Goal: Task Accomplishment & Management: Manage account settings

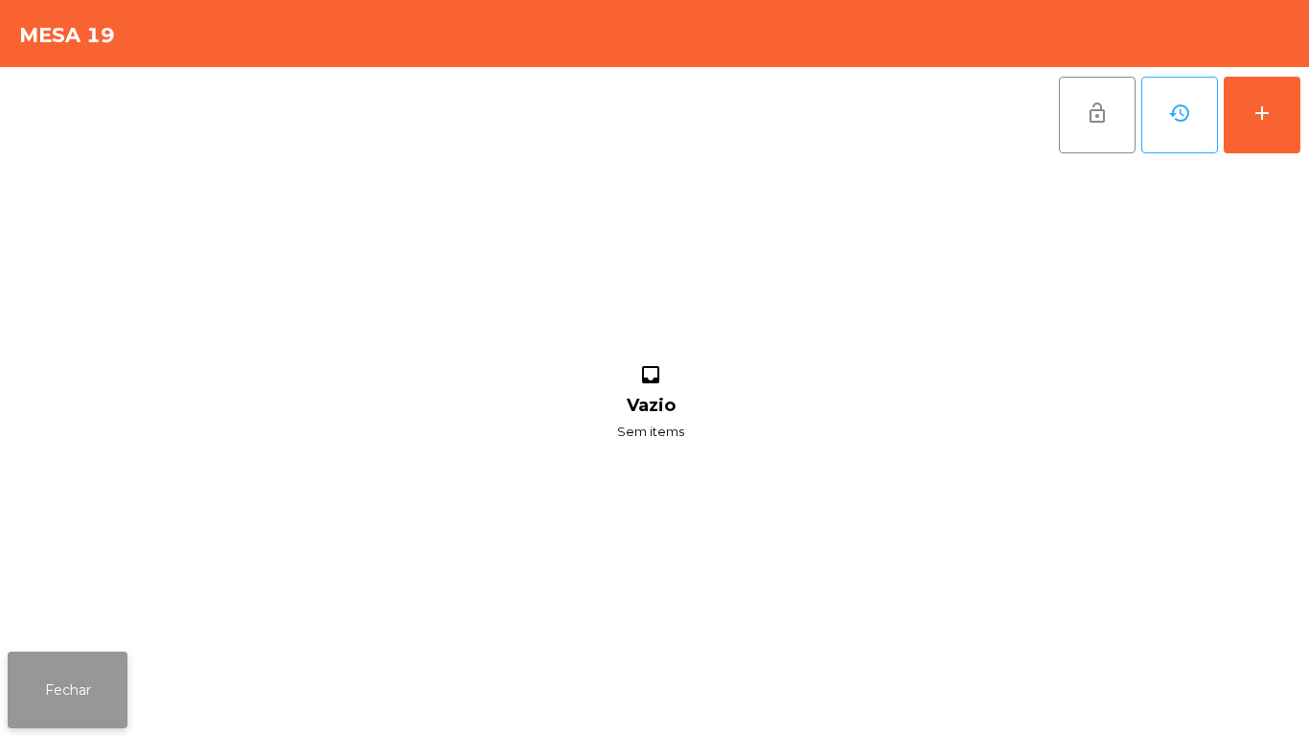
click at [121, 717] on button "Fechar" at bounding box center [68, 690] width 120 height 77
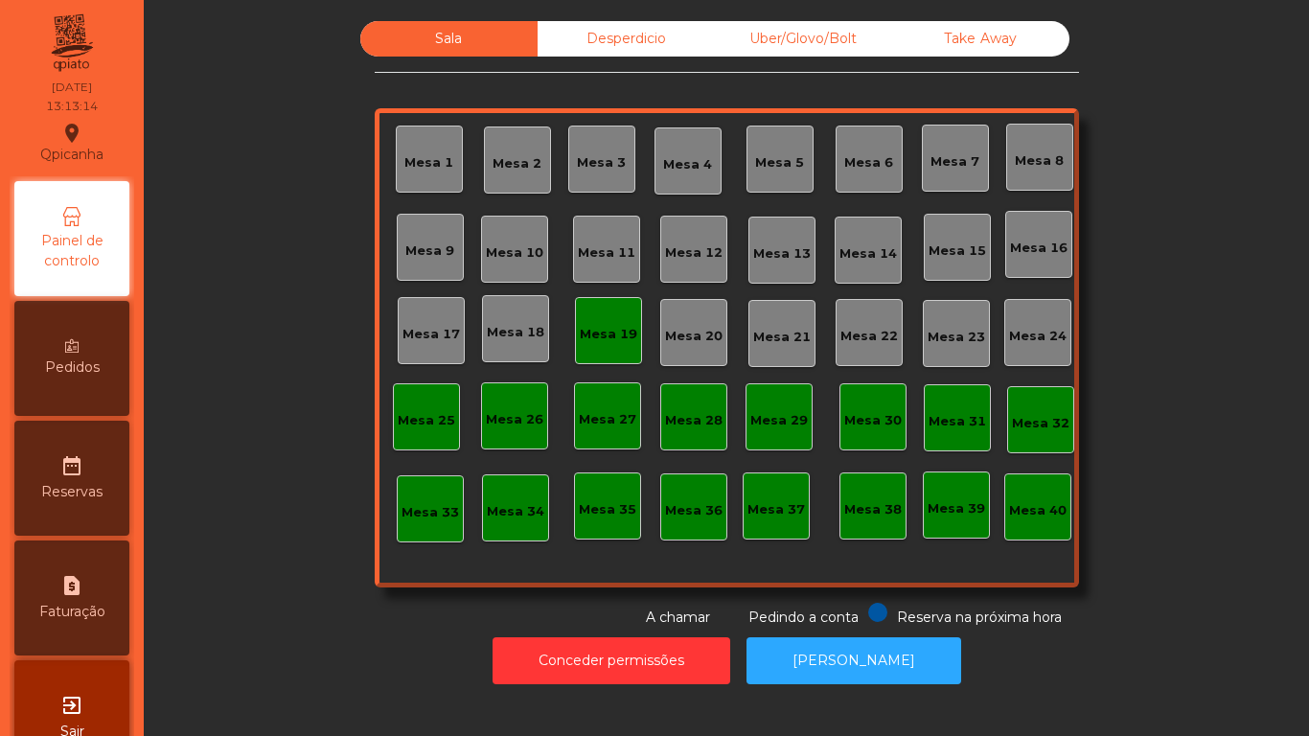
click at [610, 345] on div "Mesa 19" at bounding box center [608, 330] width 67 height 67
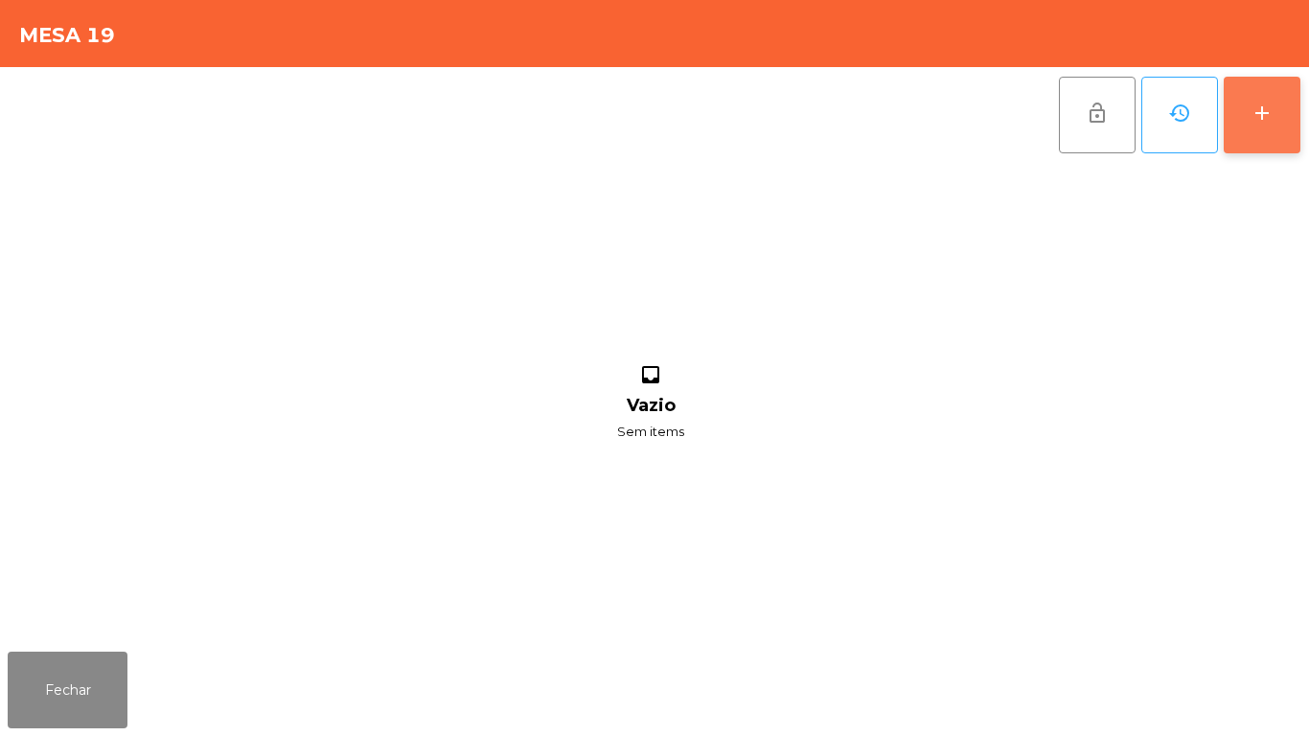
click at [1259, 138] on button "add" at bounding box center [1262, 115] width 77 height 77
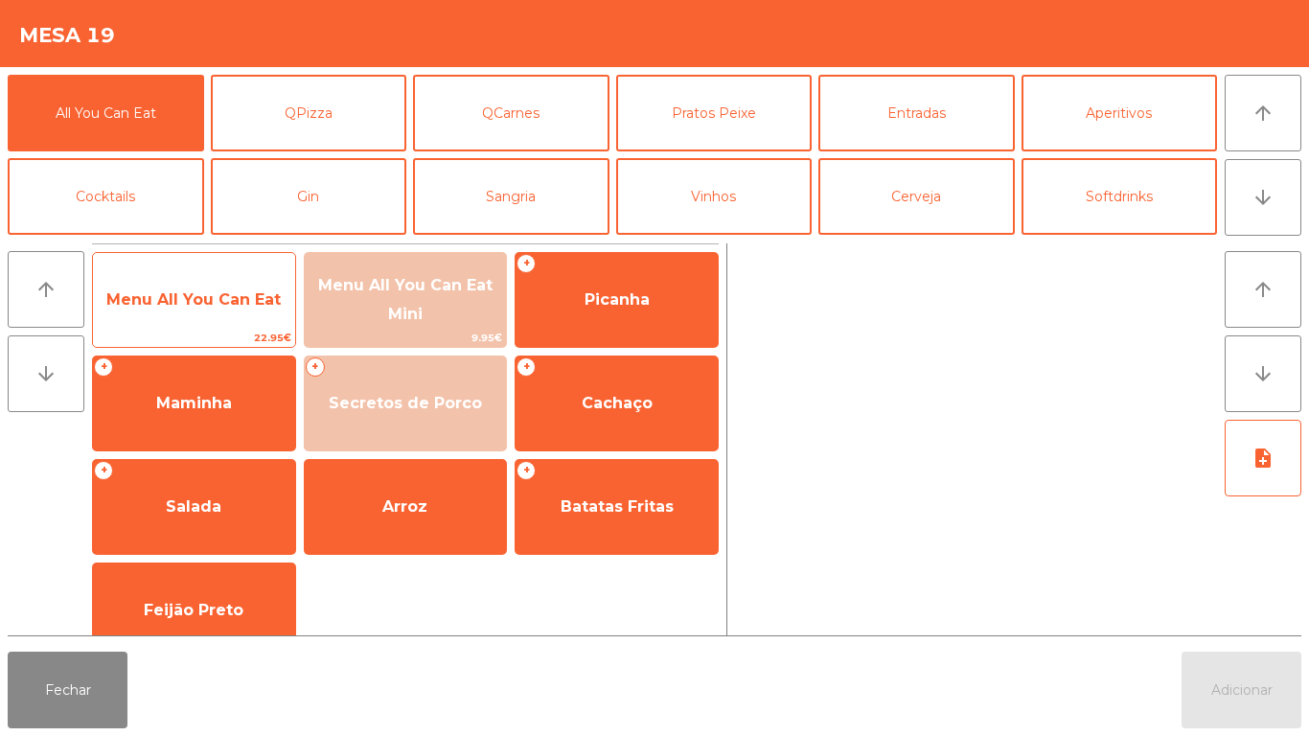
click at [195, 284] on span "Menu All You Can Eat" at bounding box center [194, 300] width 202 height 52
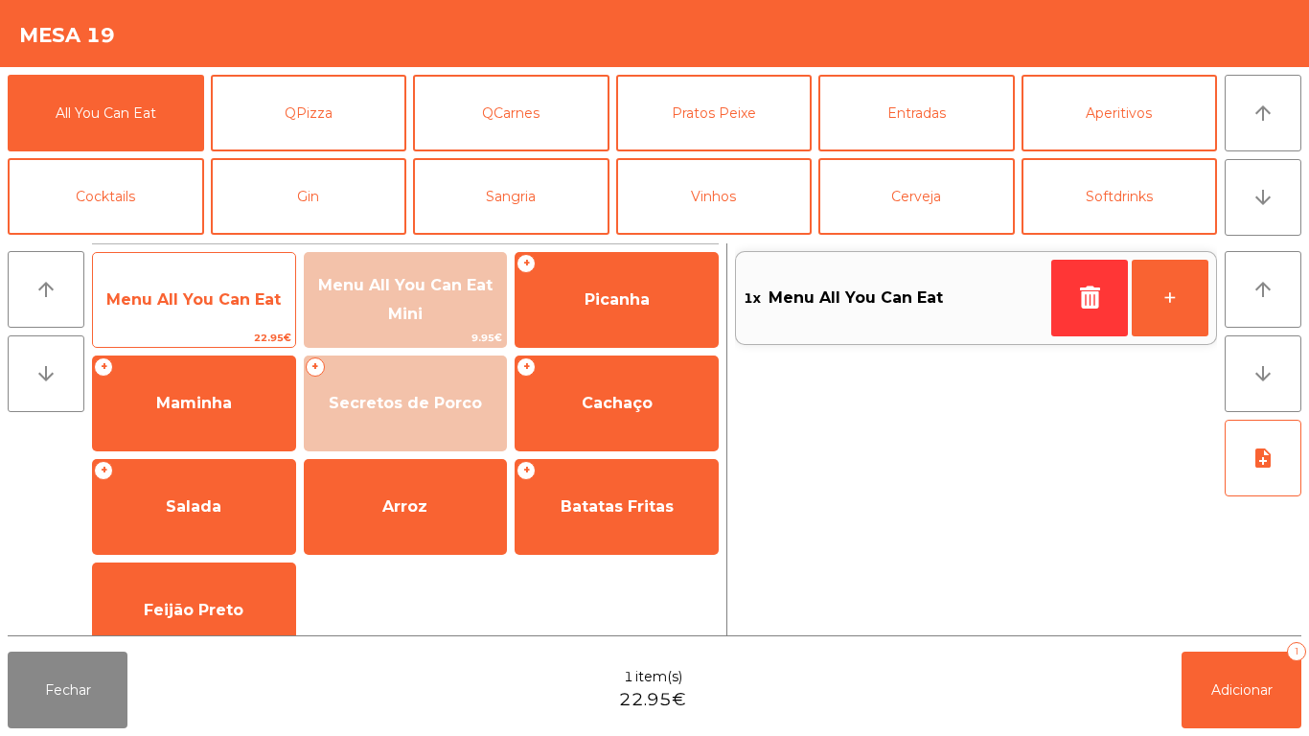
click at [216, 292] on span "Menu All You Can Eat" at bounding box center [193, 299] width 174 height 18
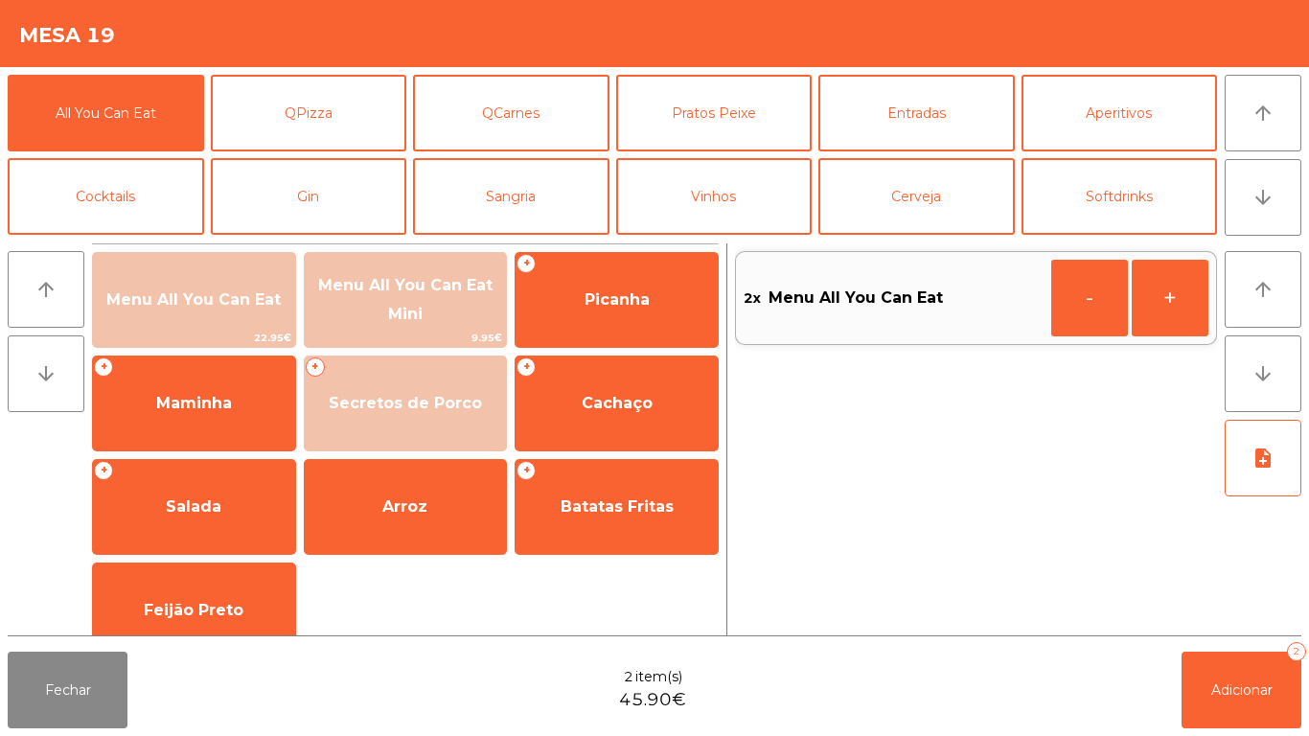
click at [220, 260] on div "Menu All You Can Eat 22.95€" at bounding box center [194, 300] width 204 height 96
click at [241, 249] on div "Menu All You Can Eat 22.95€ Menu All You Can Eat Mini 9.95€ + Picanha + Maminha…" at bounding box center [405, 515] width 627 height 544
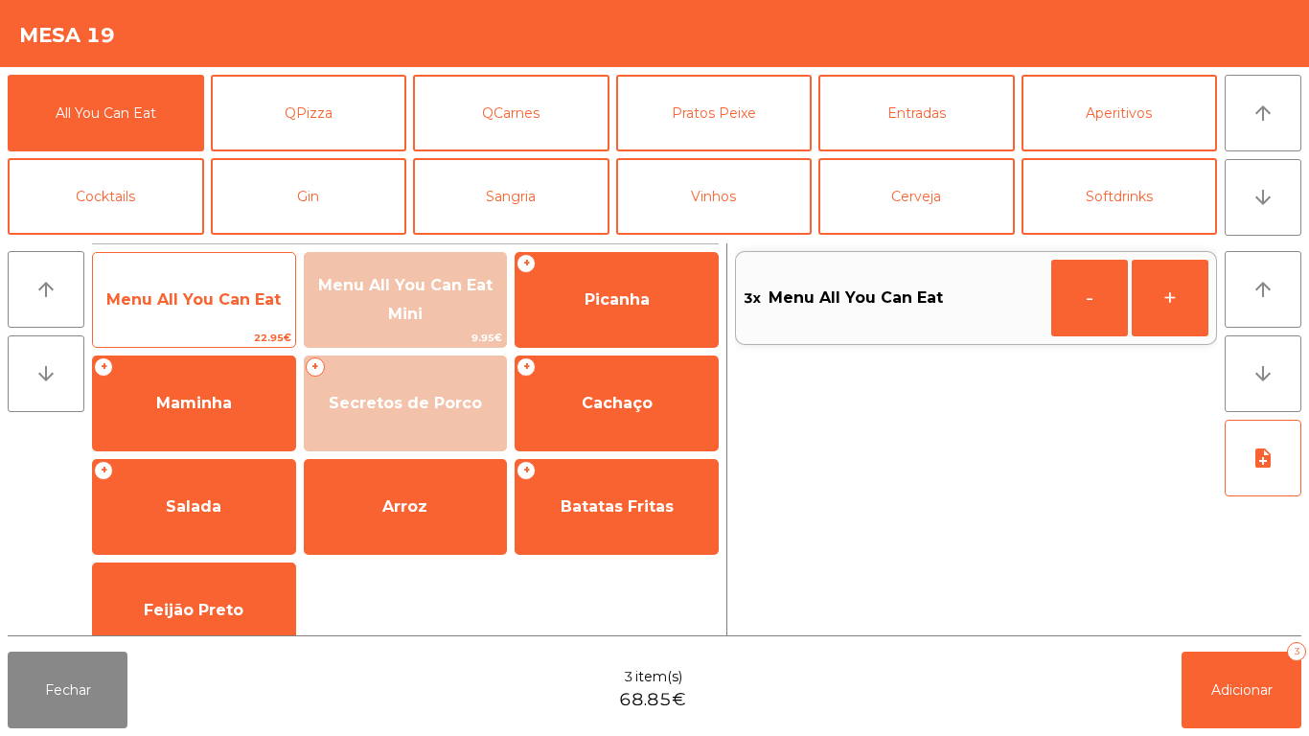
click at [232, 271] on div "Menu All You Can Eat 22.95€" at bounding box center [194, 300] width 204 height 96
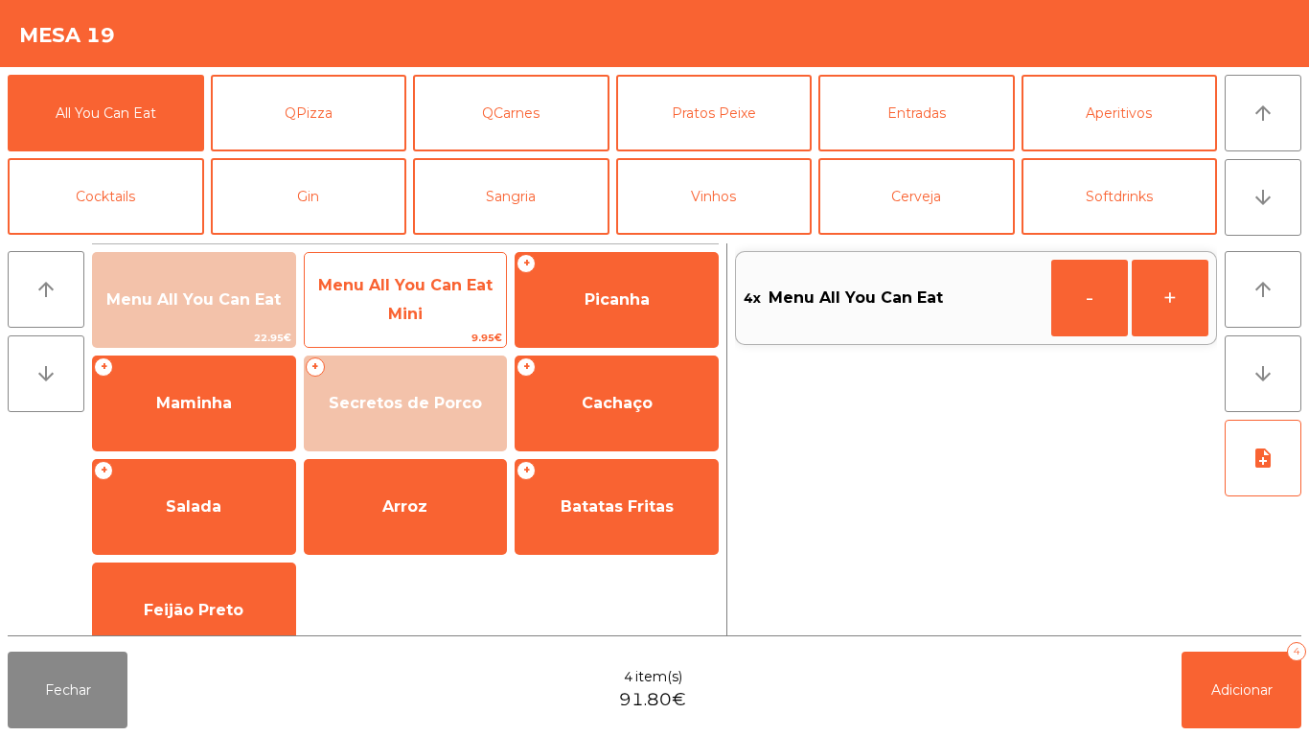
click at [444, 294] on span "Menu All You Can Eat Mini" at bounding box center [406, 300] width 202 height 81
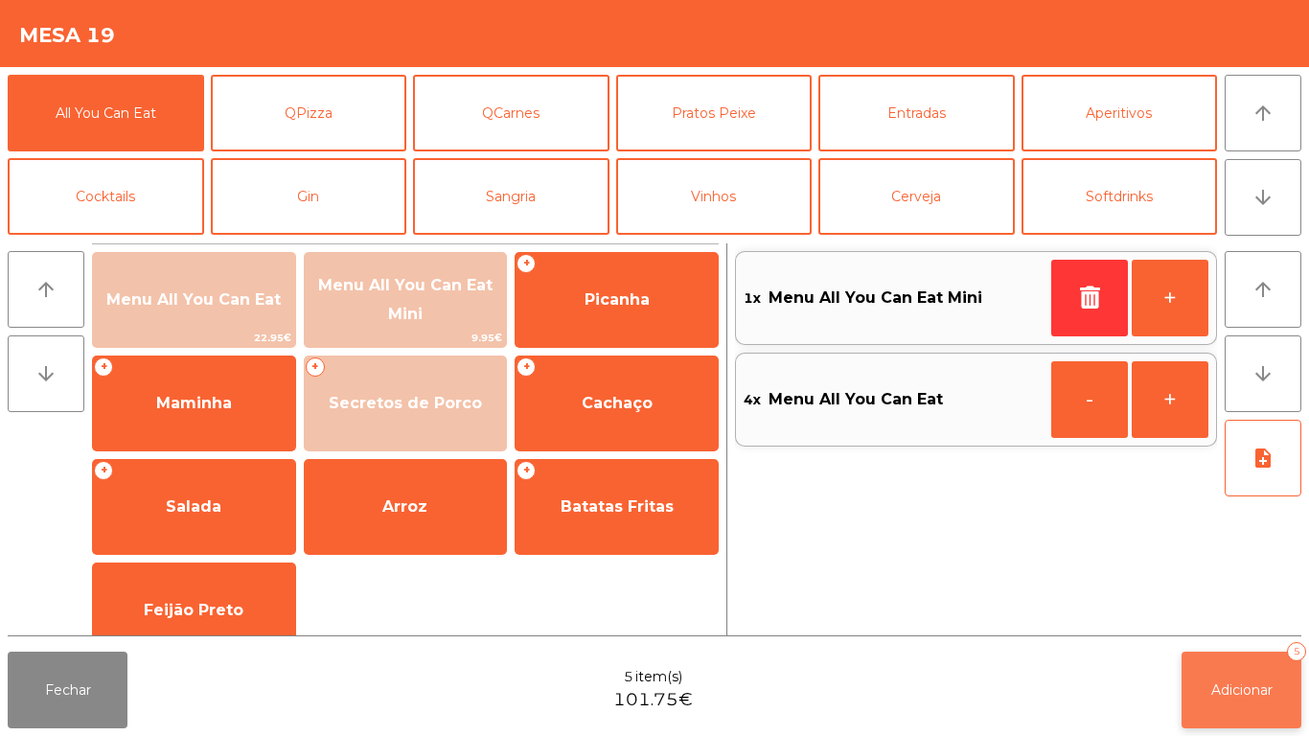
click at [1258, 656] on button "Adicionar 5" at bounding box center [1242, 690] width 120 height 77
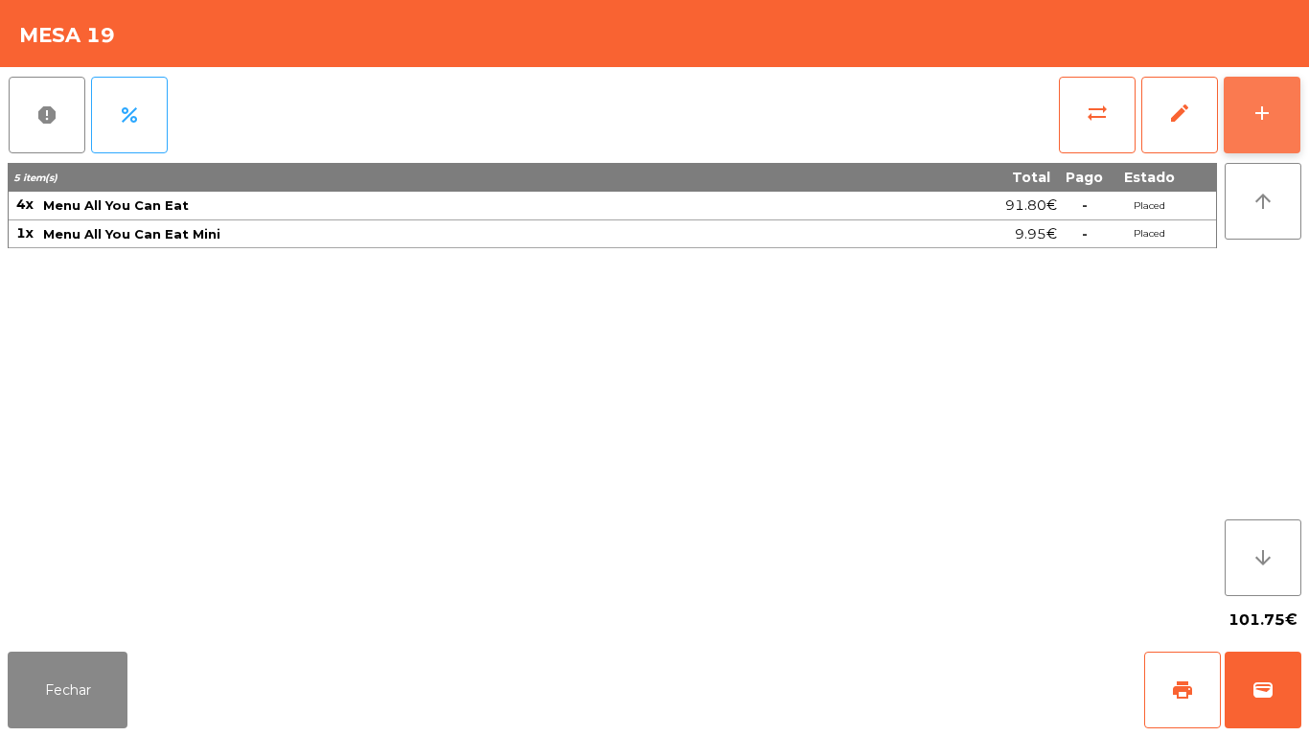
click at [1260, 121] on div "add" at bounding box center [1262, 113] width 23 height 23
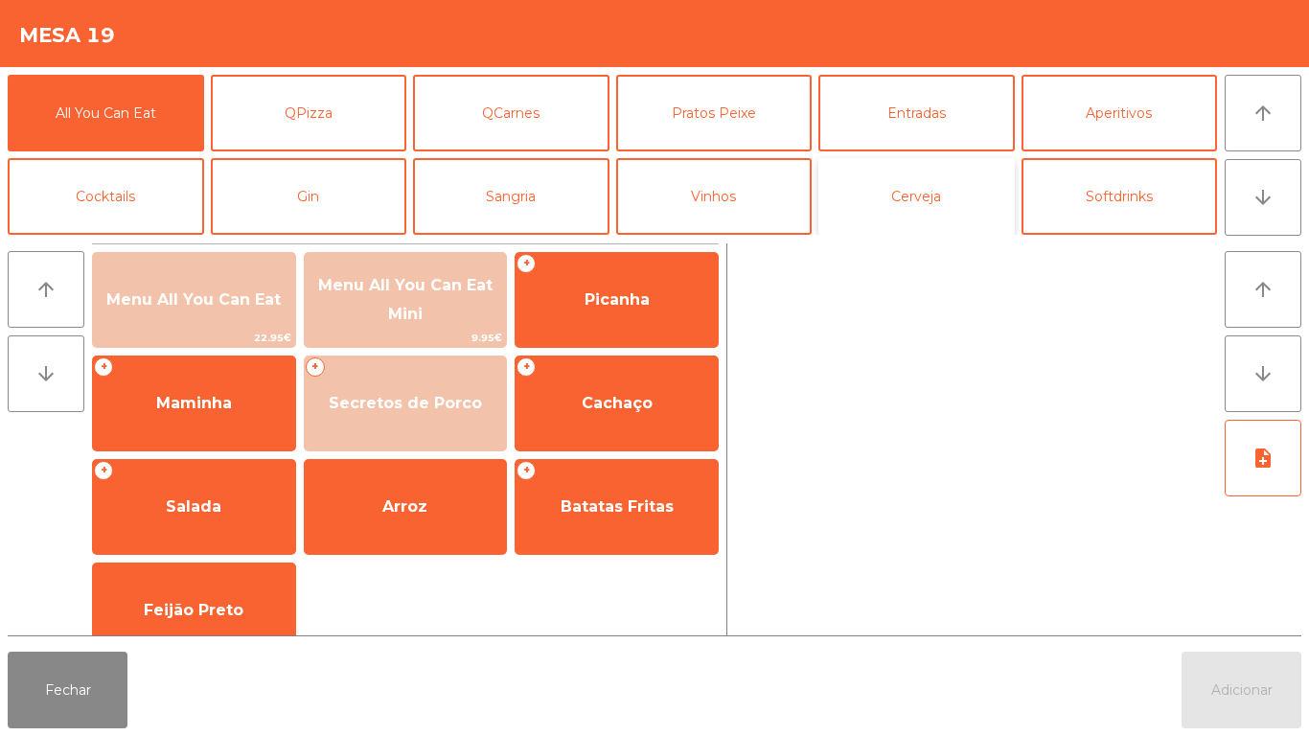
click at [911, 227] on button "Cerveja" at bounding box center [916, 196] width 196 height 77
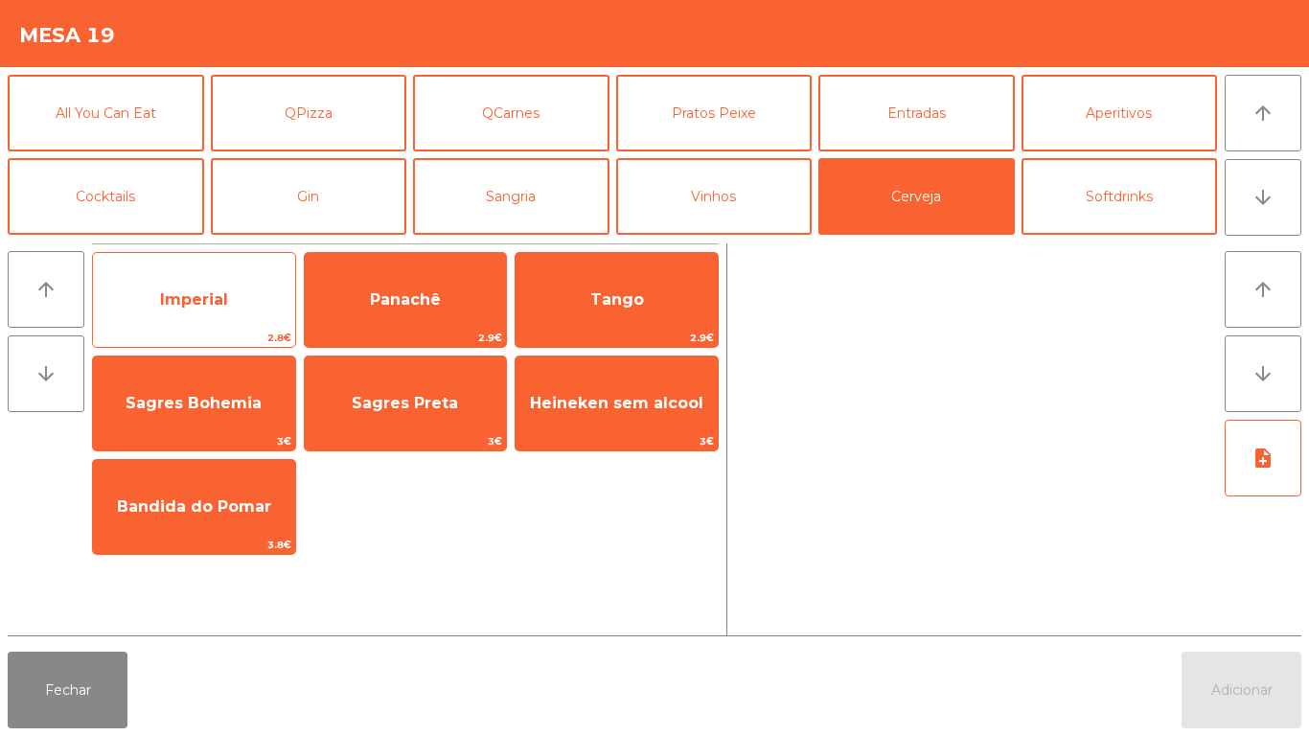
click at [240, 314] on span "Imperial" at bounding box center [194, 300] width 202 height 52
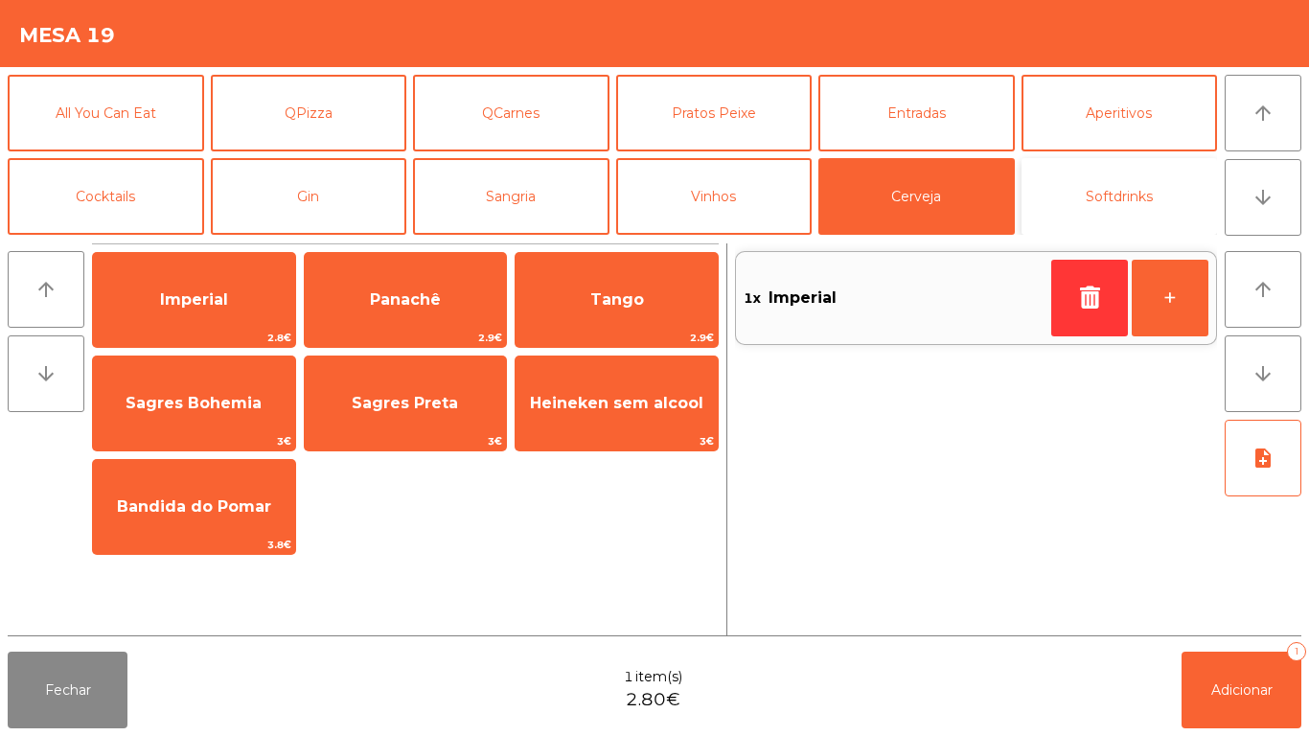
click at [1127, 197] on button "Softdrinks" at bounding box center [1120, 196] width 196 height 77
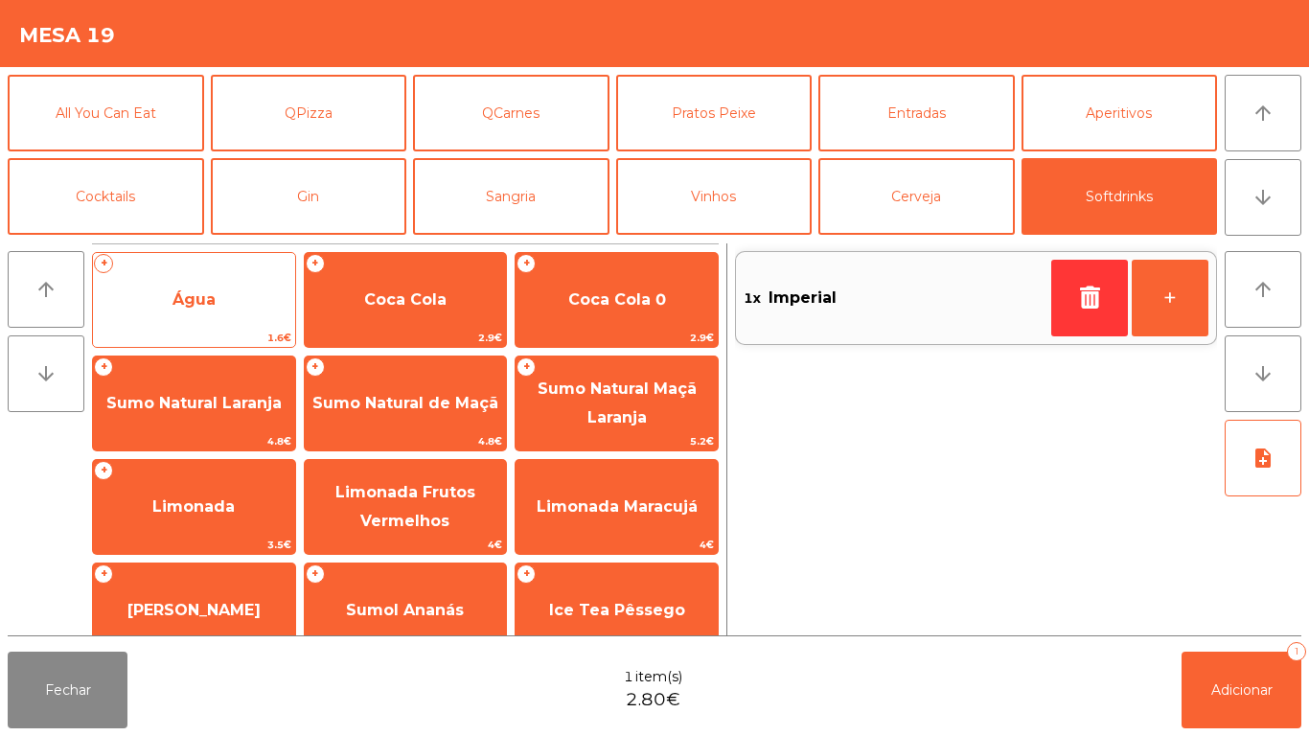
click at [255, 303] on span "Água" at bounding box center [194, 300] width 202 height 52
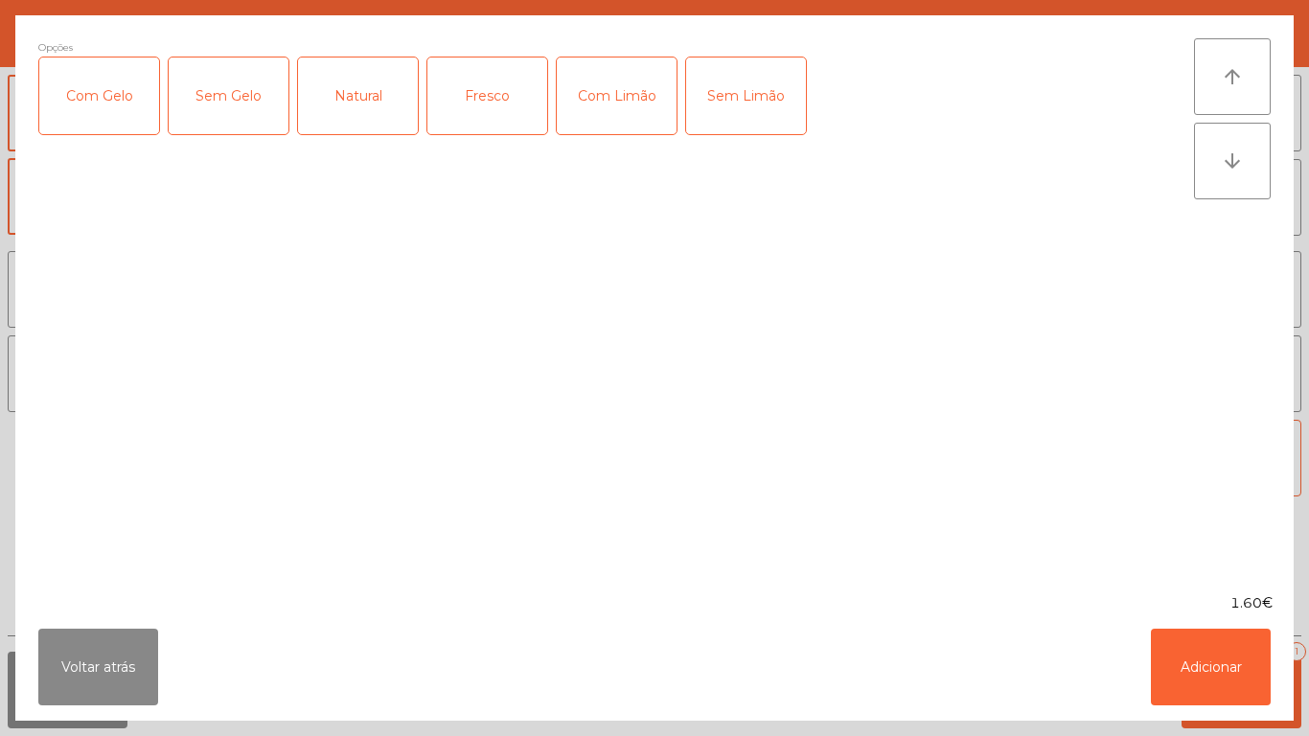
click at [389, 110] on div "Natural" at bounding box center [358, 95] width 120 height 77
click at [1206, 677] on button "Adicionar" at bounding box center [1211, 667] width 120 height 77
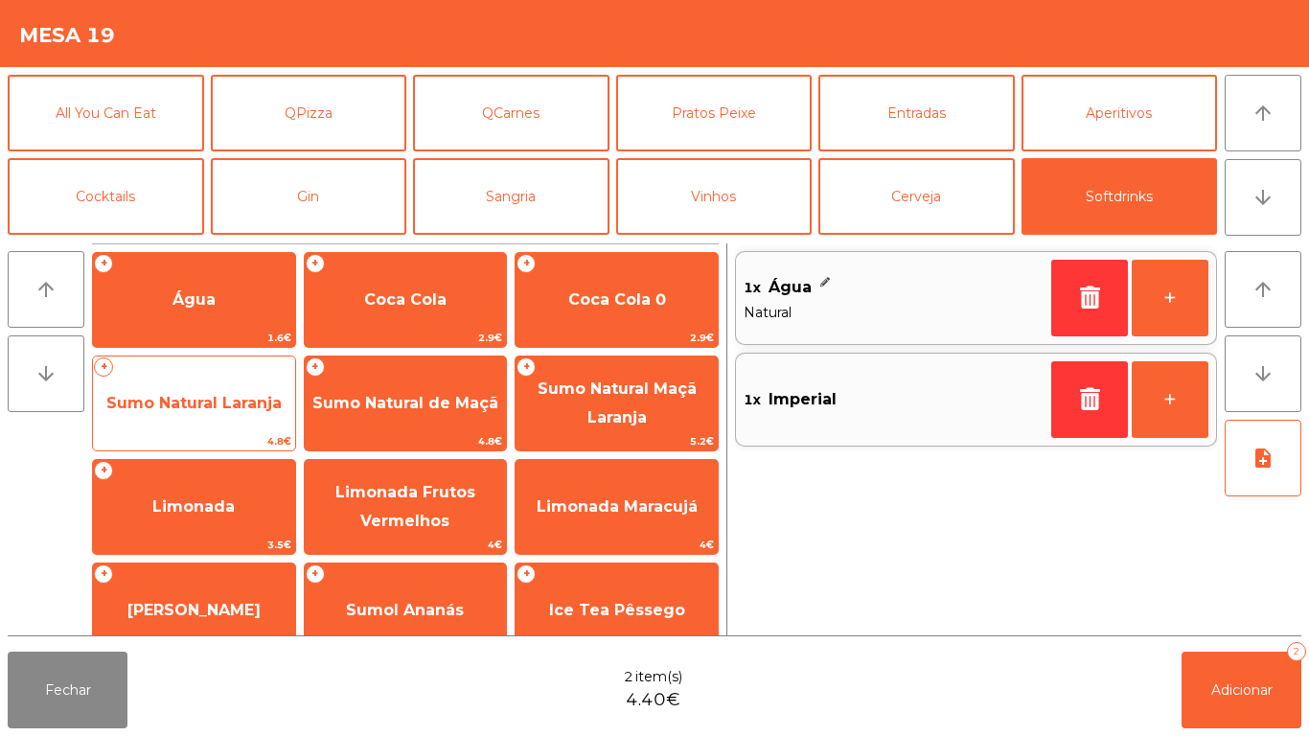
click at [264, 419] on span "Sumo Natural Laranja" at bounding box center [194, 404] width 202 height 52
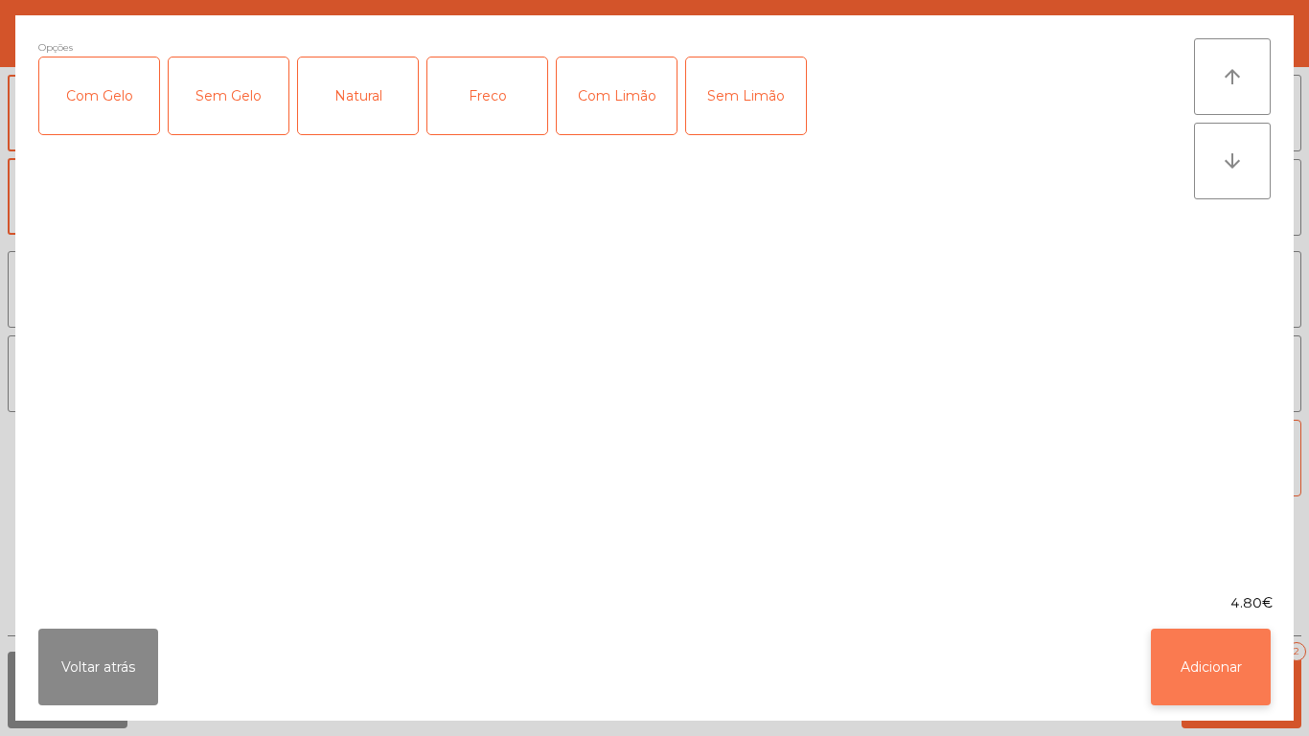
click at [1220, 662] on button "Adicionar" at bounding box center [1211, 667] width 120 height 77
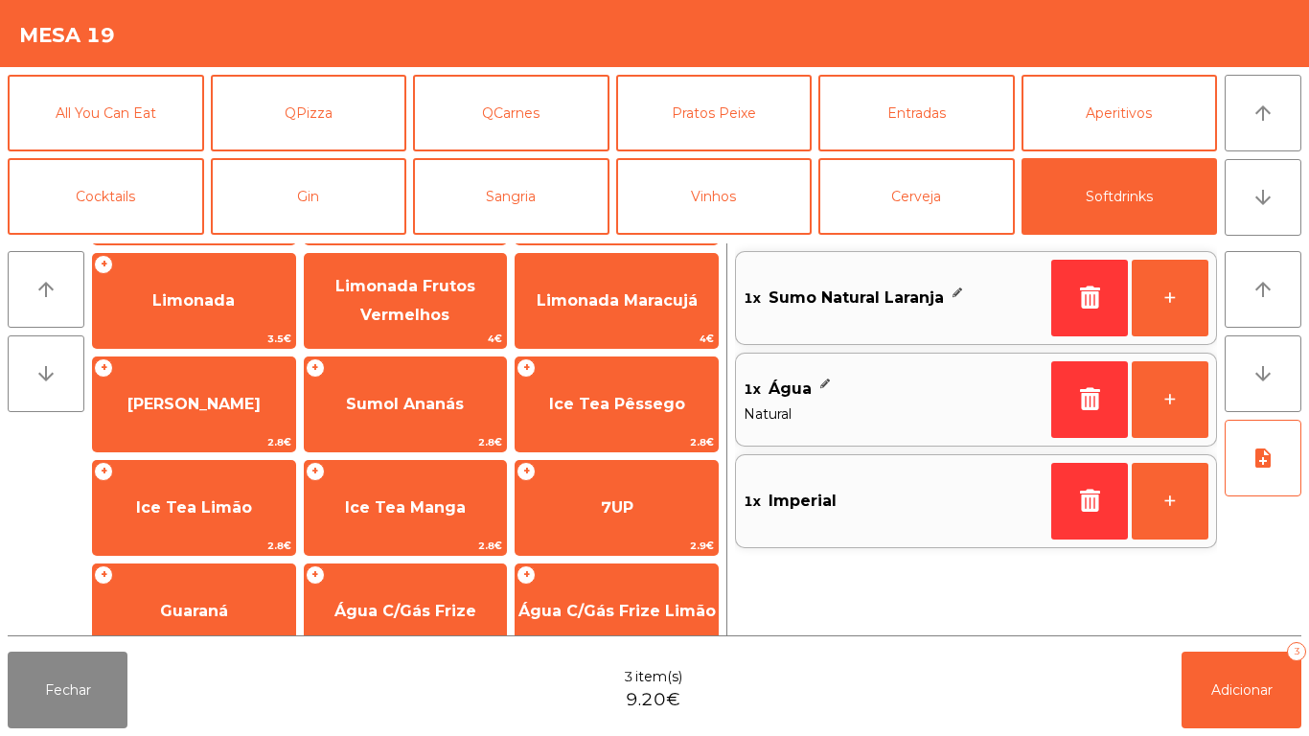
scroll to position [216, 0]
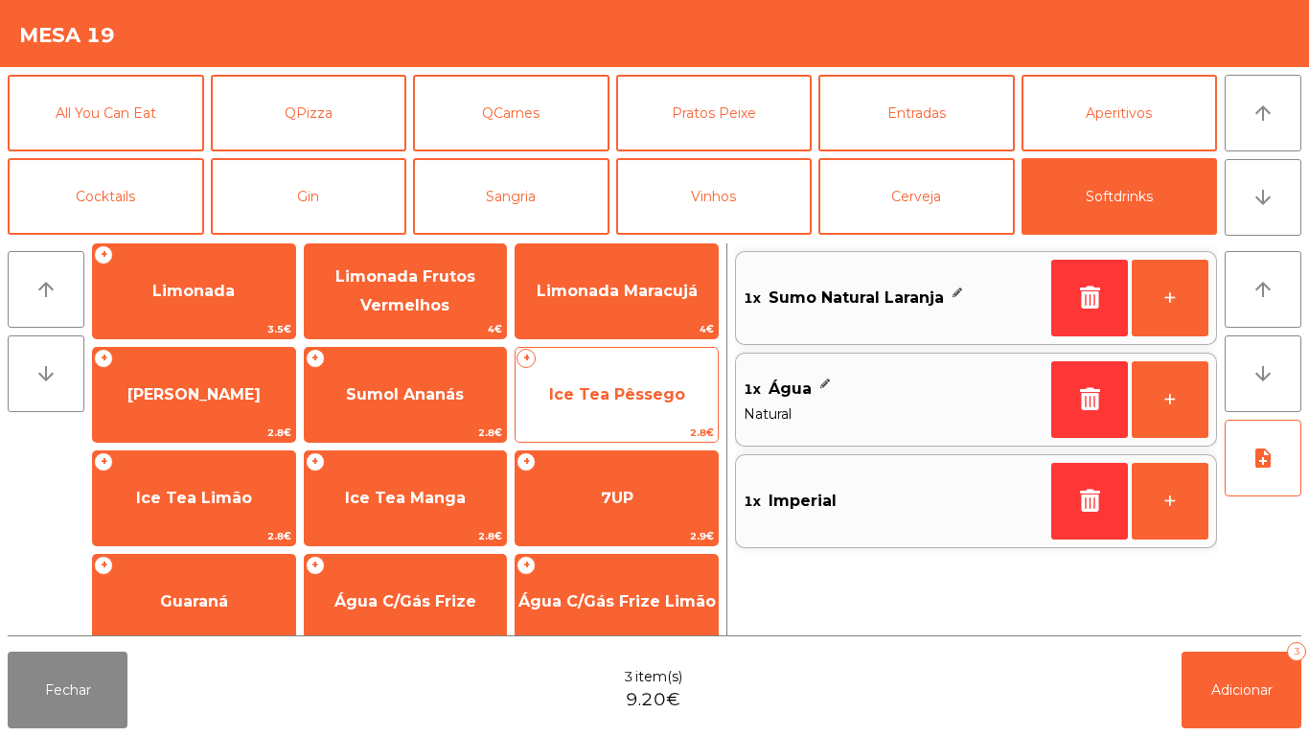
click at [652, 386] on span "Ice Tea Pêssego" at bounding box center [617, 394] width 136 height 18
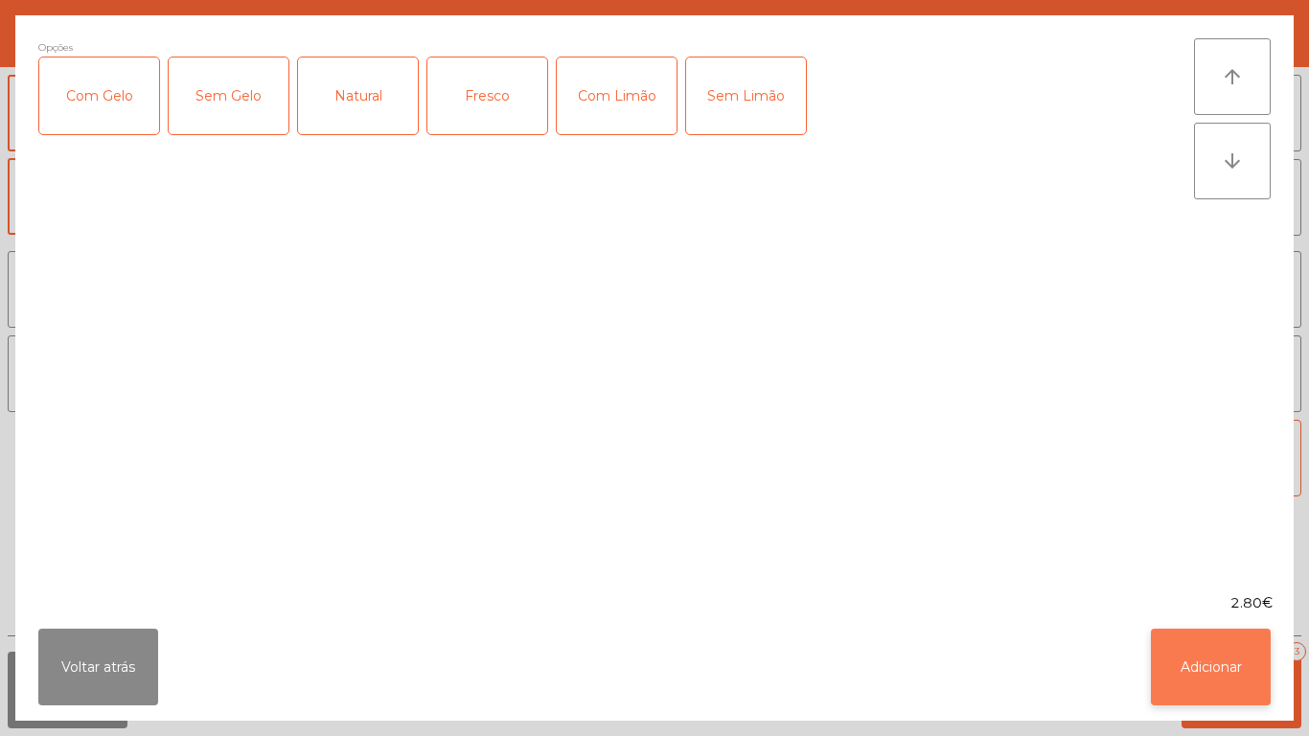
click at [1201, 655] on button "Adicionar" at bounding box center [1211, 667] width 120 height 77
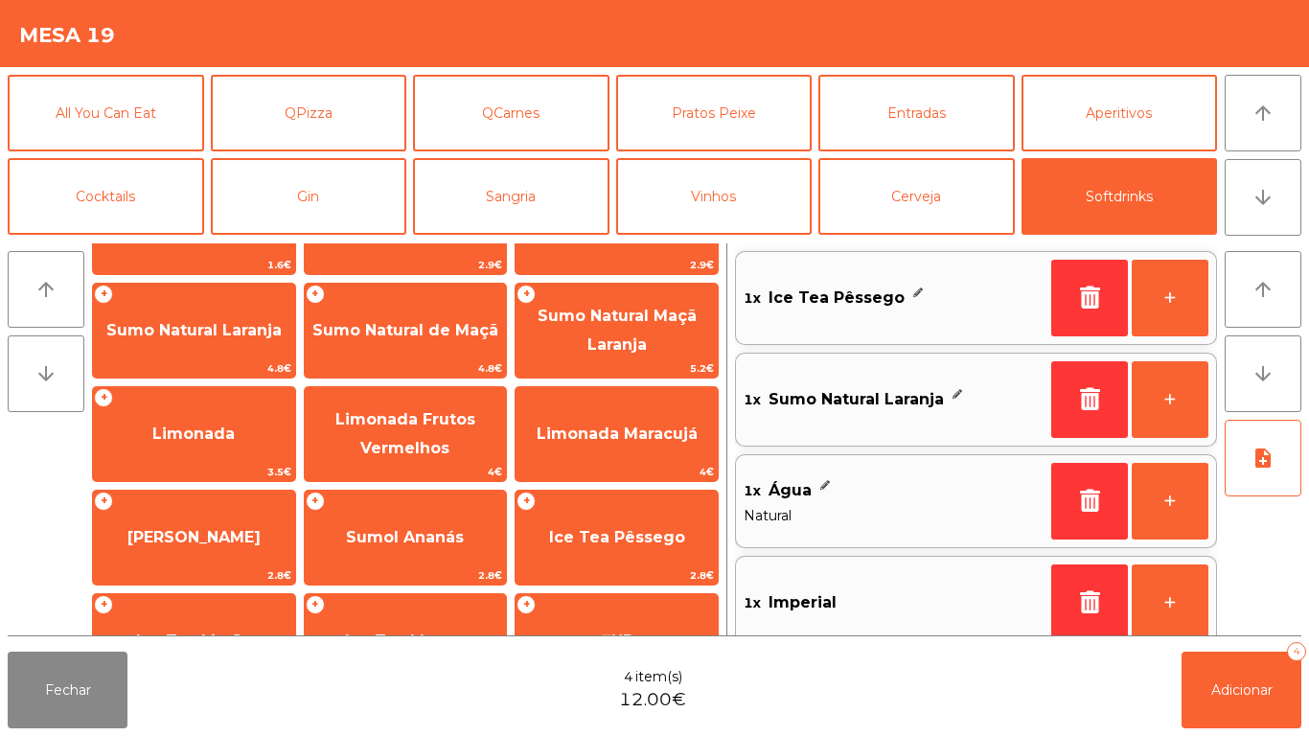
scroll to position [0, 0]
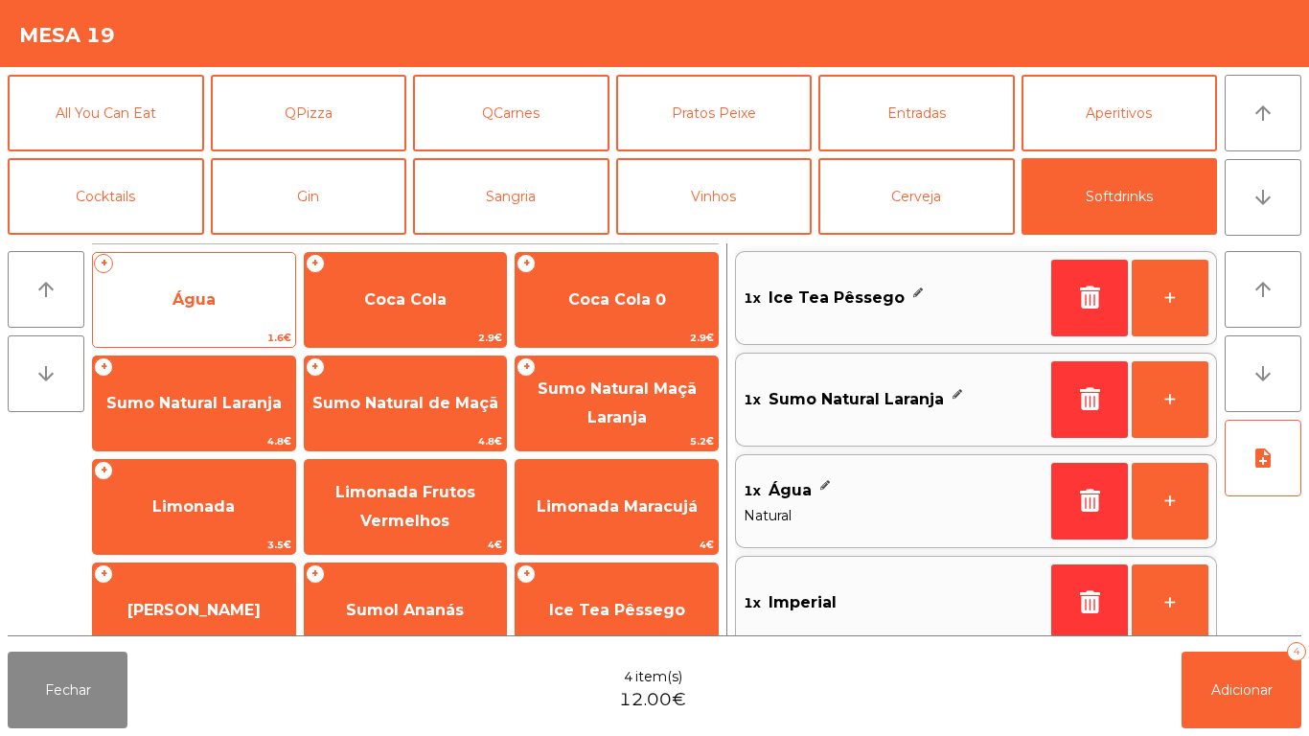
click at [229, 314] on span "Água" at bounding box center [194, 300] width 202 height 52
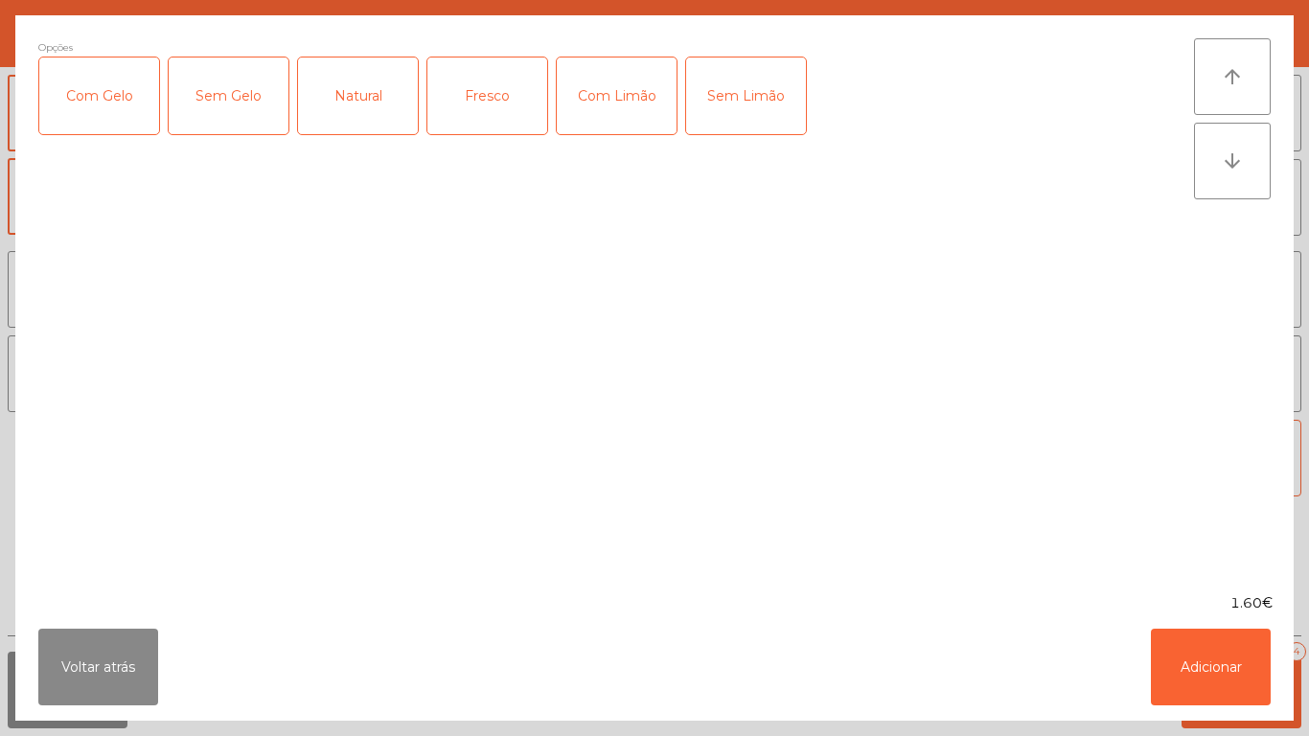
click at [505, 101] on div "Fresco" at bounding box center [487, 95] width 120 height 77
click at [1206, 646] on button "Adicionar" at bounding box center [1211, 667] width 120 height 77
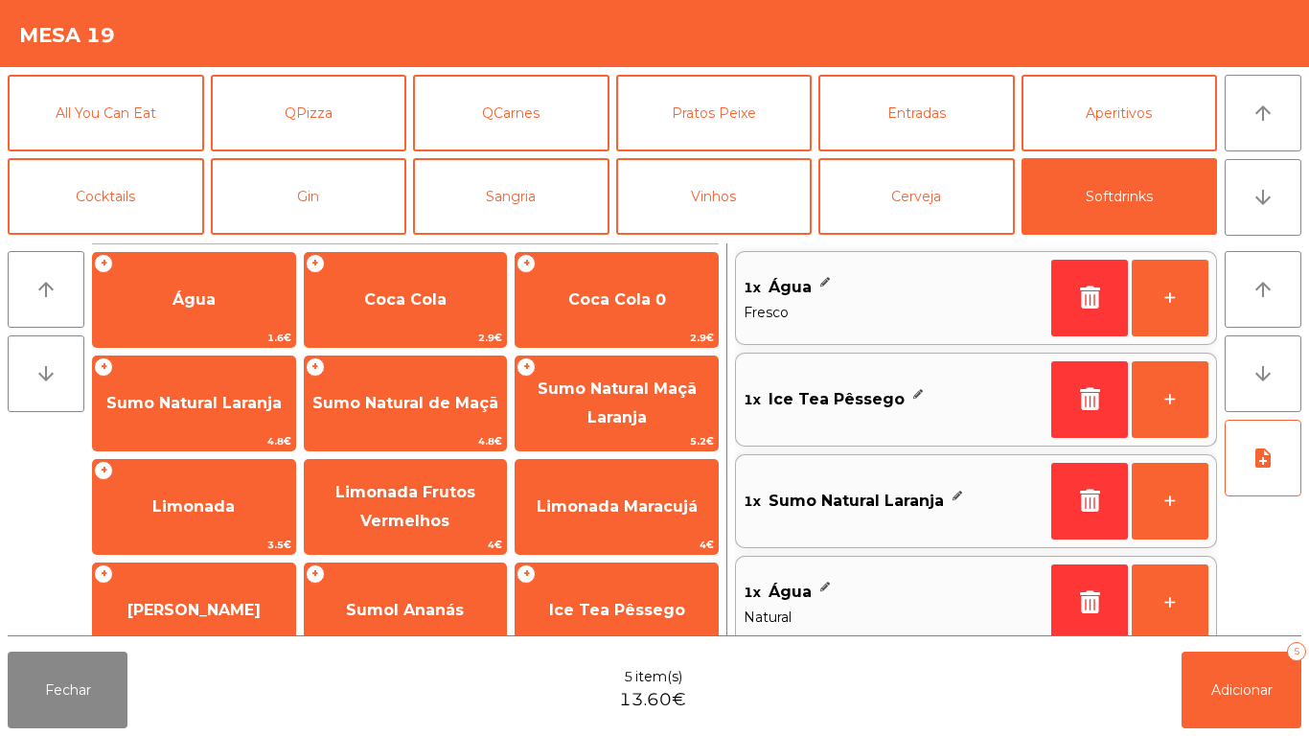
scroll to position [8, 0]
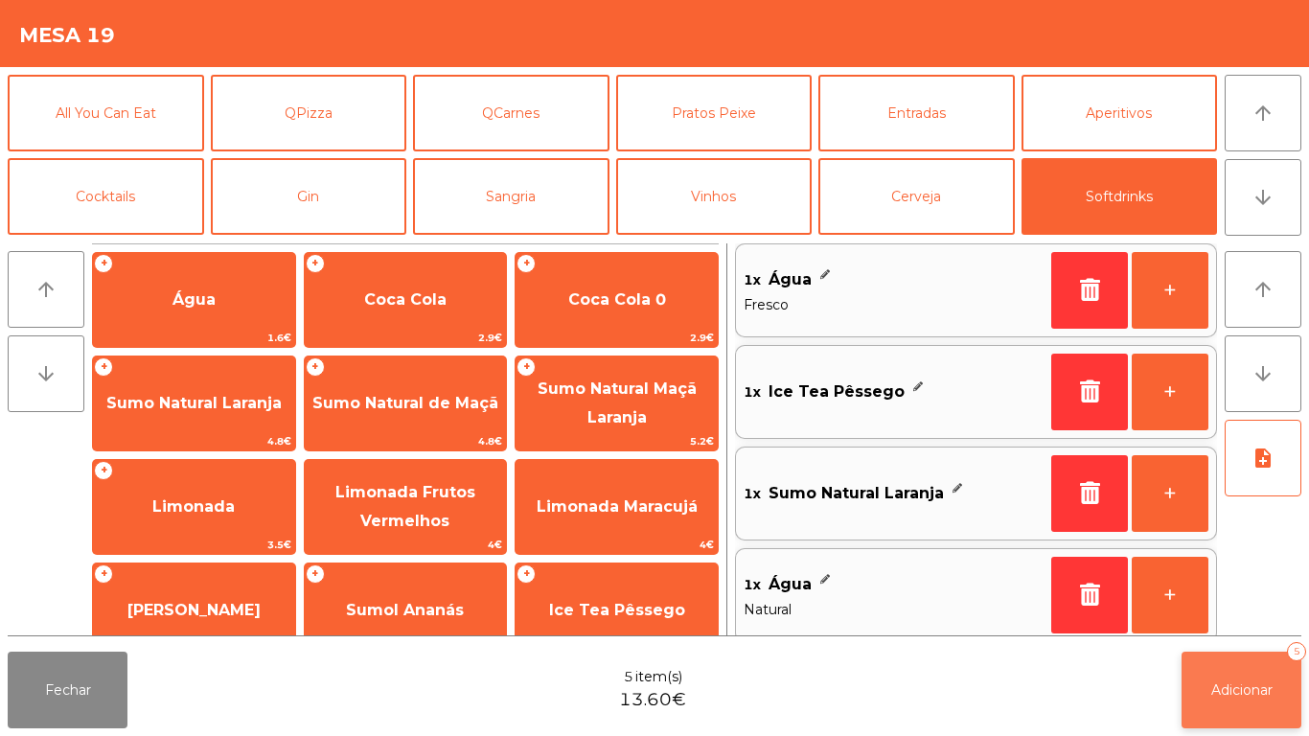
click at [1220, 671] on button "Adicionar 5" at bounding box center [1242, 690] width 120 height 77
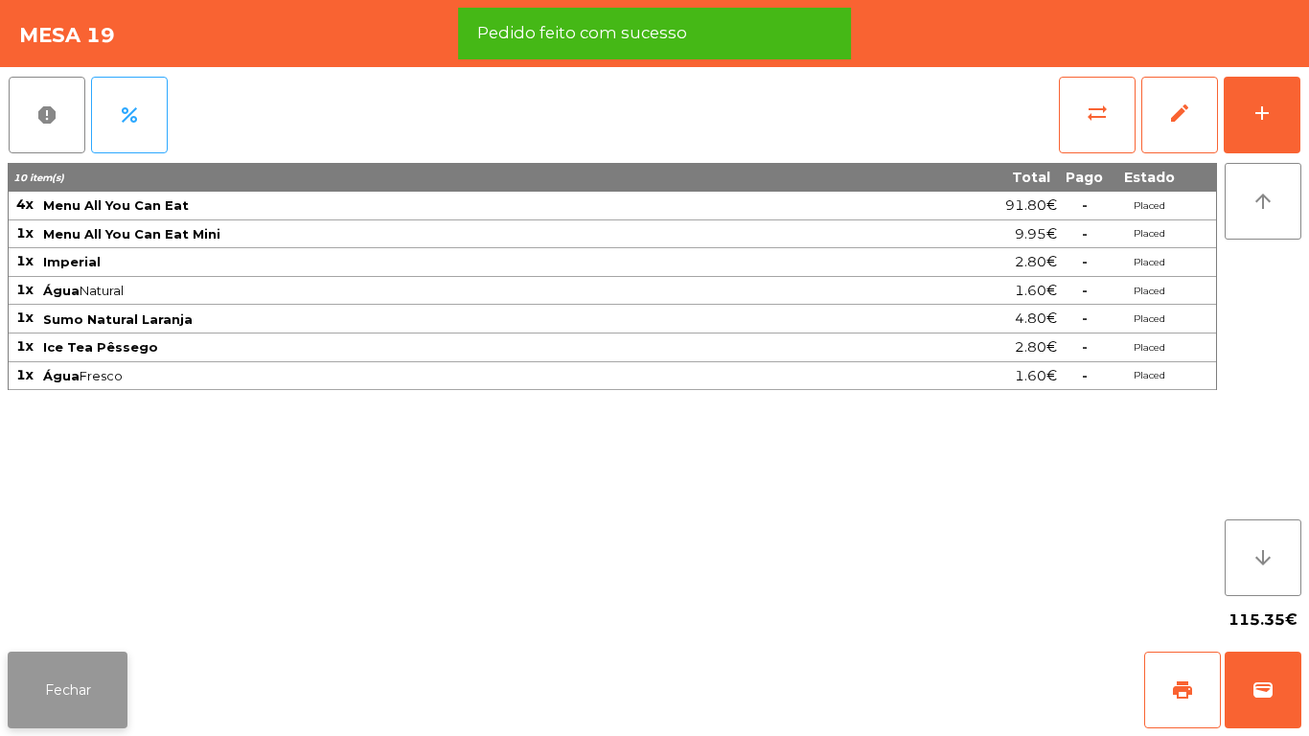
click at [80, 689] on button "Fechar" at bounding box center [68, 690] width 120 height 77
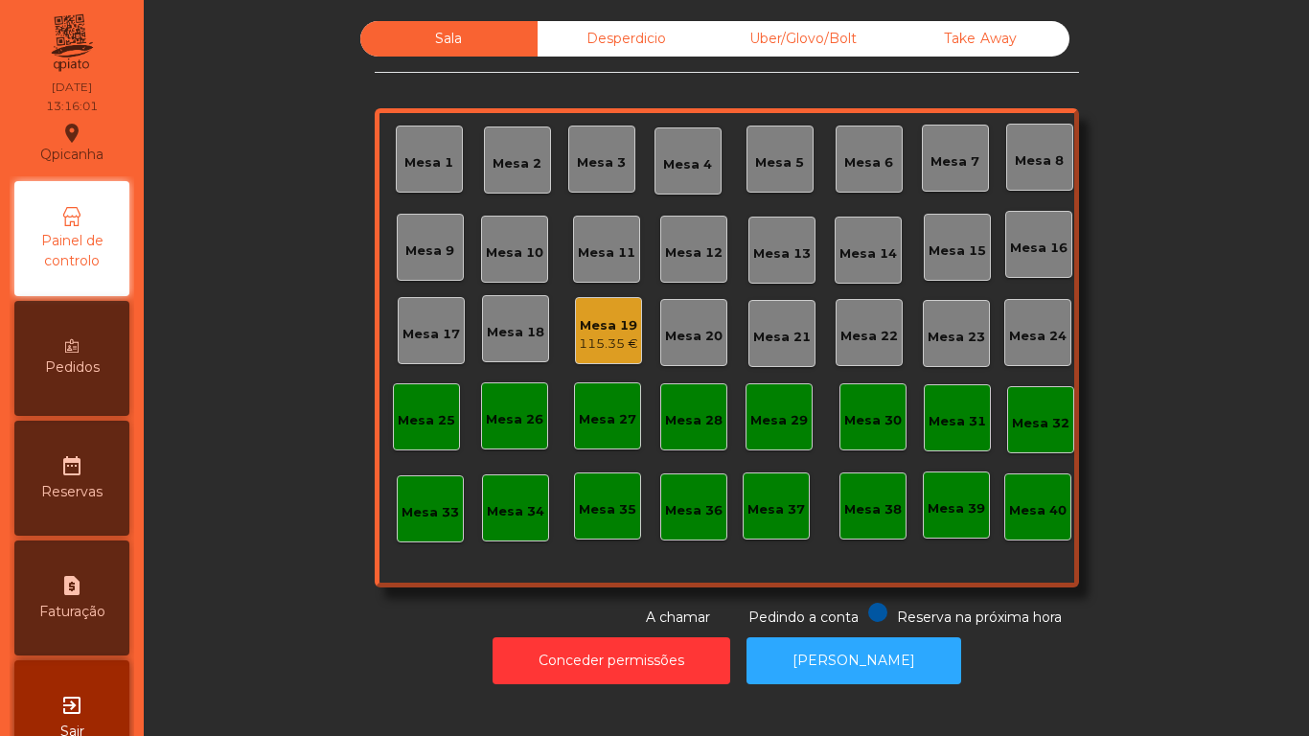
click at [503, 168] on div "Mesa 2" at bounding box center [517, 163] width 49 height 19
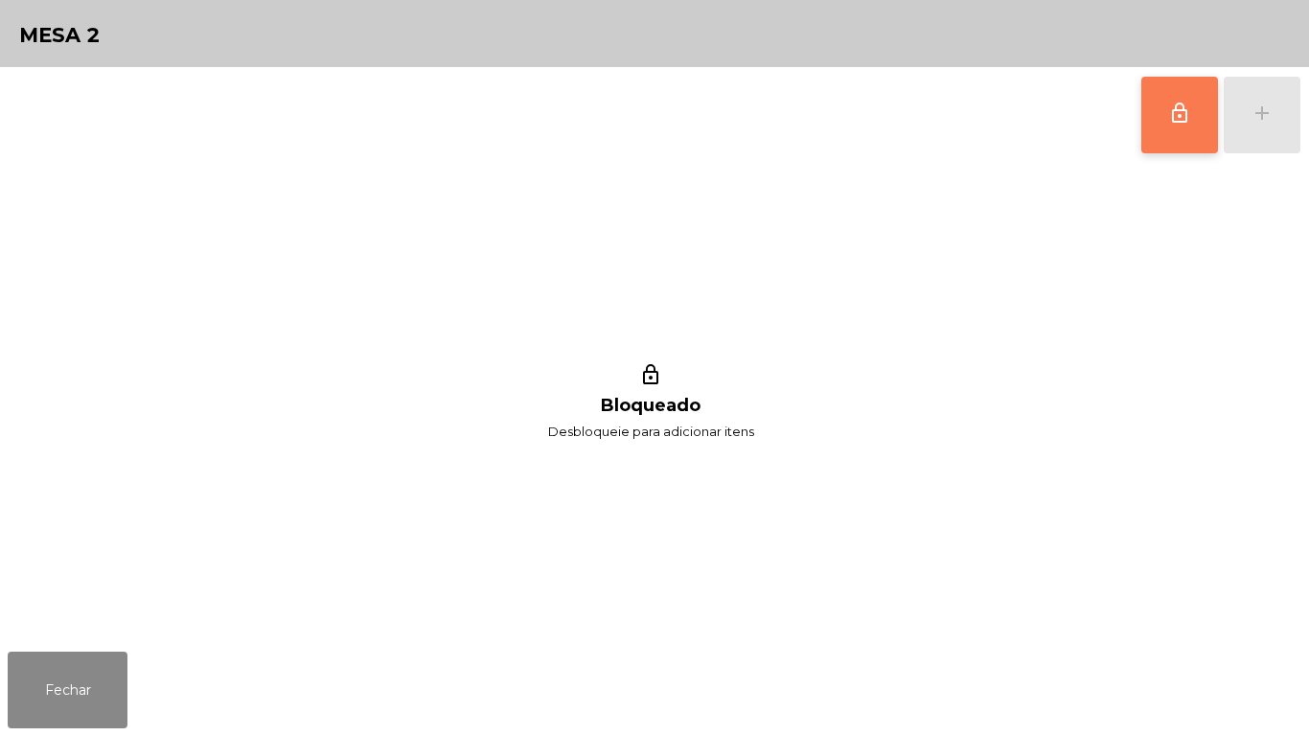
click at [1181, 123] on span "lock_outline" at bounding box center [1179, 113] width 23 height 23
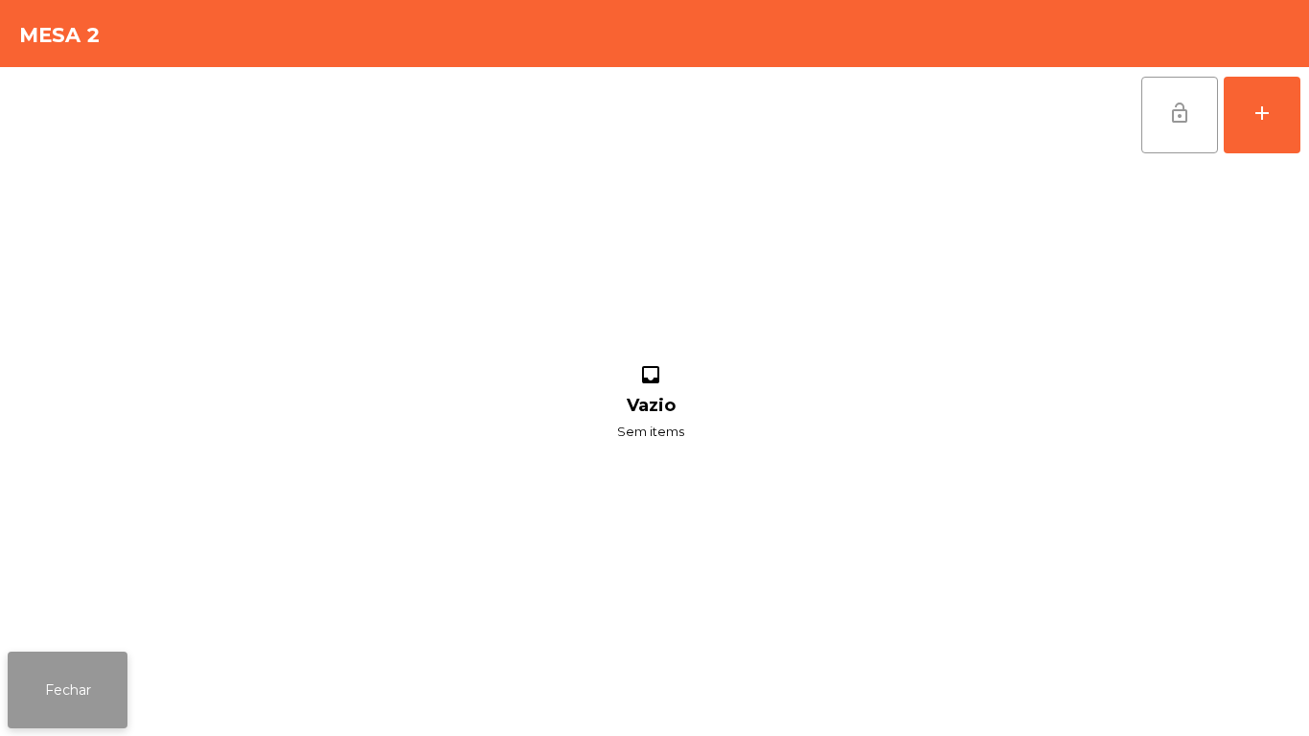
click at [70, 682] on button "Fechar" at bounding box center [68, 690] width 120 height 77
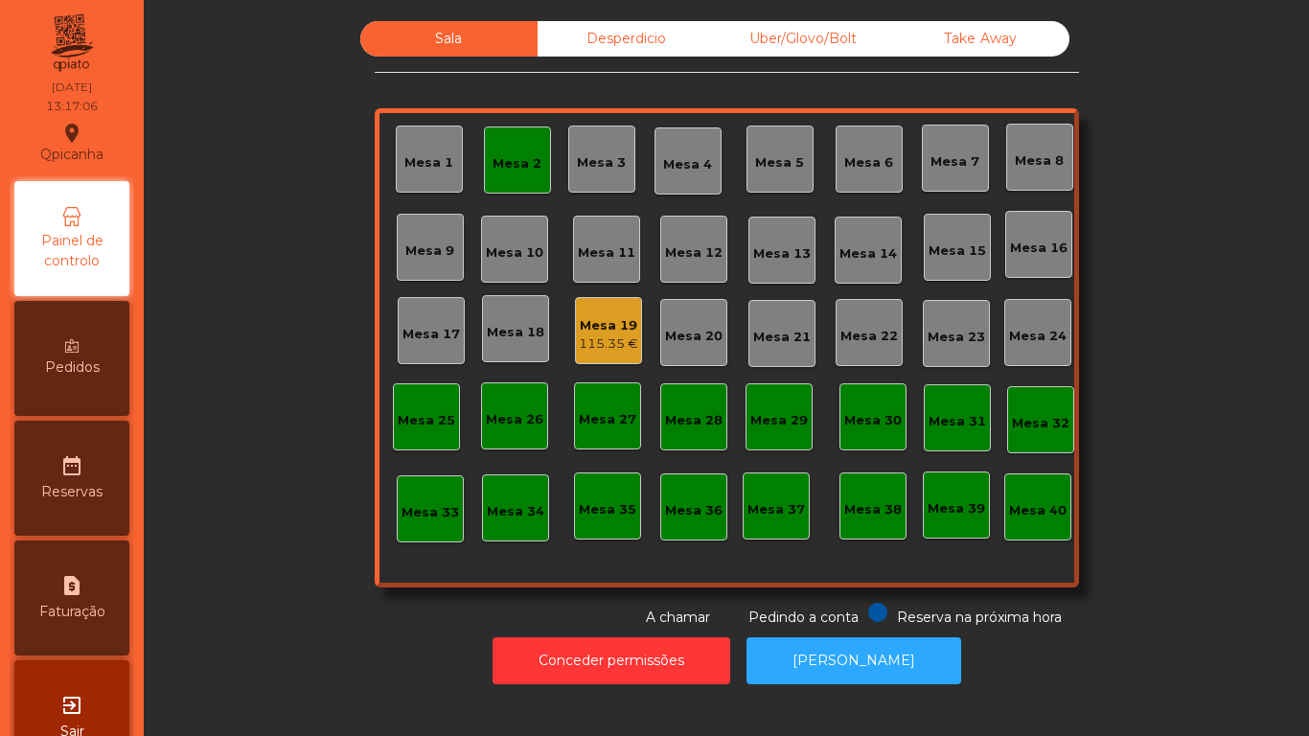
click at [517, 163] on div "Mesa 2" at bounding box center [517, 163] width 49 height 19
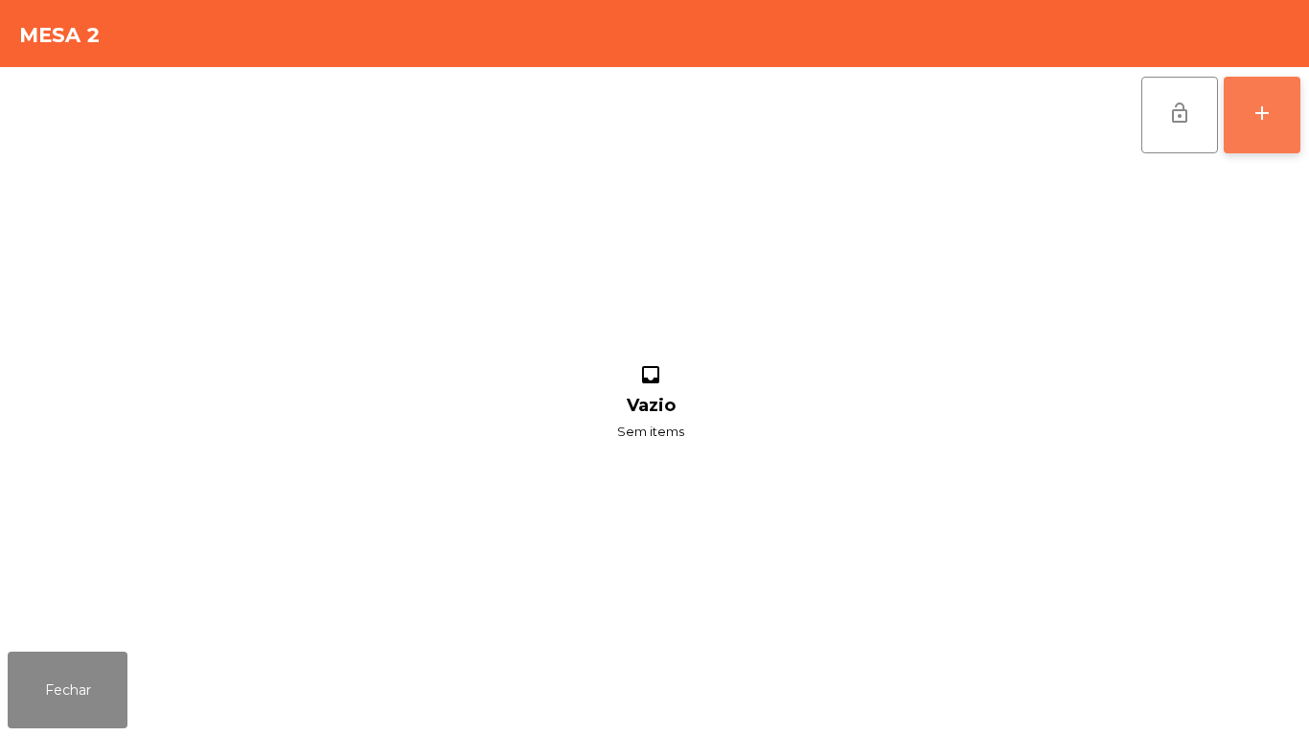
click at [1242, 122] on button "add" at bounding box center [1262, 115] width 77 height 77
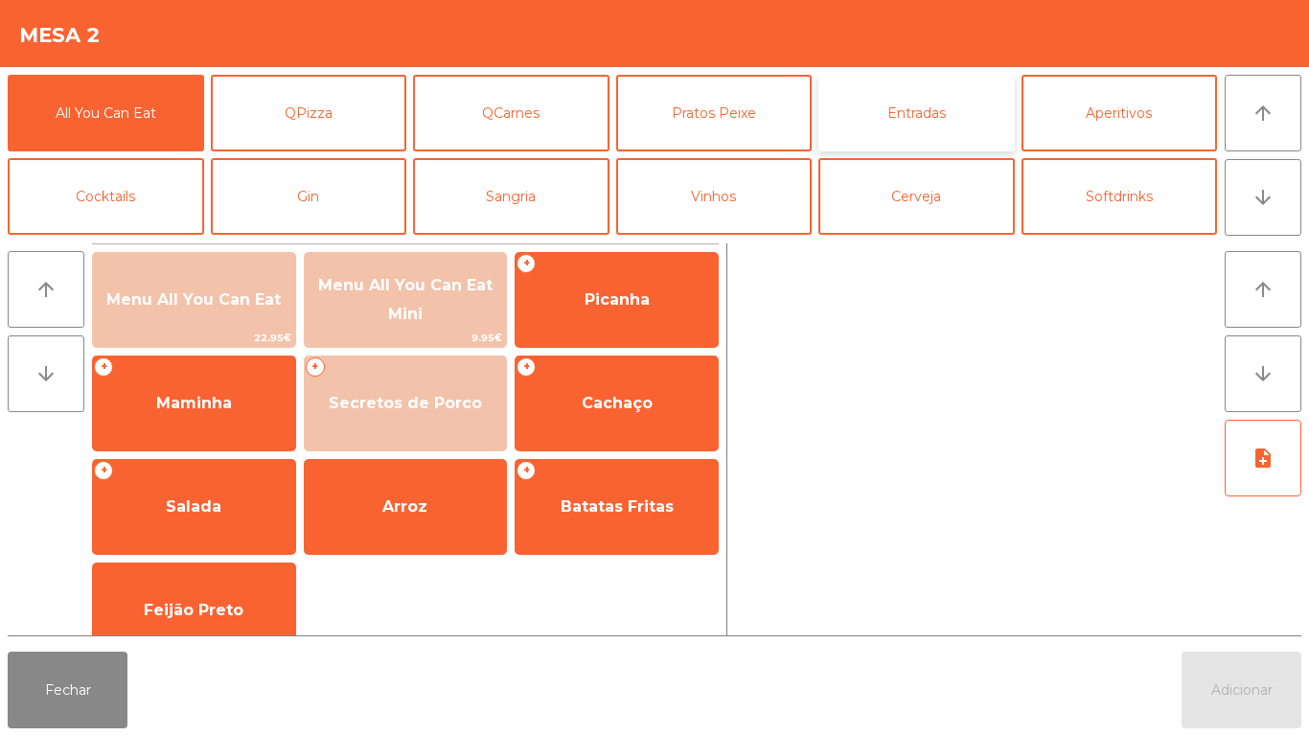
click at [895, 112] on button "Entradas" at bounding box center [916, 113] width 196 height 77
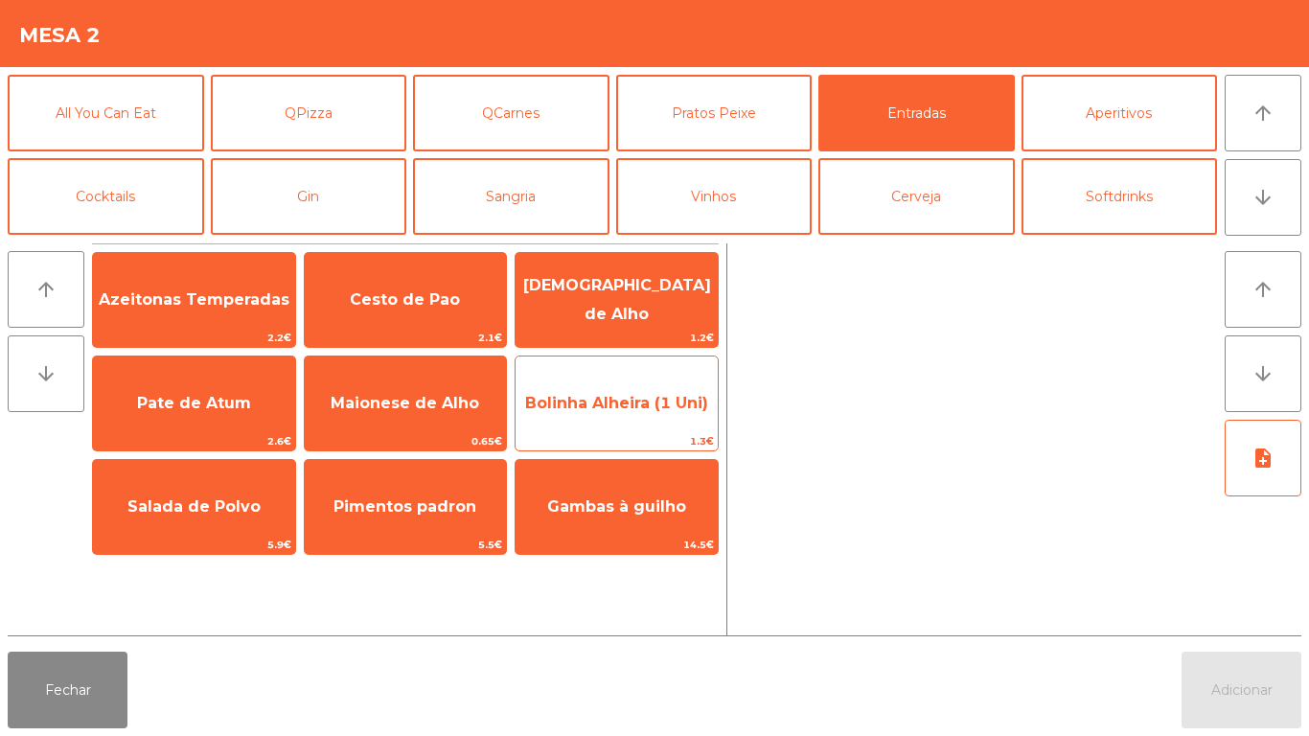
click at [618, 415] on span "Bolinha Alheira (1 Uni)" at bounding box center [617, 404] width 202 height 52
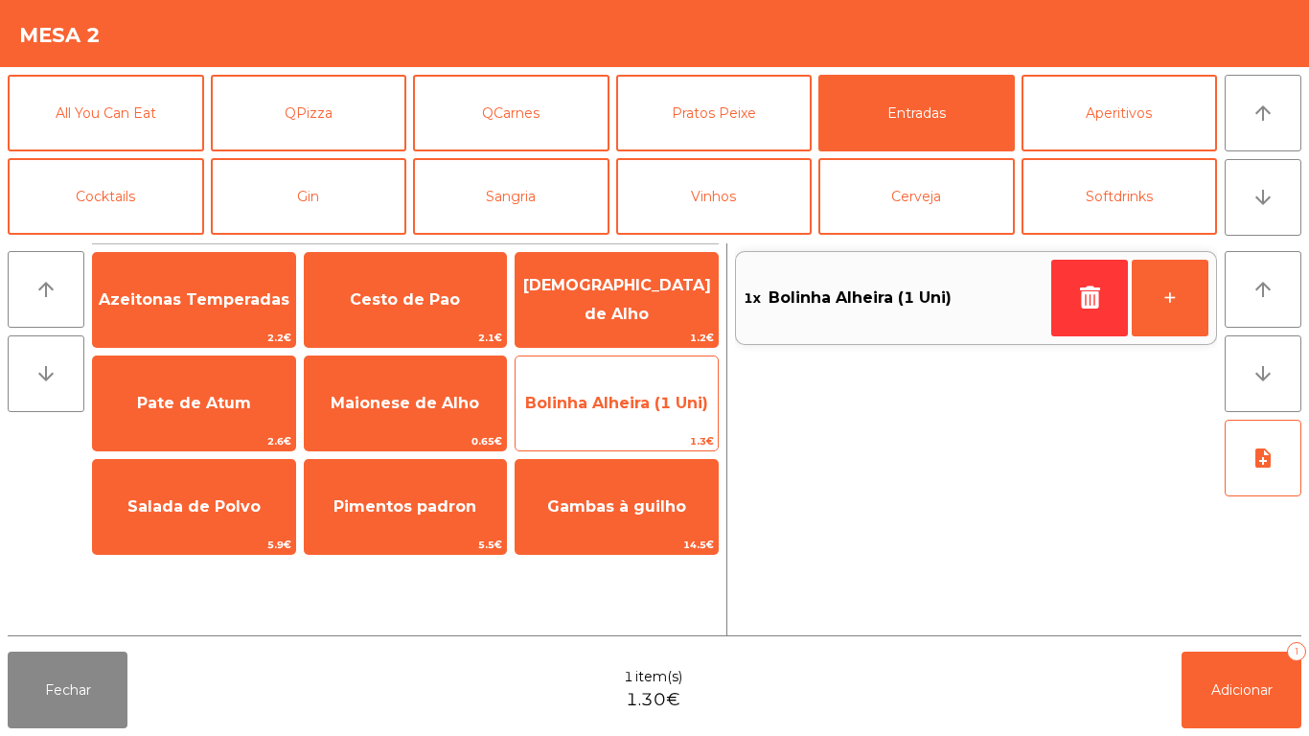
click at [618, 402] on span "Bolinha Alheira (1 Uni)" at bounding box center [616, 403] width 183 height 18
click at [604, 383] on span "Bolinha Alheira (1 Uni)" at bounding box center [617, 404] width 202 height 52
click at [611, 397] on span "Bolinha Alheira (1 Uni)" at bounding box center [616, 403] width 183 height 18
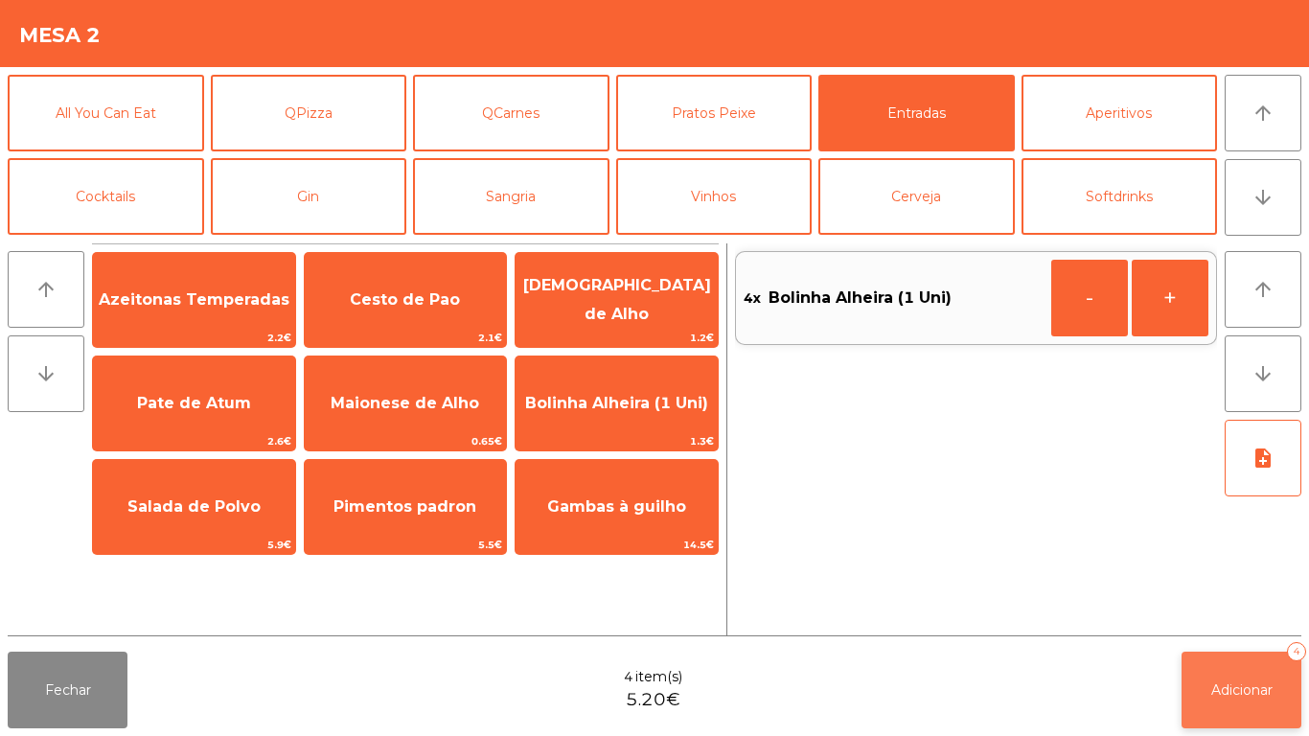
click at [1193, 672] on button "Adicionar 4" at bounding box center [1242, 690] width 120 height 77
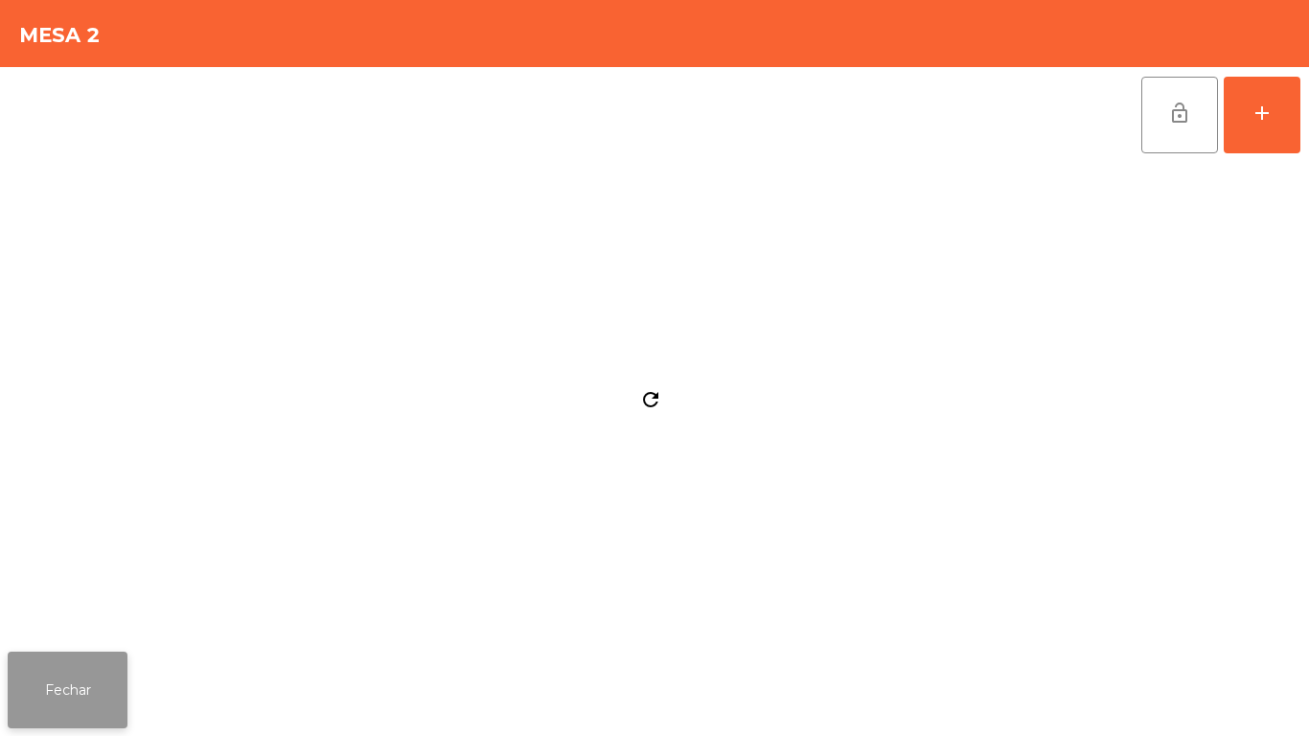
click at [50, 657] on button "Fechar" at bounding box center [68, 690] width 120 height 77
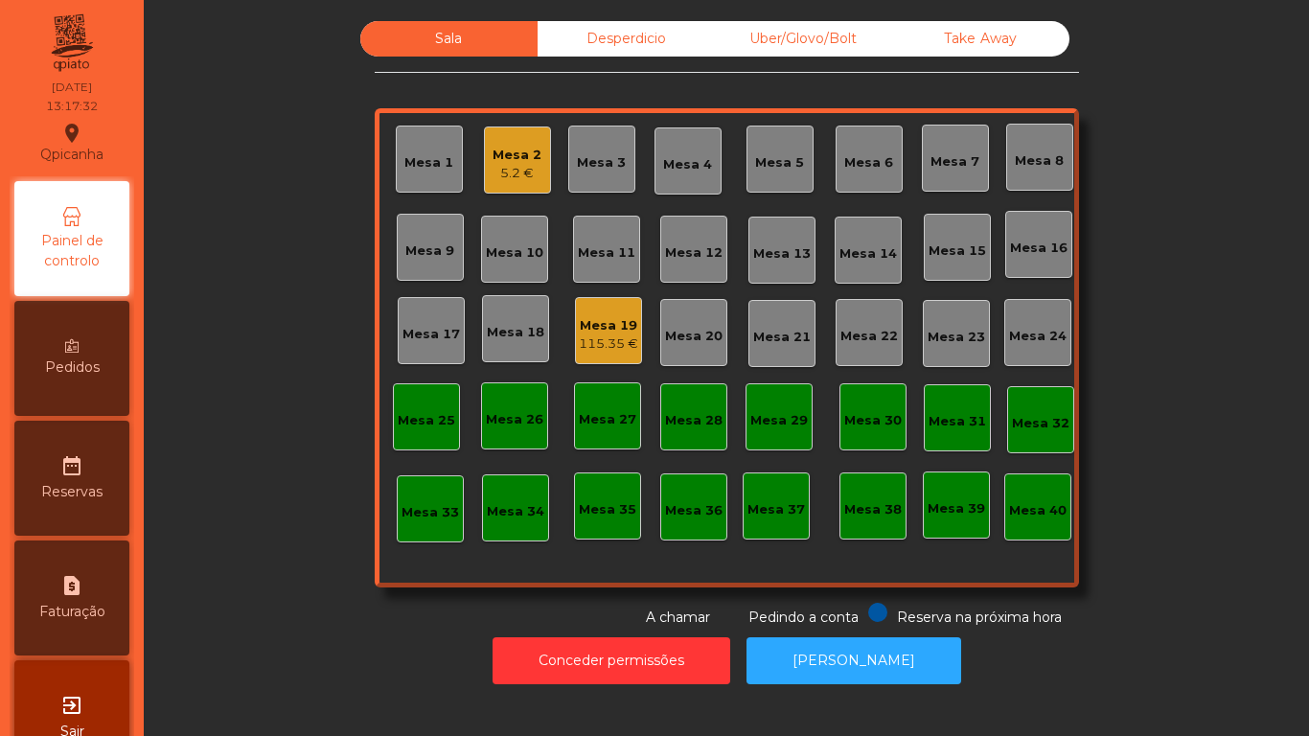
click at [591, 344] on div "115.35 €" at bounding box center [608, 343] width 59 height 19
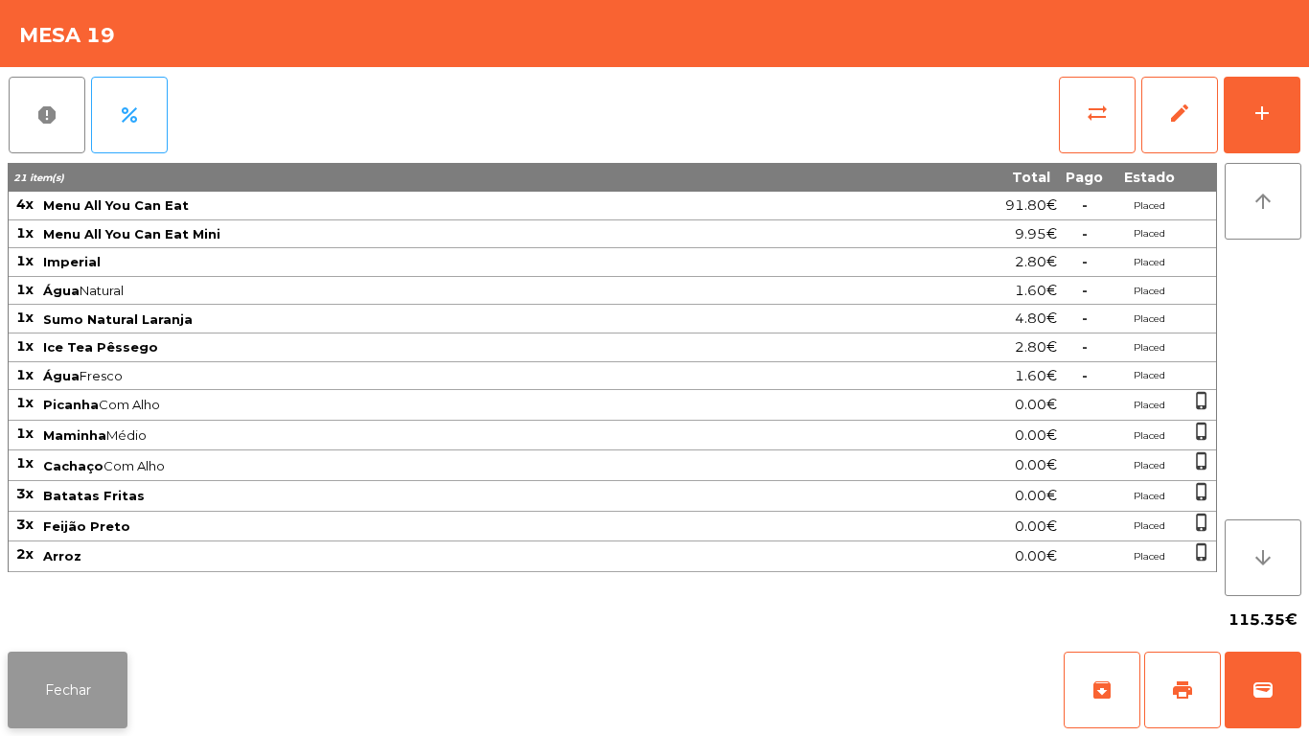
click at [78, 666] on button "Fechar" at bounding box center [68, 690] width 120 height 77
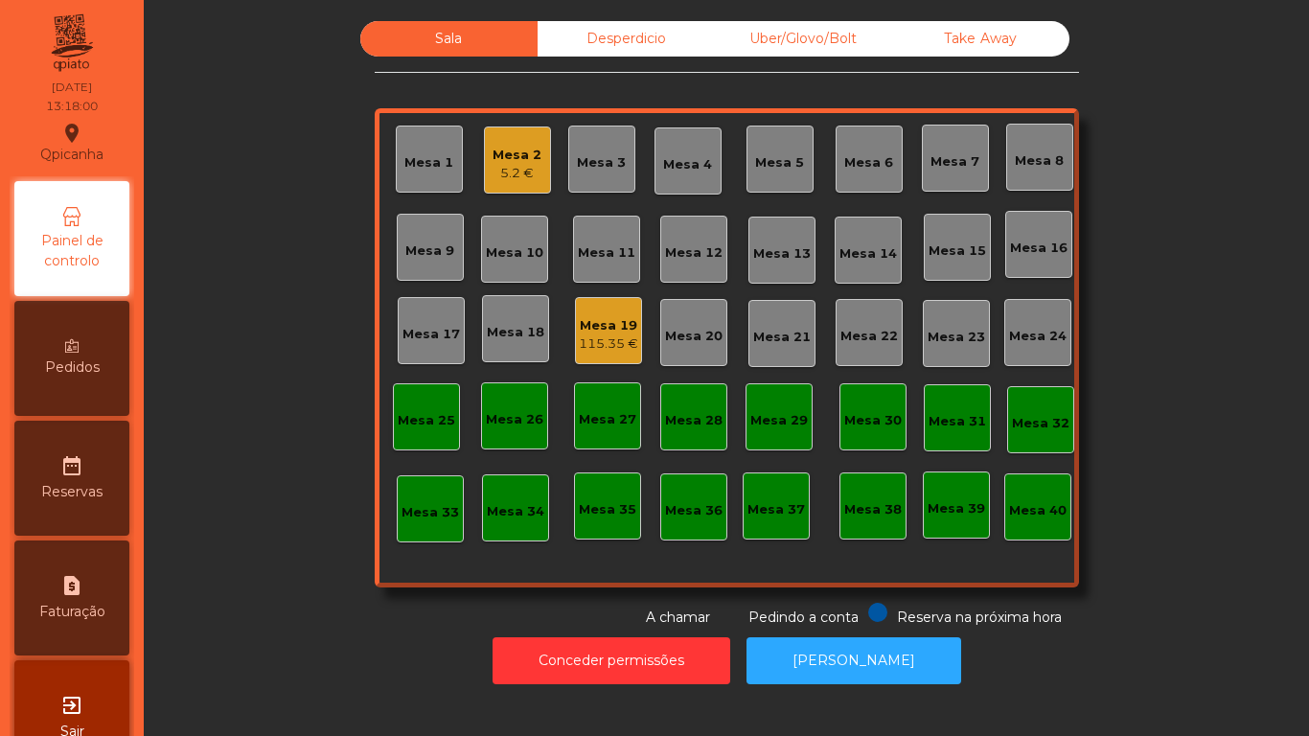
click at [516, 177] on div "5.2 €" at bounding box center [517, 173] width 49 height 19
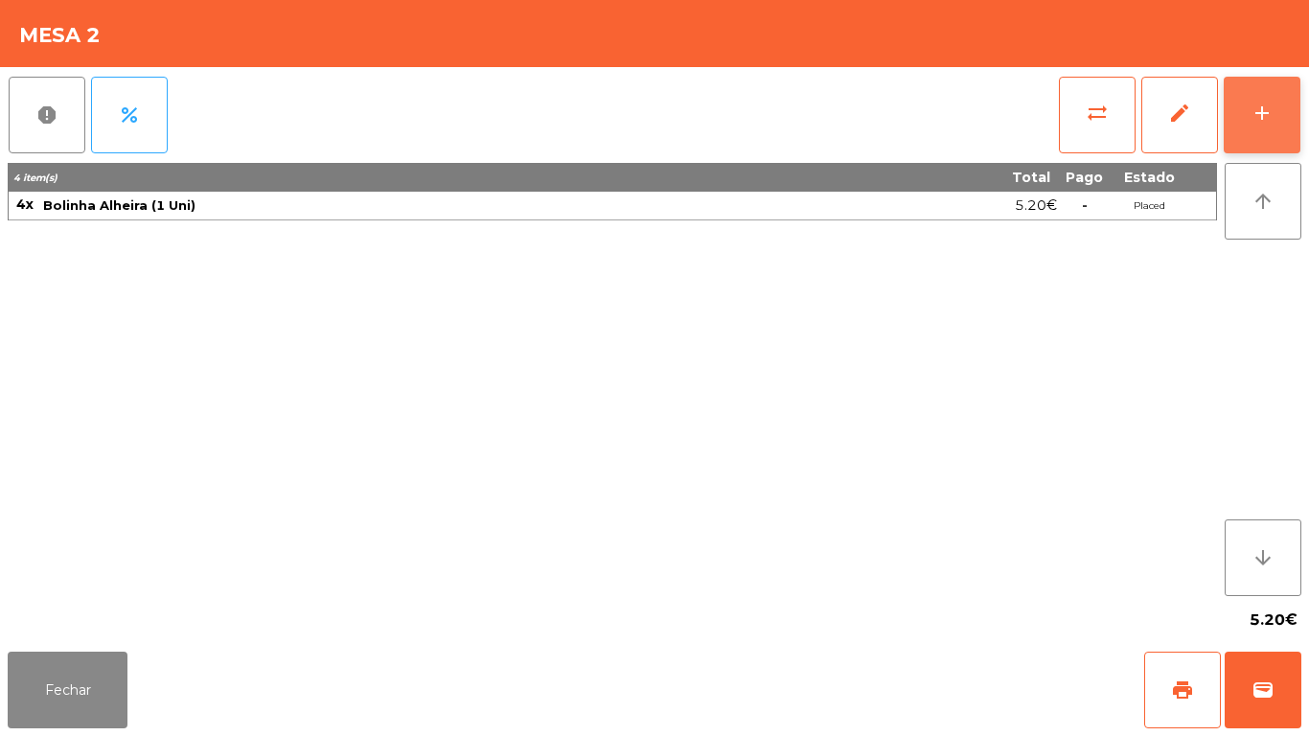
click at [1256, 130] on button "add" at bounding box center [1262, 115] width 77 height 77
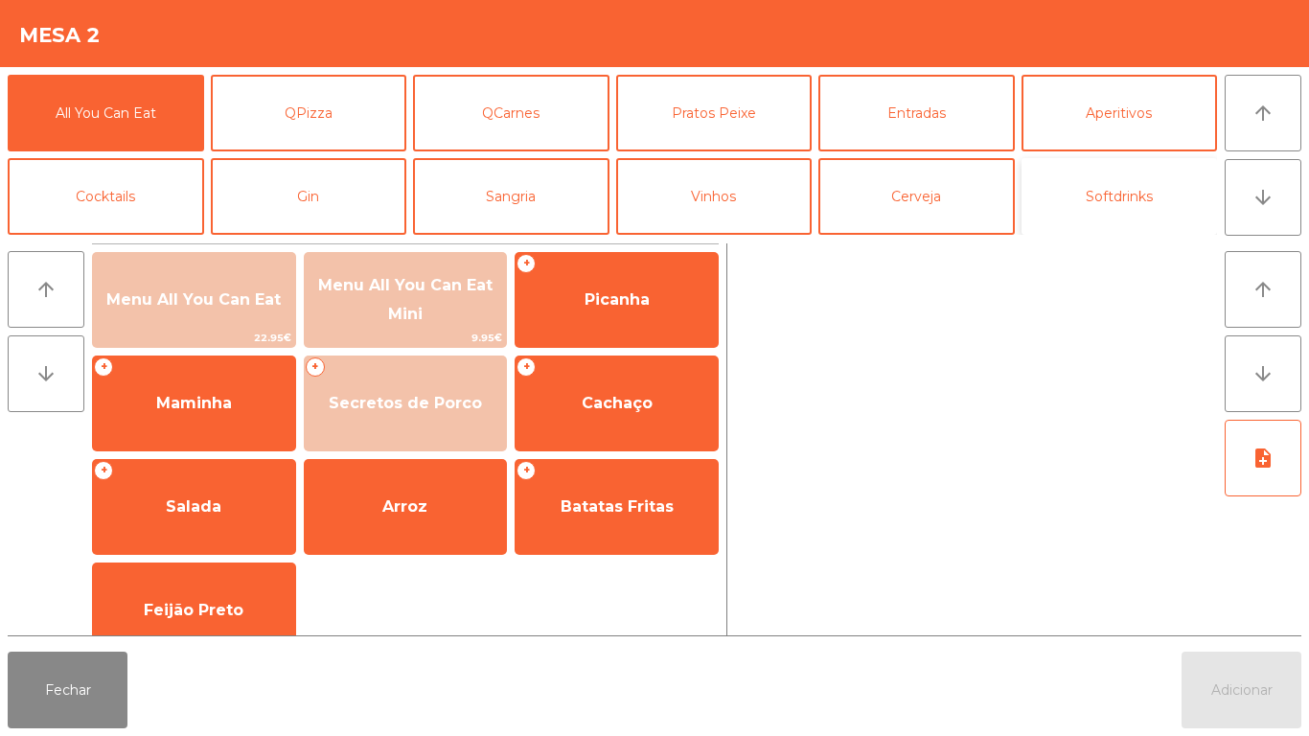
click at [1114, 208] on button "Softdrinks" at bounding box center [1120, 196] width 196 height 77
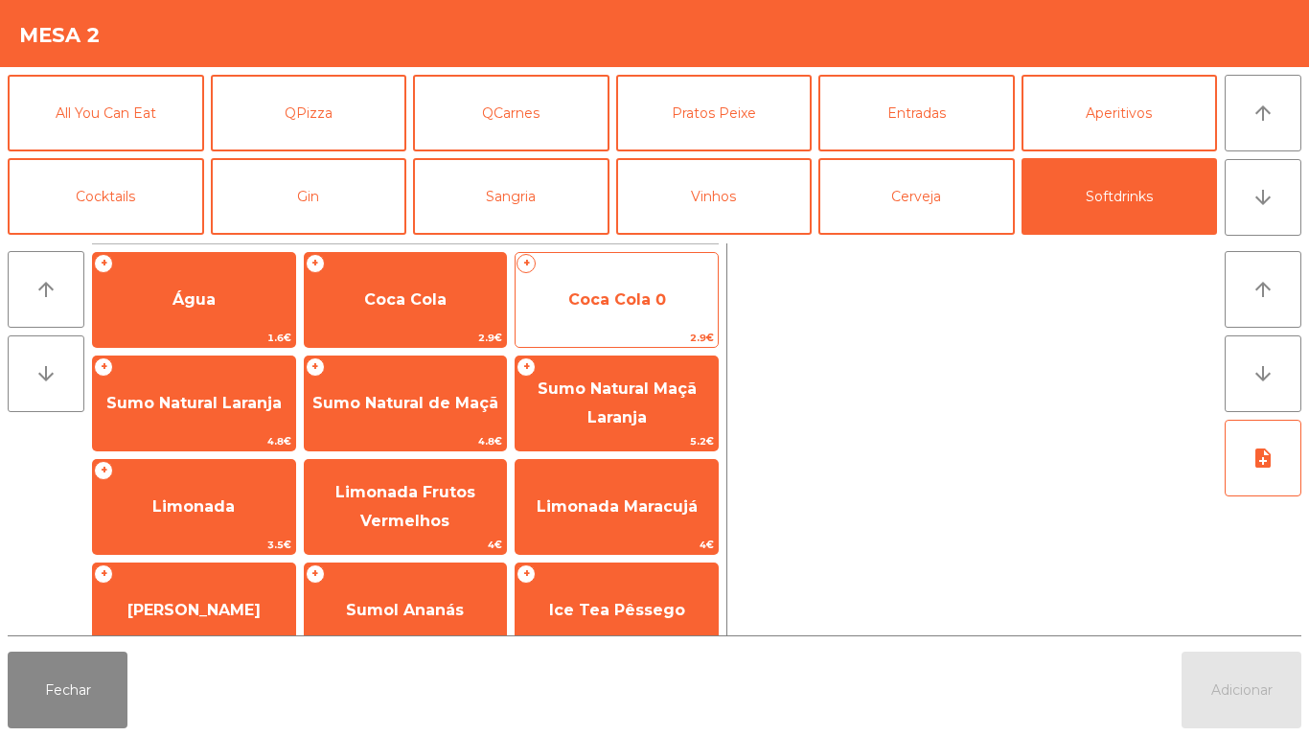
click at [650, 335] on span "2.9€" at bounding box center [617, 338] width 202 height 18
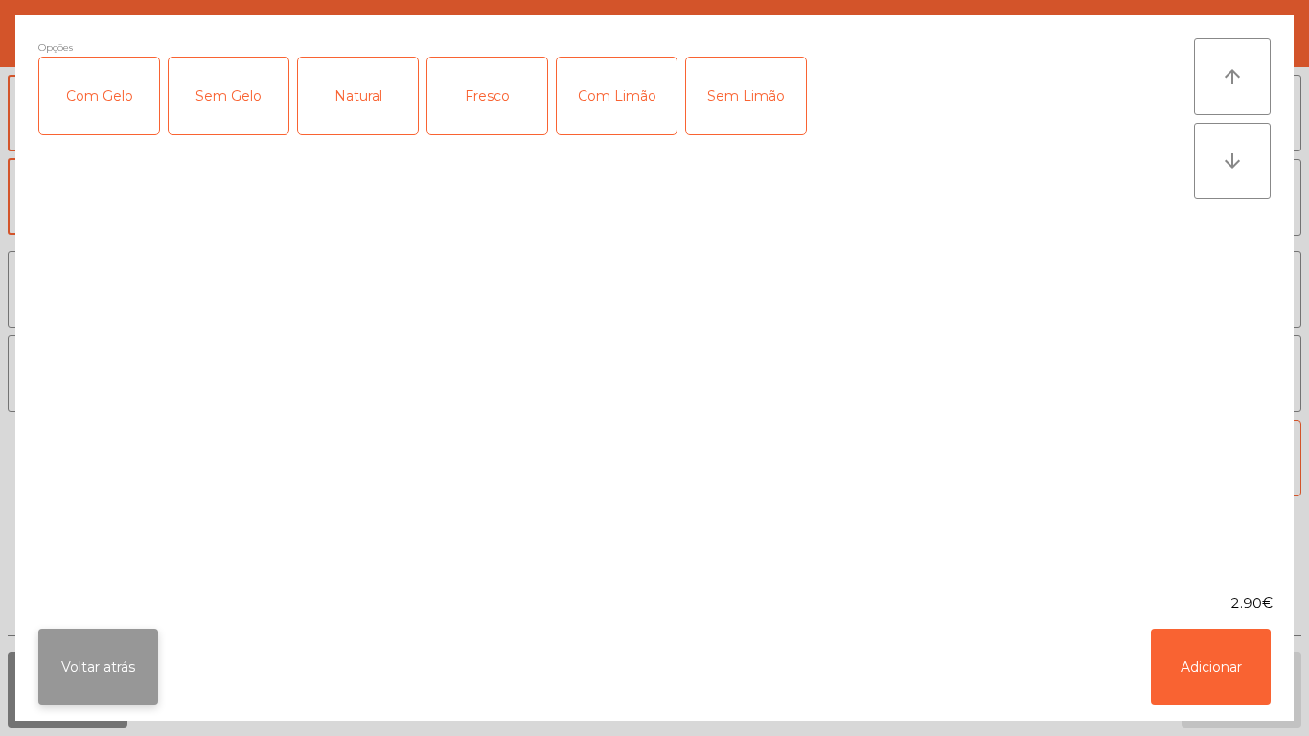
click at [115, 650] on button "Voltar atrás" at bounding box center [98, 667] width 120 height 77
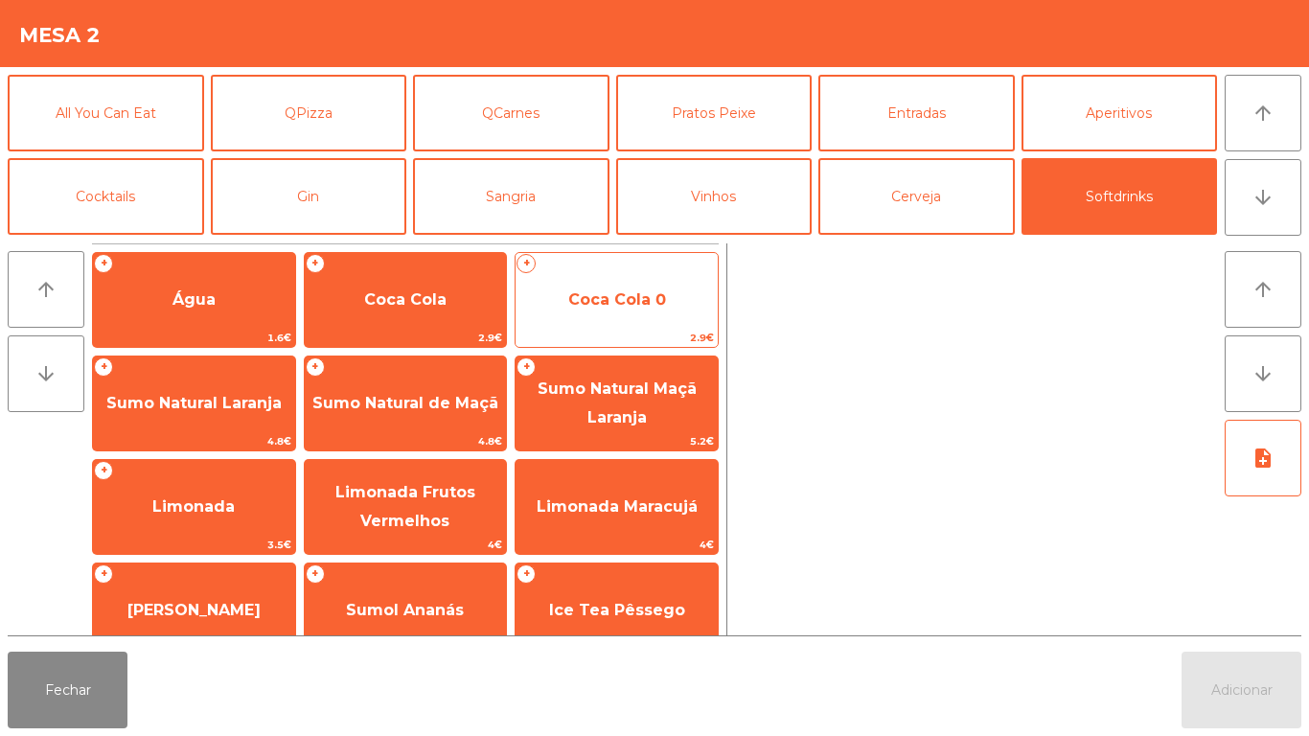
click at [603, 303] on span "Coca Cola 0" at bounding box center [617, 299] width 98 height 18
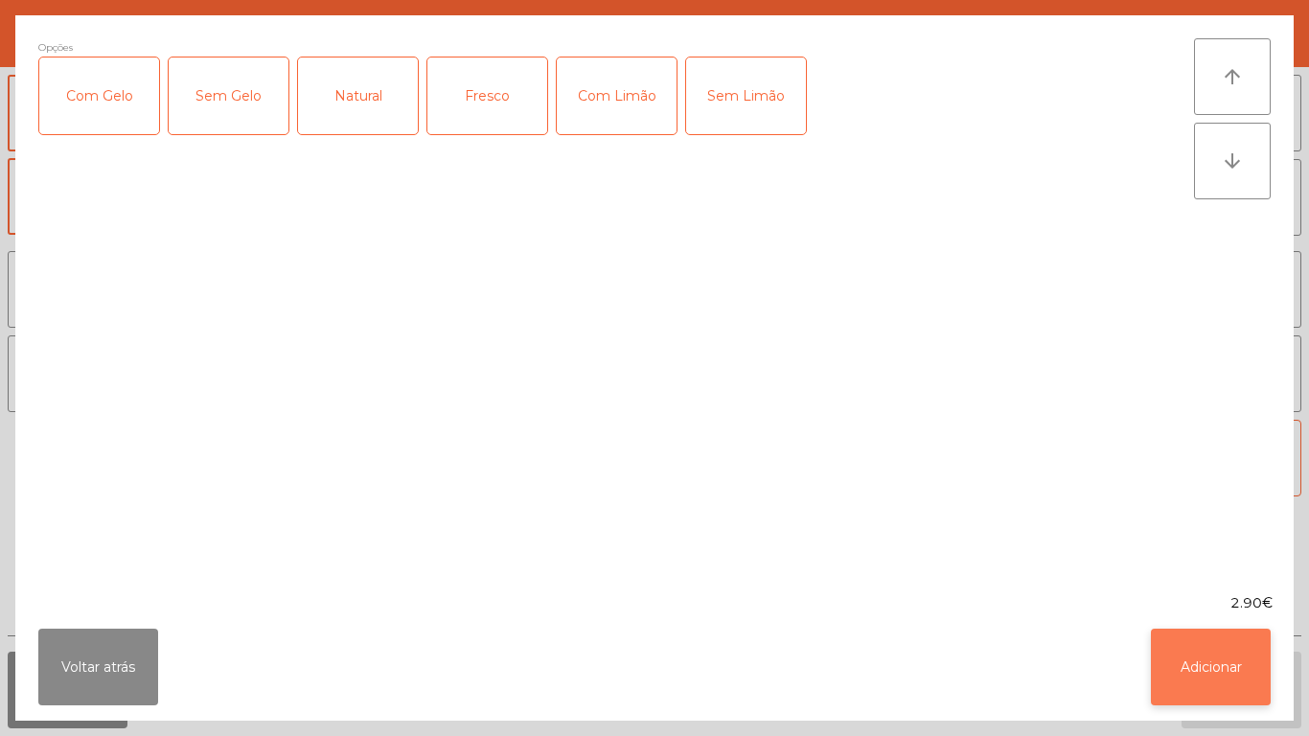
click at [1200, 643] on button "Adicionar" at bounding box center [1211, 667] width 120 height 77
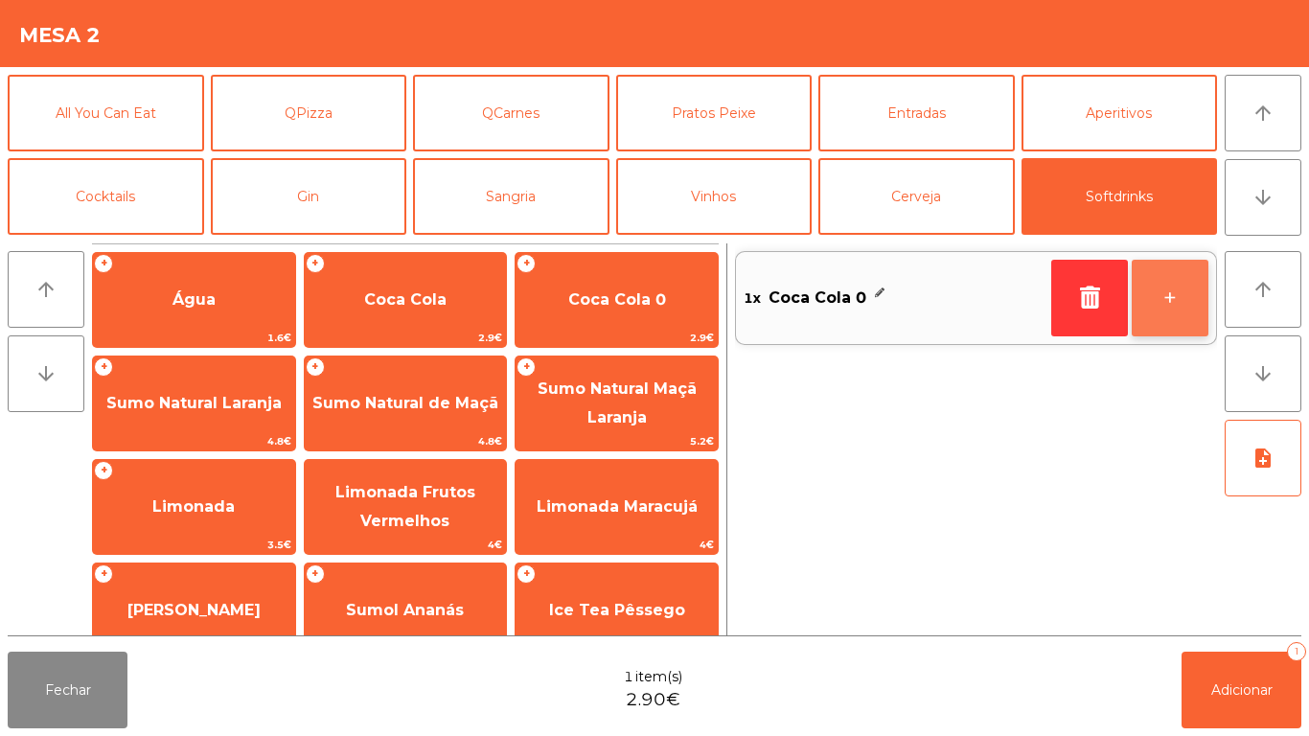
click at [1145, 310] on button "+" at bounding box center [1170, 298] width 77 height 77
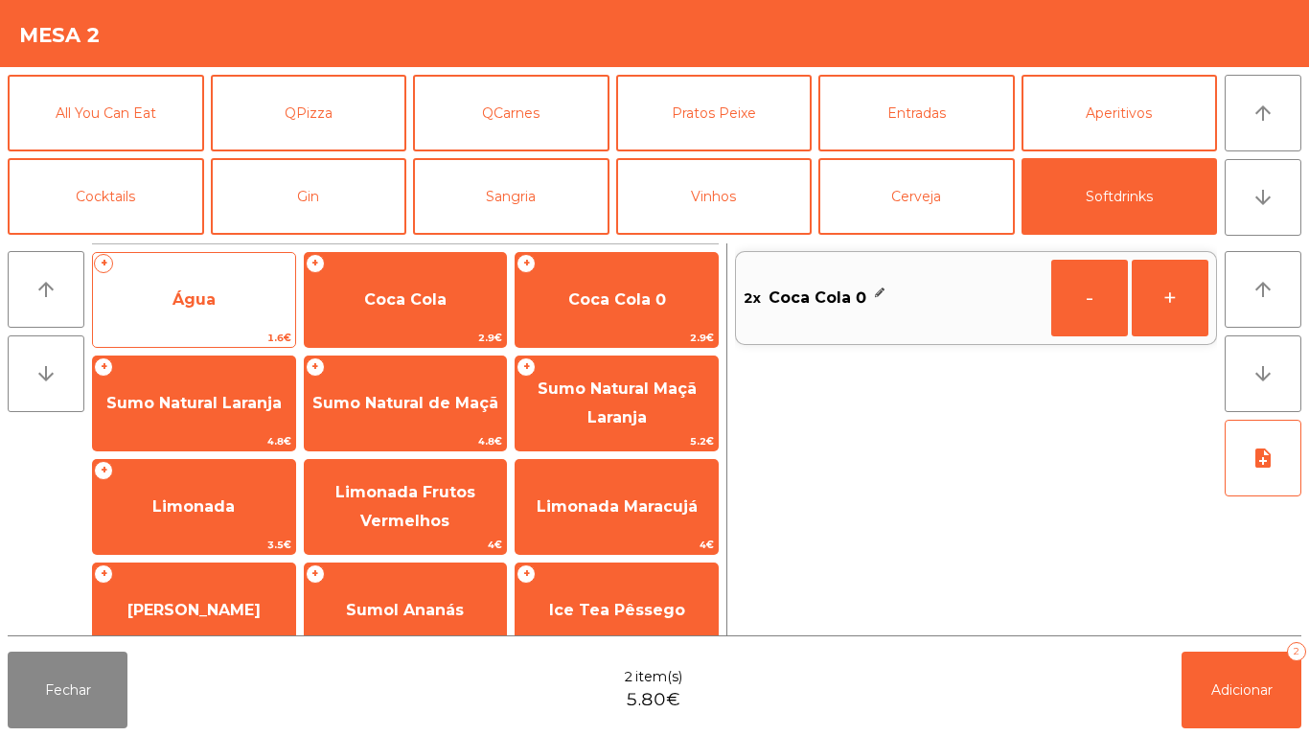
click at [247, 300] on span "Água" at bounding box center [194, 300] width 202 height 52
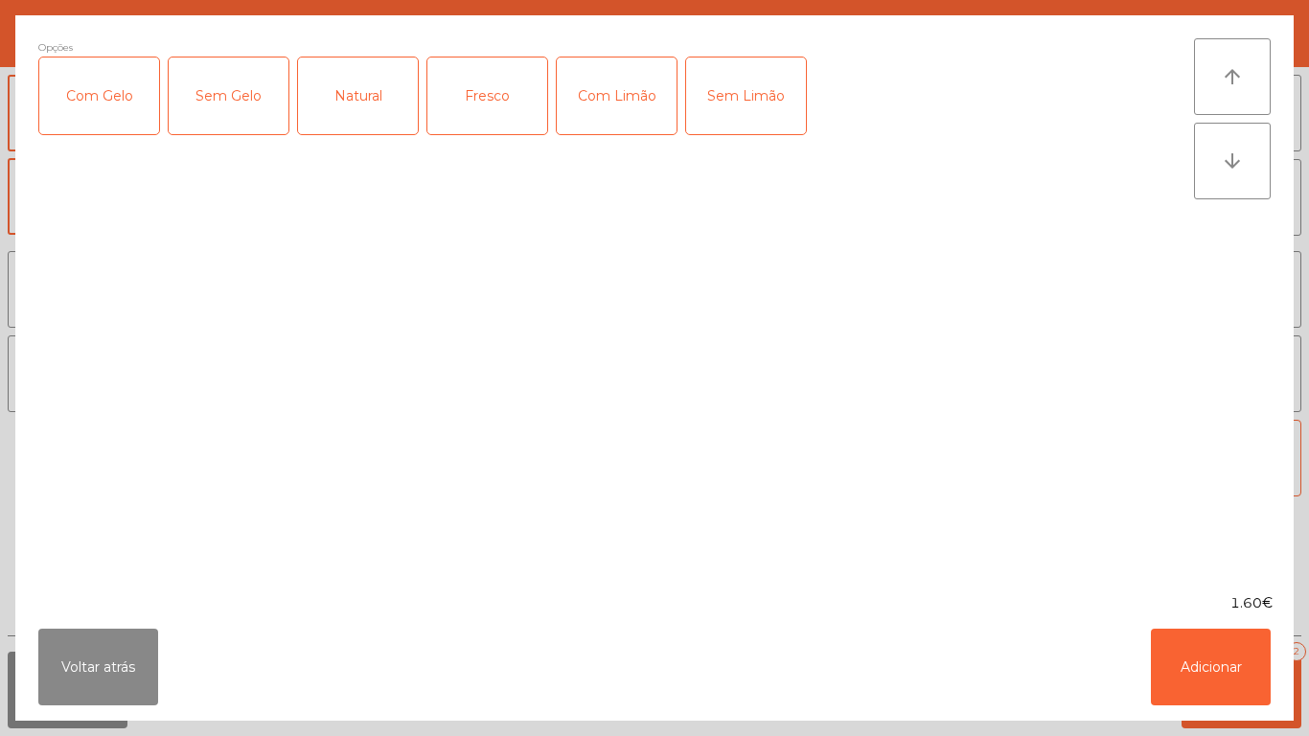
click at [391, 98] on div "Natural" at bounding box center [358, 95] width 120 height 77
click at [1175, 658] on button "Adicionar" at bounding box center [1211, 667] width 120 height 77
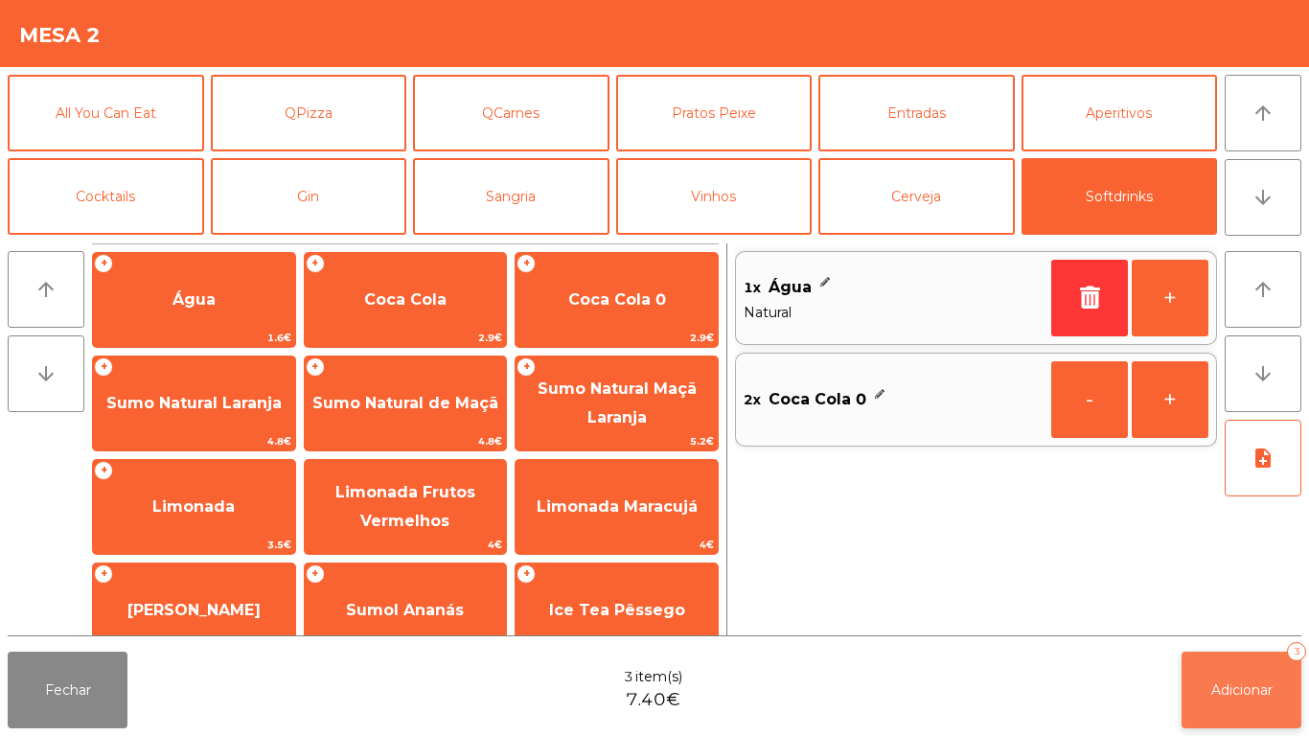
click at [1209, 672] on button "Adicionar 3" at bounding box center [1242, 690] width 120 height 77
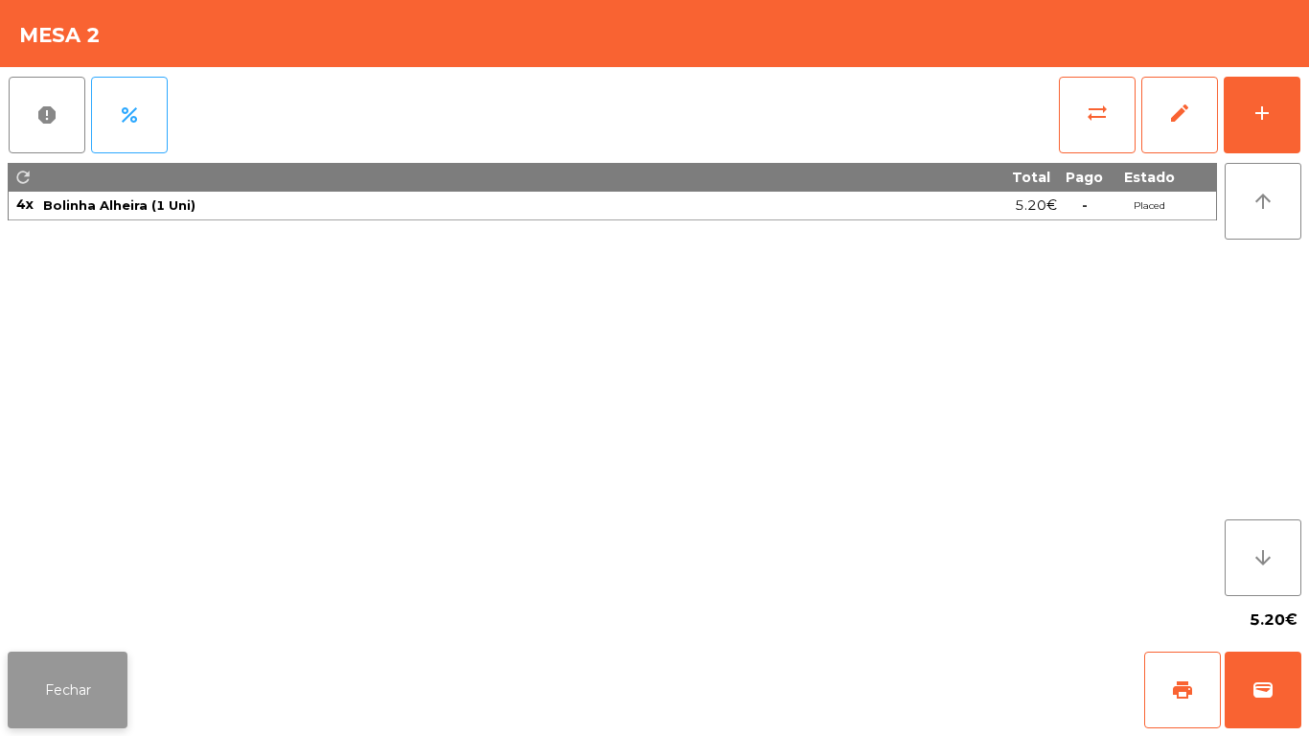
click at [120, 676] on button "Fechar" at bounding box center [68, 690] width 120 height 77
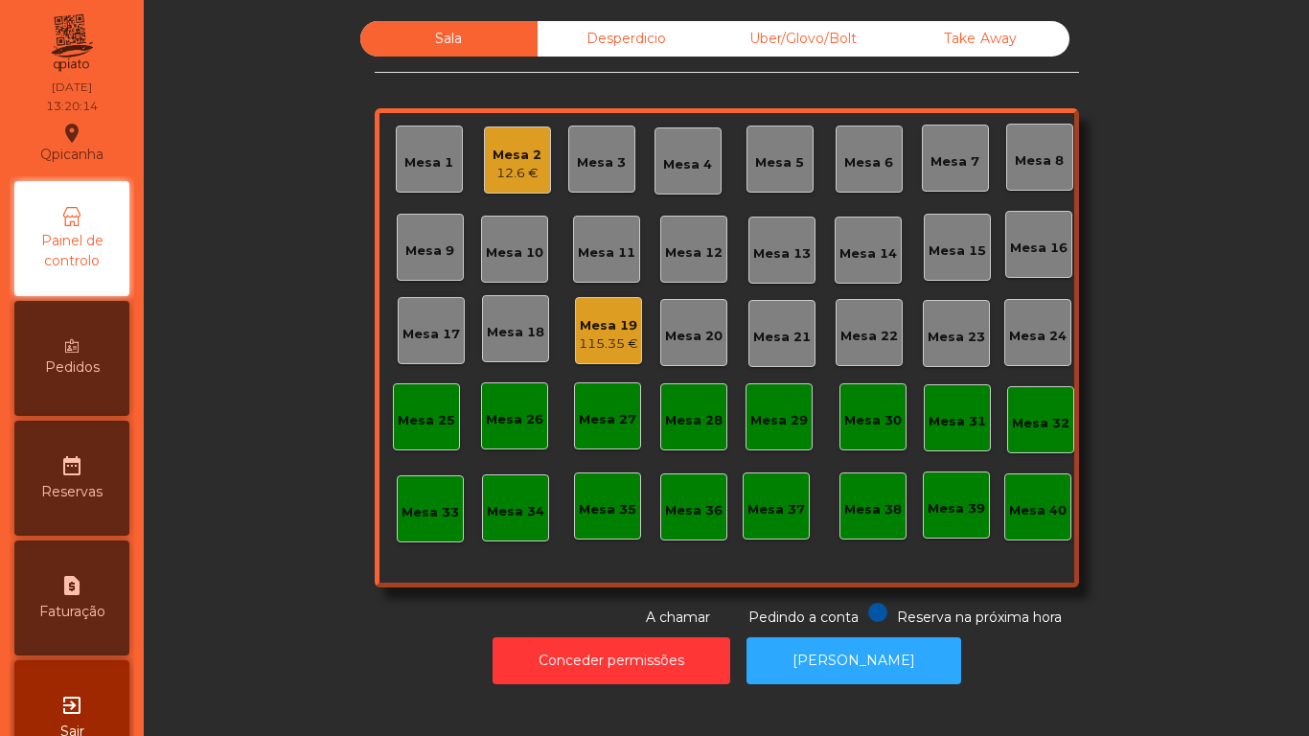
click at [517, 164] on div "12.6 €" at bounding box center [517, 173] width 49 height 19
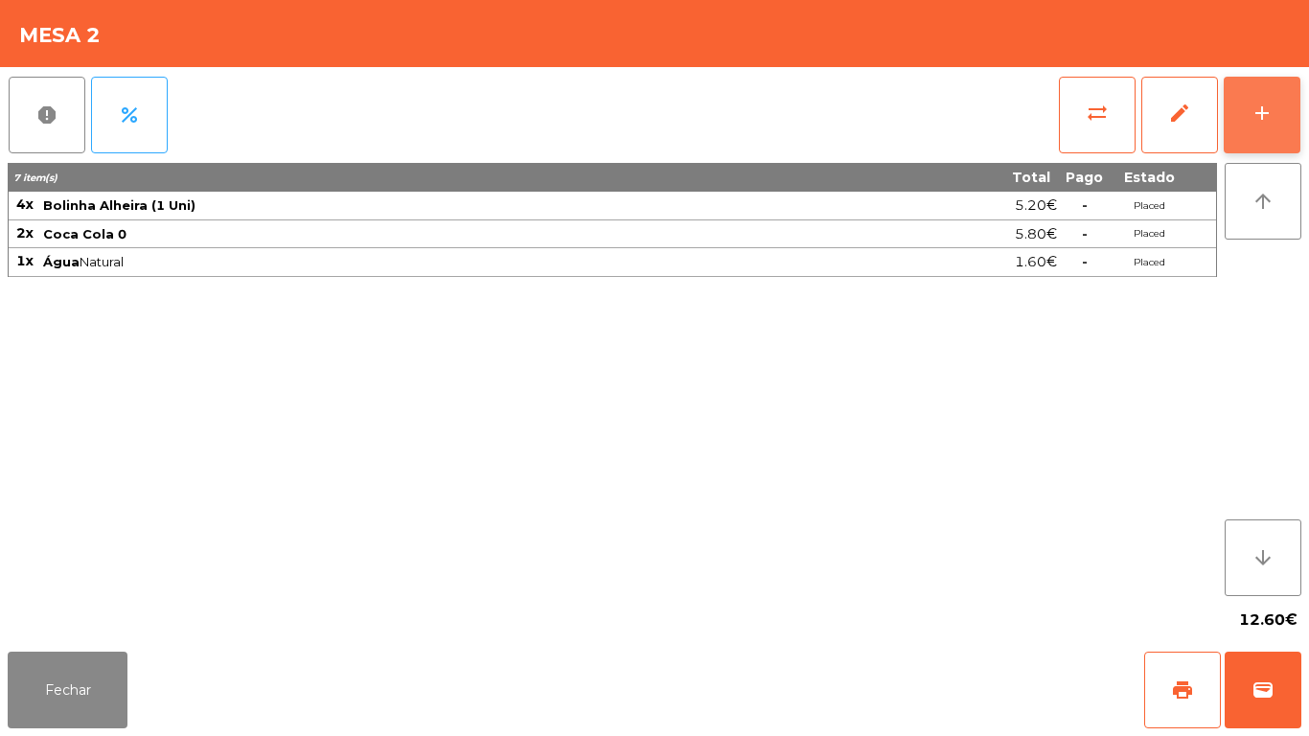
click at [1251, 141] on button "add" at bounding box center [1262, 115] width 77 height 77
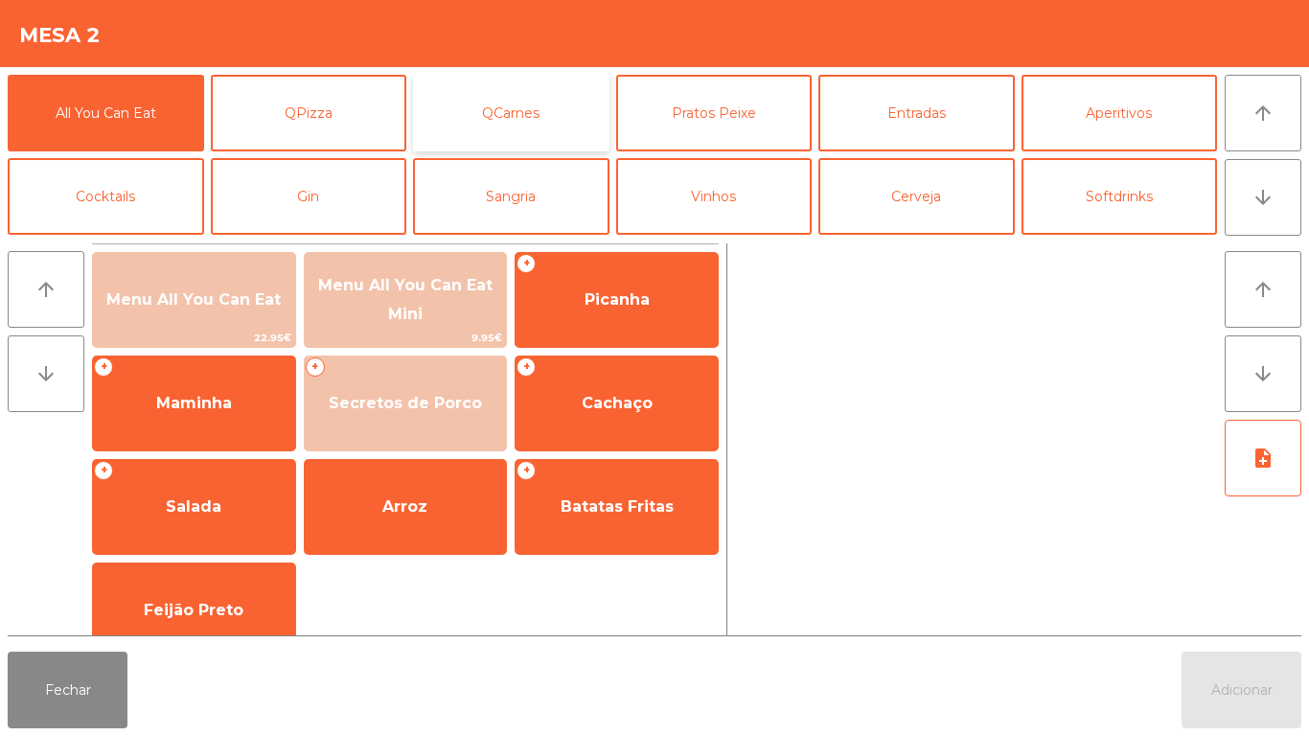
click at [522, 120] on button "QCarnes" at bounding box center [511, 113] width 196 height 77
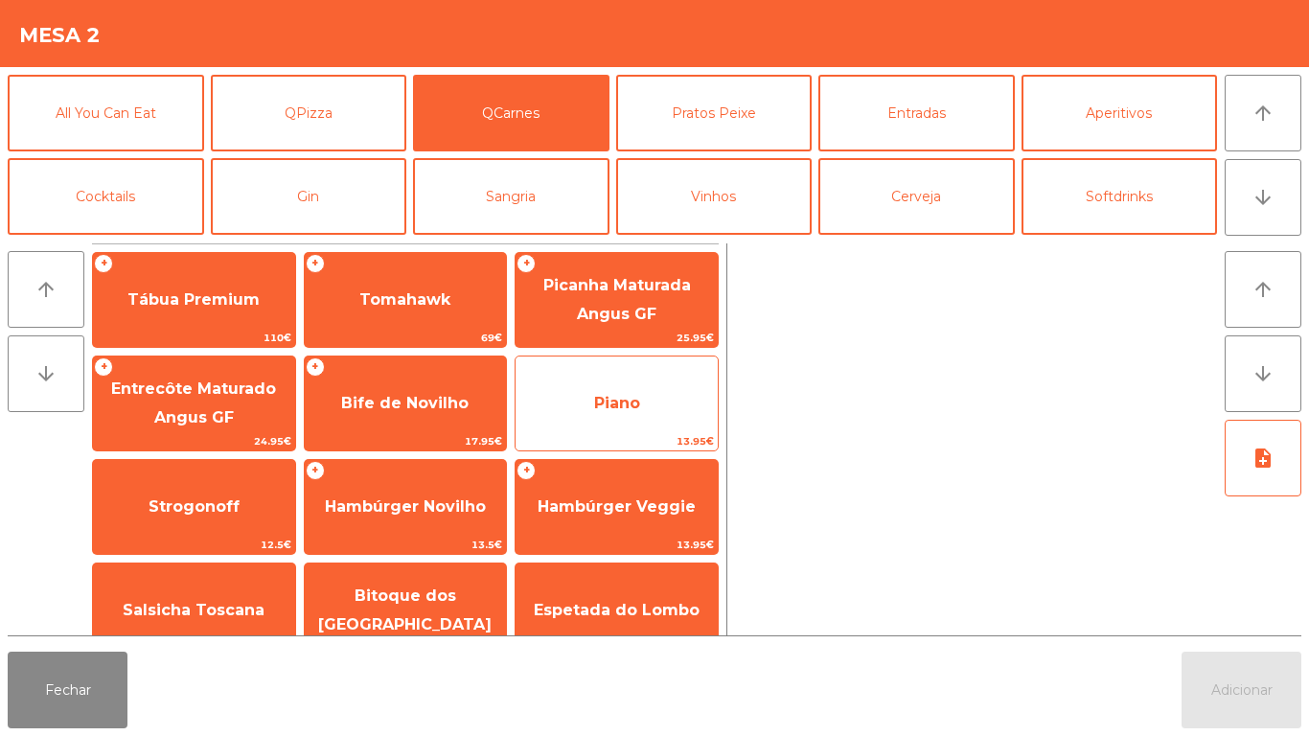
click at [631, 402] on span "Piano" at bounding box center [617, 403] width 46 height 18
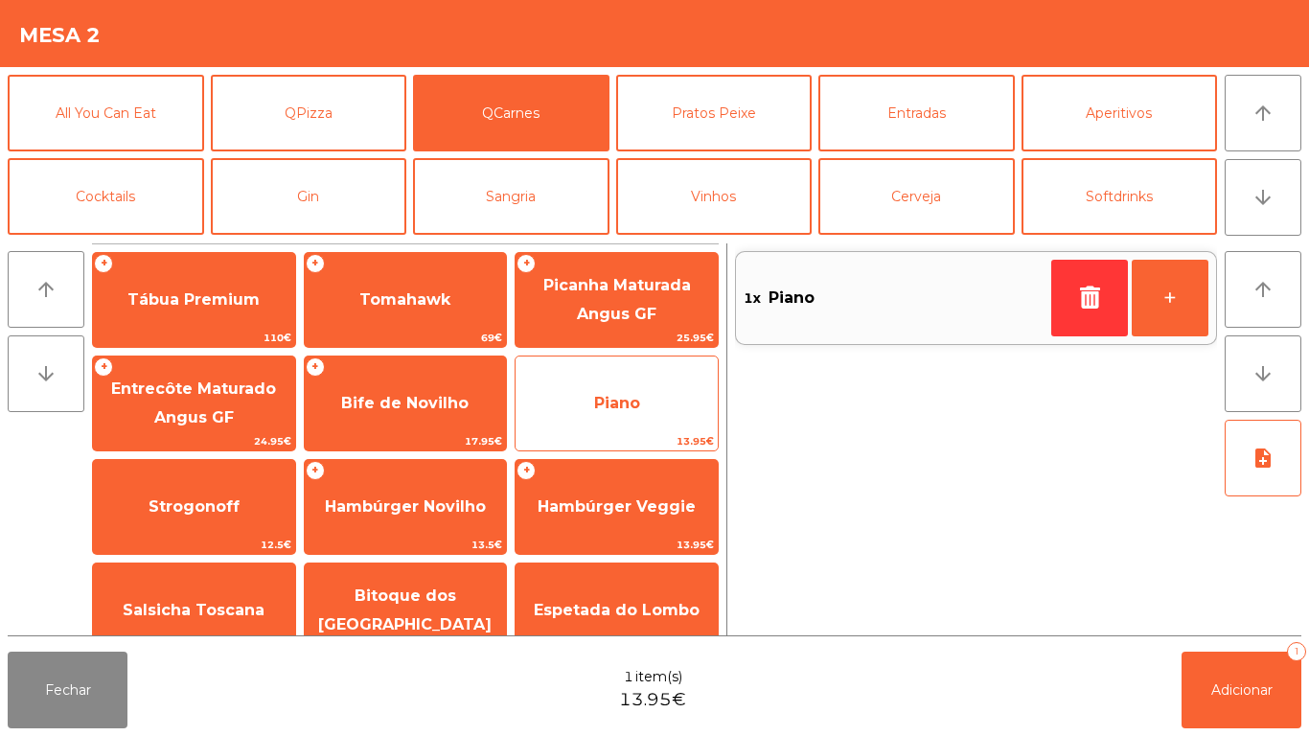
click at [636, 394] on span "Piano" at bounding box center [617, 403] width 46 height 18
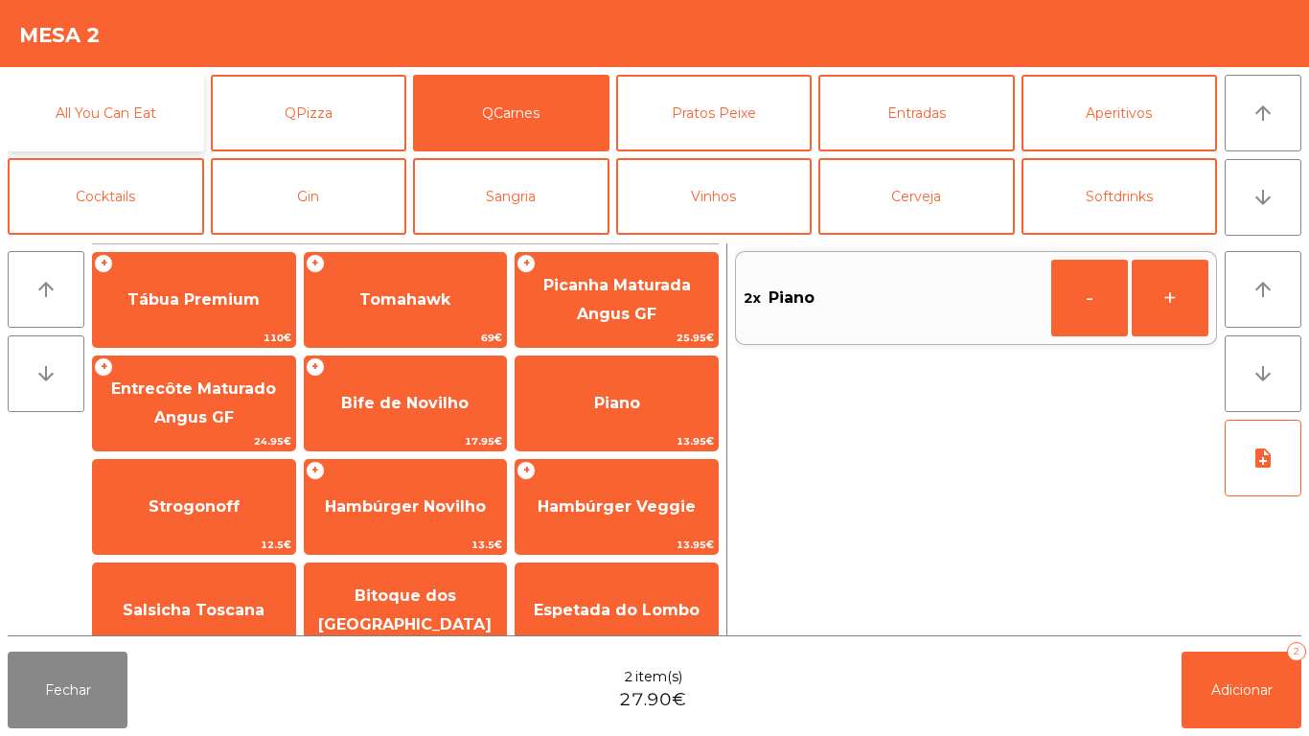
click at [145, 114] on button "All You Can Eat" at bounding box center [106, 113] width 196 height 77
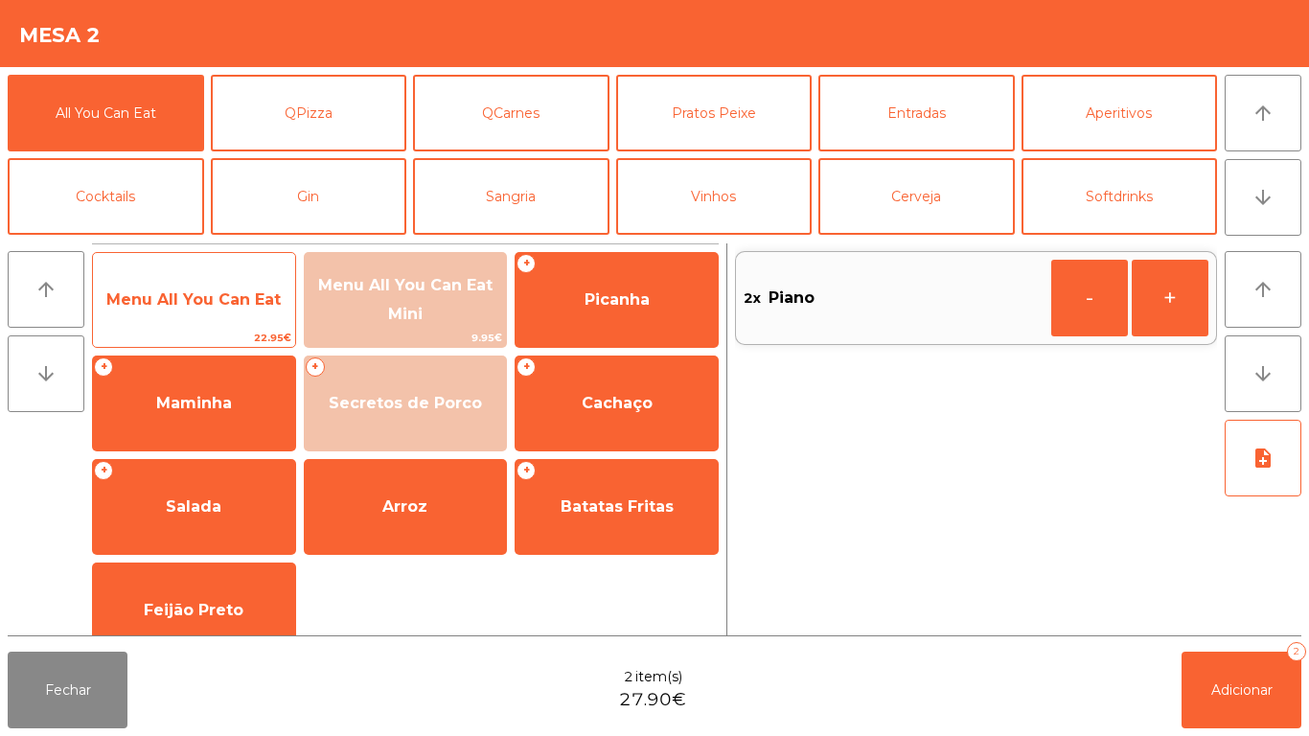
click at [237, 282] on span "Menu All You Can Eat" at bounding box center [194, 300] width 202 height 52
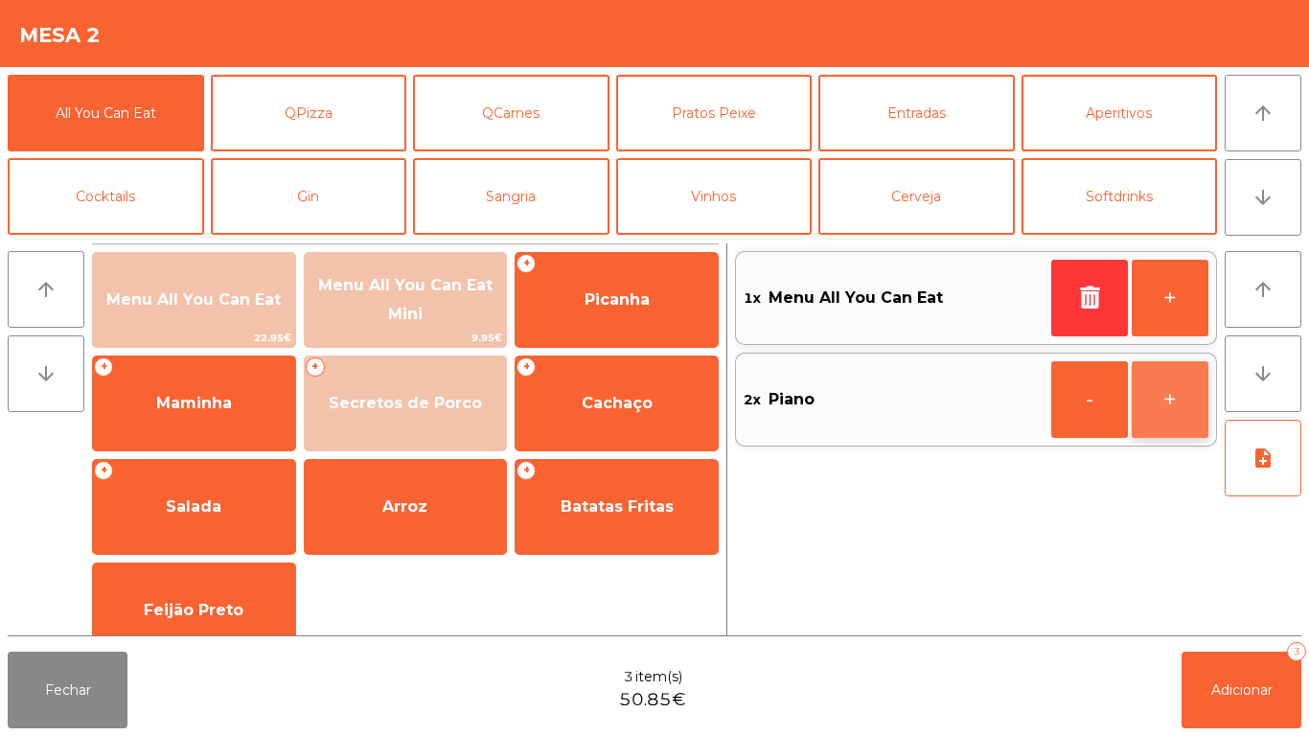
click at [1182, 405] on button "+" at bounding box center [1170, 399] width 77 height 77
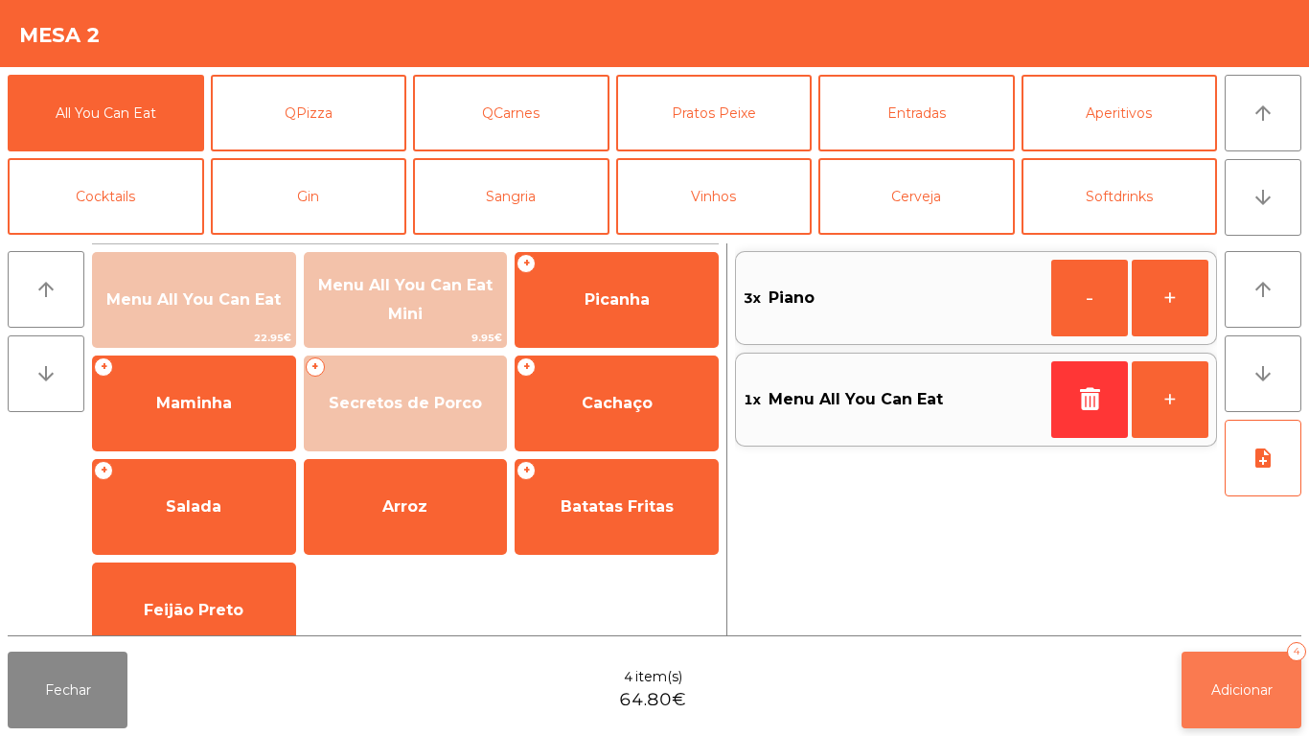
click at [1229, 677] on button "Adicionar 4" at bounding box center [1242, 690] width 120 height 77
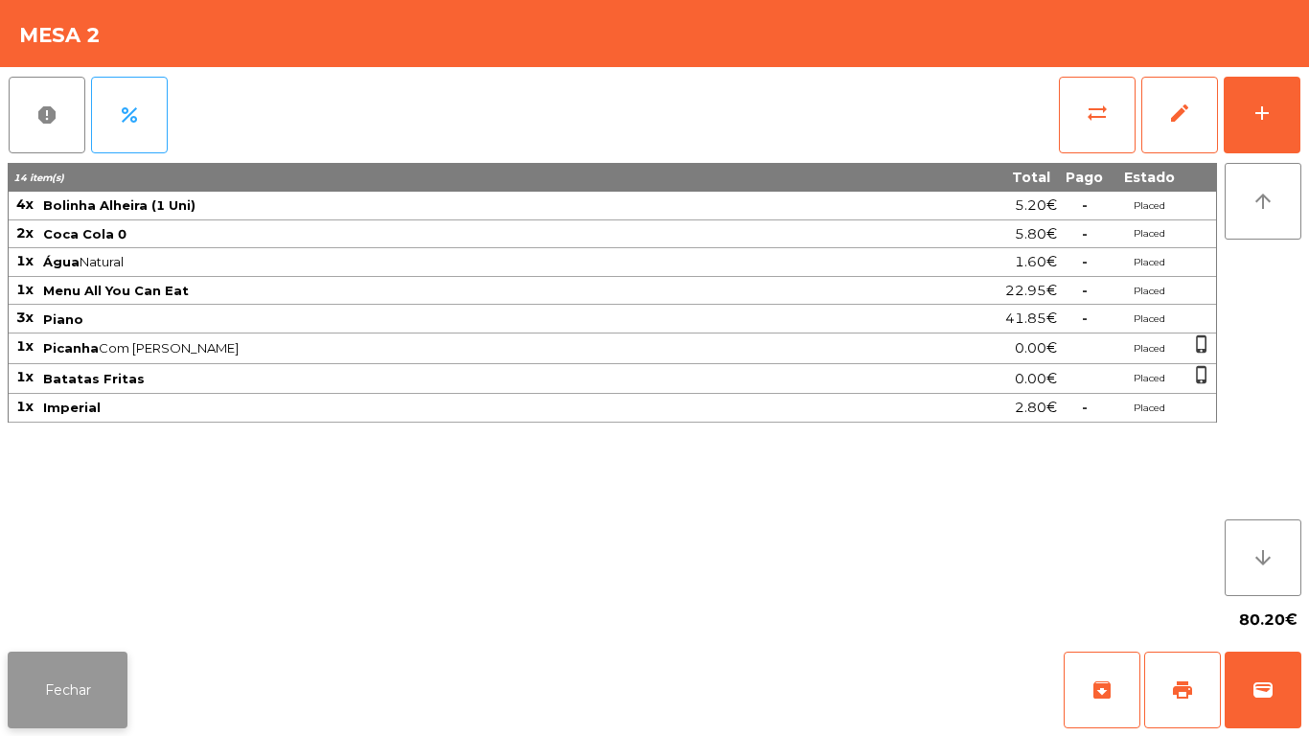
click at [80, 701] on button "Fechar" at bounding box center [68, 690] width 120 height 77
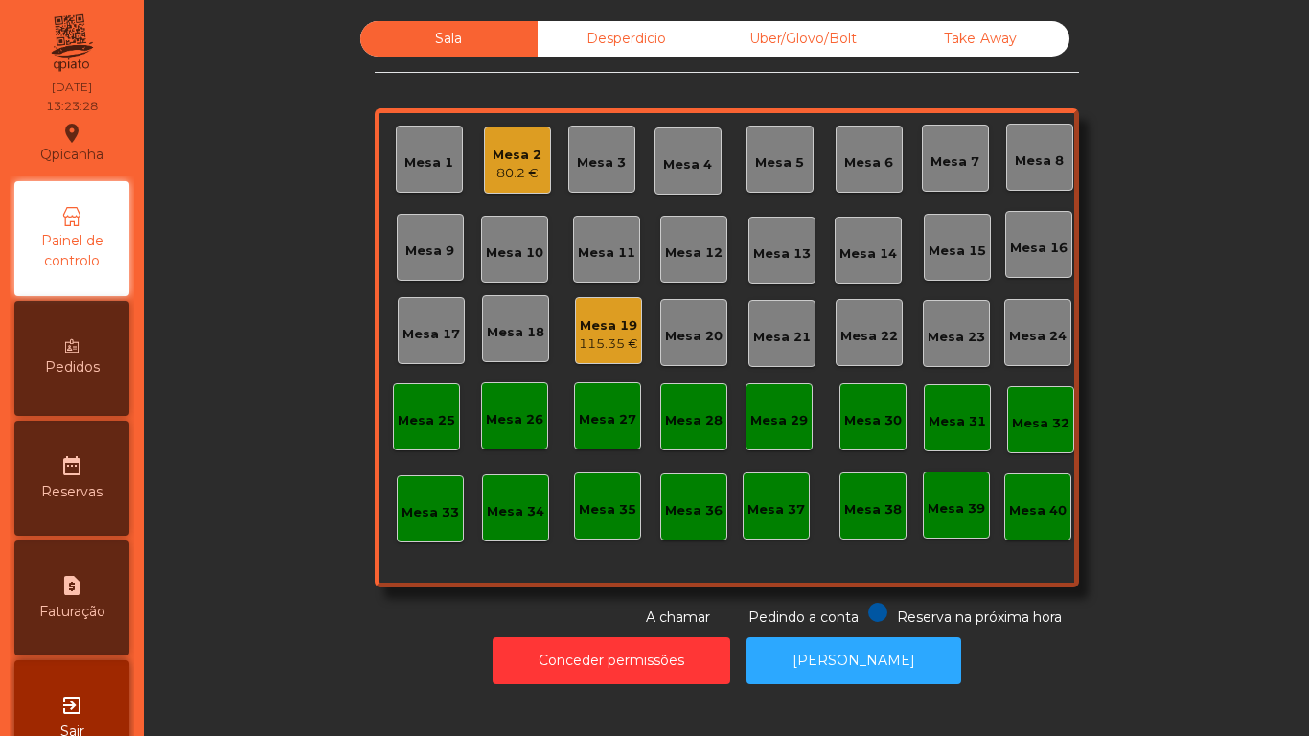
click at [523, 176] on div "80.2 €" at bounding box center [517, 173] width 49 height 19
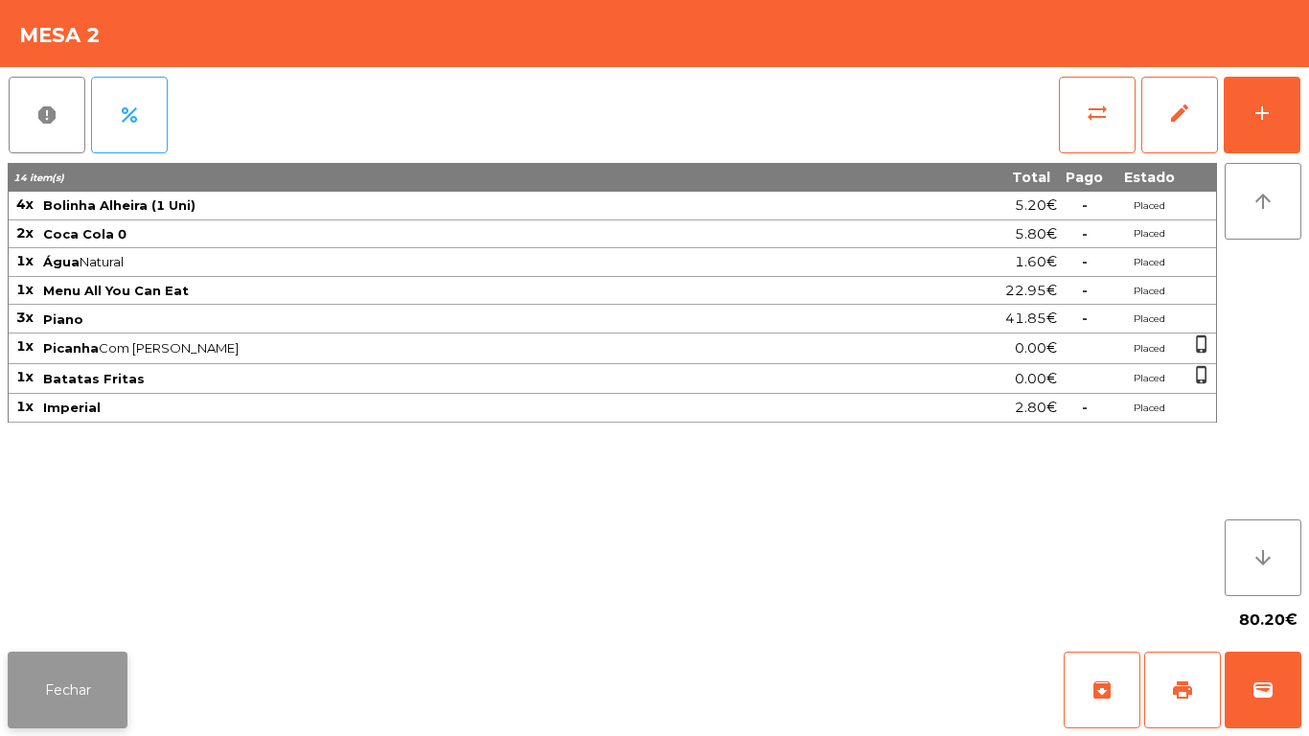
click at [123, 677] on button "Fechar" at bounding box center [68, 690] width 120 height 77
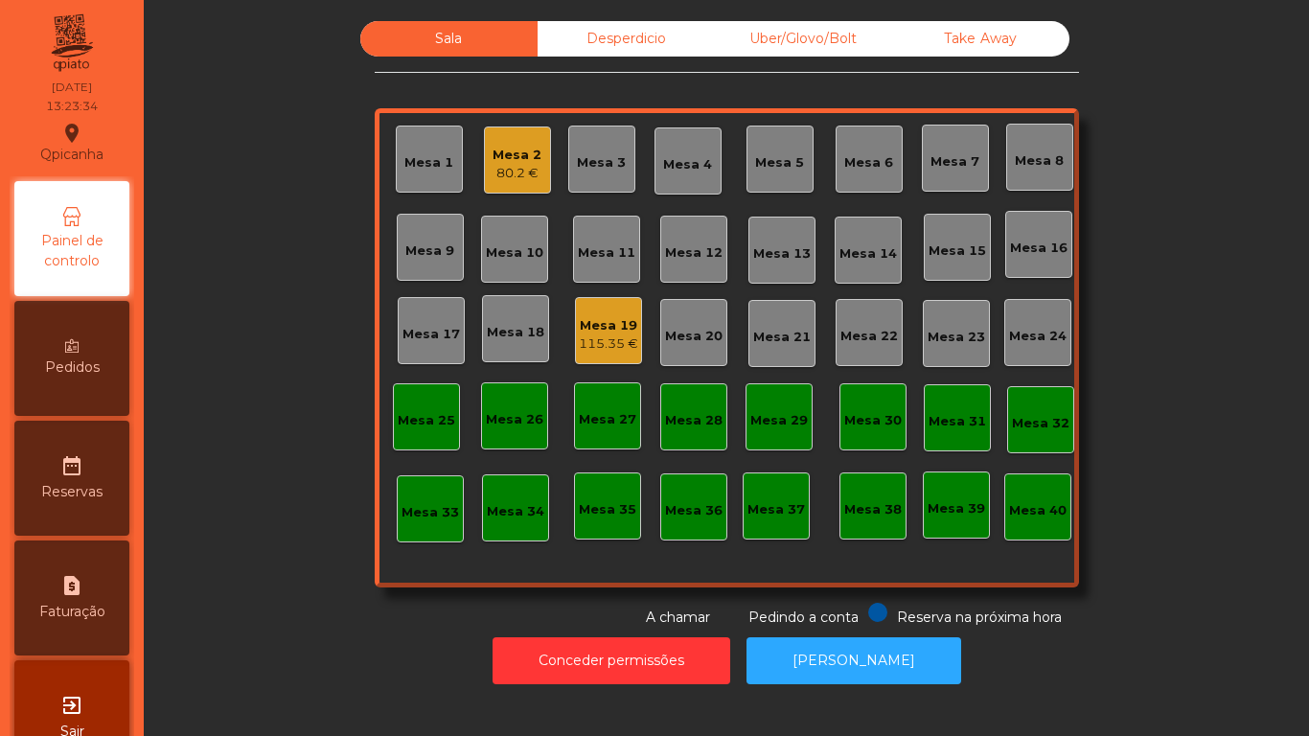
click at [520, 152] on div "Mesa 2" at bounding box center [517, 155] width 49 height 19
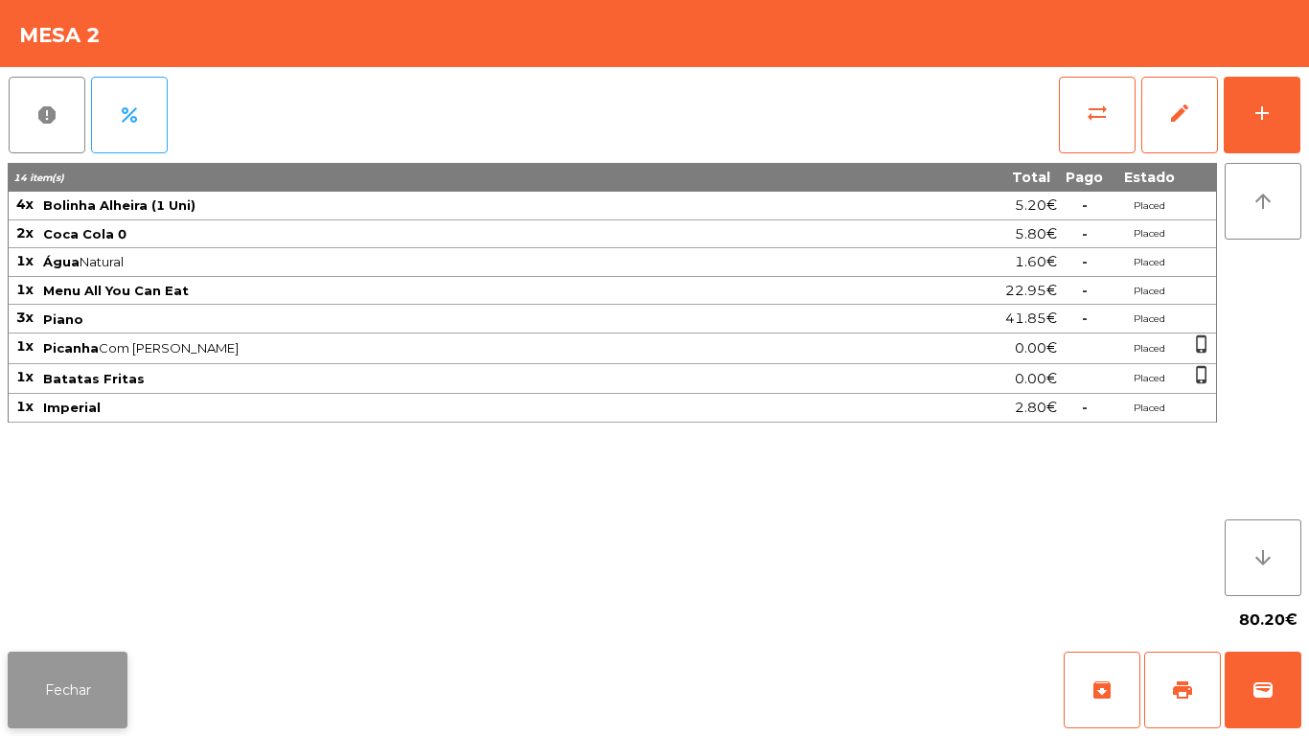
click at [93, 667] on button "Fechar" at bounding box center [68, 690] width 120 height 77
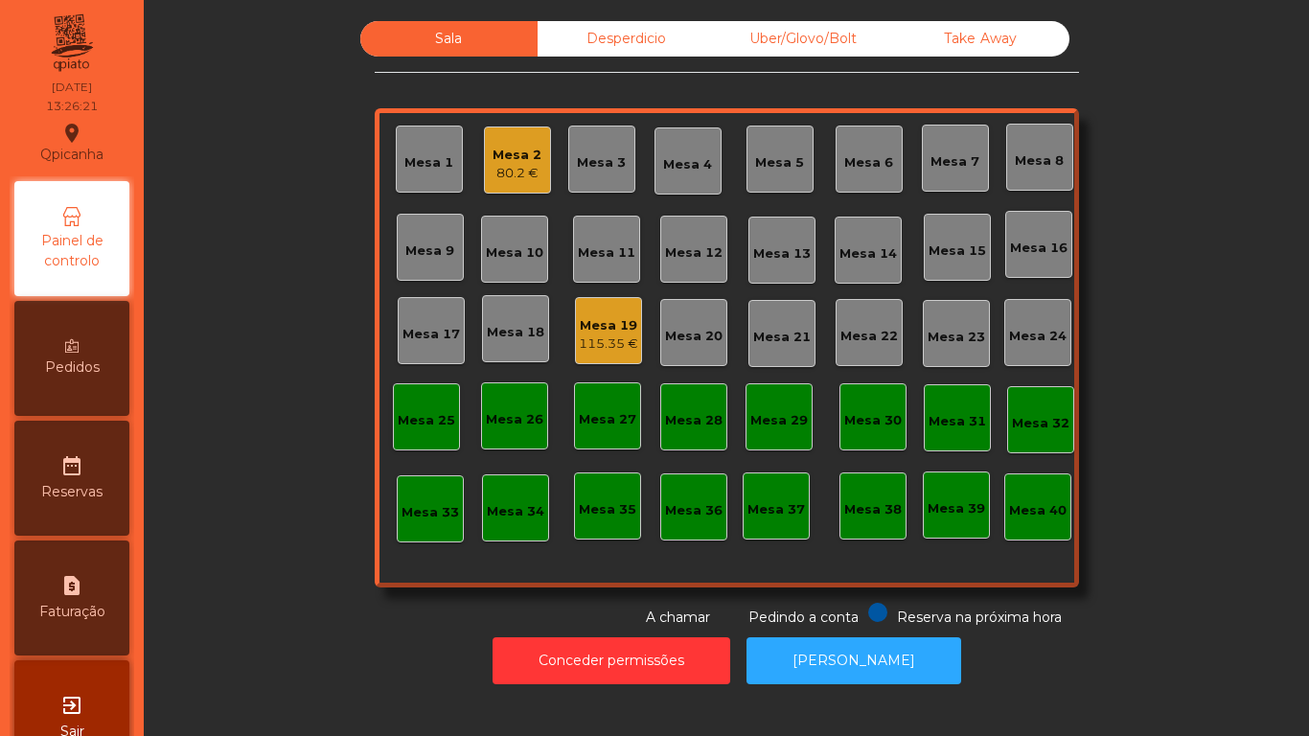
click at [611, 166] on div "Mesa 3" at bounding box center [601, 162] width 49 height 19
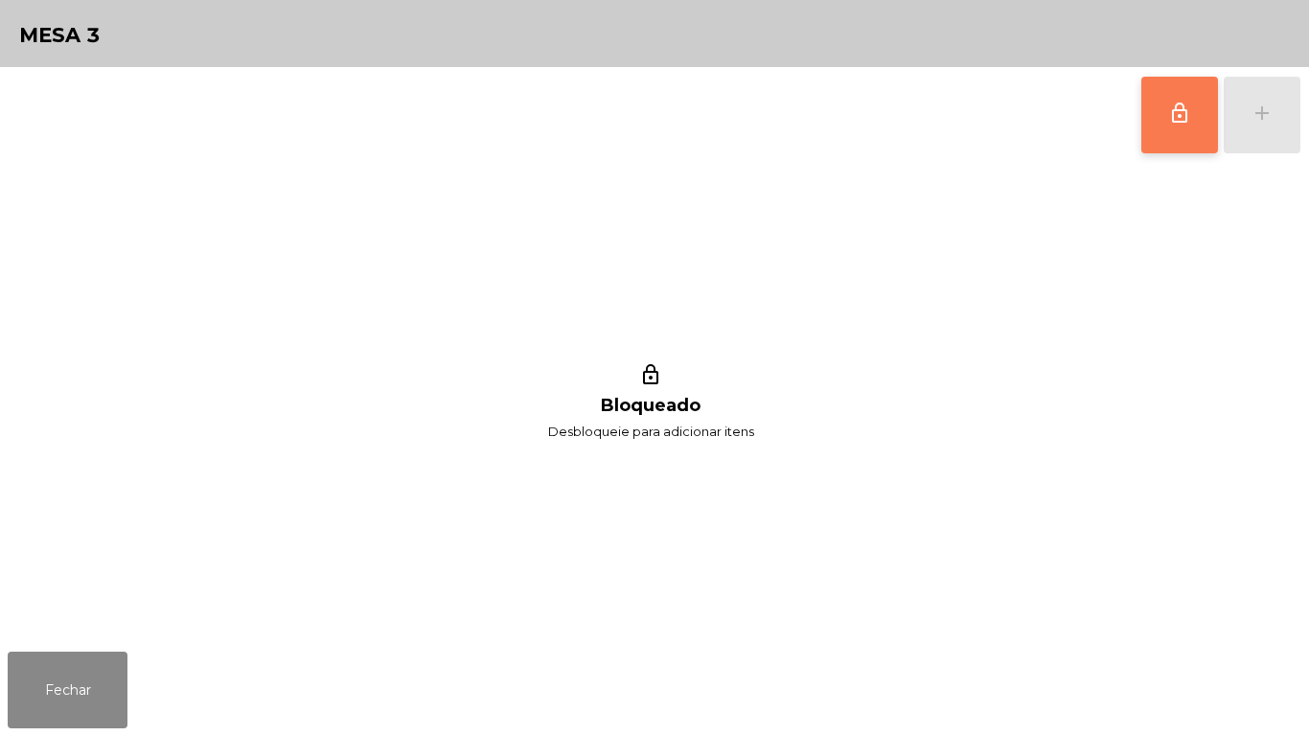
click at [1160, 124] on button "lock_outline" at bounding box center [1179, 115] width 77 height 77
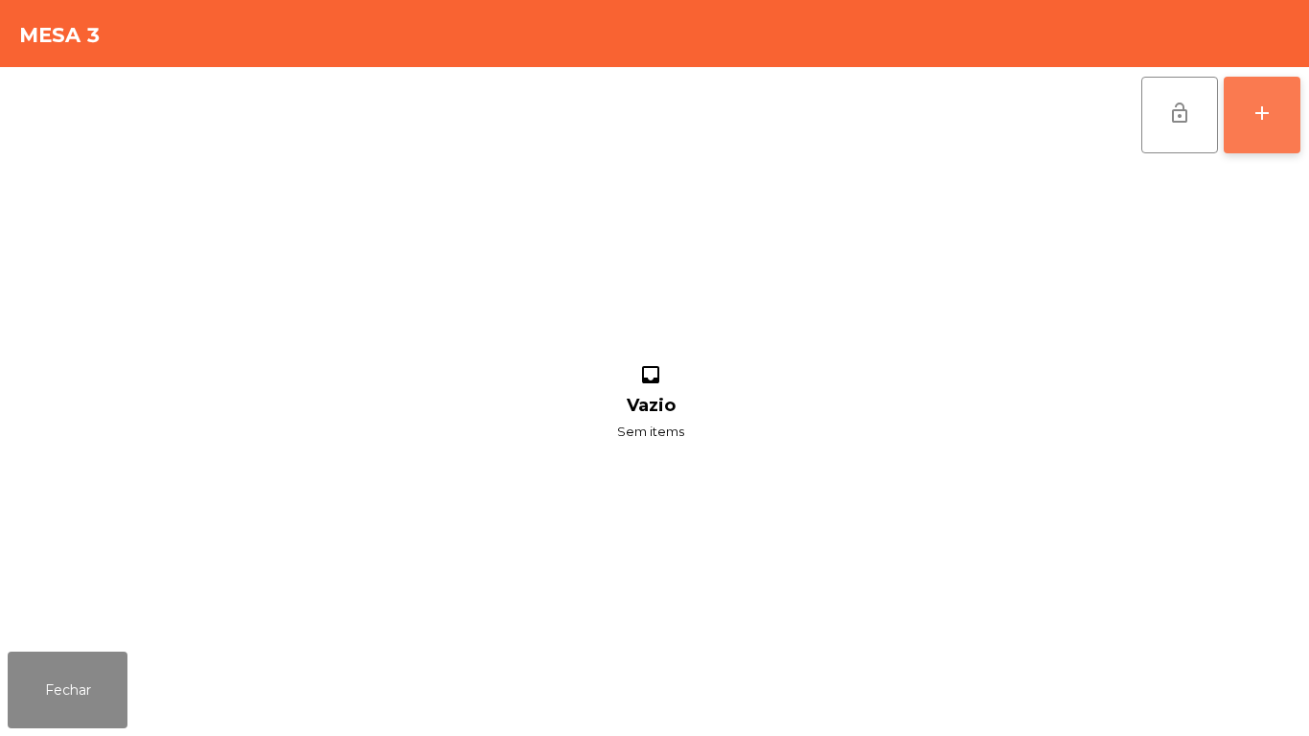
click at [1283, 146] on button "add" at bounding box center [1262, 115] width 77 height 77
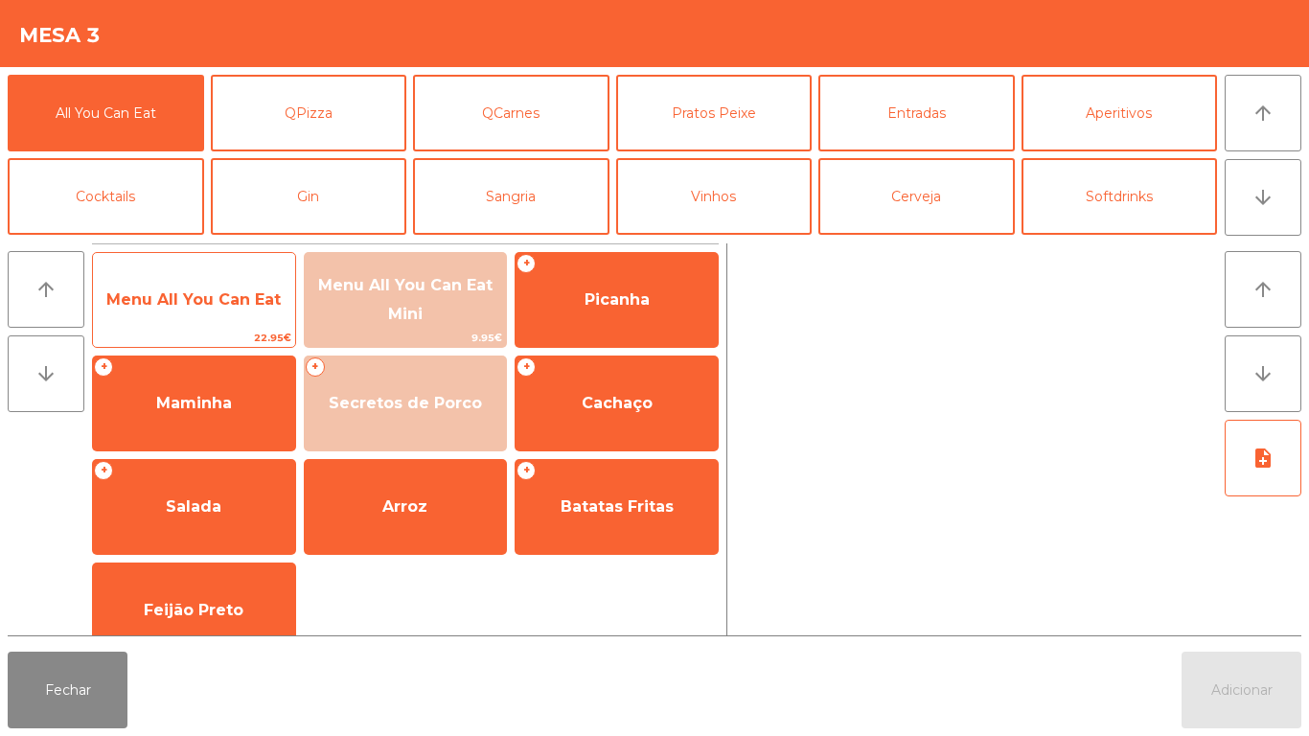
click at [235, 317] on span "Menu All You Can Eat" at bounding box center [194, 300] width 202 height 52
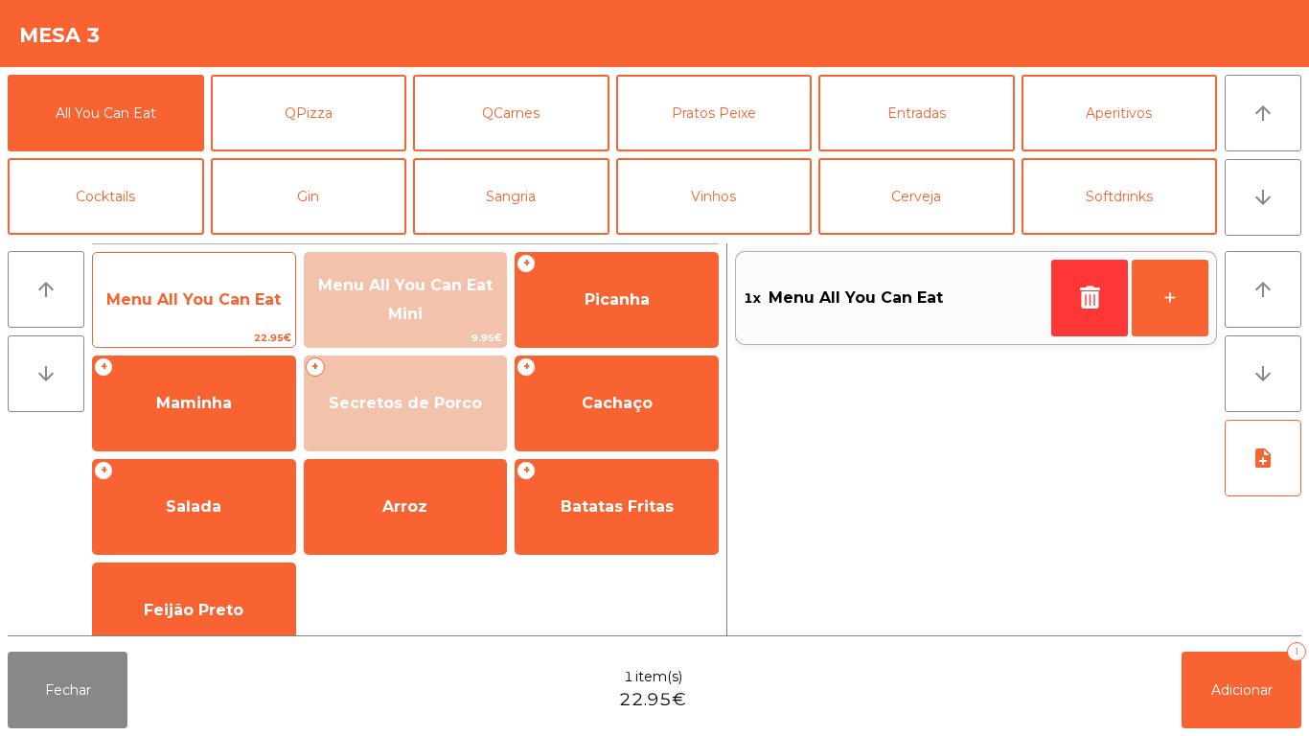
click at [229, 291] on span "Menu All You Can Eat" at bounding box center [193, 299] width 174 height 18
click at [233, 265] on div "Menu All You Can Eat 22.95€" at bounding box center [194, 300] width 204 height 96
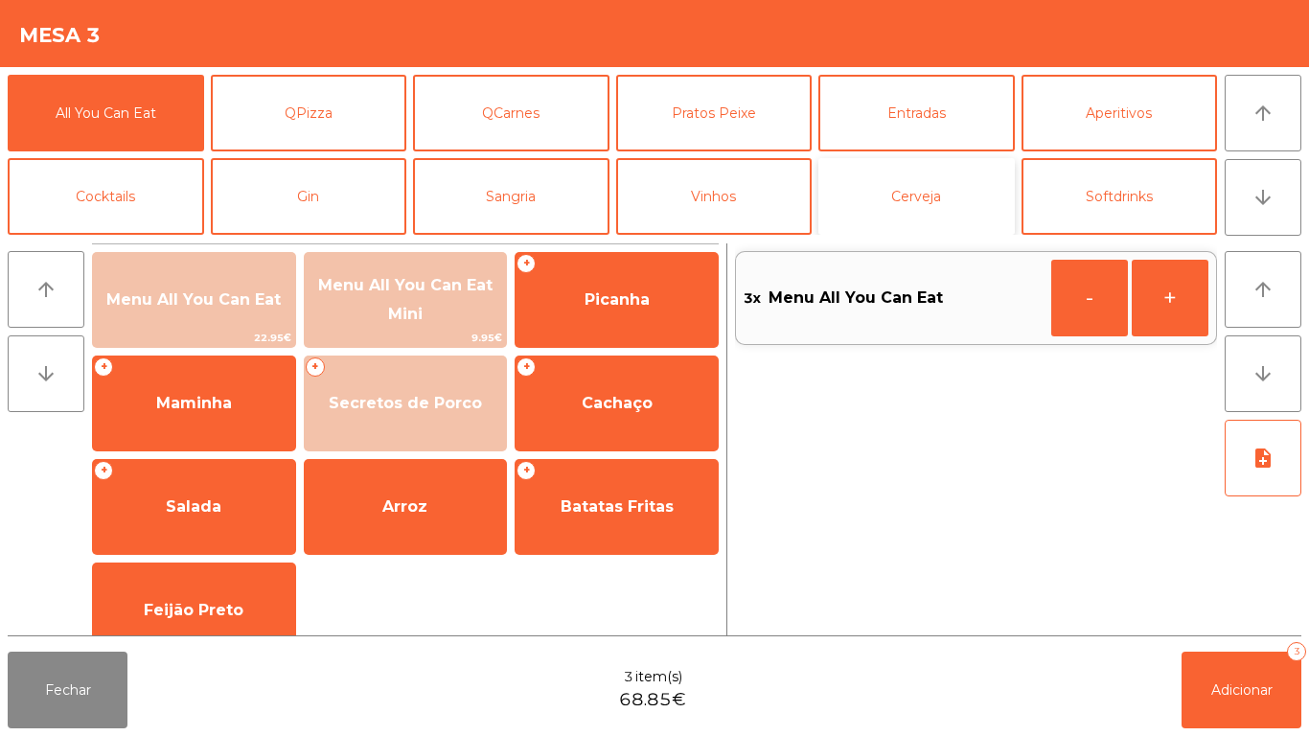
click at [948, 183] on button "Cerveja" at bounding box center [916, 196] width 196 height 77
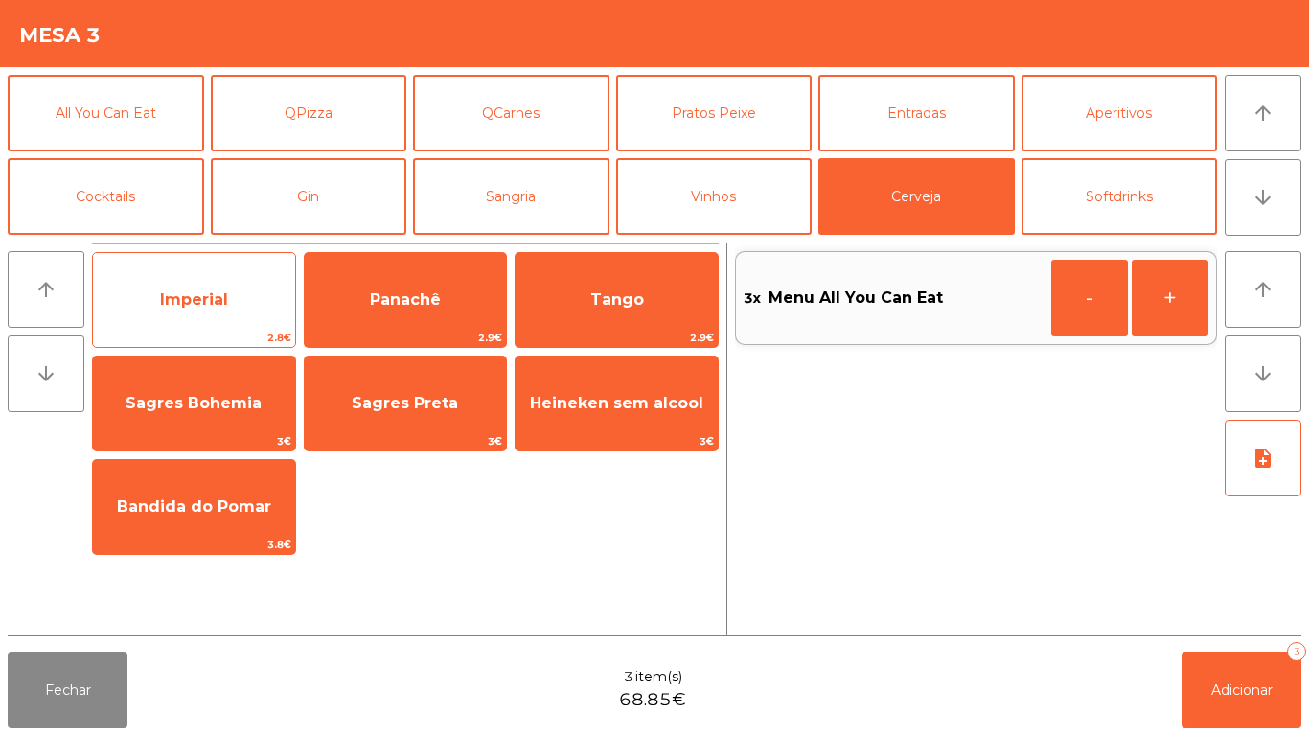
click at [234, 303] on span "Imperial" at bounding box center [194, 300] width 202 height 52
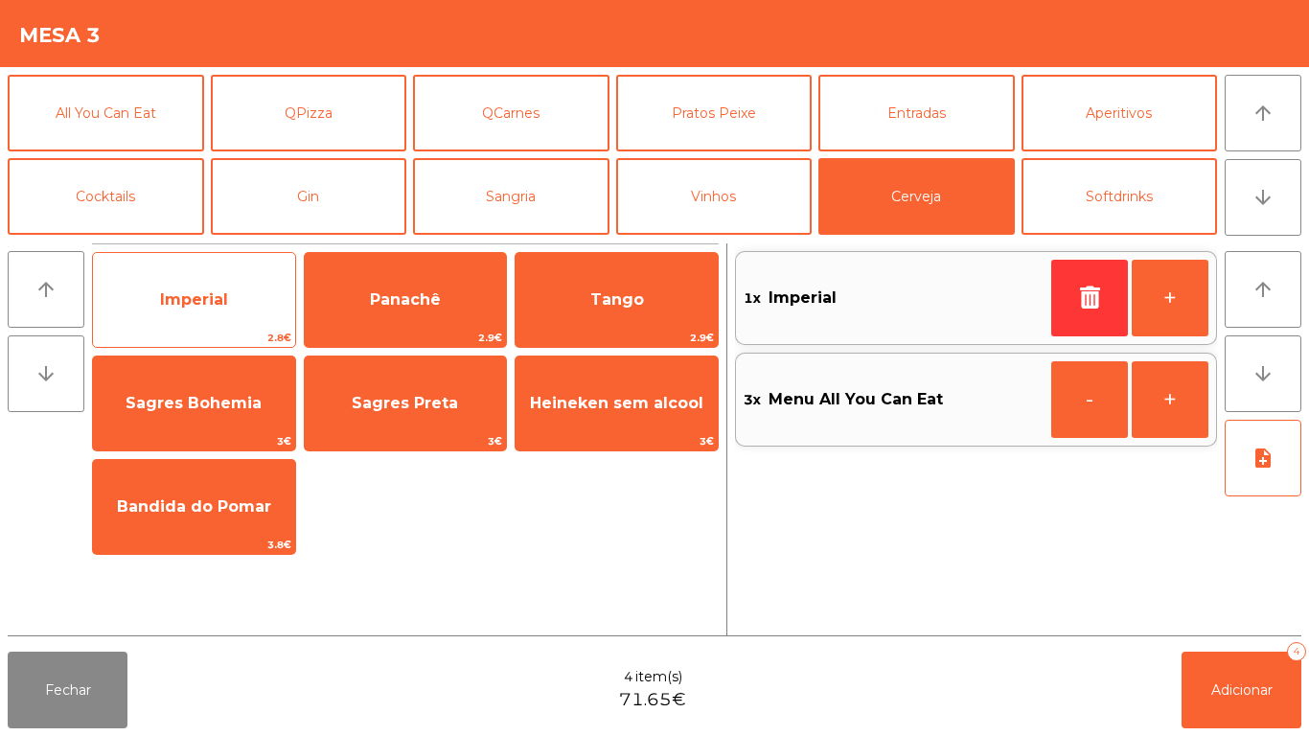
click at [238, 293] on span "Imperial" at bounding box center [194, 300] width 202 height 52
click at [248, 271] on div "Imperial 2.8€" at bounding box center [194, 300] width 204 height 96
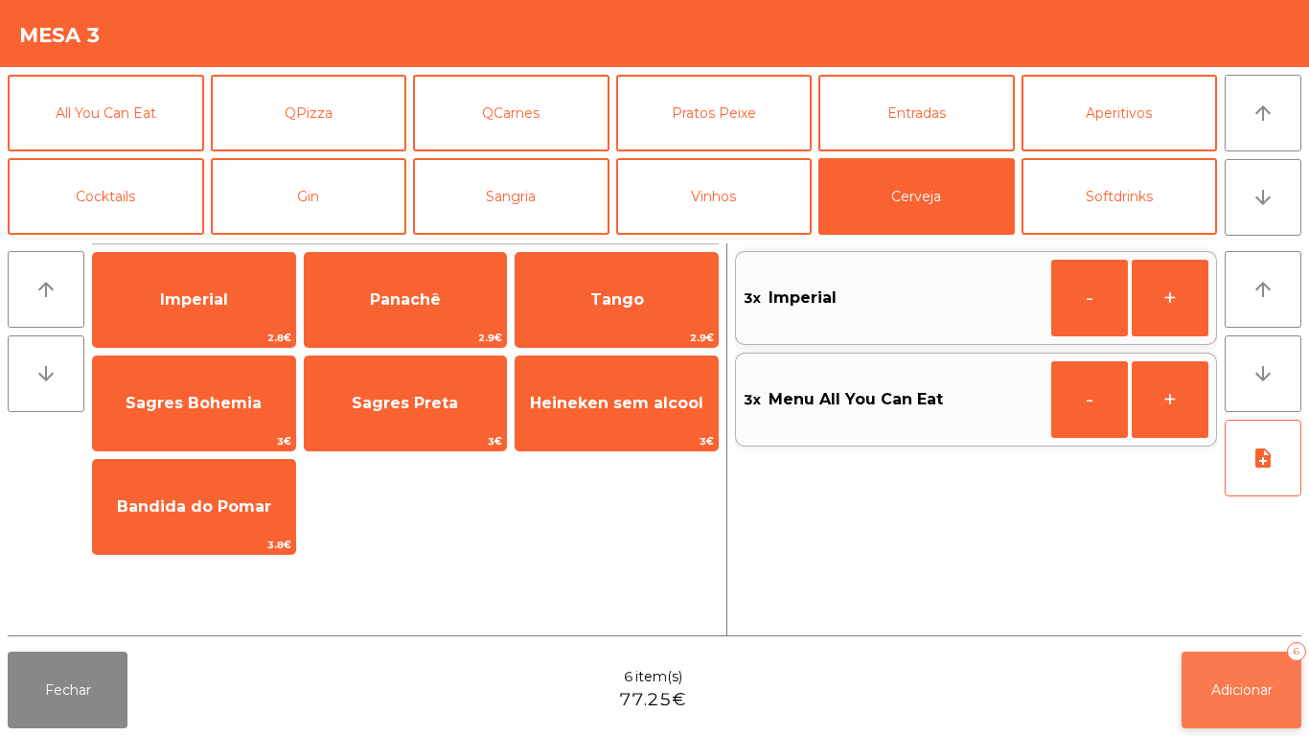
click at [1258, 686] on span "Adicionar" at bounding box center [1241, 689] width 61 height 17
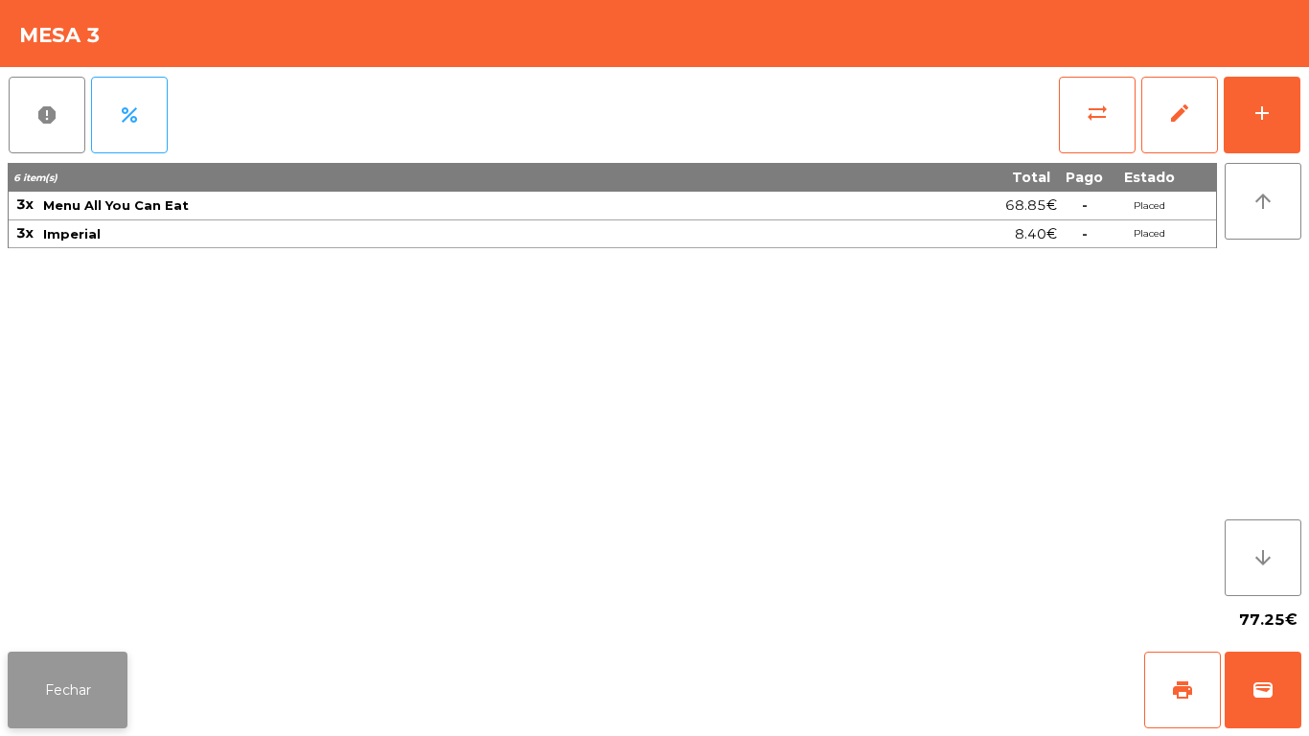
click at [99, 658] on button "Fechar" at bounding box center [68, 690] width 120 height 77
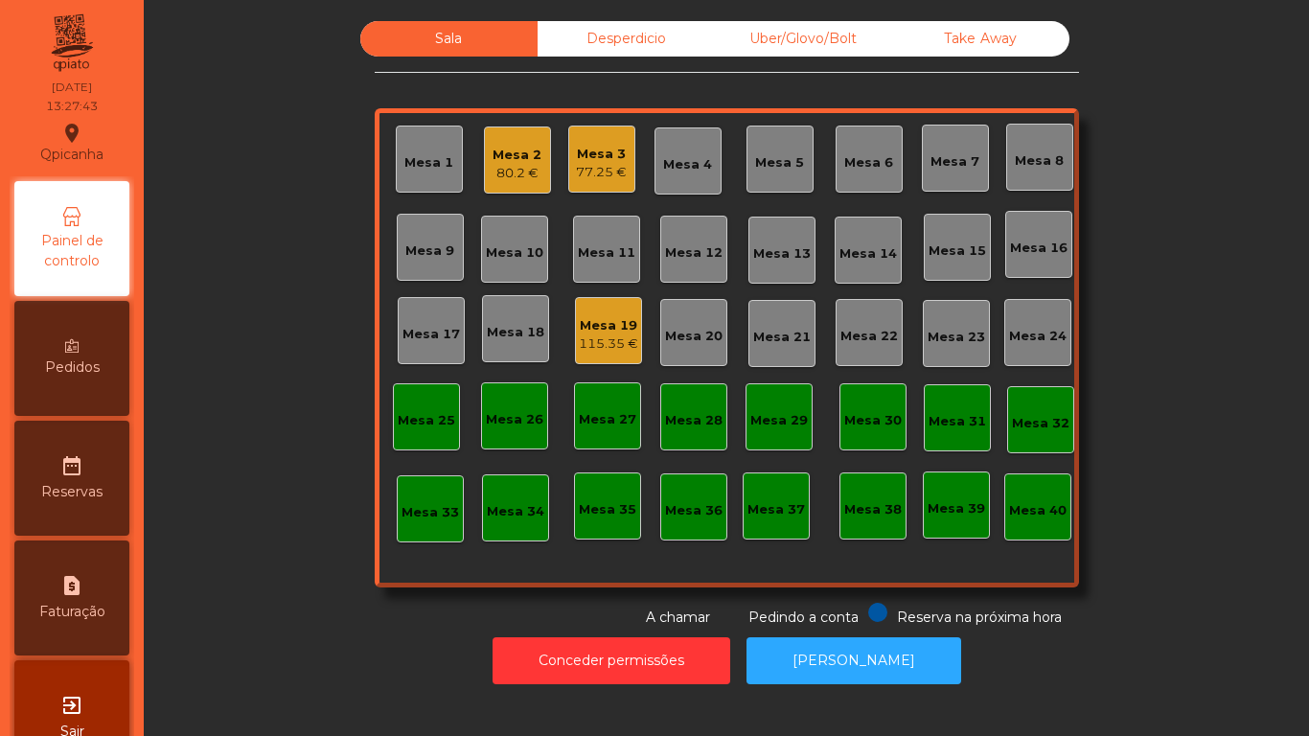
click at [608, 346] on div "115.35 €" at bounding box center [608, 343] width 59 height 19
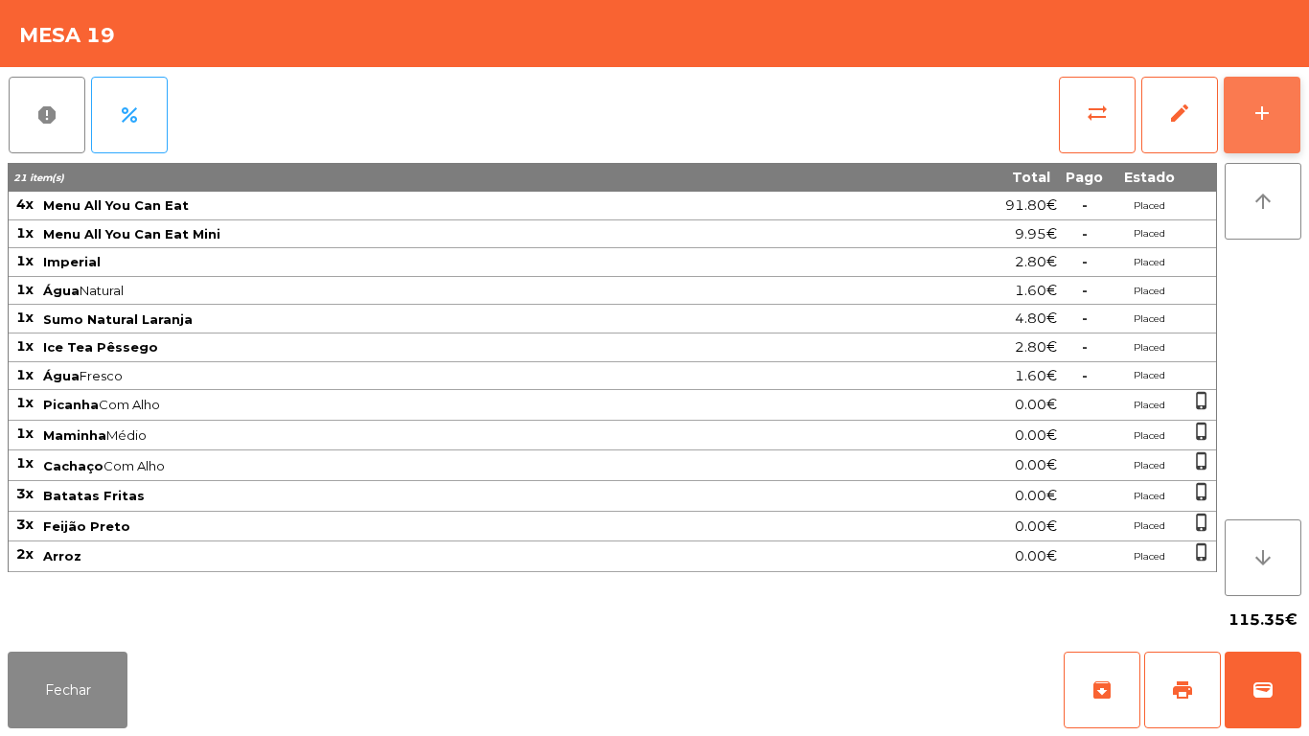
click at [1253, 130] on button "add" at bounding box center [1262, 115] width 77 height 77
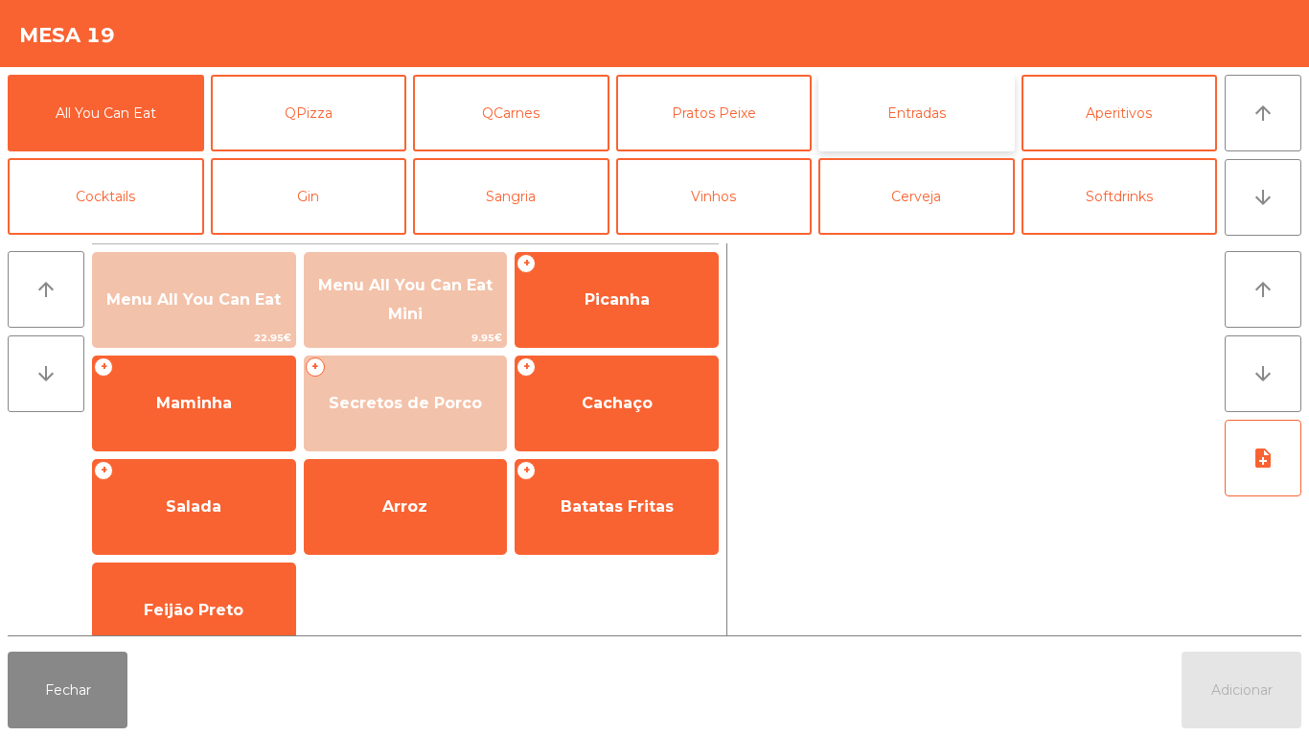
click at [915, 119] on button "Entradas" at bounding box center [916, 113] width 196 height 77
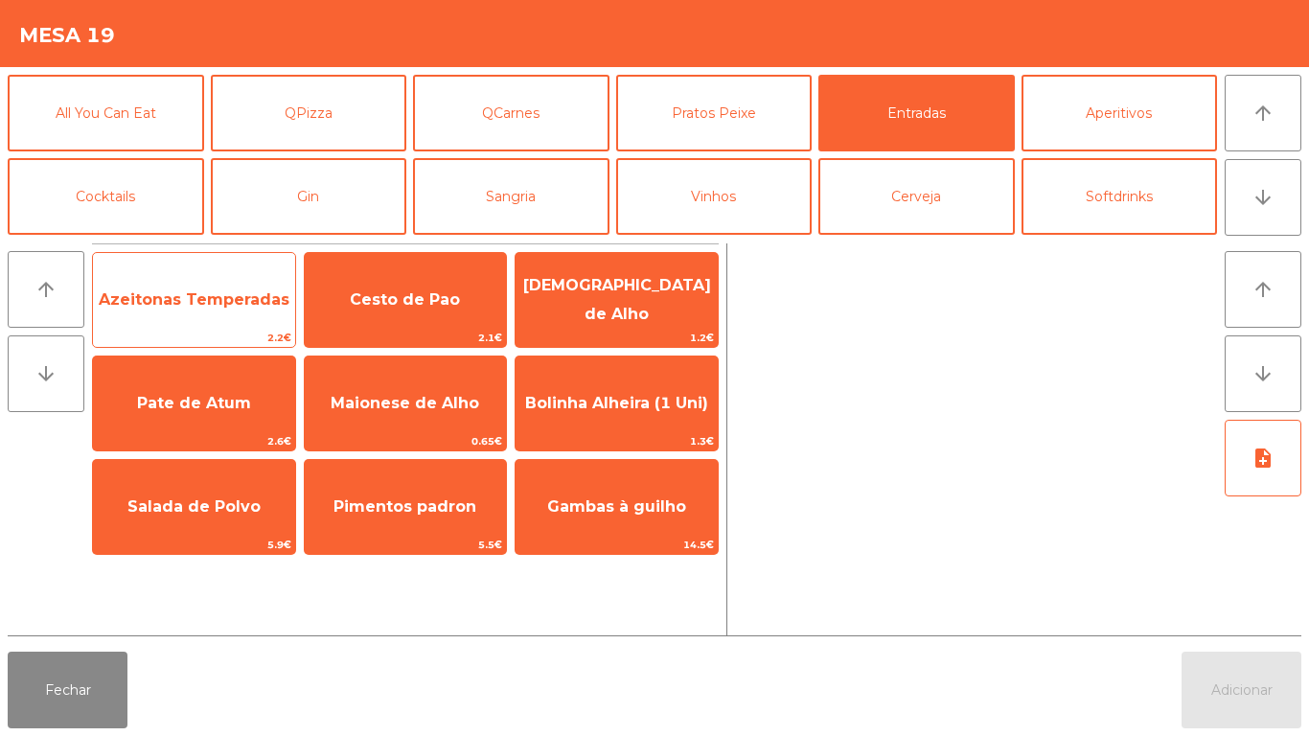
click at [241, 294] on span "Azeitonas Temperadas" at bounding box center [194, 299] width 191 height 18
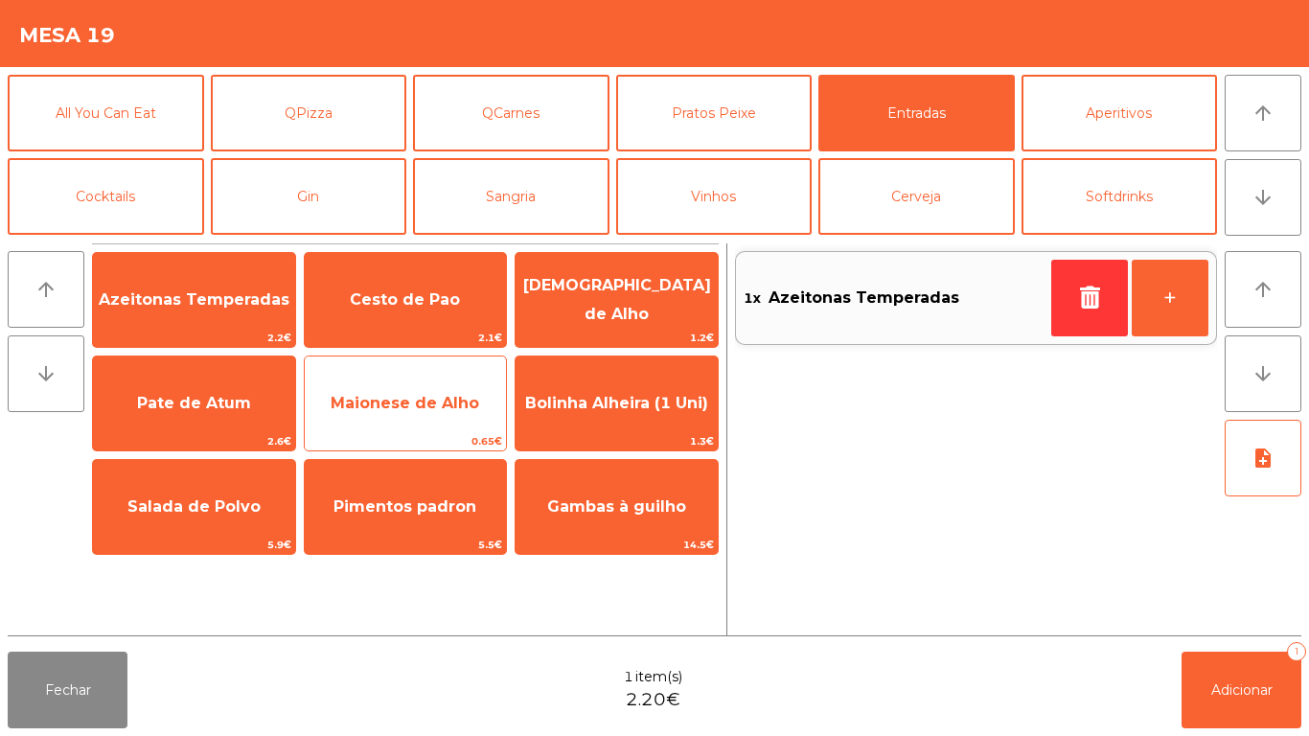
click at [448, 407] on span "Maionese de Alho" at bounding box center [405, 403] width 149 height 18
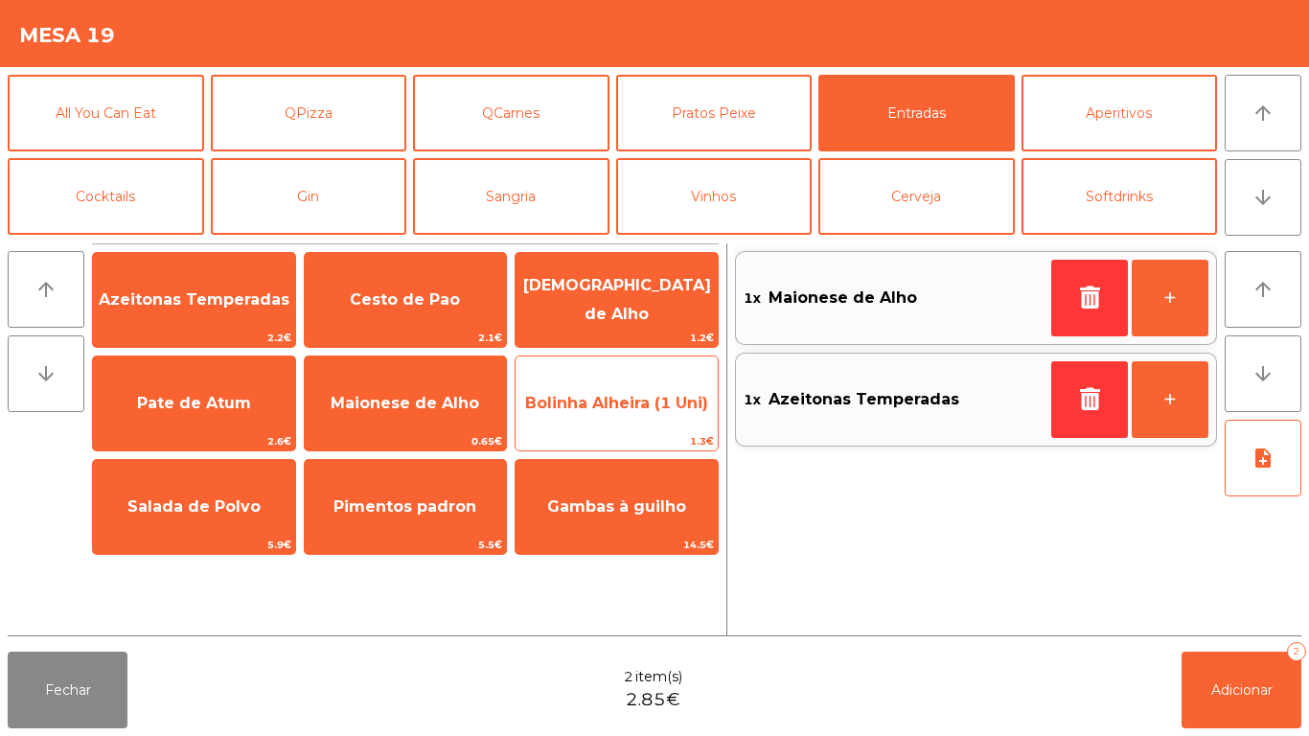
click at [615, 400] on span "Bolinha Alheira (1 Uni)" at bounding box center [616, 403] width 183 height 18
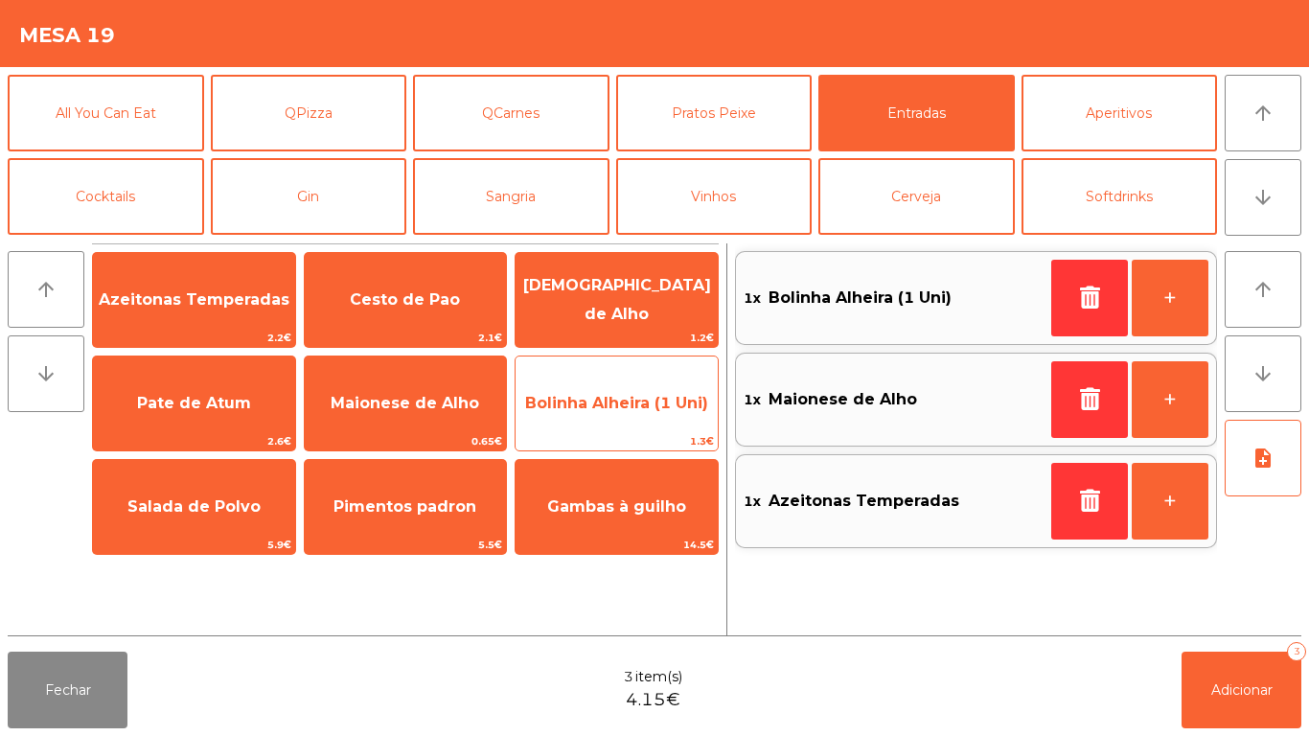
click at [612, 409] on span "Bolinha Alheira (1 Uni)" at bounding box center [616, 403] width 183 height 18
click at [626, 407] on span "Bolinha Alheira (1 Uni)" at bounding box center [616, 403] width 183 height 18
click at [631, 411] on span "Bolinha Alheira (1 Uni)" at bounding box center [616, 403] width 183 height 18
click at [653, 408] on span "Bolinha Alheira (1 Uni)" at bounding box center [616, 403] width 183 height 18
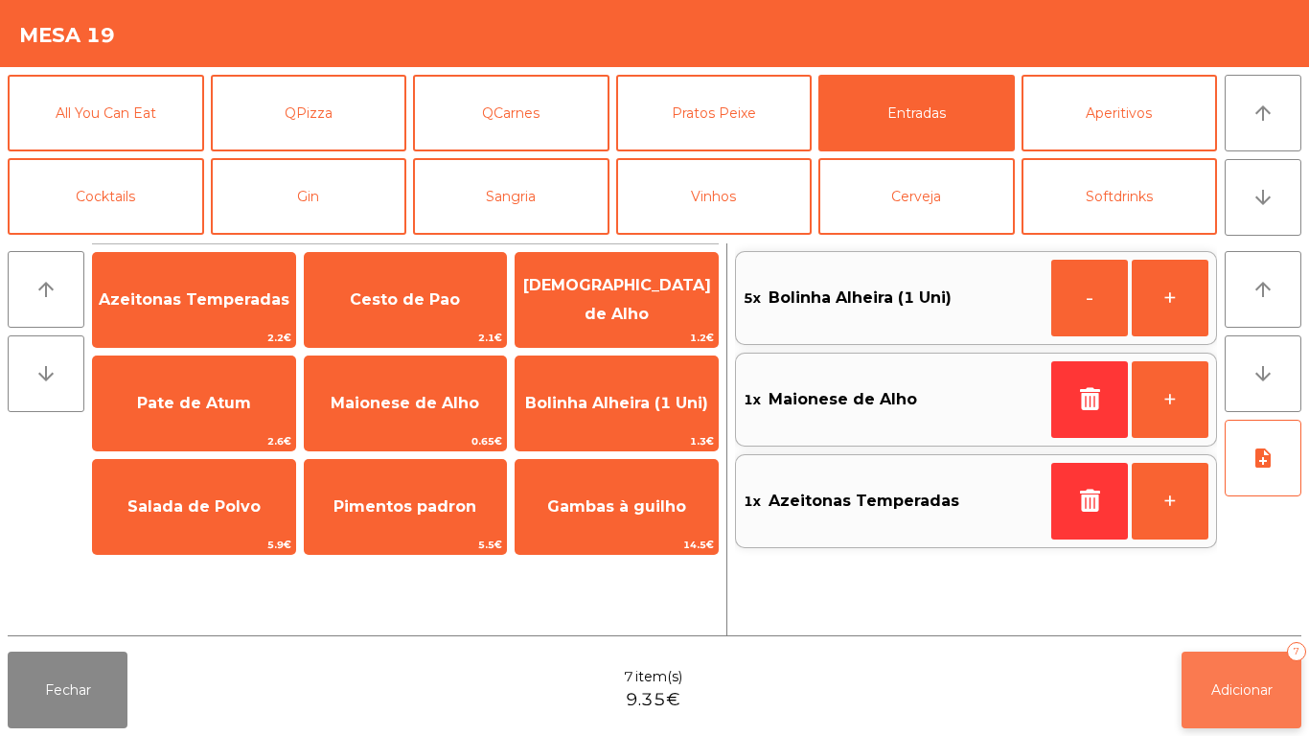
click at [1241, 678] on button "Adicionar 7" at bounding box center [1242, 690] width 120 height 77
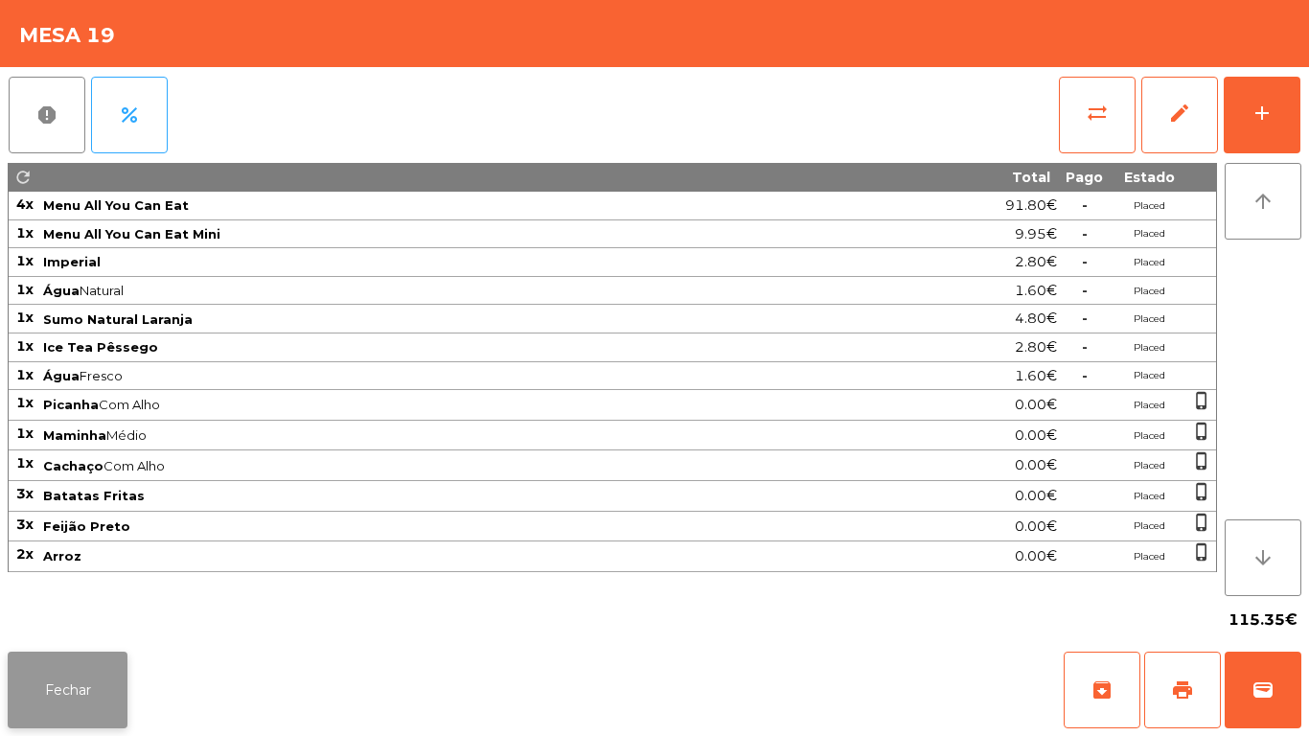
click at [116, 664] on button "Fechar" at bounding box center [68, 690] width 120 height 77
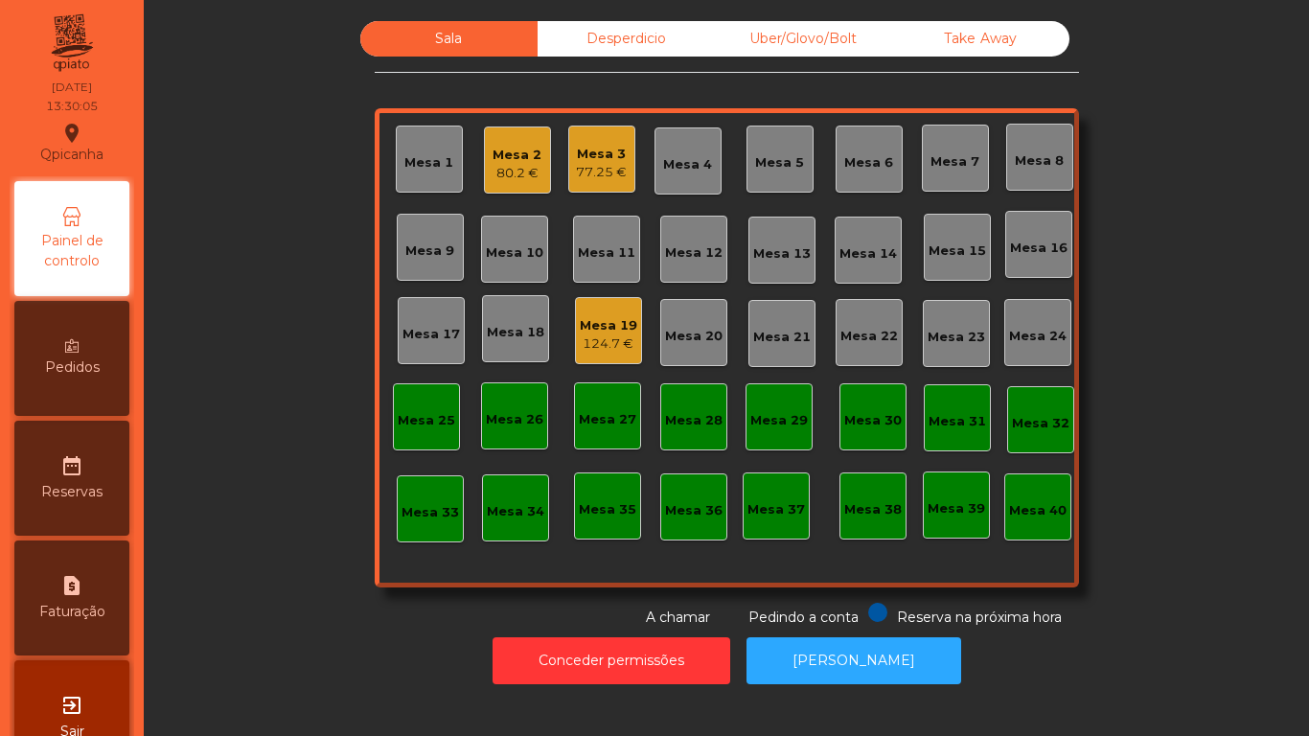
click at [611, 331] on div "Mesa 19" at bounding box center [608, 325] width 57 height 19
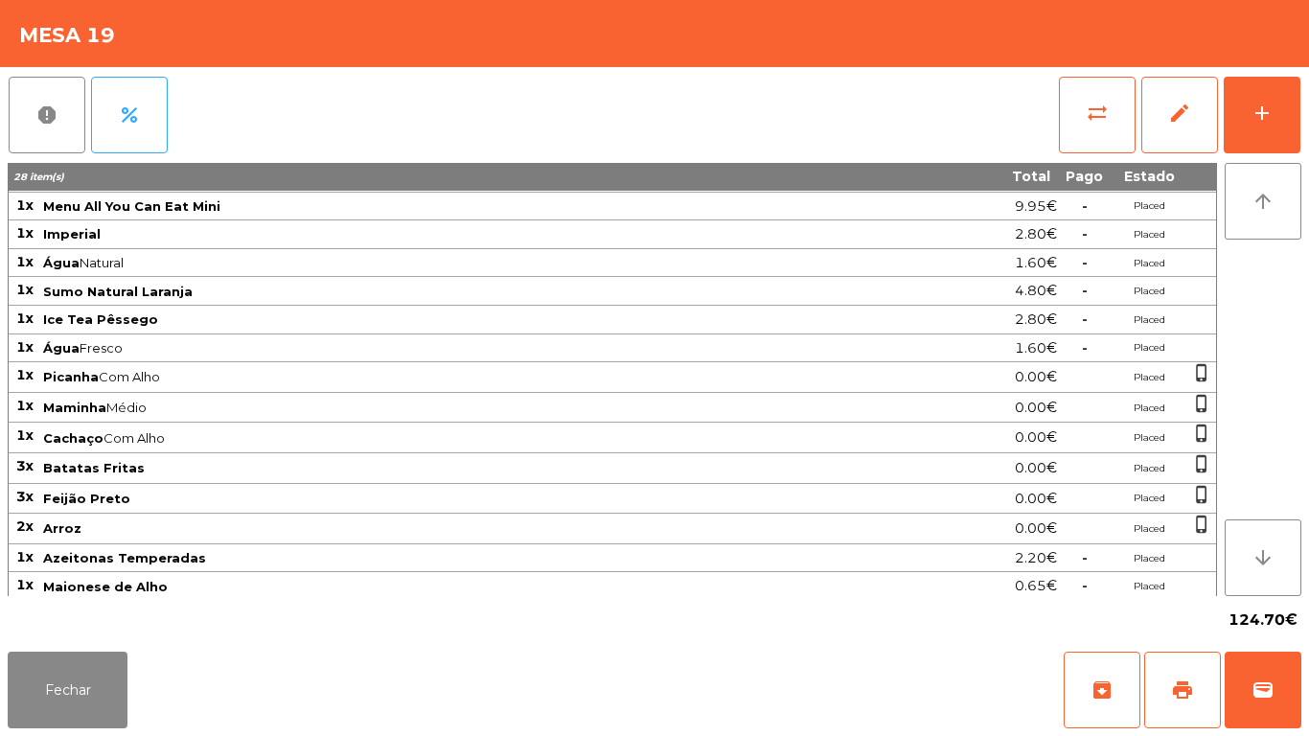
scroll to position [61, 0]
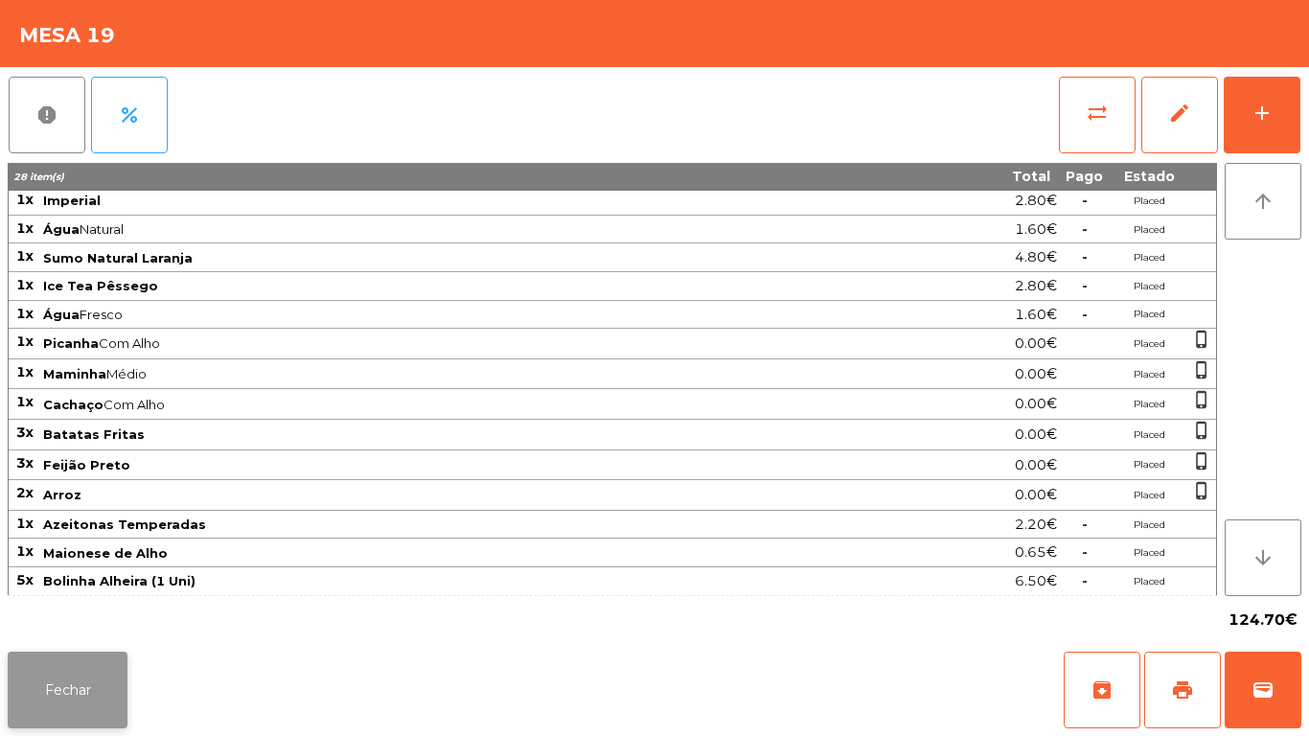
click at [124, 681] on button "Fechar" at bounding box center [68, 690] width 120 height 77
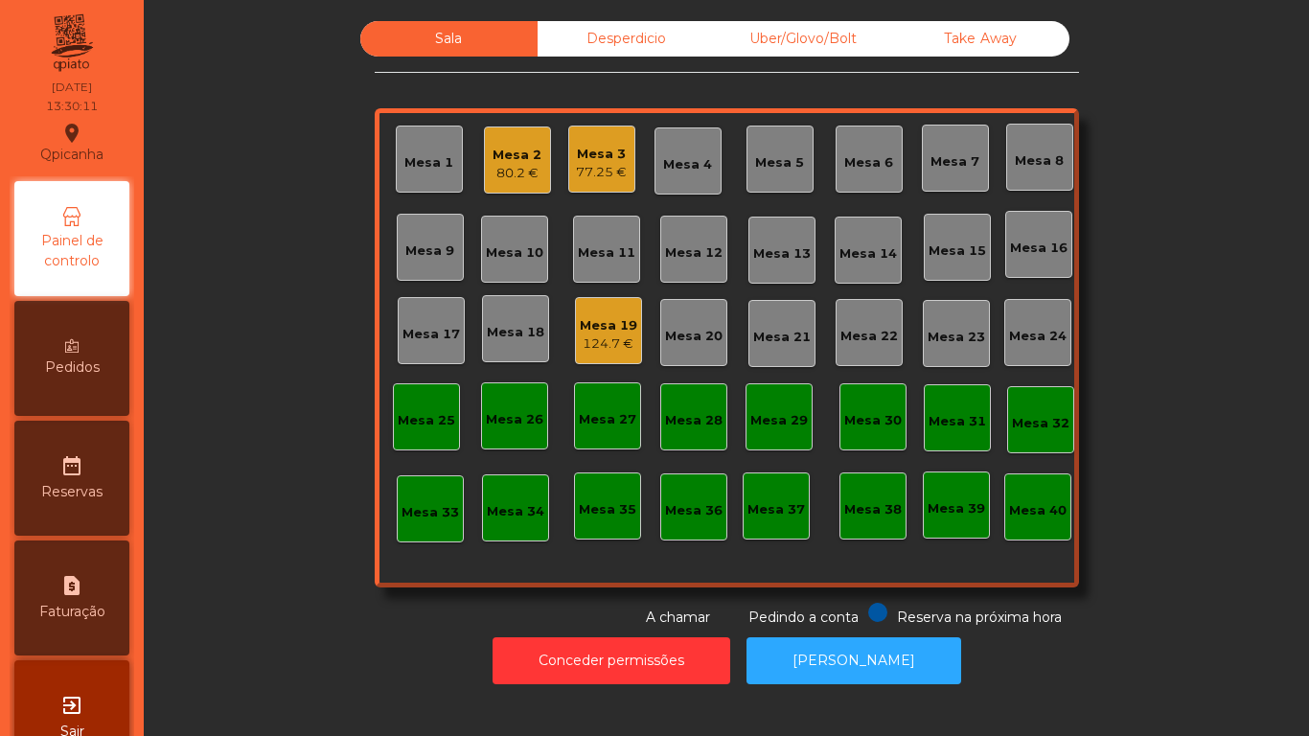
click at [617, 177] on div "77.25 €" at bounding box center [601, 172] width 51 height 19
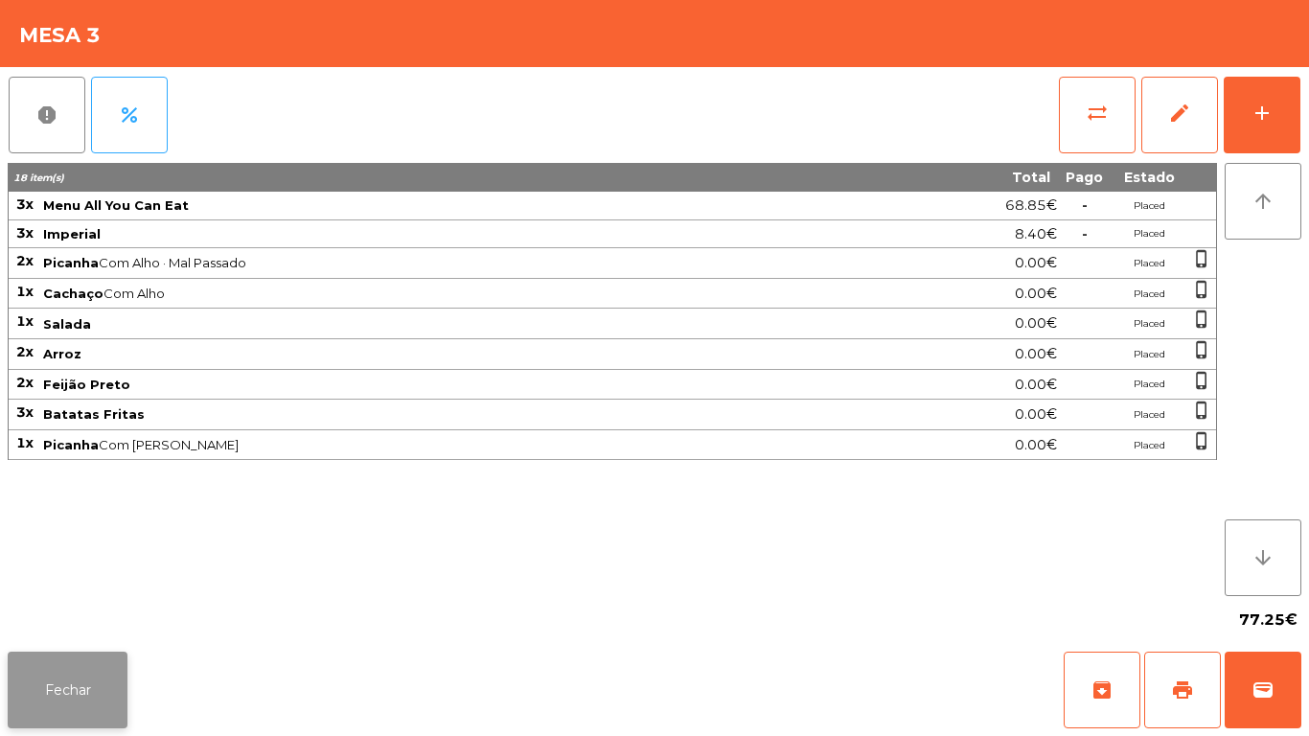
click at [121, 689] on button "Fechar" at bounding box center [68, 690] width 120 height 77
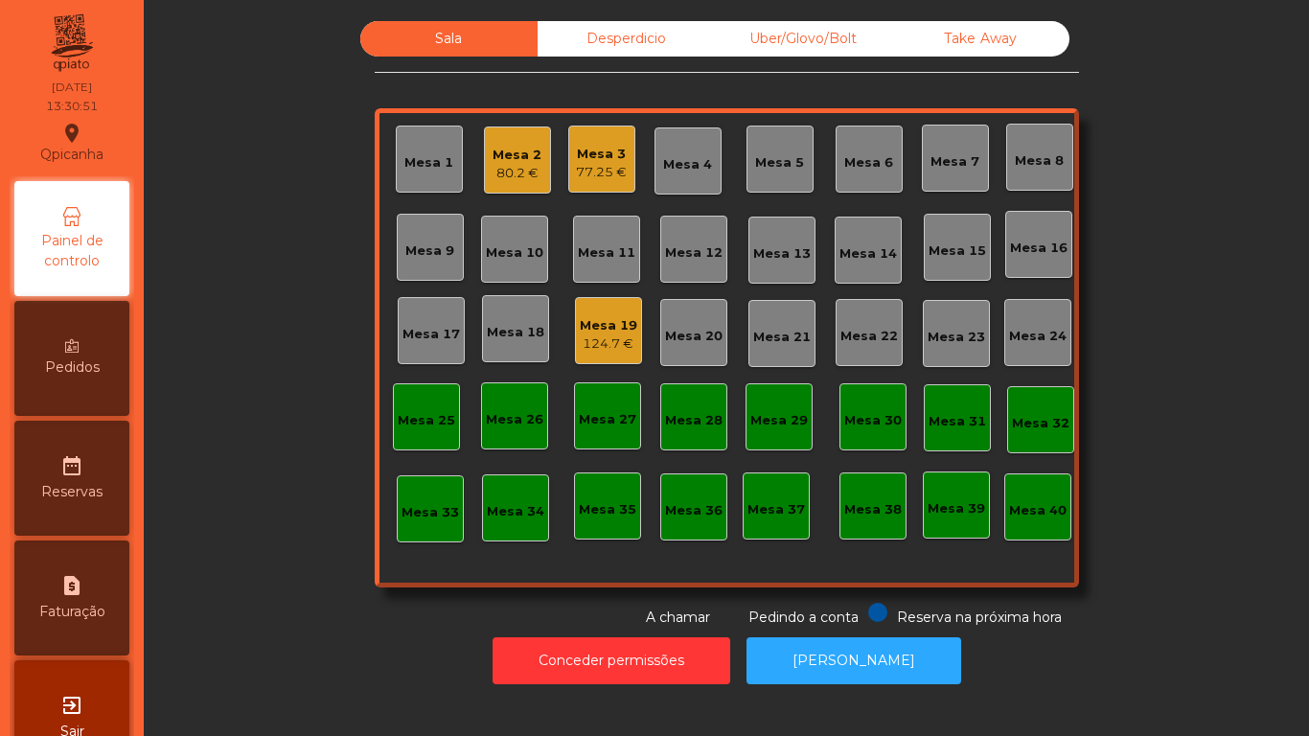
click at [594, 172] on div "77.25 €" at bounding box center [601, 172] width 51 height 19
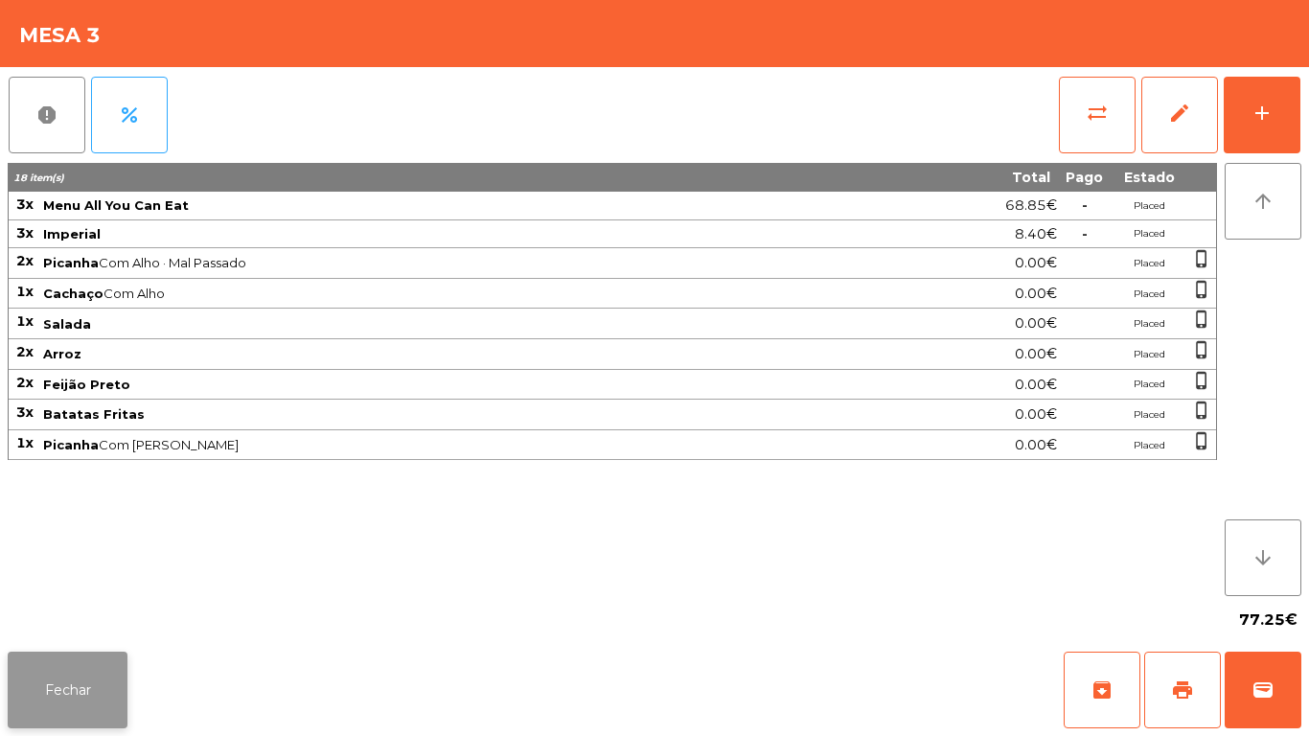
click at [114, 678] on button "Fechar" at bounding box center [68, 690] width 120 height 77
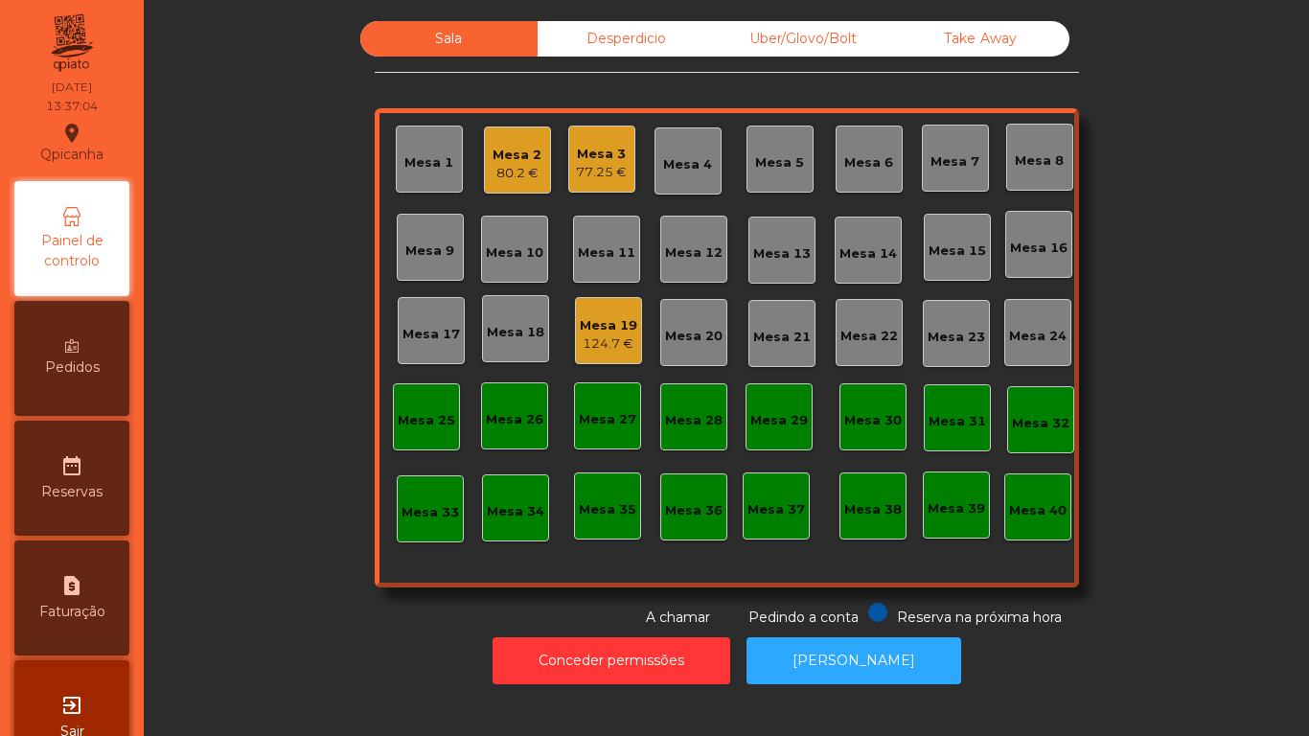
click at [522, 179] on div "80.2 €" at bounding box center [517, 173] width 49 height 19
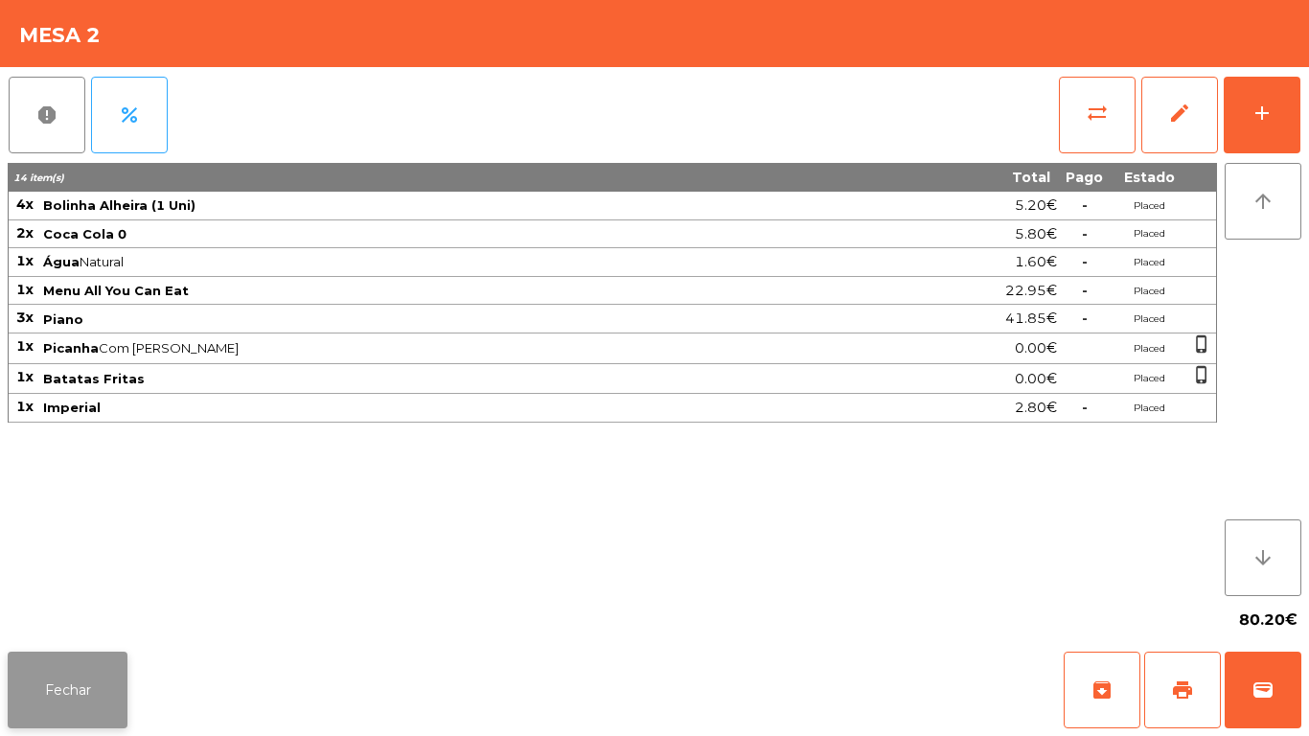
click at [89, 666] on button "Fechar" at bounding box center [68, 690] width 120 height 77
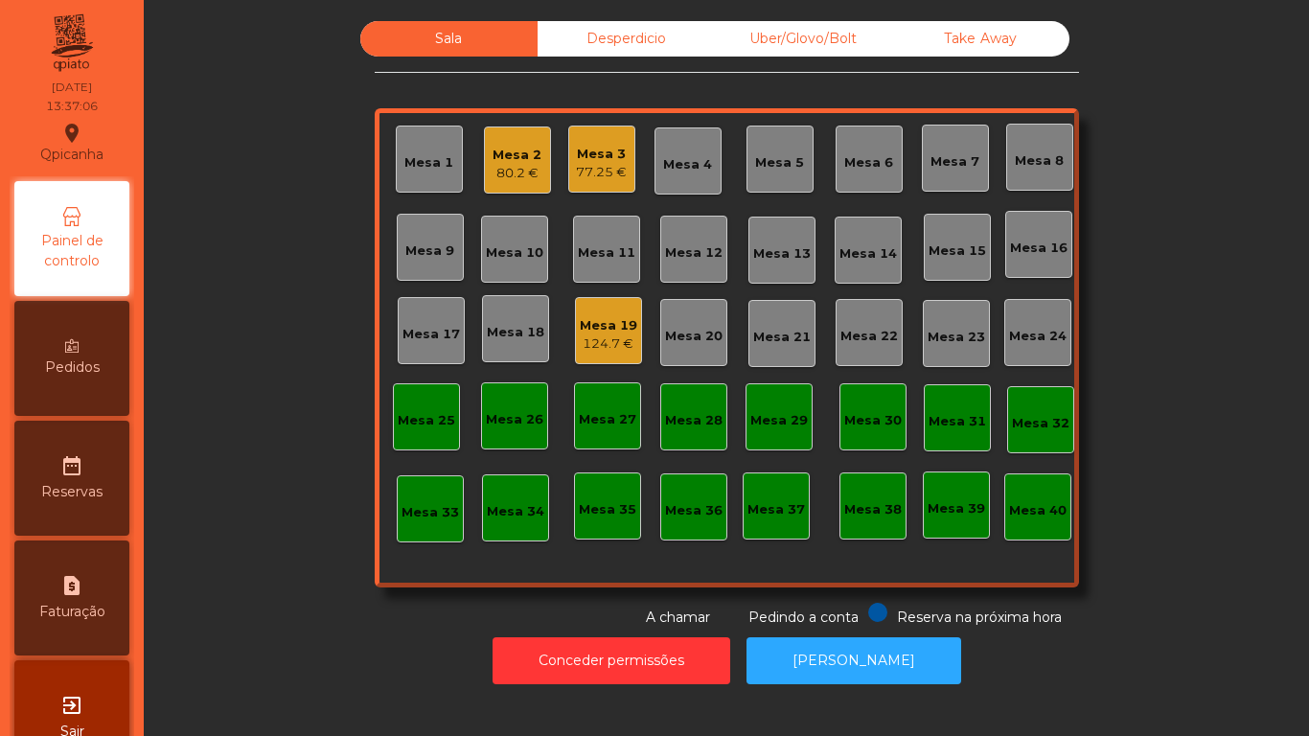
click at [602, 342] on div "124.7 €" at bounding box center [608, 343] width 57 height 19
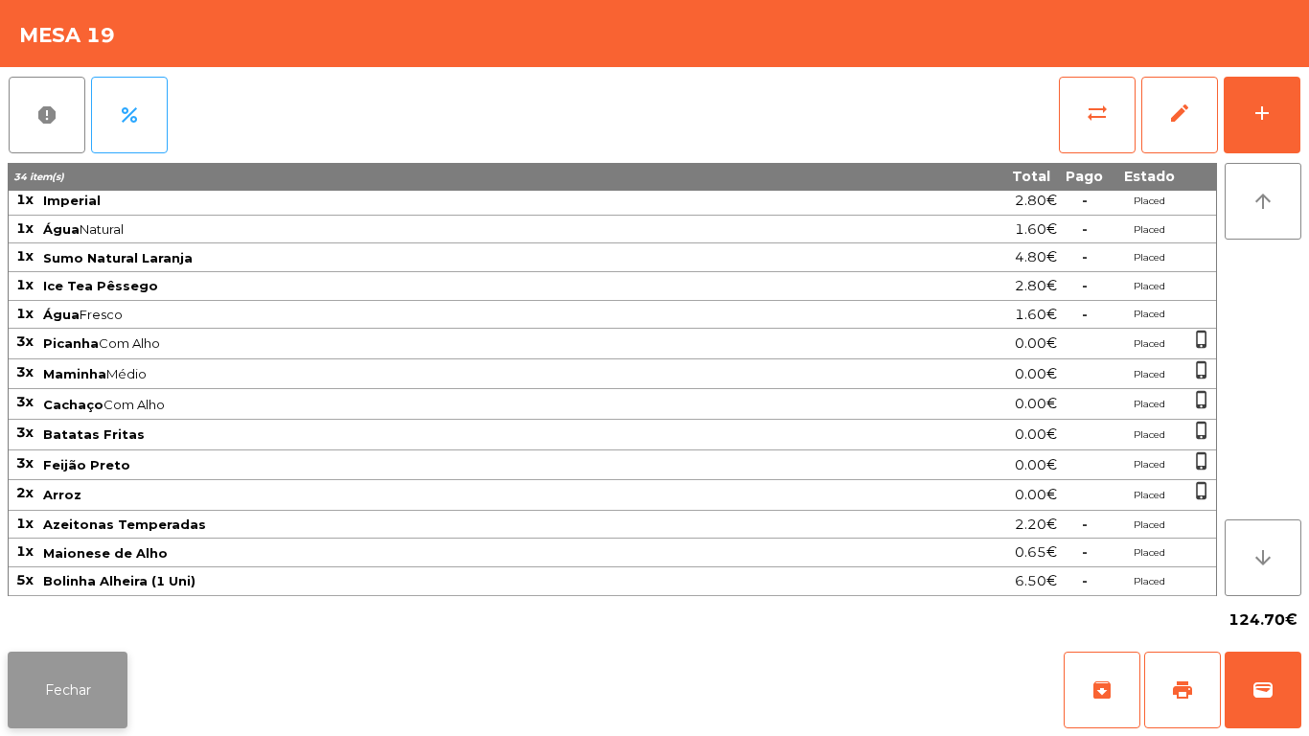
click at [89, 668] on button "Fechar" at bounding box center [68, 690] width 120 height 77
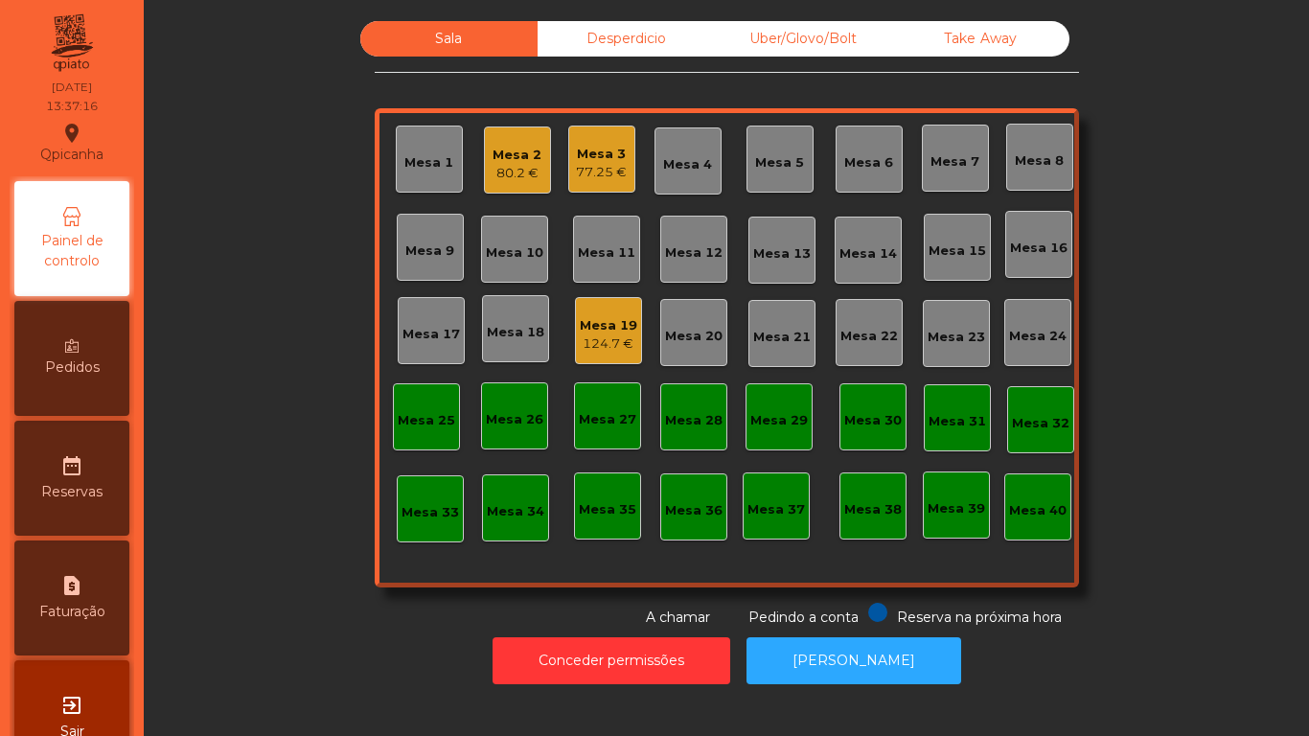
click at [522, 176] on div "80.2 €" at bounding box center [517, 173] width 49 height 19
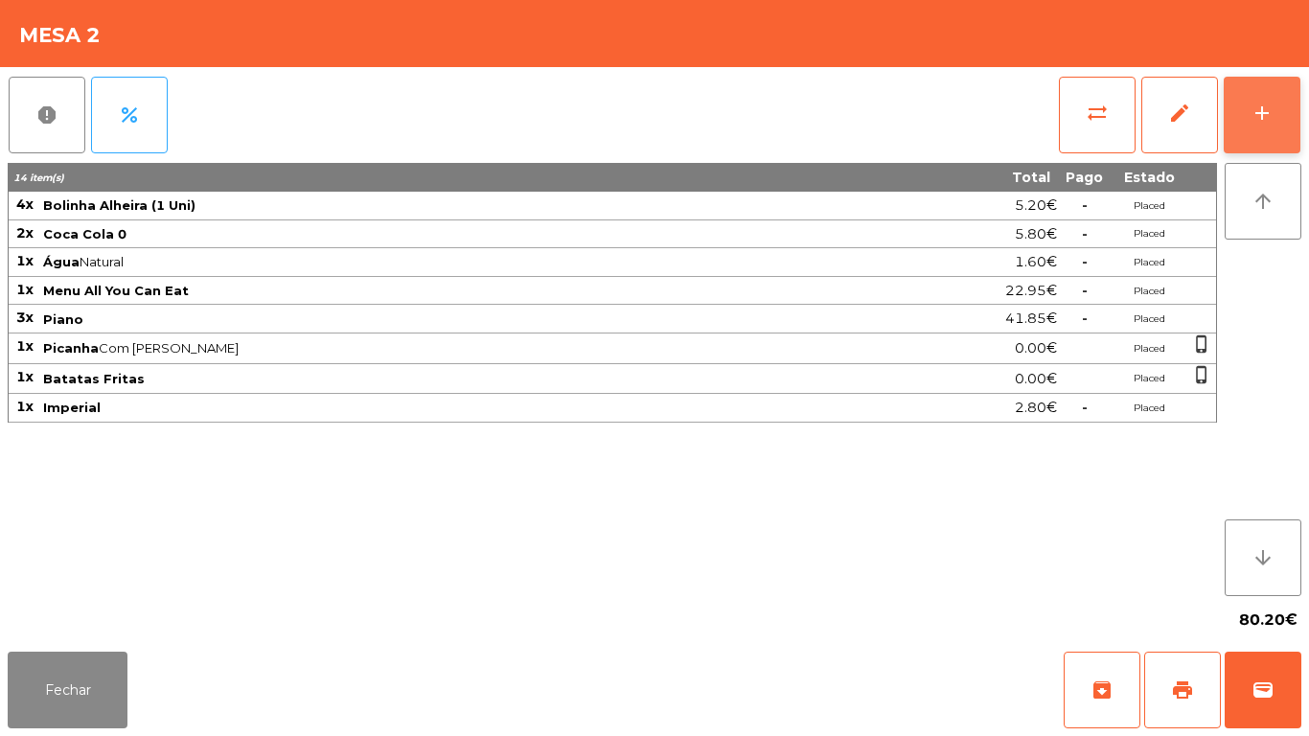
click at [1249, 113] on button "add" at bounding box center [1262, 115] width 77 height 77
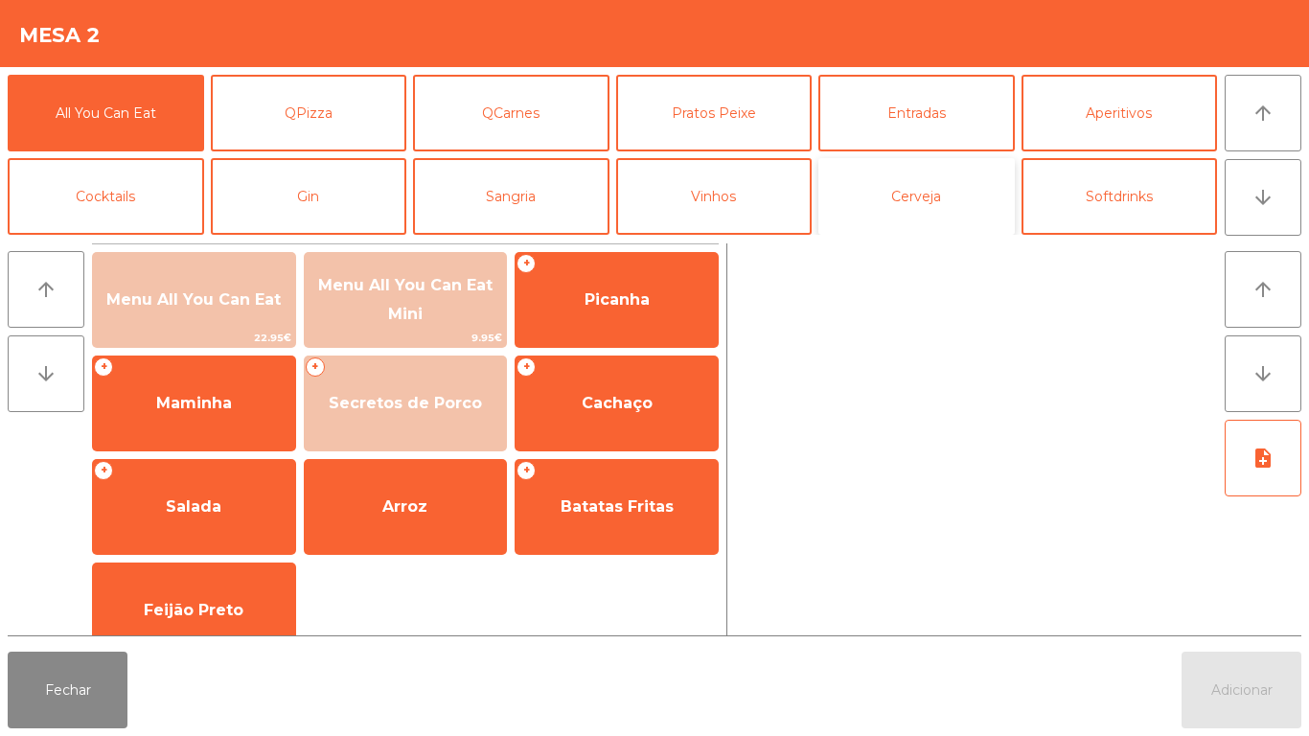
click at [949, 190] on button "Cerveja" at bounding box center [916, 196] width 196 height 77
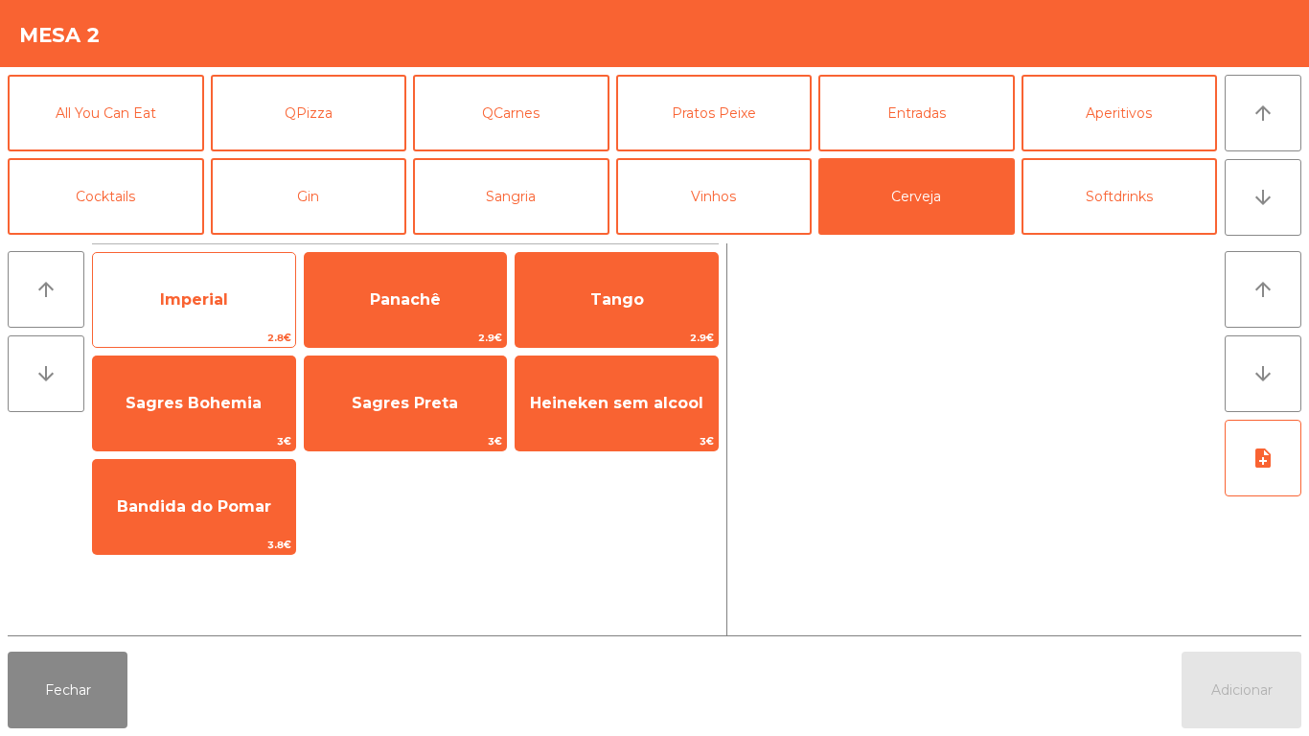
click at [210, 316] on span "Imperial" at bounding box center [194, 300] width 202 height 52
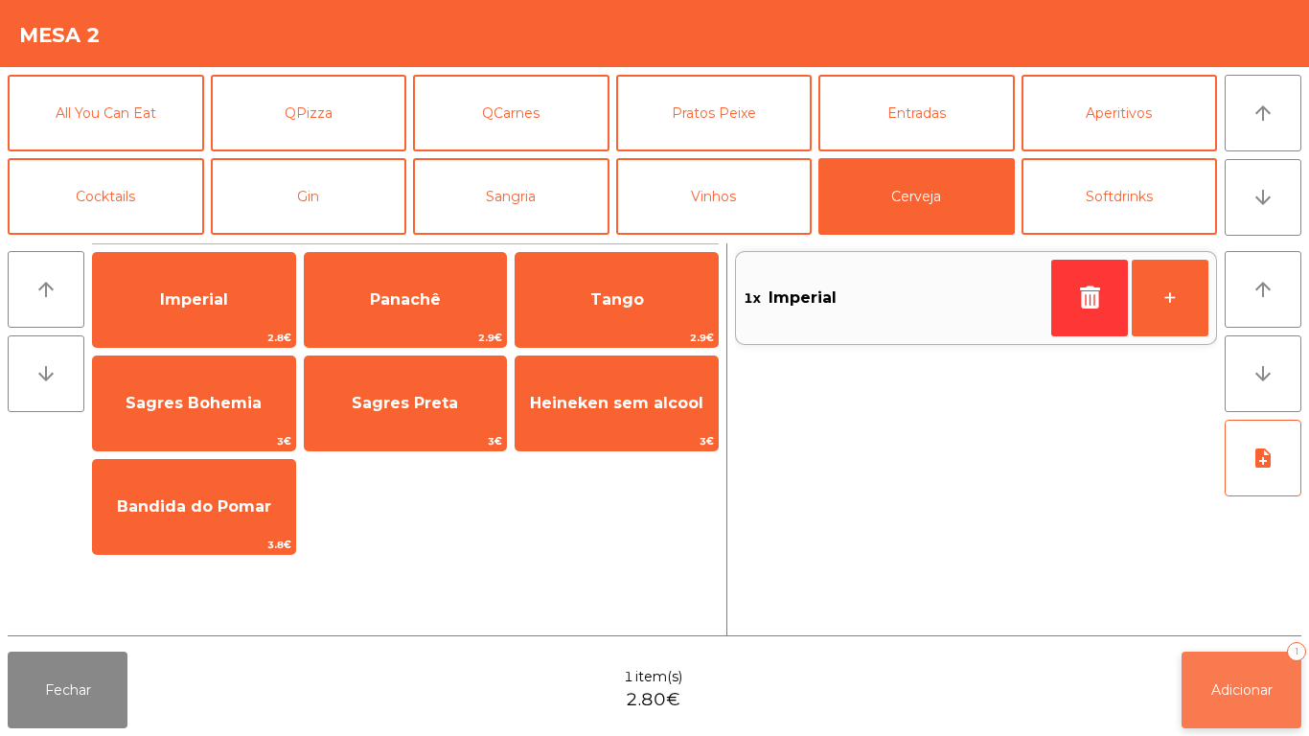
click at [1244, 655] on button "Adicionar 1" at bounding box center [1242, 690] width 120 height 77
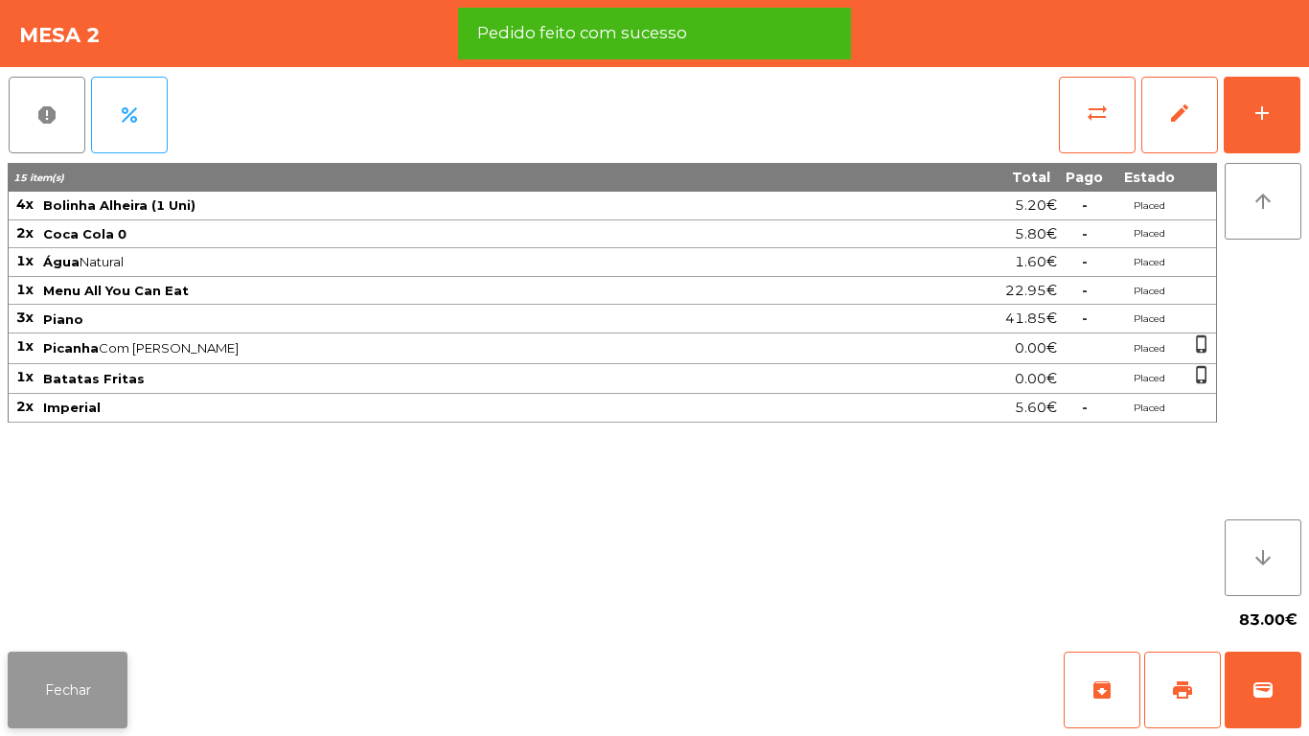
click at [101, 677] on button "Fechar" at bounding box center [68, 690] width 120 height 77
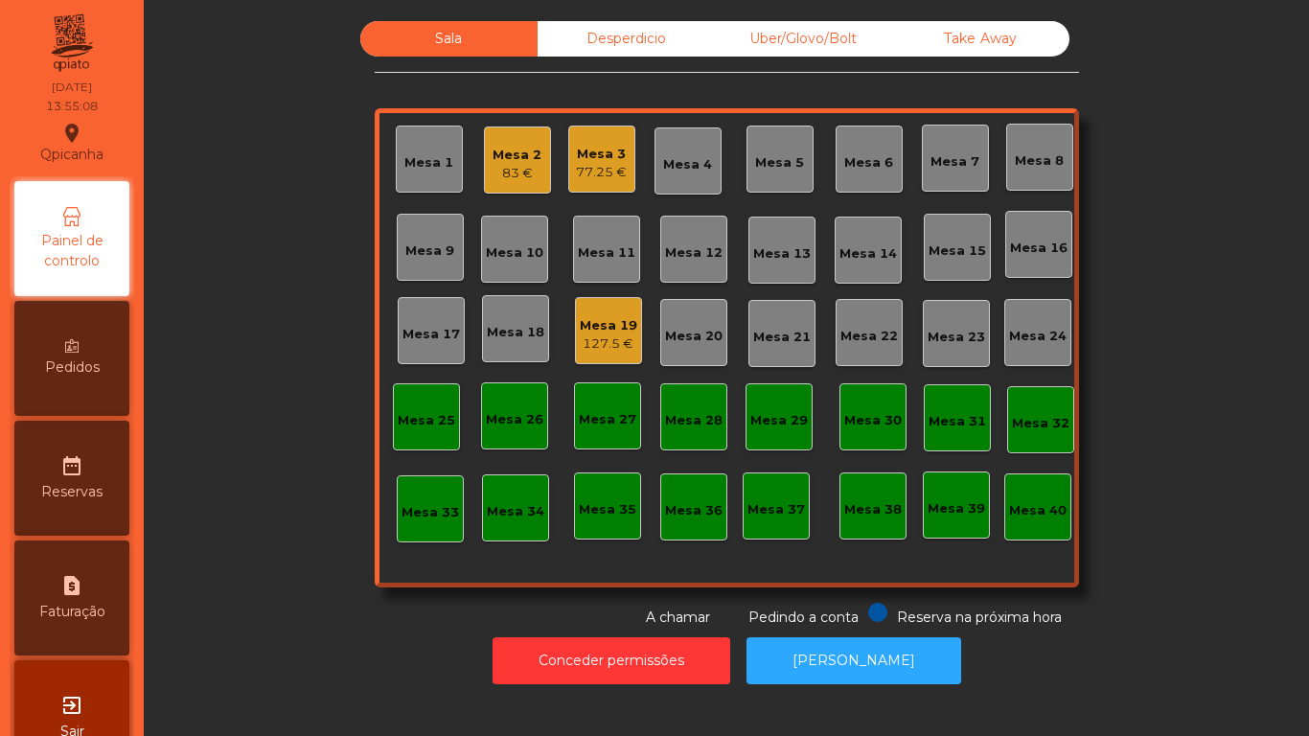
click at [619, 317] on div "Mesa 19" at bounding box center [608, 325] width 57 height 19
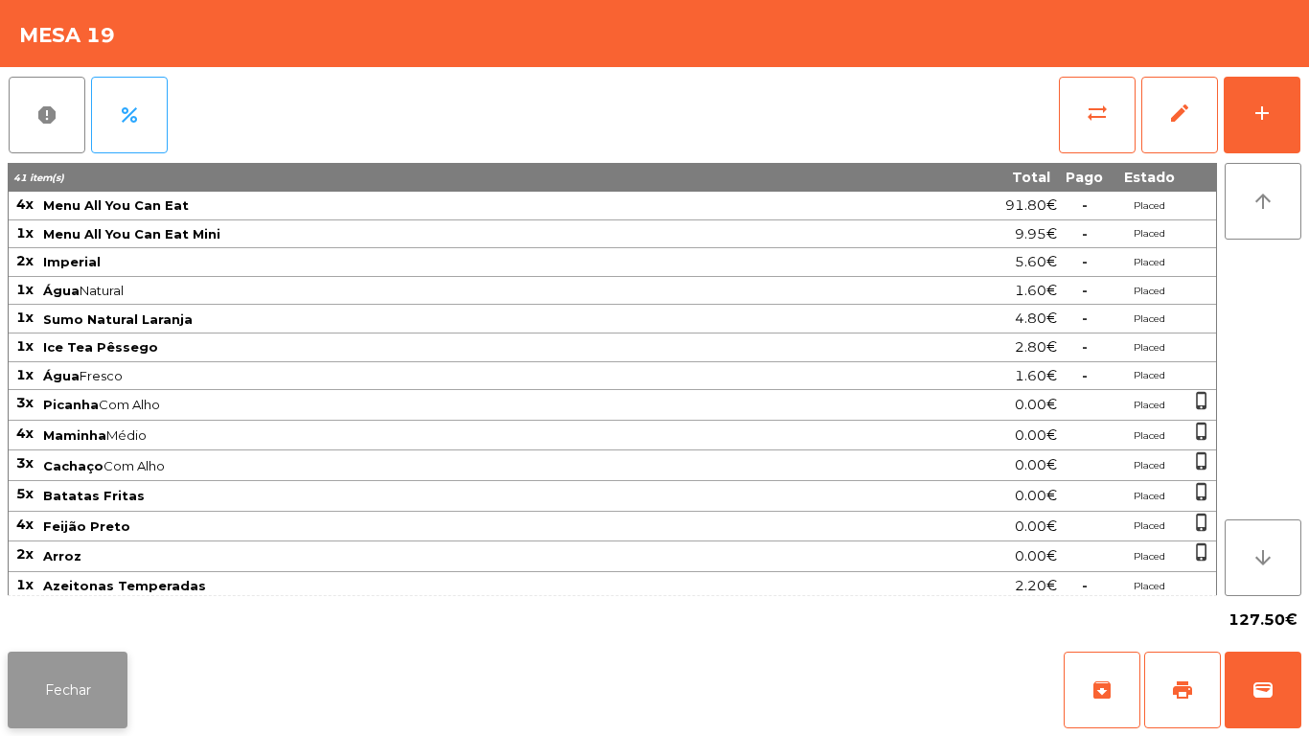
click at [114, 676] on button "Fechar" at bounding box center [68, 690] width 120 height 77
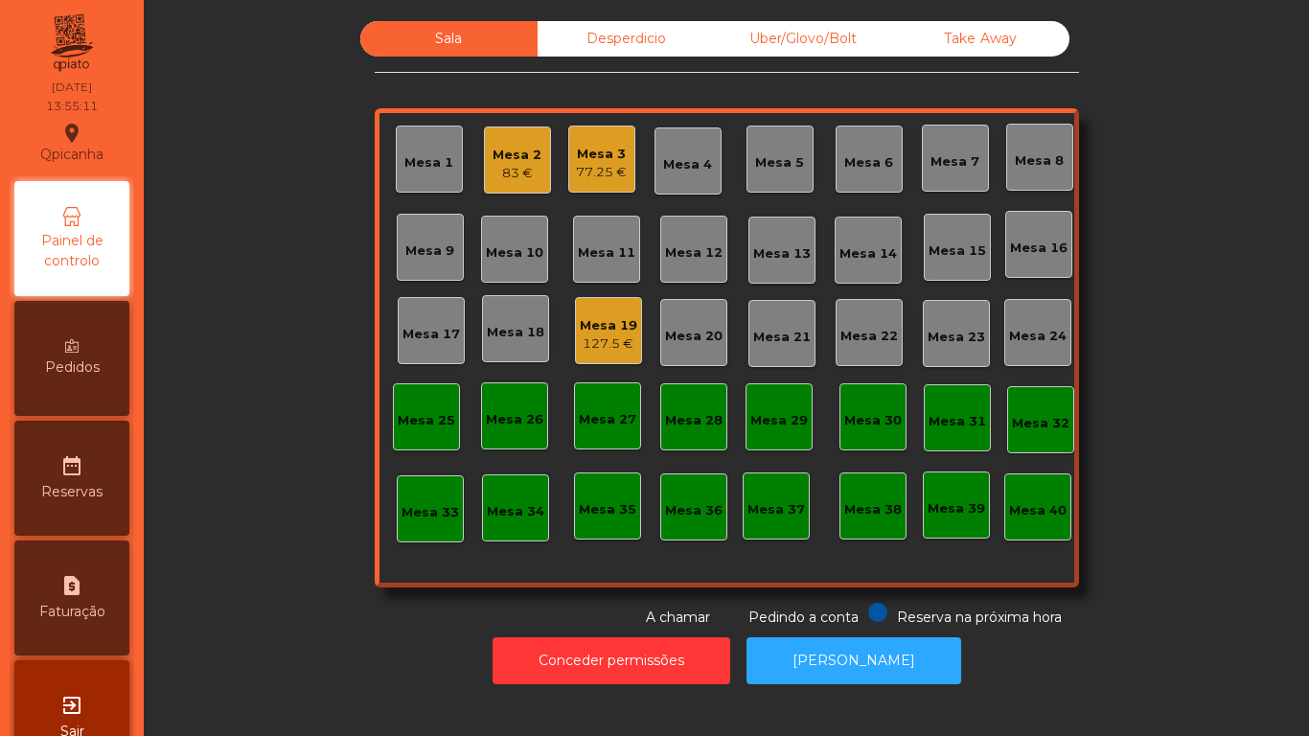
click at [90, 369] on span "Pedidos" at bounding box center [72, 367] width 55 height 20
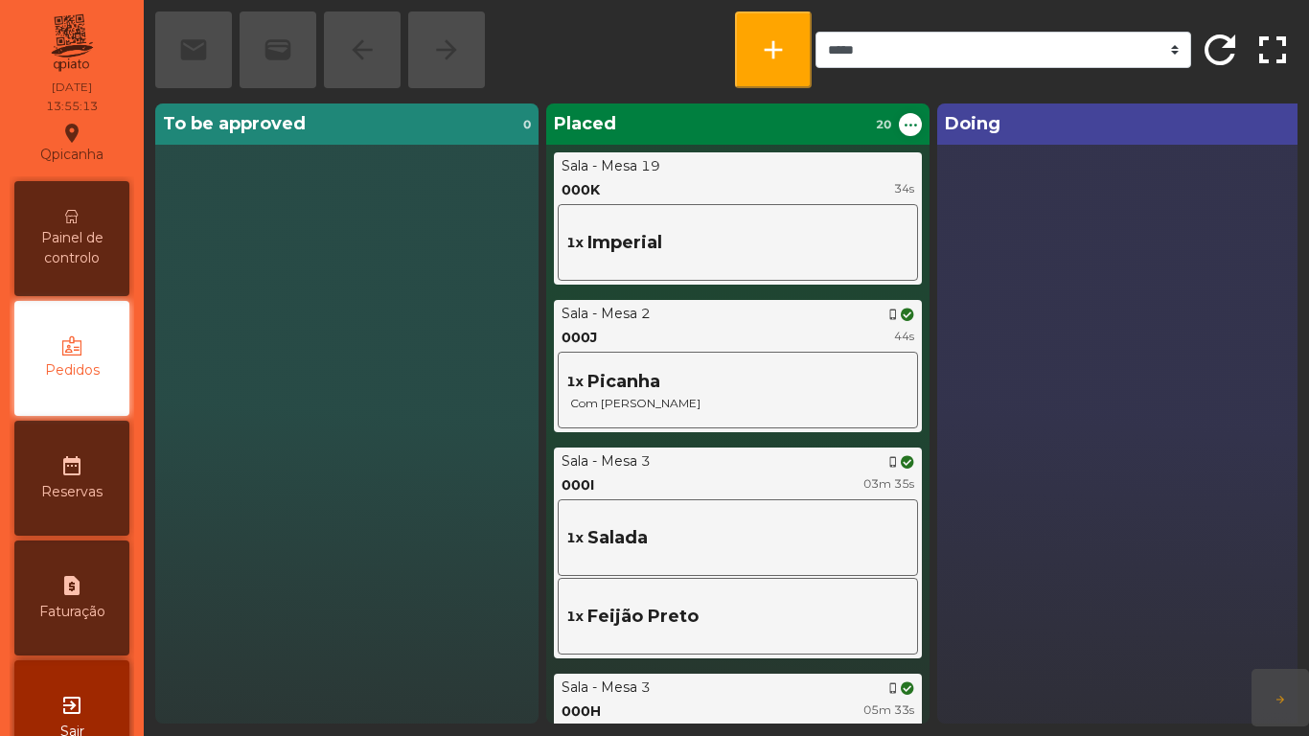
click at [78, 263] on span "Painel de controlo" at bounding box center [71, 248] width 105 height 40
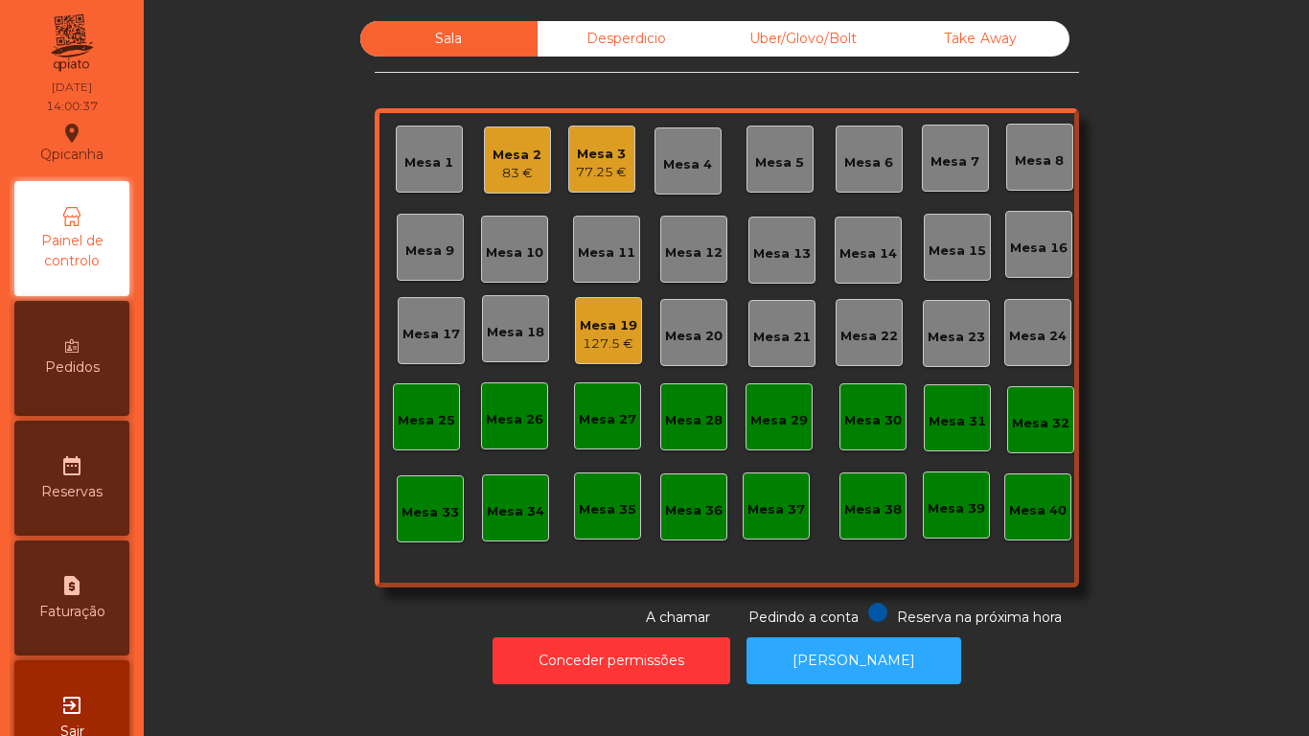
click at [680, 257] on div "Mesa 12" at bounding box center [693, 252] width 57 height 19
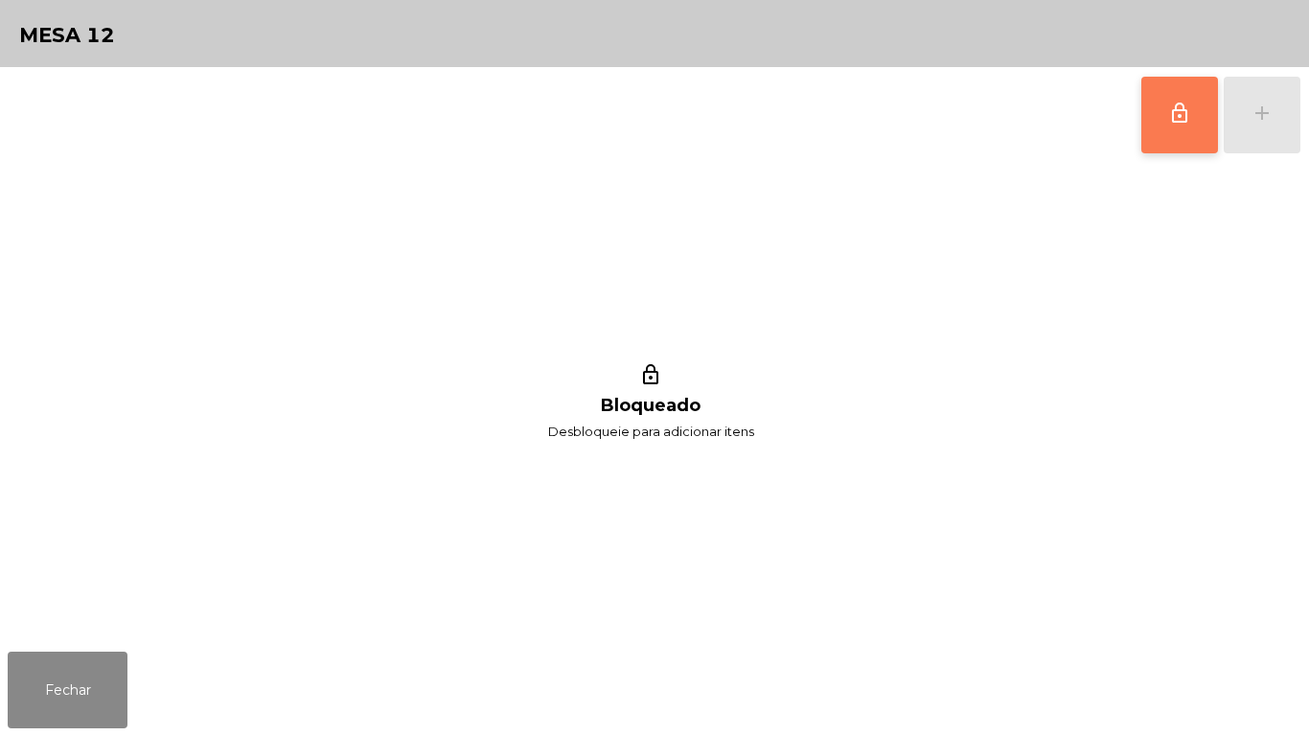
click at [1169, 118] on span "lock_outline" at bounding box center [1179, 113] width 23 height 23
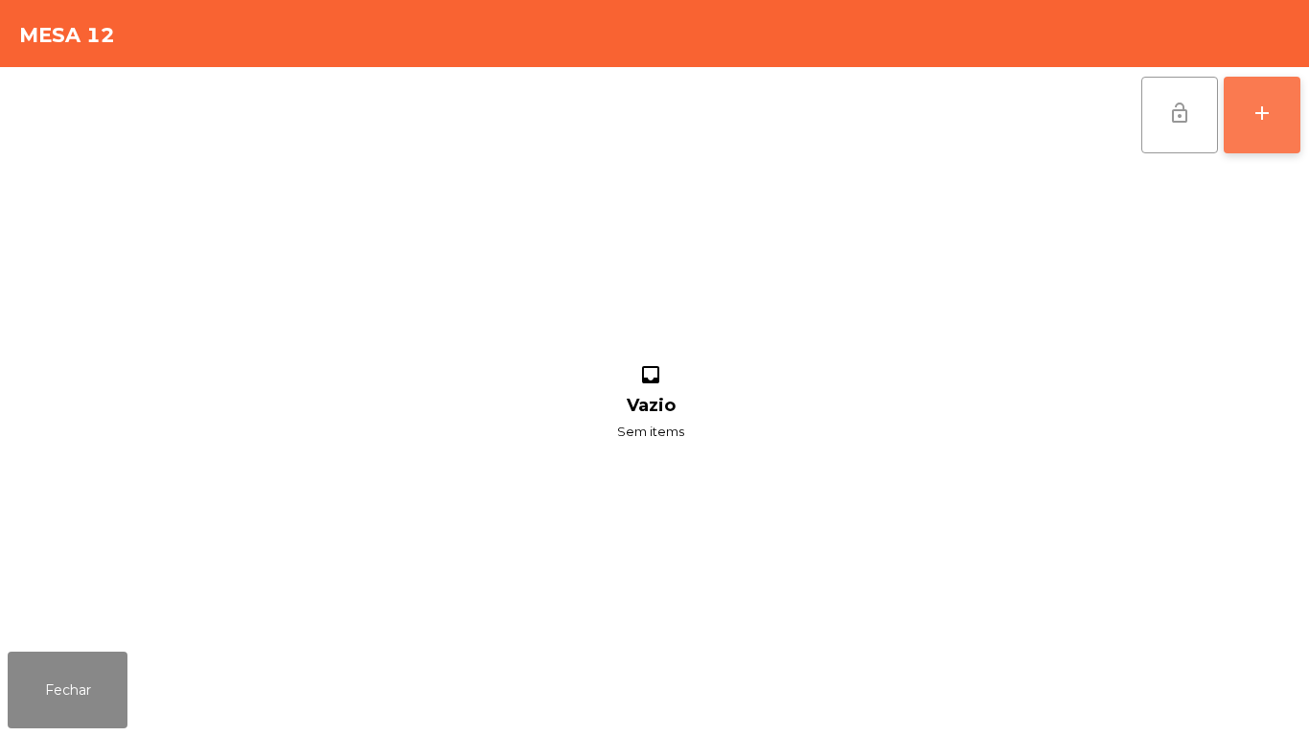
click at [1260, 113] on div "add" at bounding box center [1262, 113] width 23 height 23
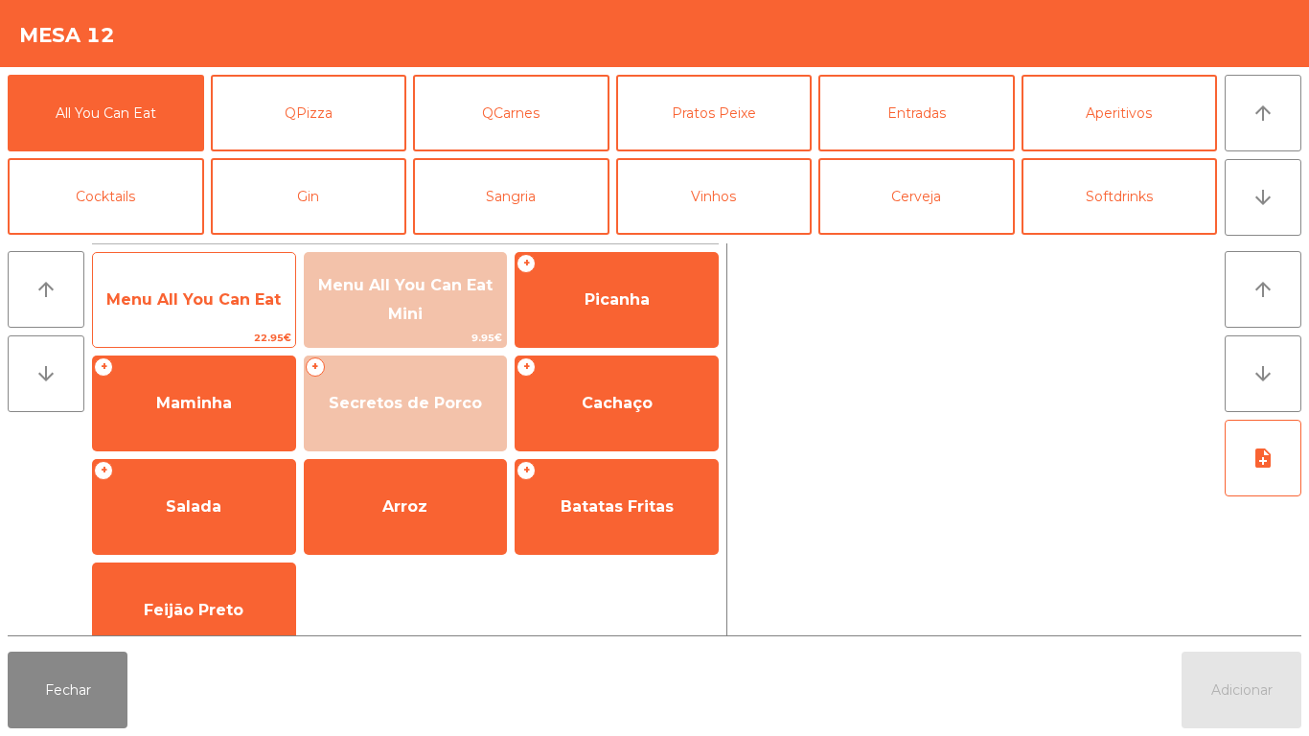
click at [252, 319] on span "Menu All You Can Eat" at bounding box center [194, 300] width 202 height 52
click at [262, 314] on span "Menu All You Can Eat" at bounding box center [194, 300] width 202 height 52
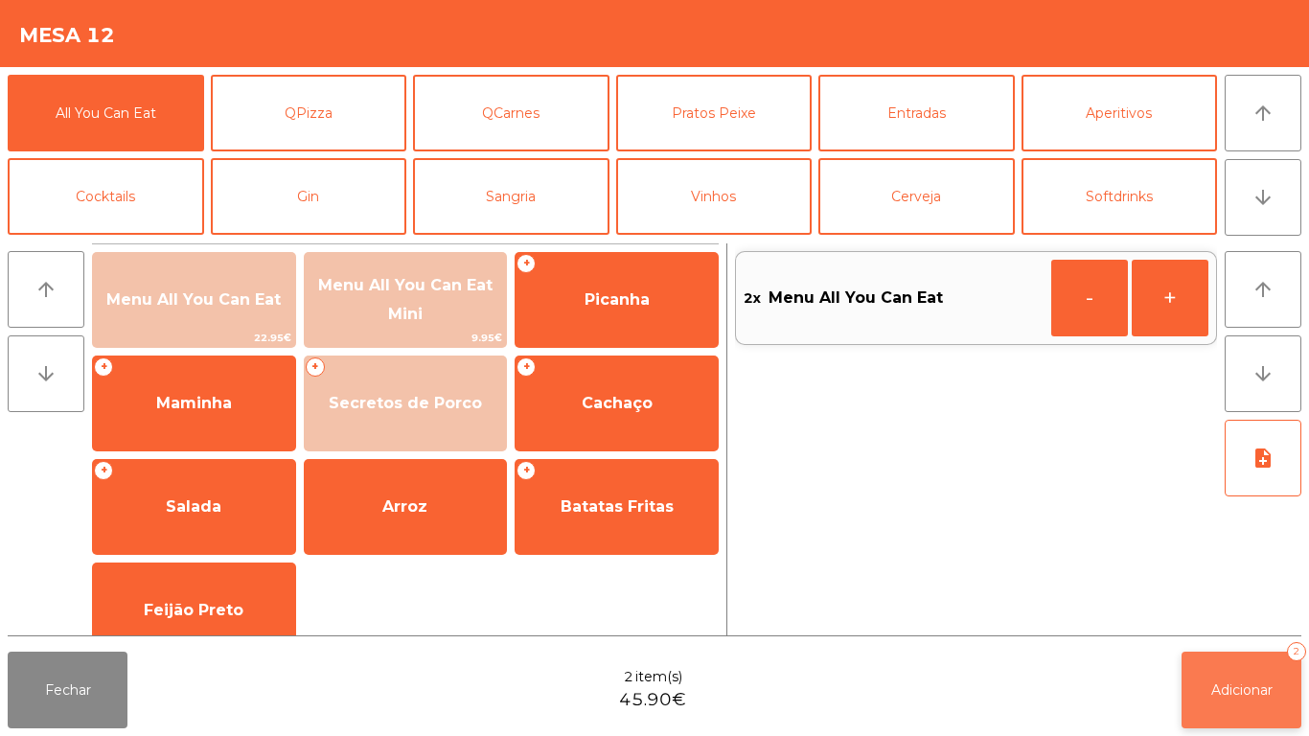
click at [1228, 678] on button "Adicionar 2" at bounding box center [1242, 690] width 120 height 77
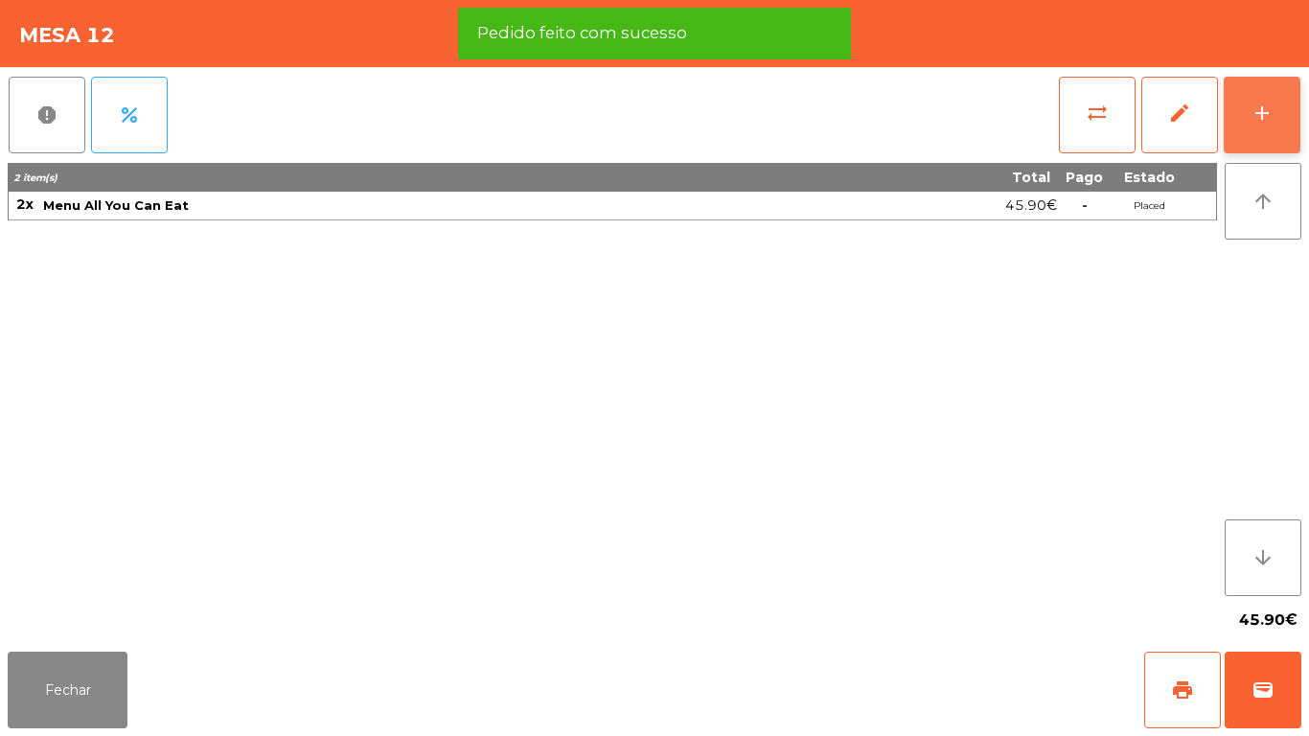
click at [1249, 126] on button "add" at bounding box center [1262, 115] width 77 height 77
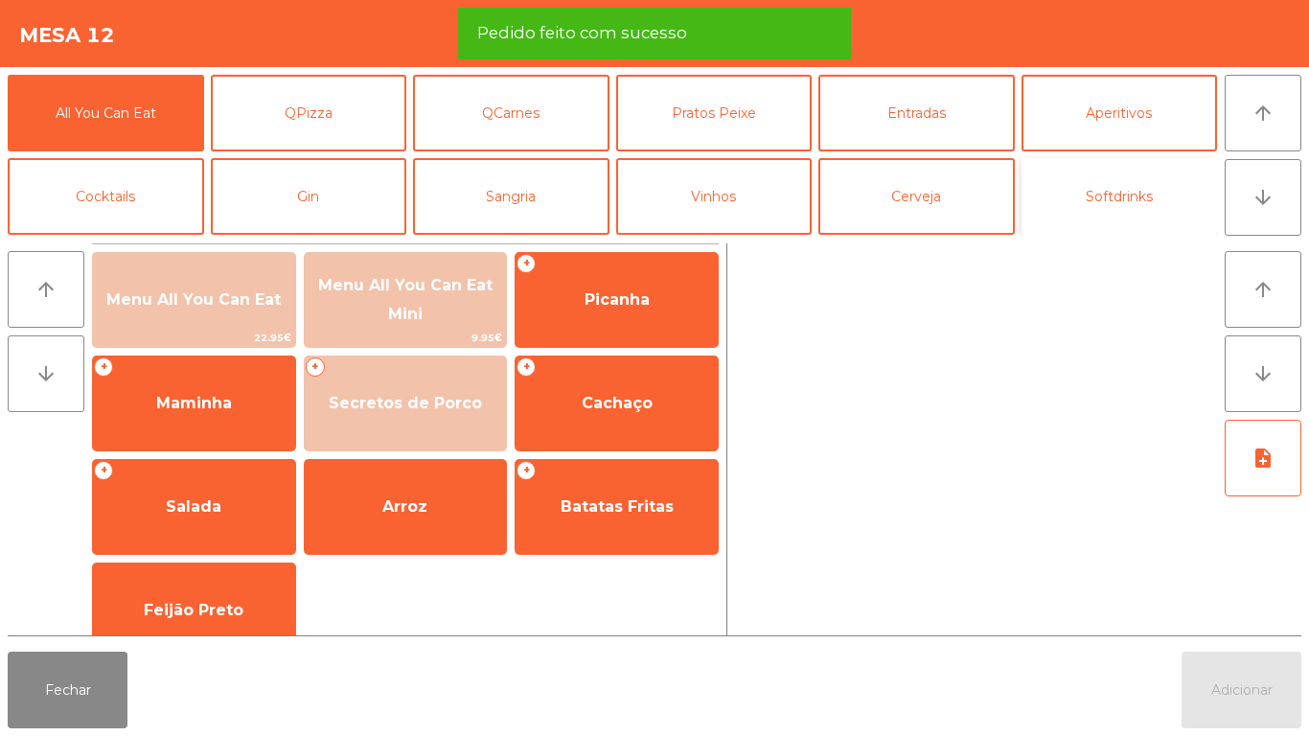
click at [1116, 206] on button "Softdrinks" at bounding box center [1120, 196] width 196 height 77
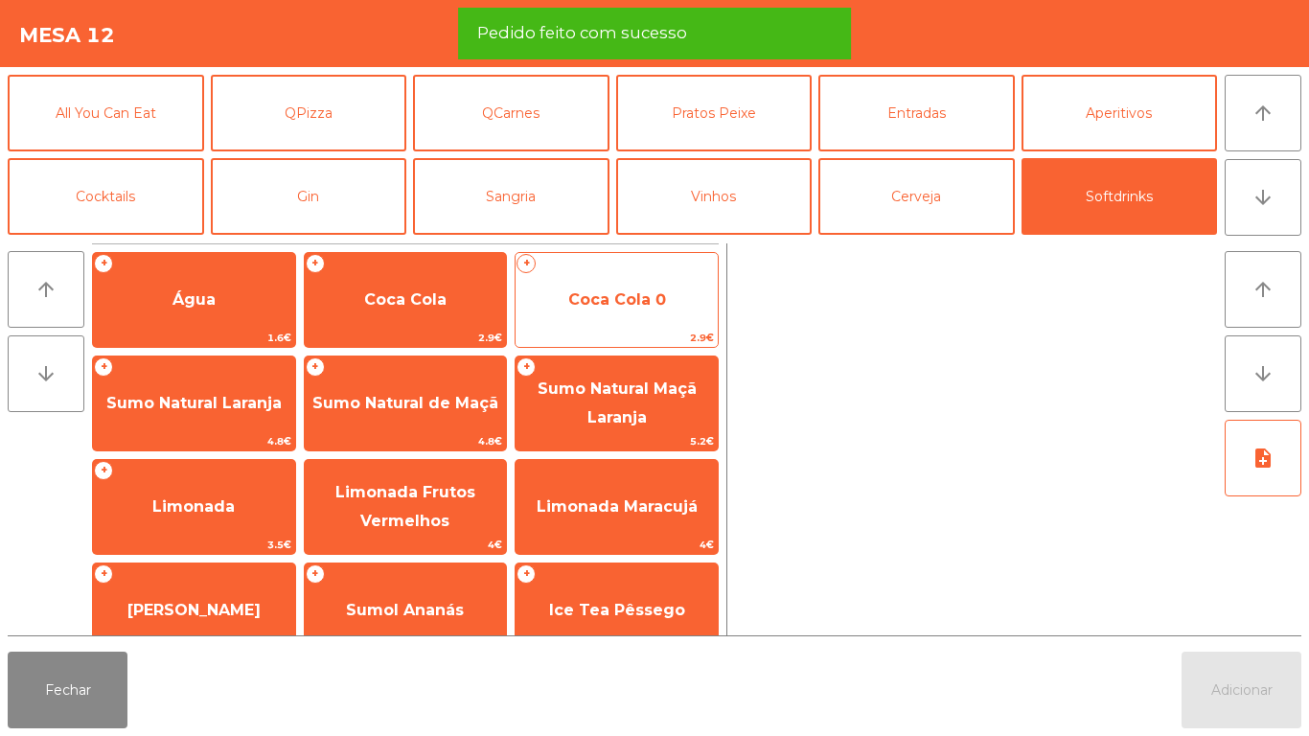
click at [658, 316] on span "Coca Cola 0" at bounding box center [617, 300] width 202 height 52
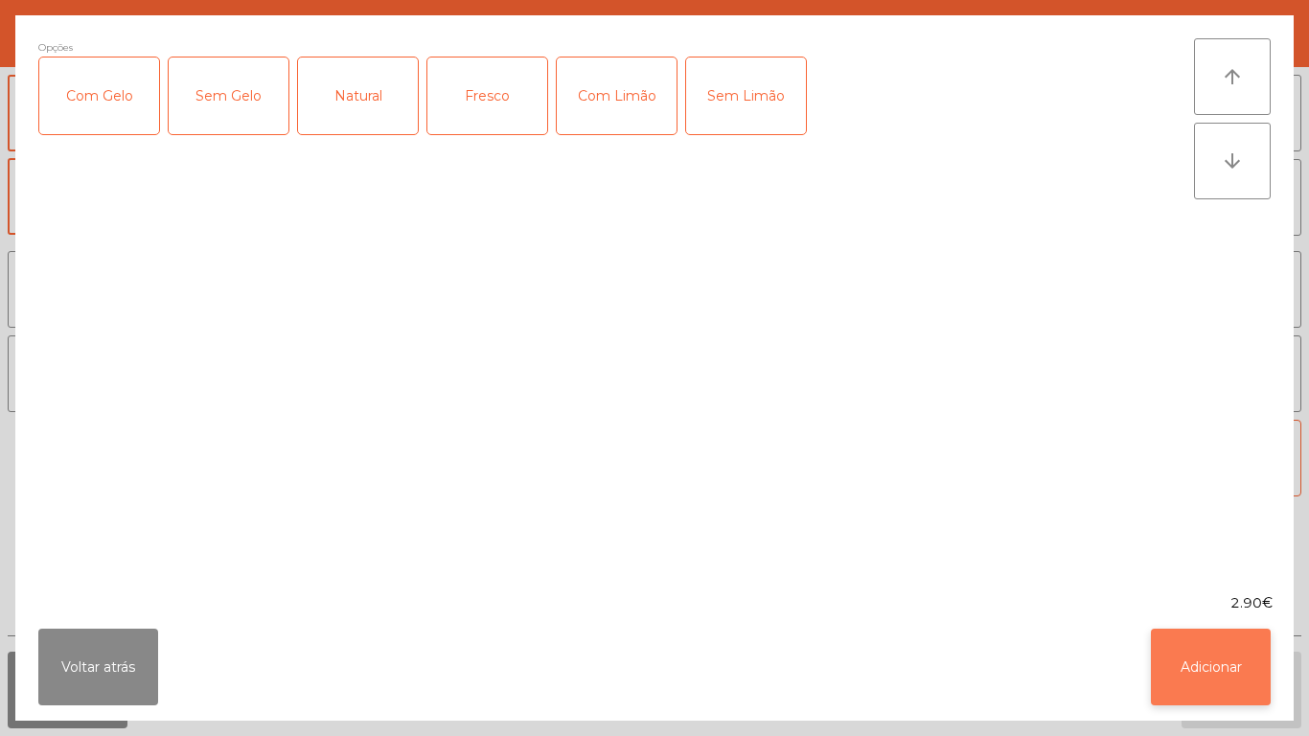
click at [1240, 680] on button "Adicionar" at bounding box center [1211, 667] width 120 height 77
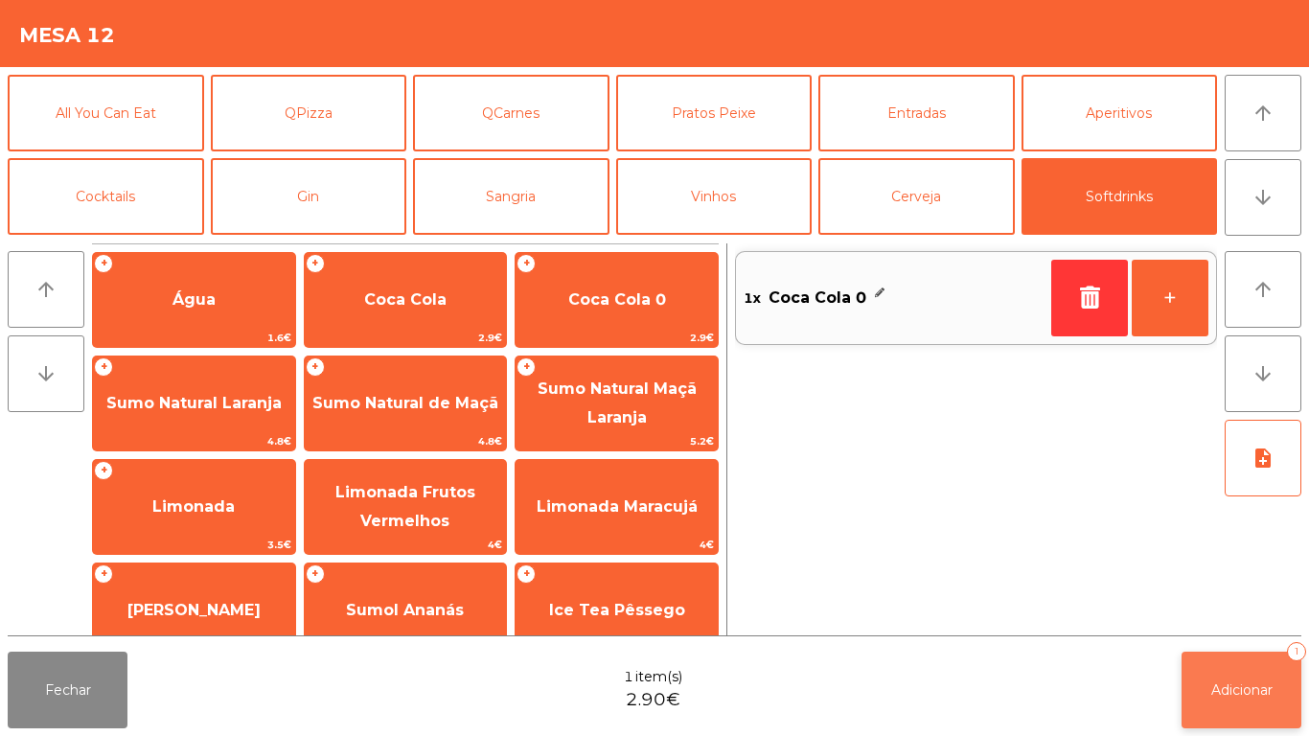
click at [1234, 676] on button "Adicionar 1" at bounding box center [1242, 690] width 120 height 77
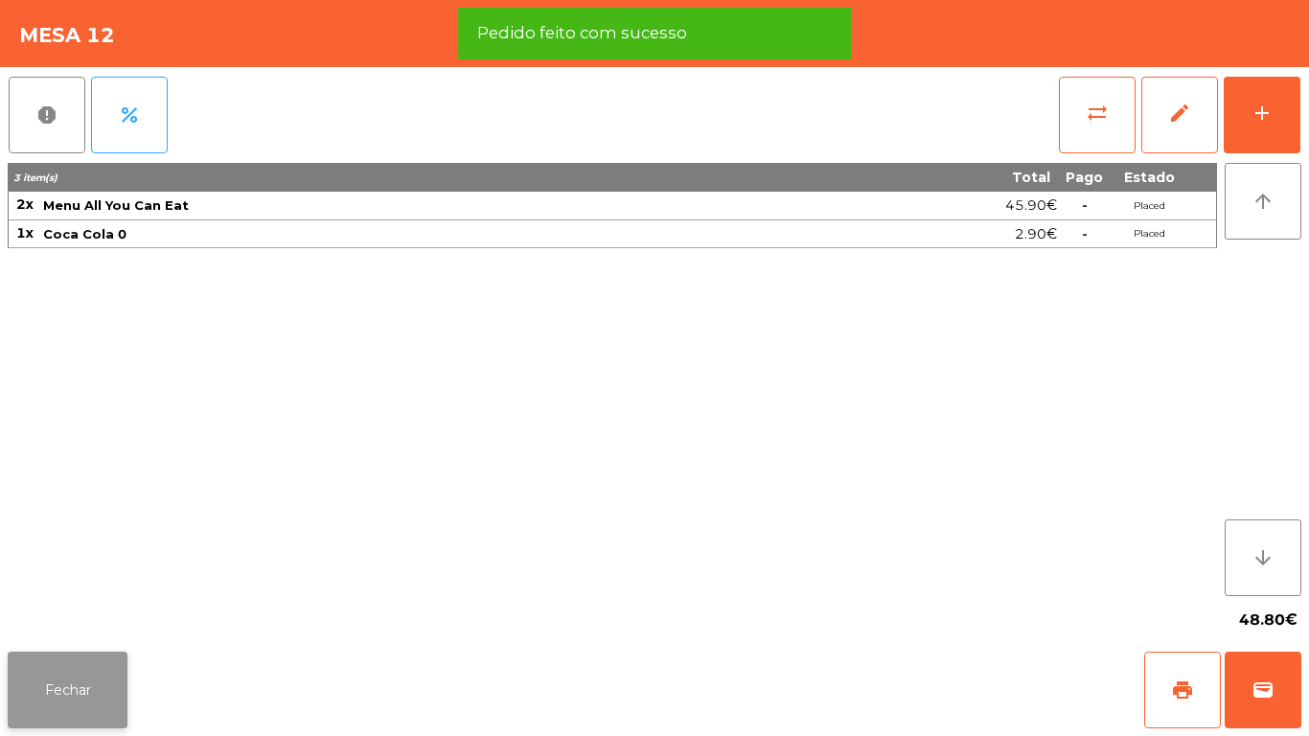
click at [119, 712] on button "Fechar" at bounding box center [68, 690] width 120 height 77
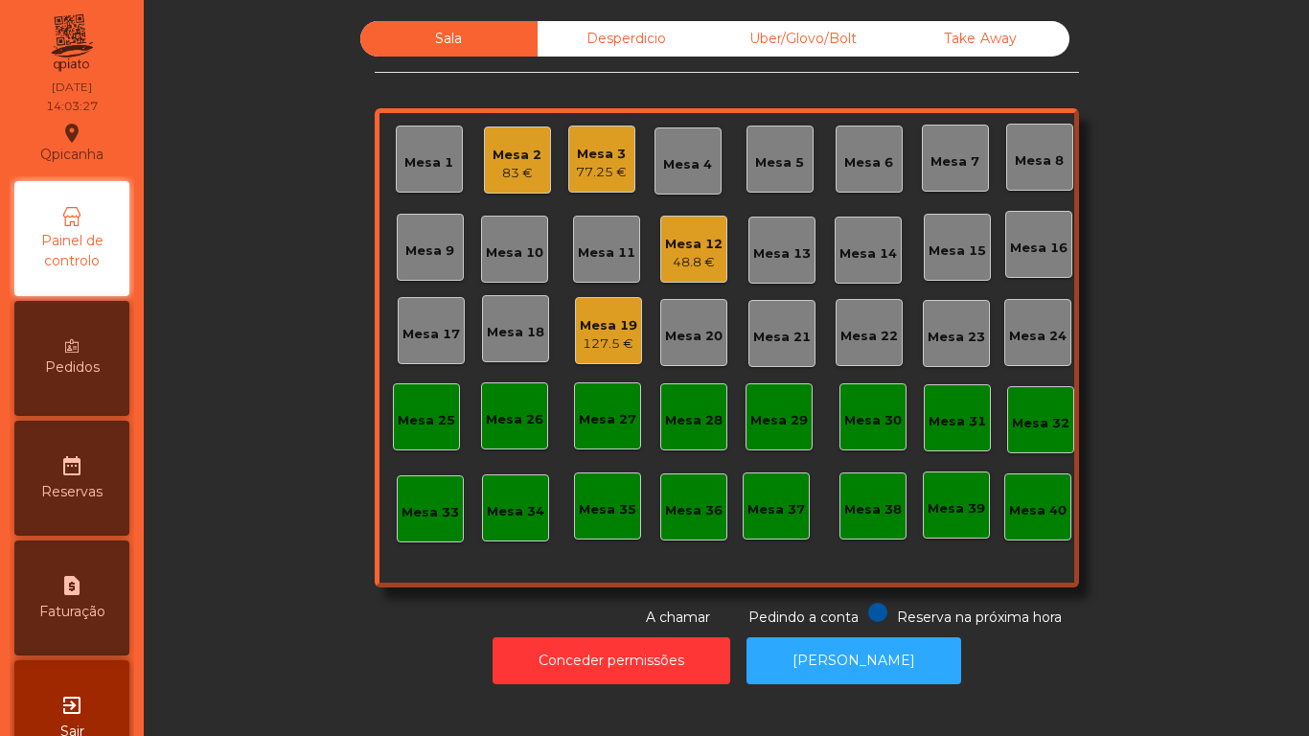
click at [618, 173] on div "77.25 €" at bounding box center [601, 172] width 51 height 19
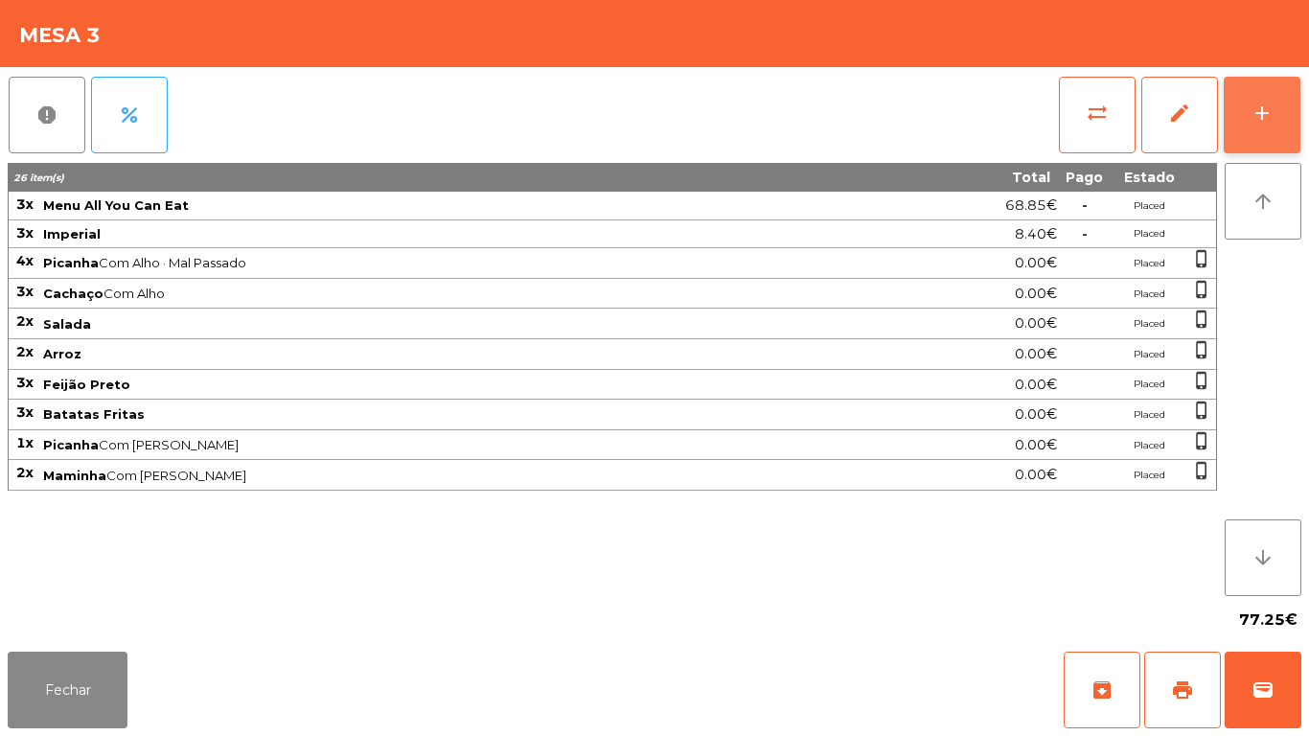
click at [1266, 125] on button "add" at bounding box center [1262, 115] width 77 height 77
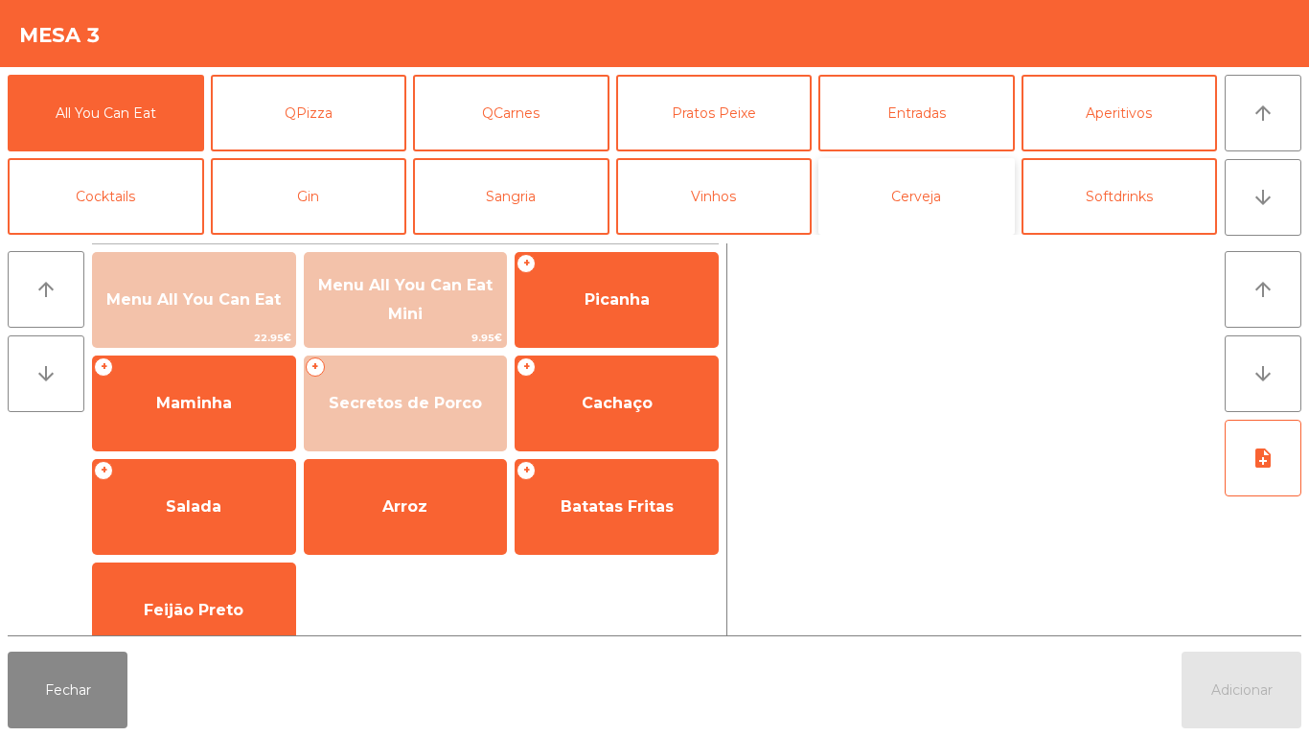
click at [927, 210] on button "Cerveja" at bounding box center [916, 196] width 196 height 77
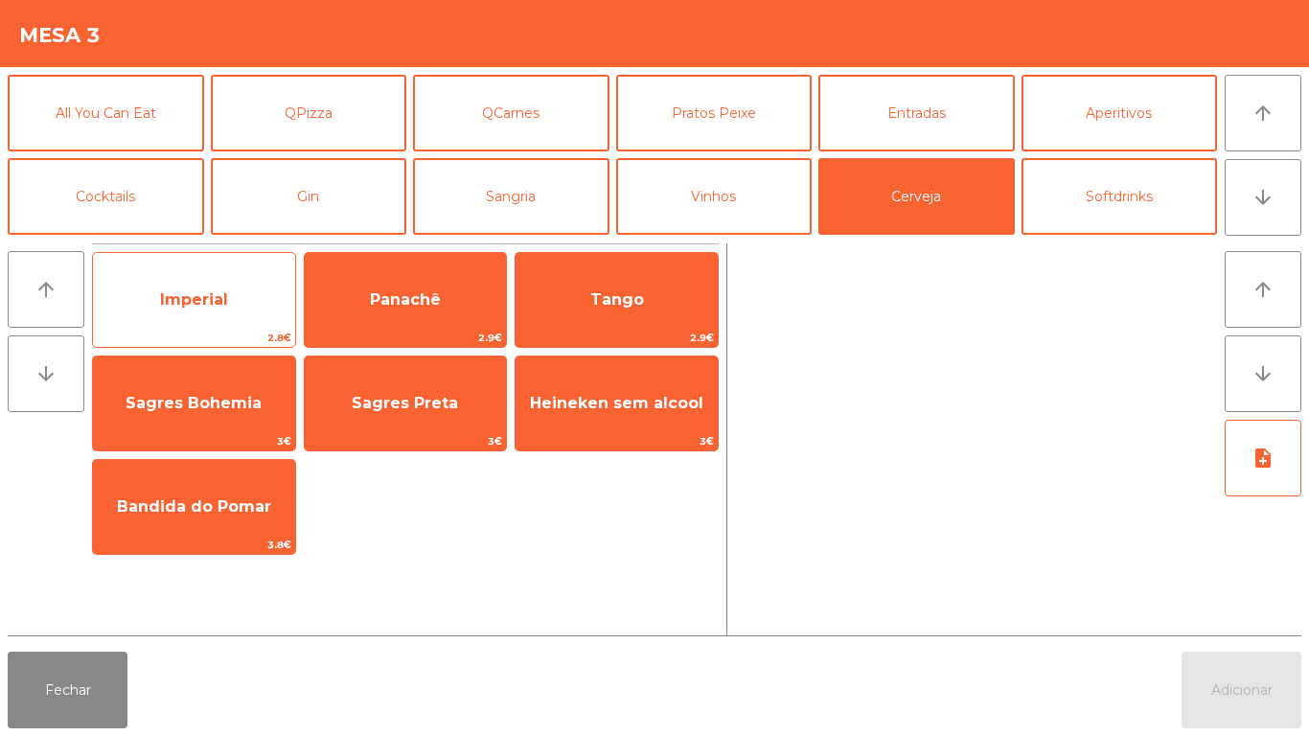
click at [224, 290] on span "Imperial" at bounding box center [194, 299] width 68 height 18
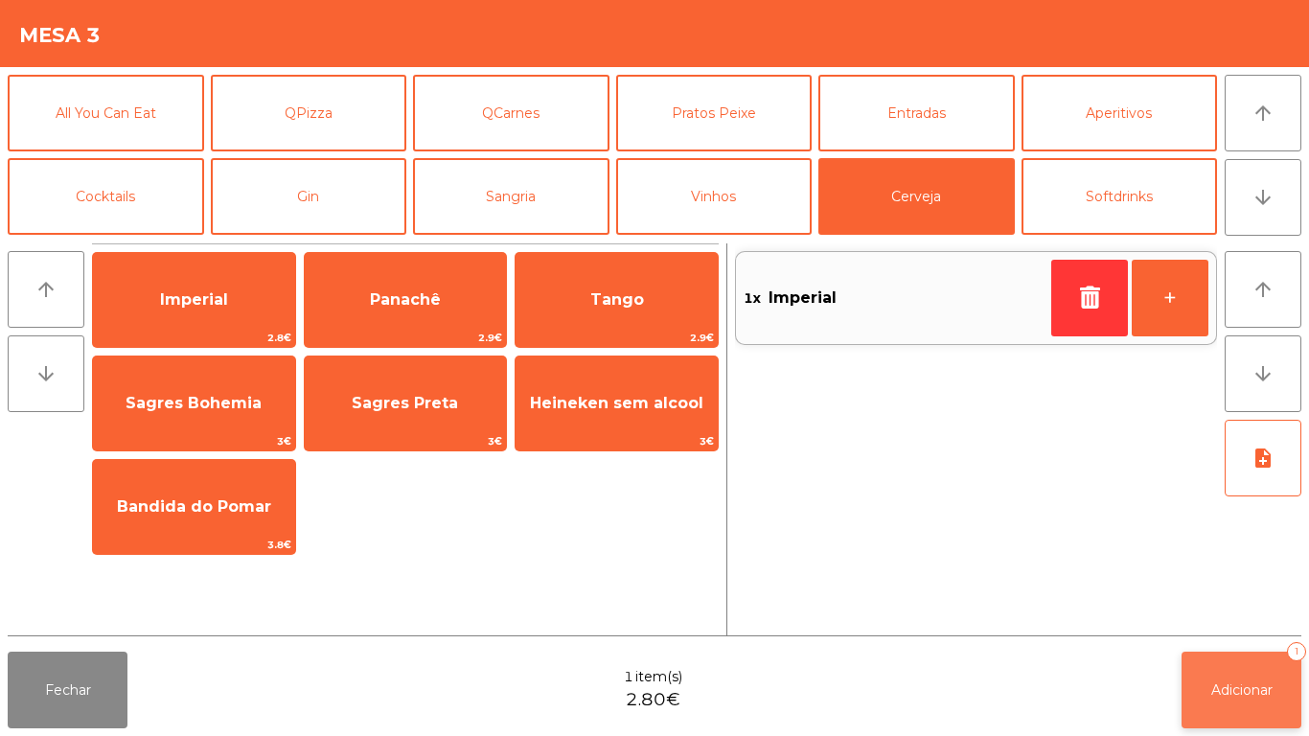
click at [1235, 653] on button "Adicionar 1" at bounding box center [1242, 690] width 120 height 77
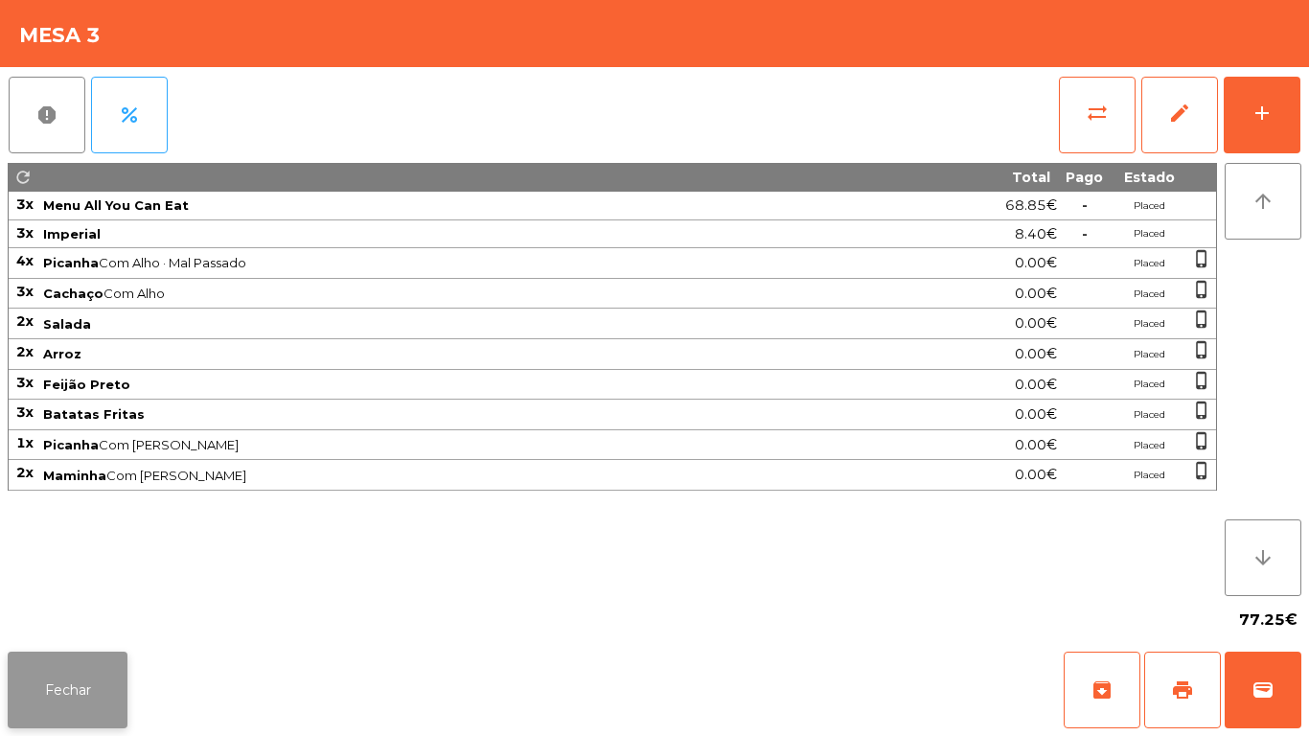
click at [94, 676] on button "Fechar" at bounding box center [68, 690] width 120 height 77
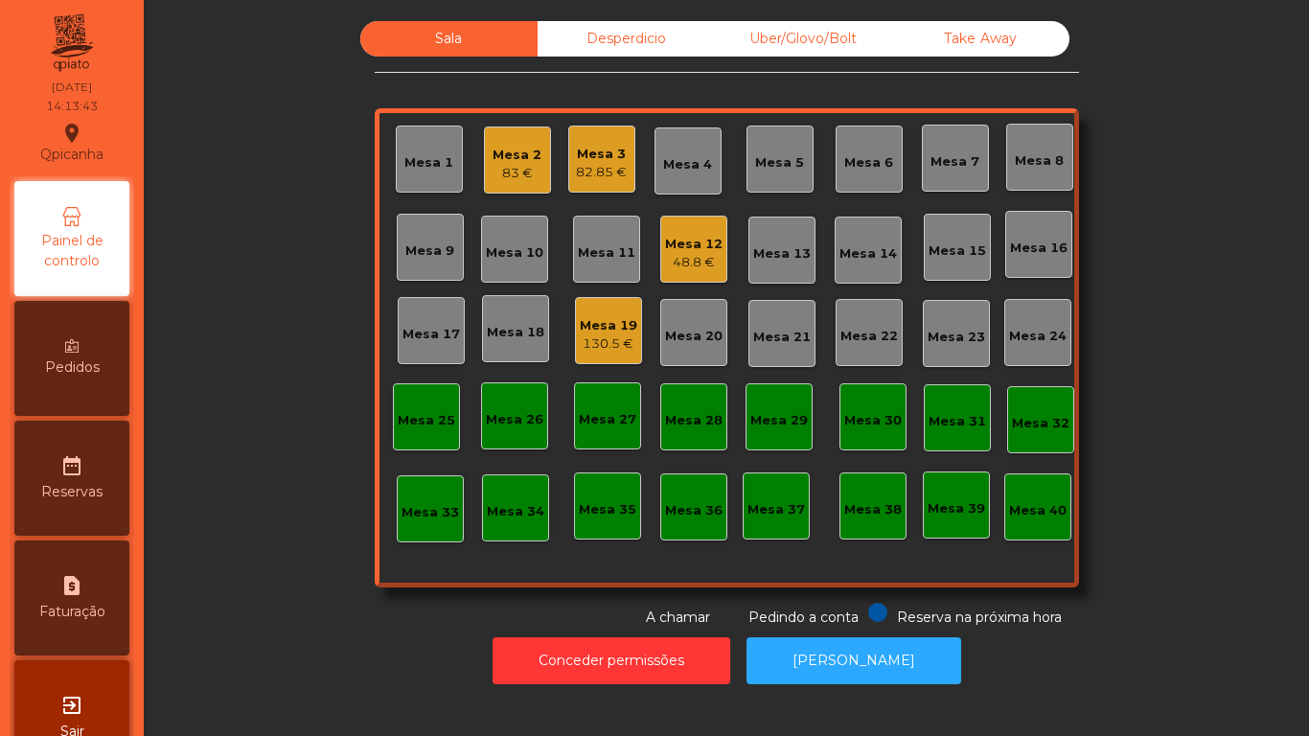
click at [700, 244] on div "Mesa 12" at bounding box center [693, 244] width 57 height 19
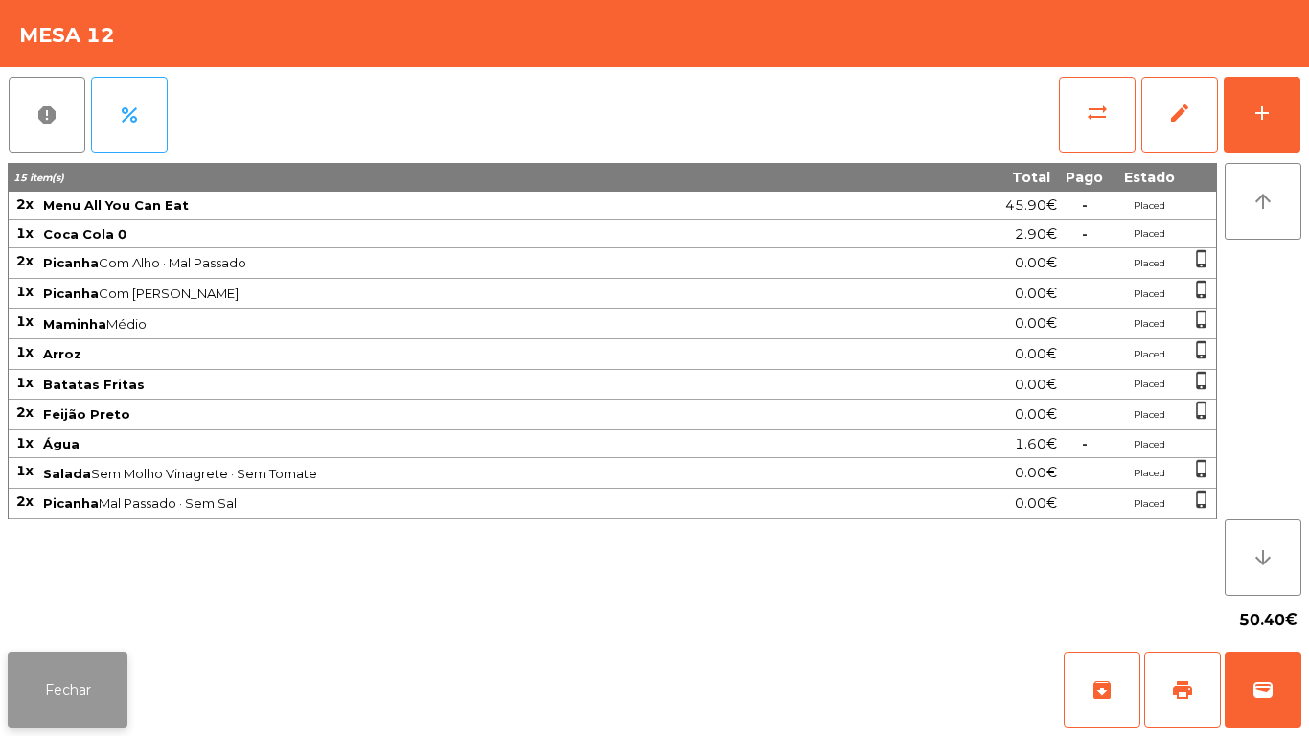
click at [70, 689] on button "Fechar" at bounding box center [68, 690] width 120 height 77
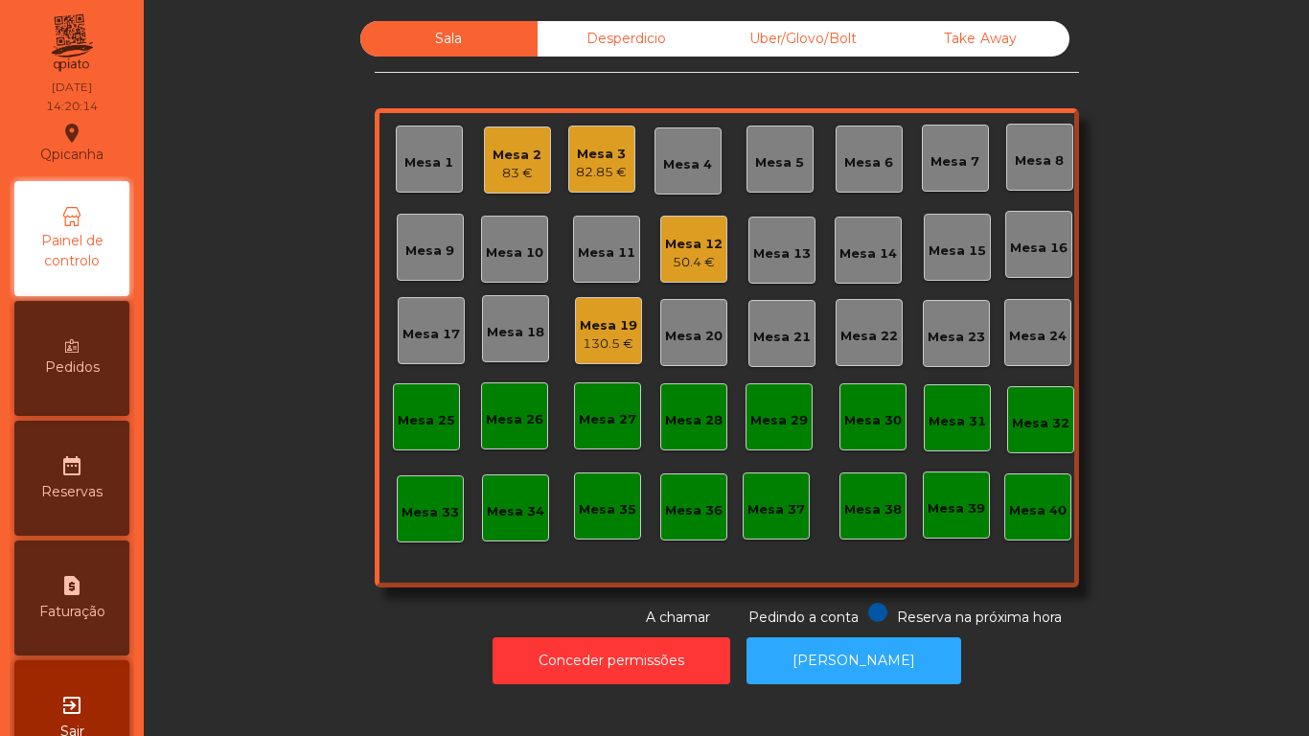
click at [526, 172] on div "83 €" at bounding box center [517, 173] width 49 height 19
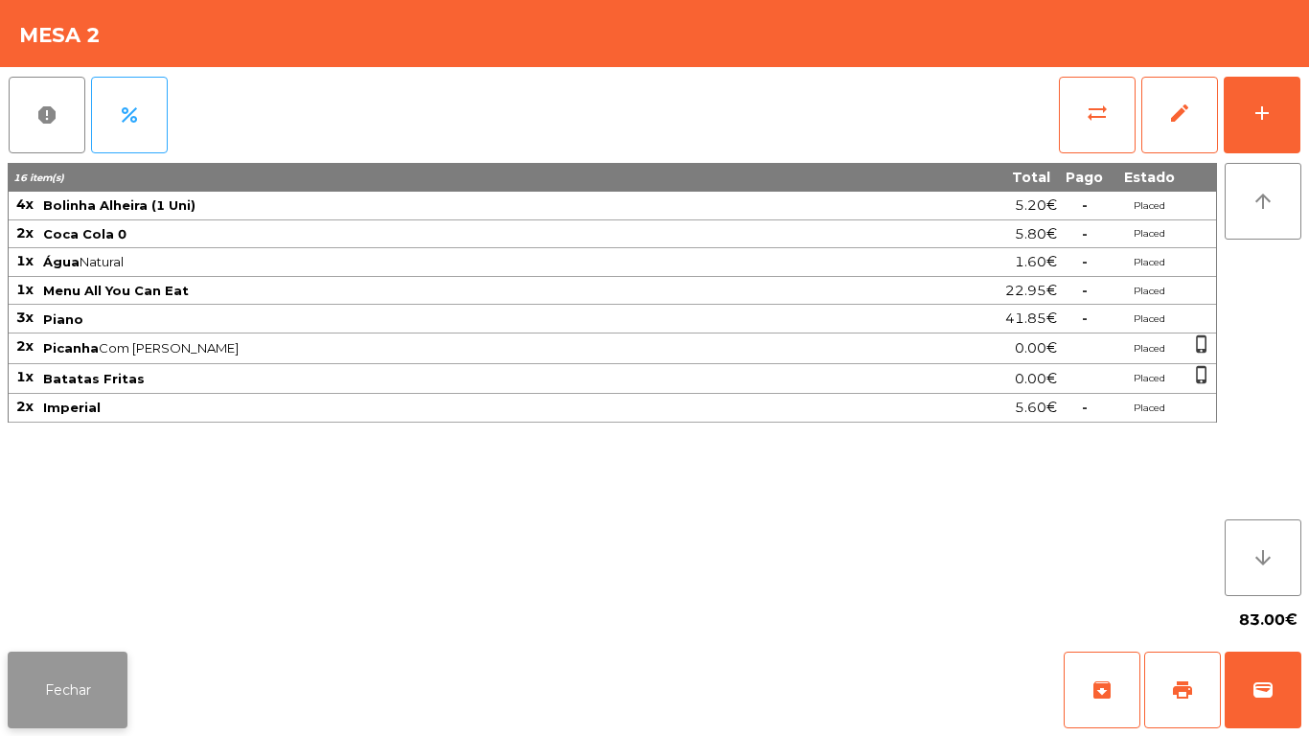
click at [80, 682] on button "Fechar" at bounding box center [68, 690] width 120 height 77
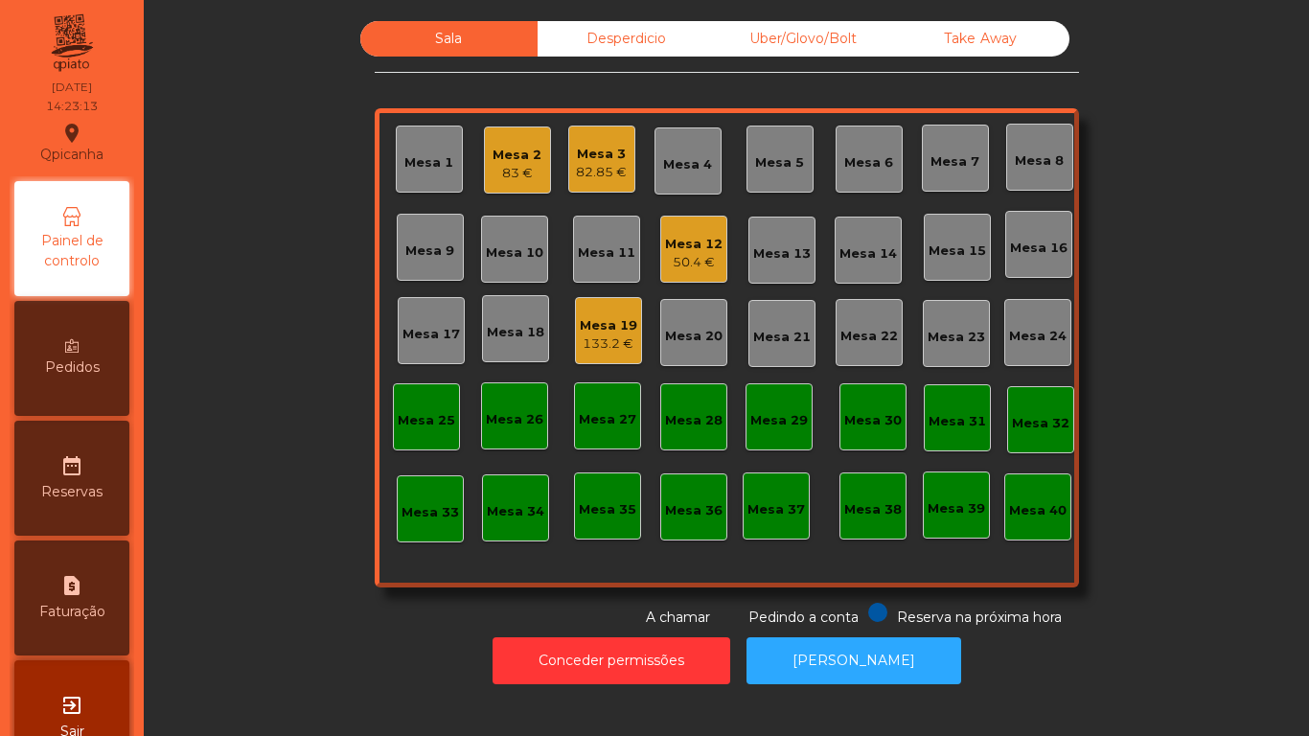
click at [526, 165] on div "83 €" at bounding box center [517, 173] width 49 height 19
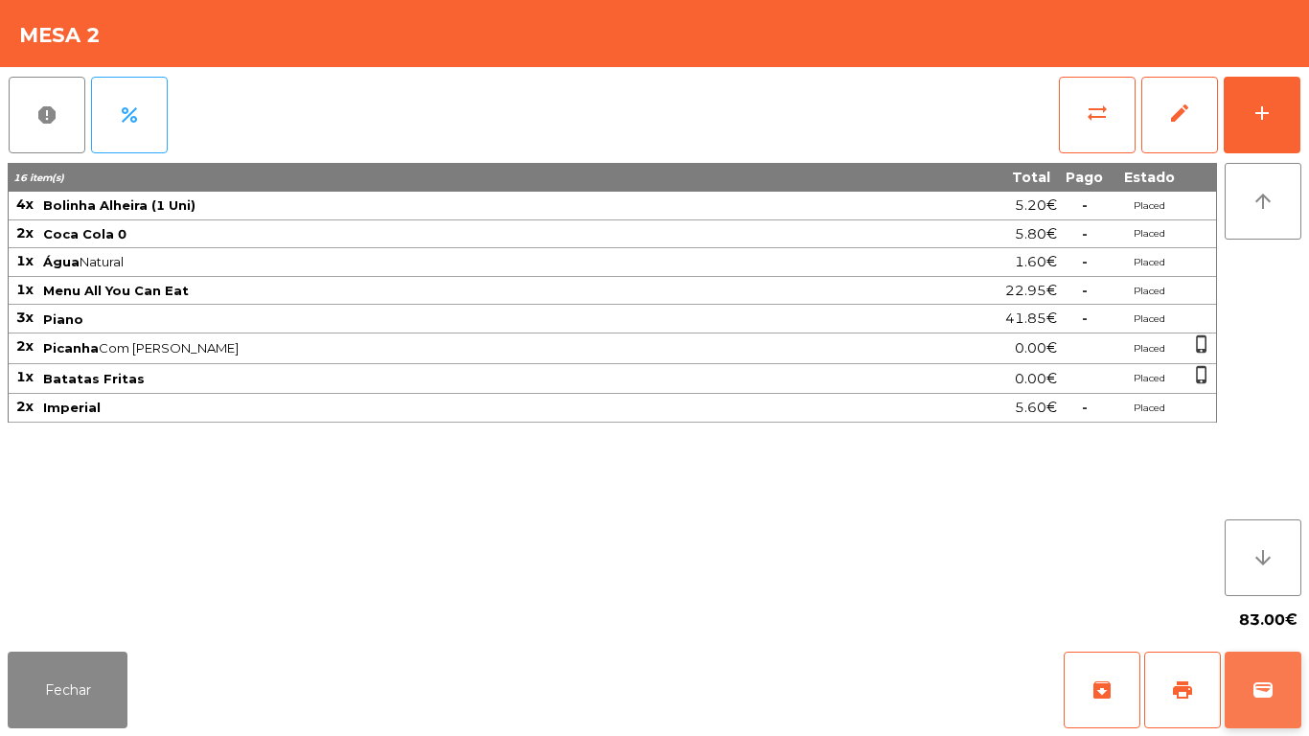
click at [1285, 672] on button "wallet" at bounding box center [1263, 690] width 77 height 77
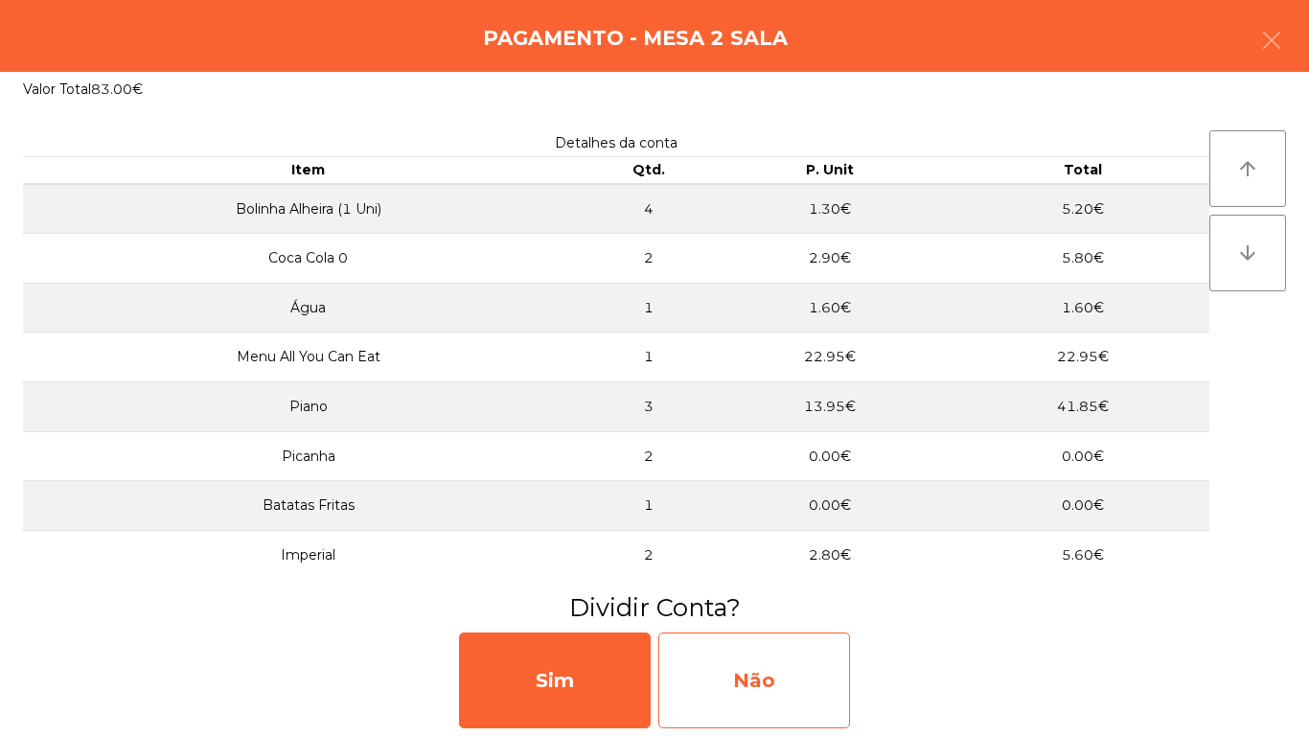
click at [791, 665] on div "Não" at bounding box center [754, 680] width 192 height 96
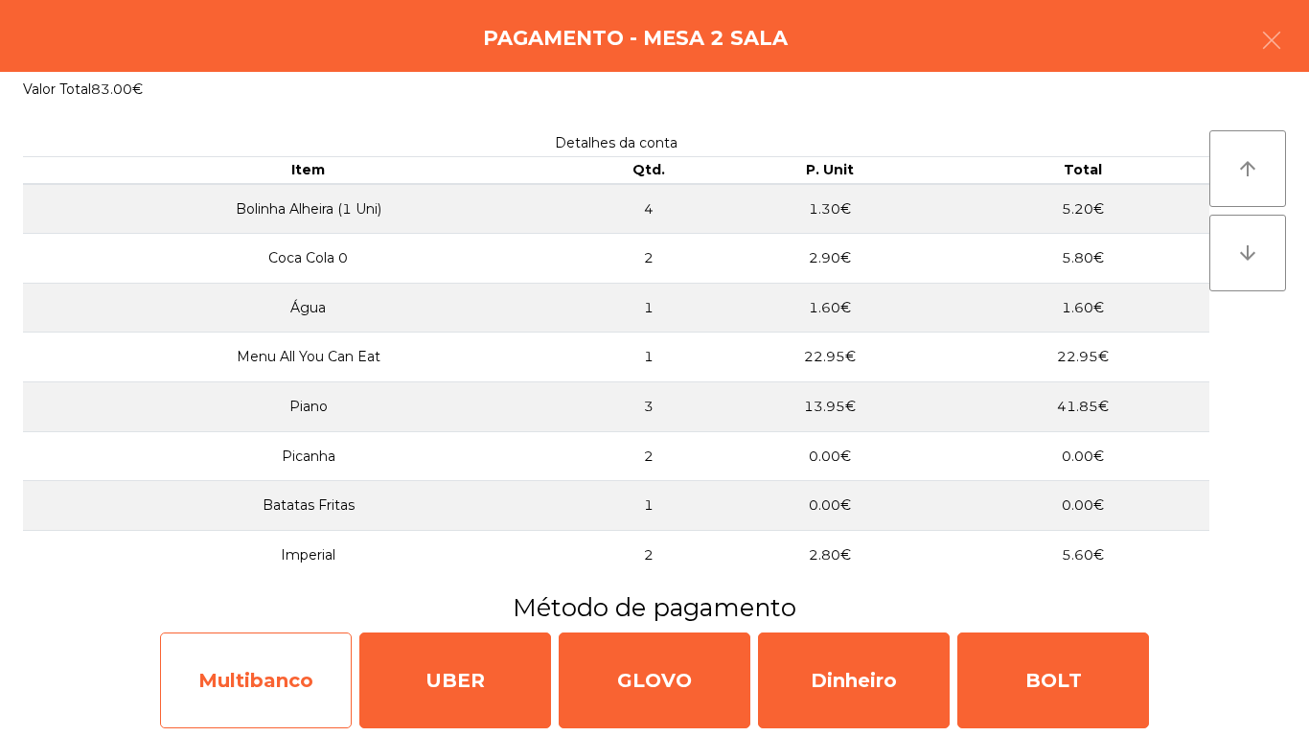
click at [264, 681] on div "Multibanco" at bounding box center [256, 680] width 192 height 96
select select "**"
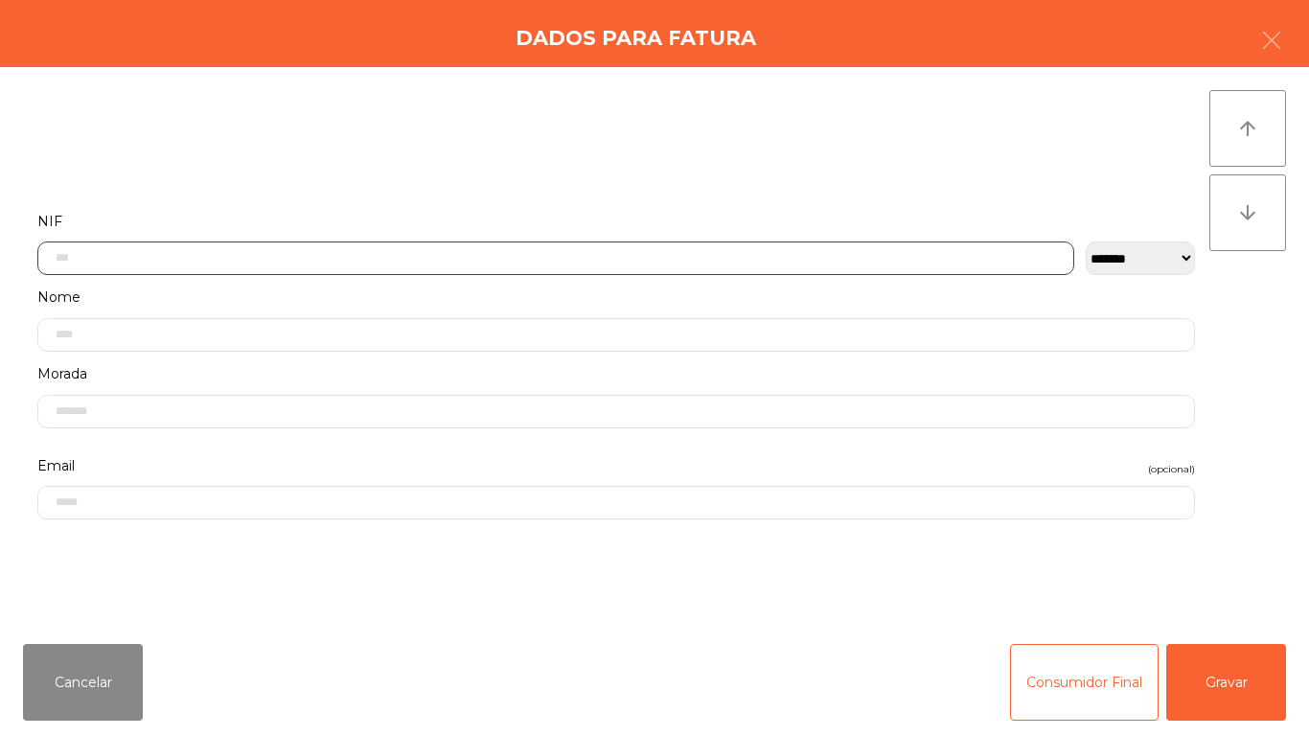
click at [537, 264] on input "text" at bounding box center [555, 258] width 1037 height 34
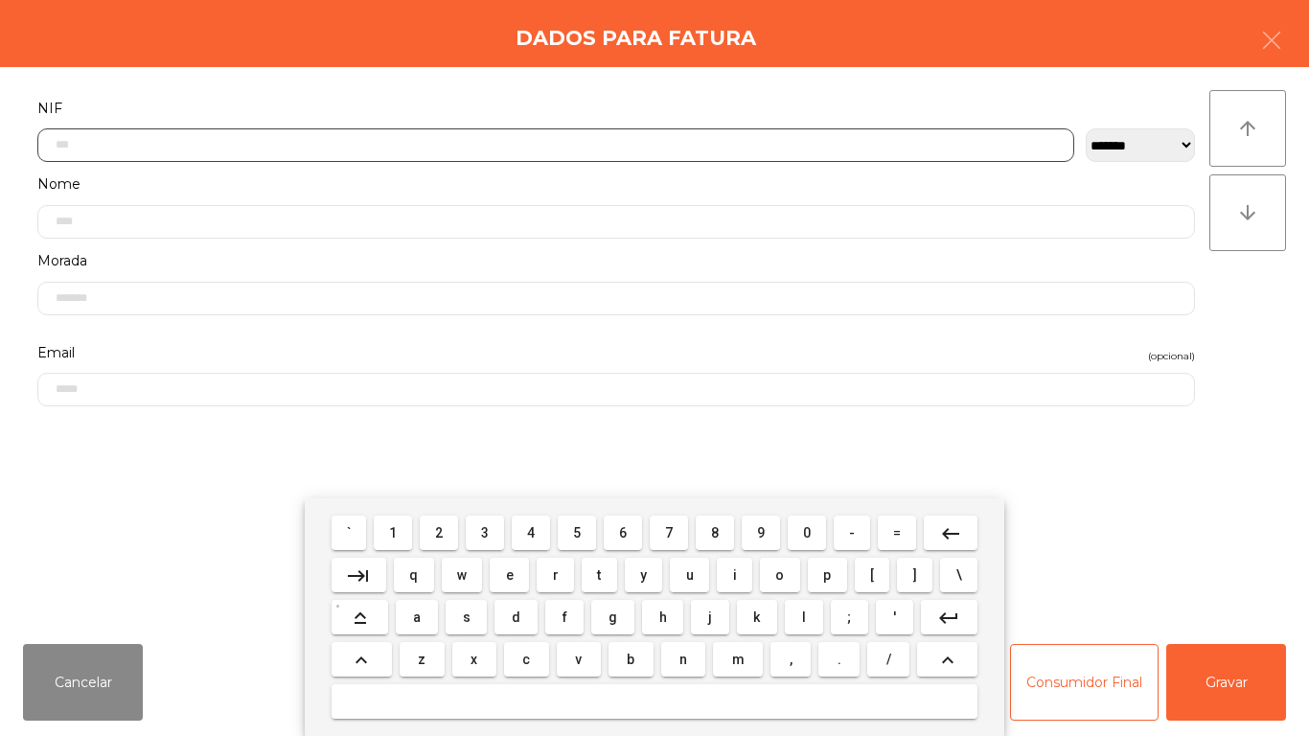
scroll to position [117, 0]
click at [406, 530] on button "1" at bounding box center [393, 533] width 38 height 34
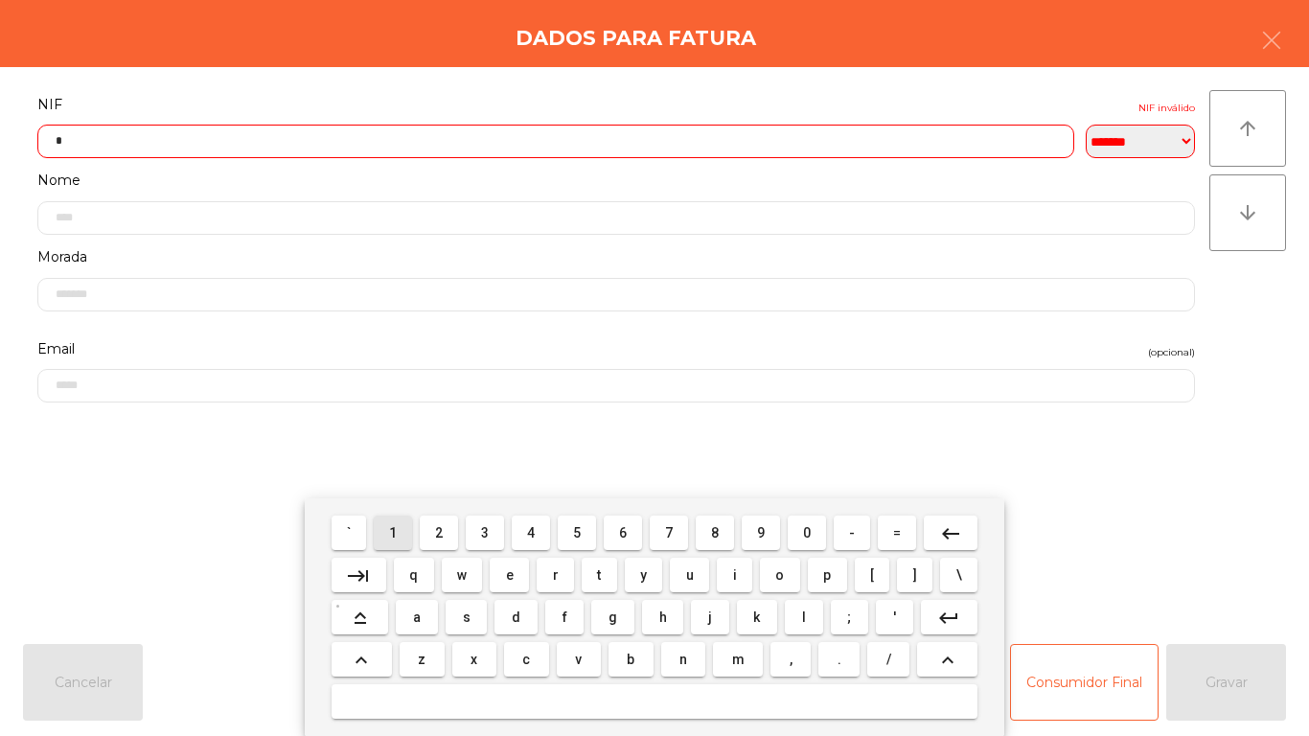
click at [458, 526] on button "2" at bounding box center [439, 533] width 38 height 34
click at [715, 532] on span "8" at bounding box center [715, 532] width 8 height 15
click at [715, 527] on span "8" at bounding box center [715, 532] width 8 height 15
click at [669, 530] on span "7" at bounding box center [669, 532] width 8 height 15
click at [486, 532] on span "3" at bounding box center [485, 532] width 8 height 15
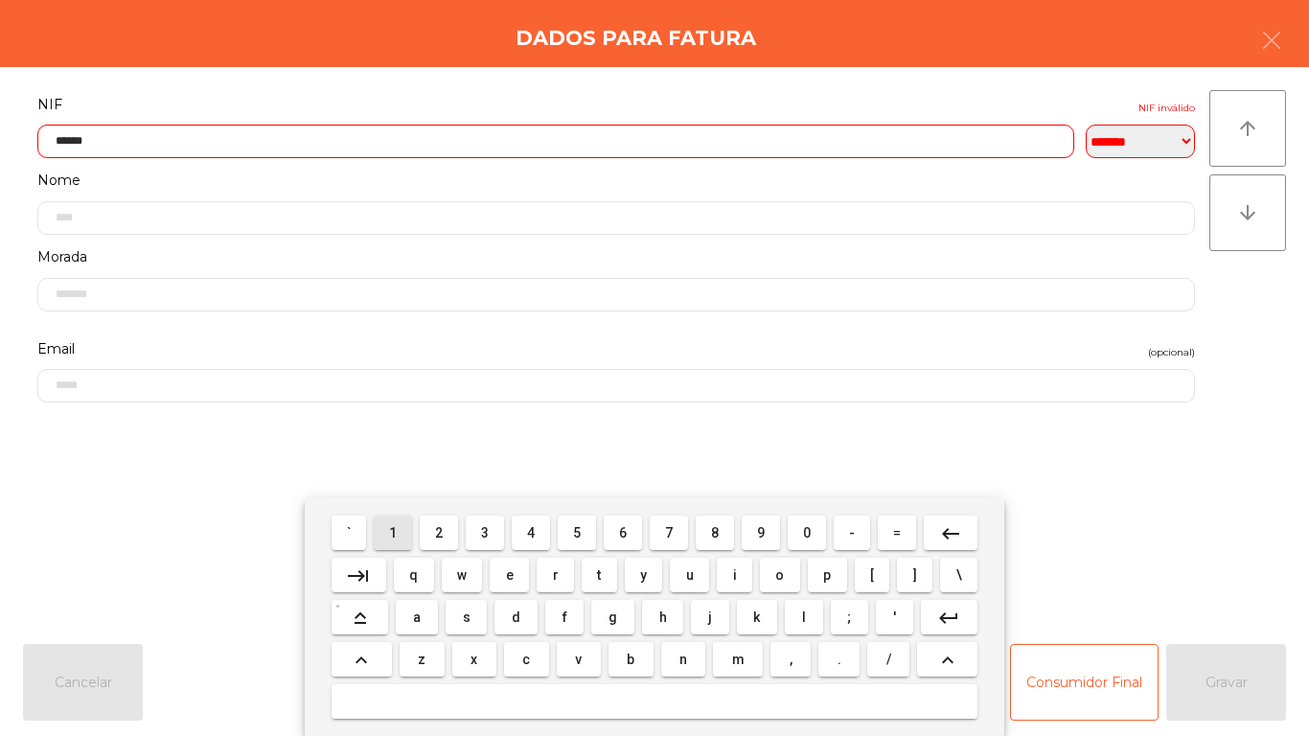
click at [394, 532] on span "1" at bounding box center [393, 532] width 8 height 15
click at [621, 534] on span "6" at bounding box center [623, 532] width 8 height 15
click at [669, 527] on span "7" at bounding box center [669, 532] width 8 height 15
type input "*********"
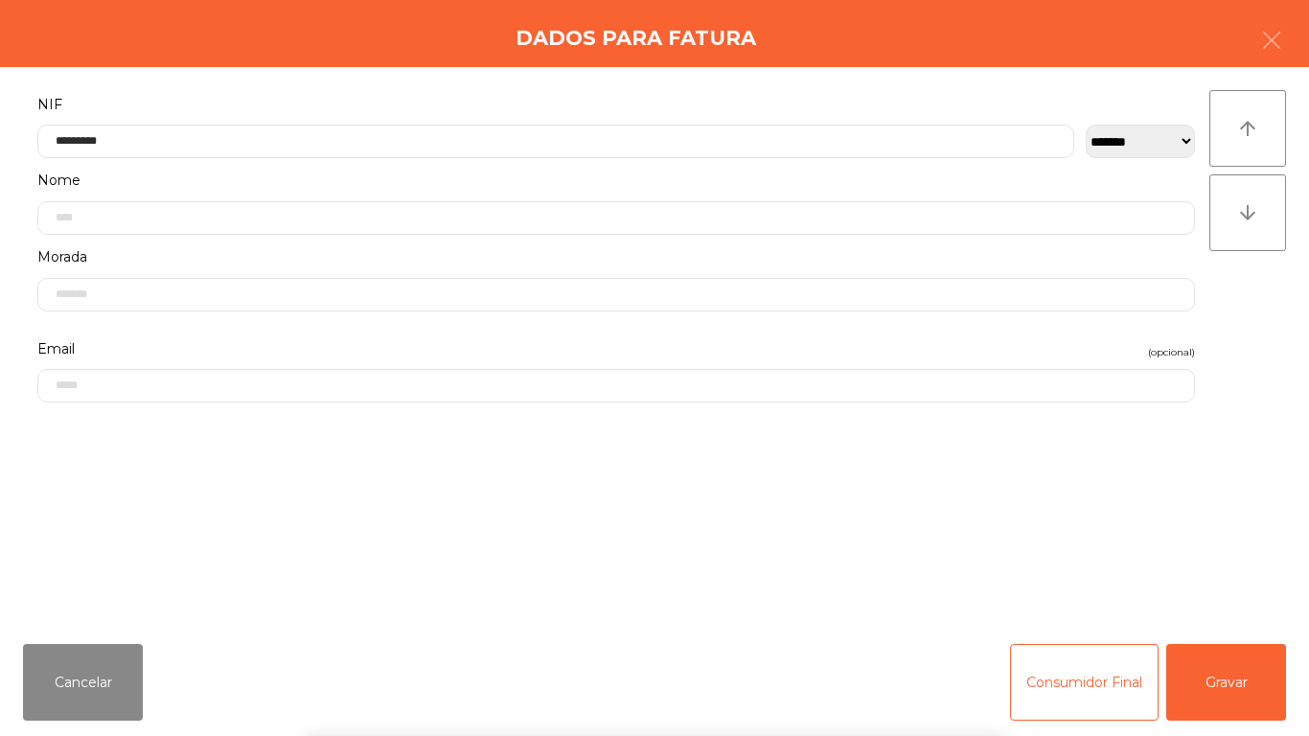
click at [1252, 686] on div "` 1 2 3 4 5 6 7 8 9 0 - = keyboard_backspace keyboard_tab q w e r t y u i o p […" at bounding box center [654, 617] width 1309 height 238
click at [1228, 668] on button "Gravar" at bounding box center [1226, 682] width 120 height 77
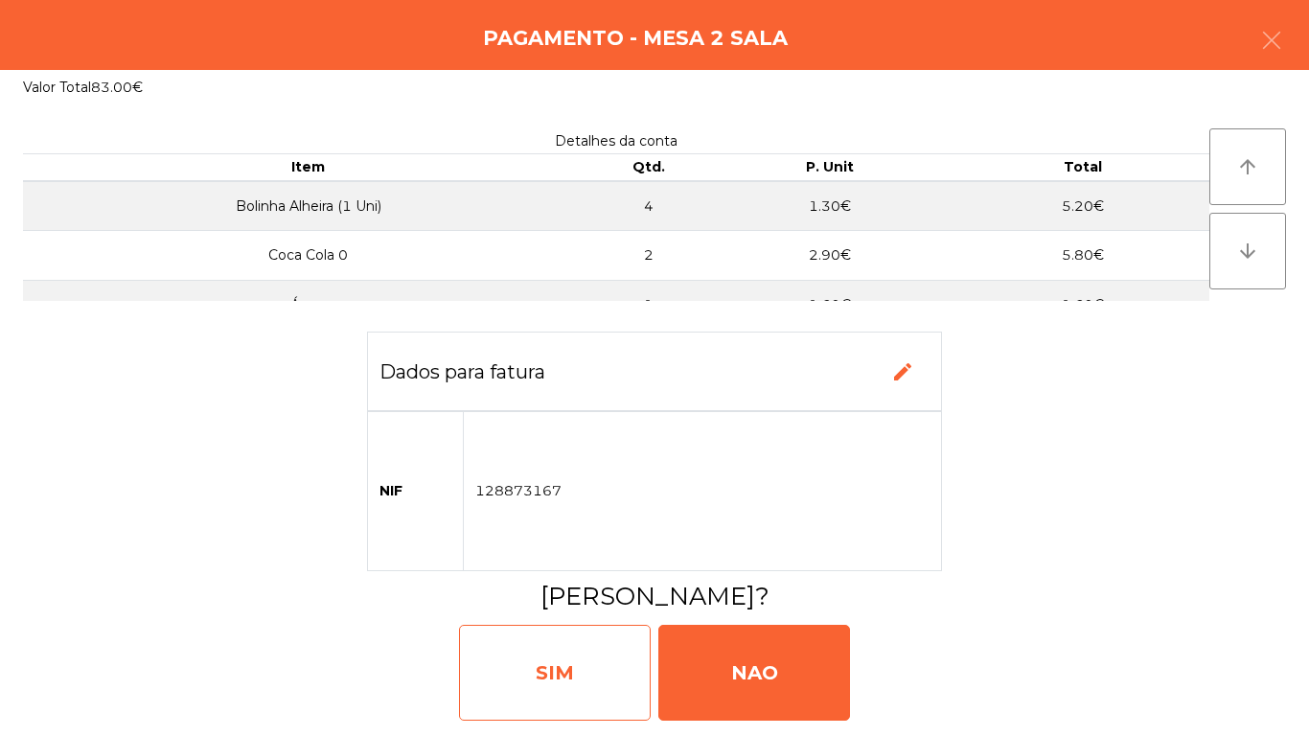
click at [553, 662] on div "SIM" at bounding box center [555, 673] width 192 height 96
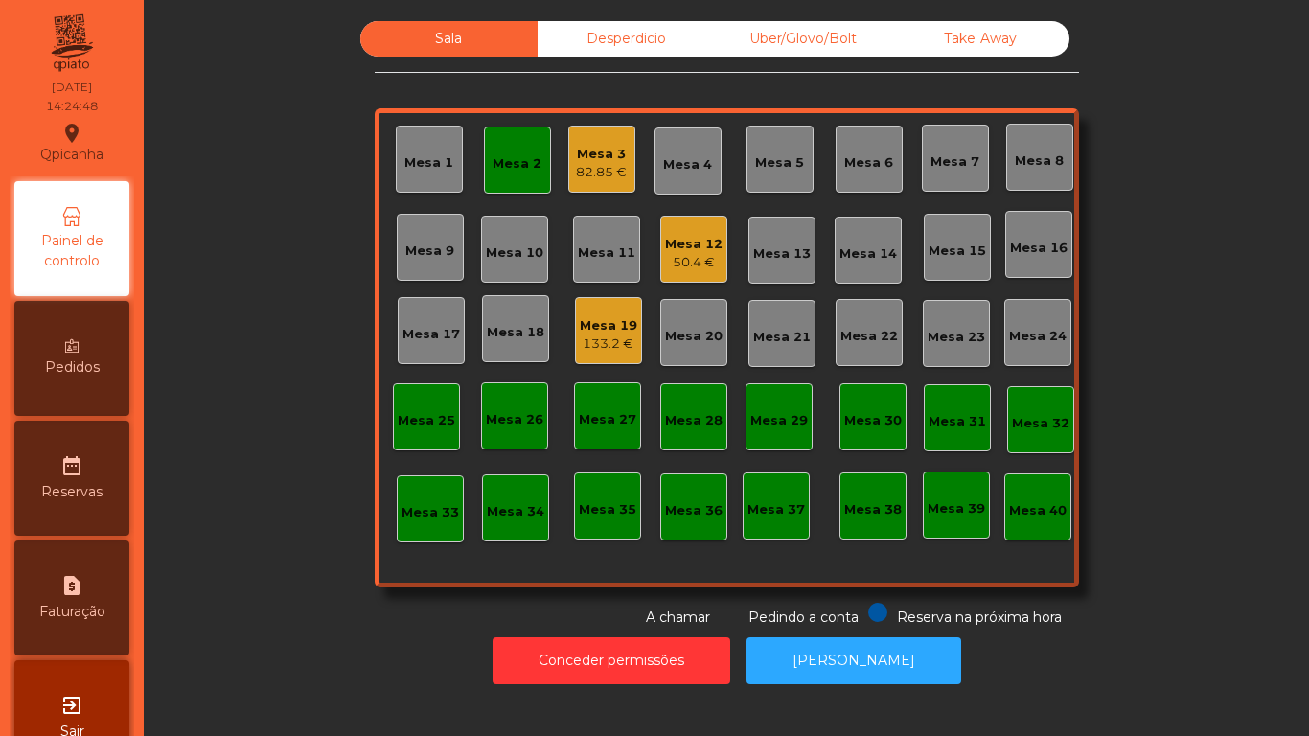
click at [693, 239] on div "Mesa 12" at bounding box center [693, 244] width 57 height 19
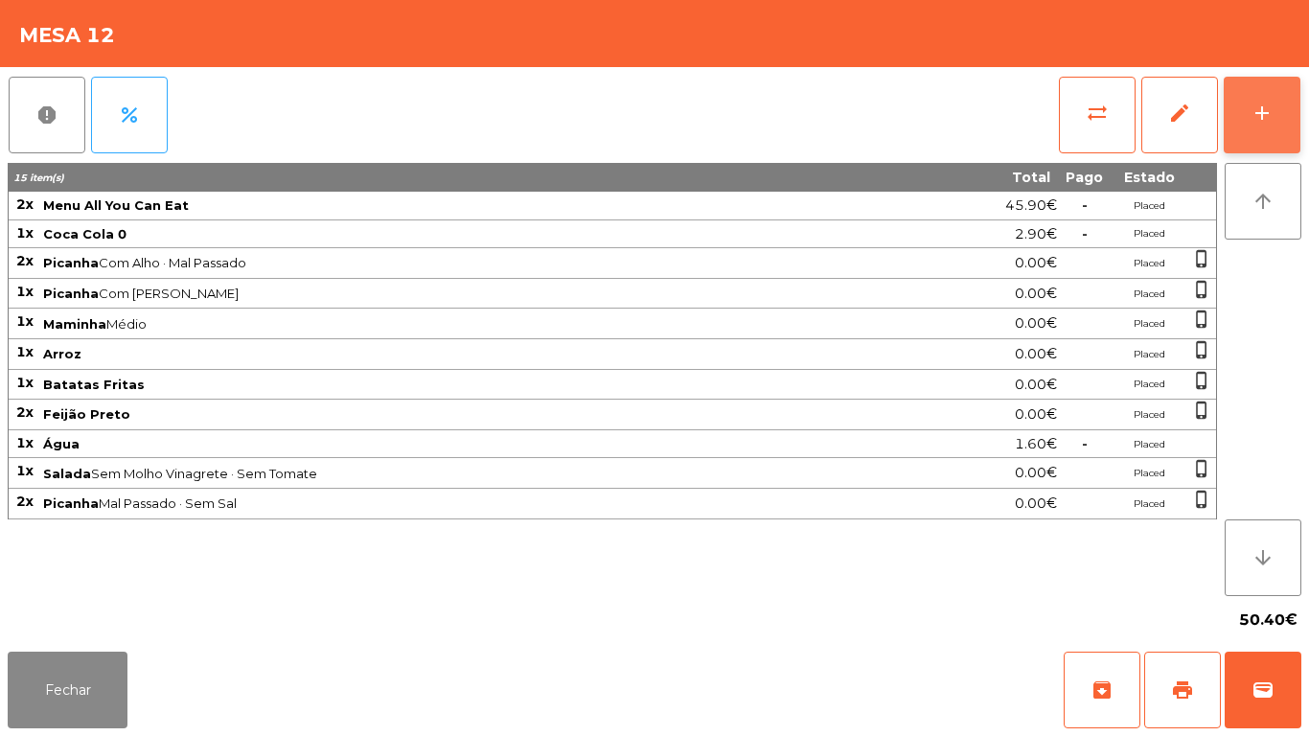
click at [1262, 107] on div "add" at bounding box center [1262, 113] width 23 height 23
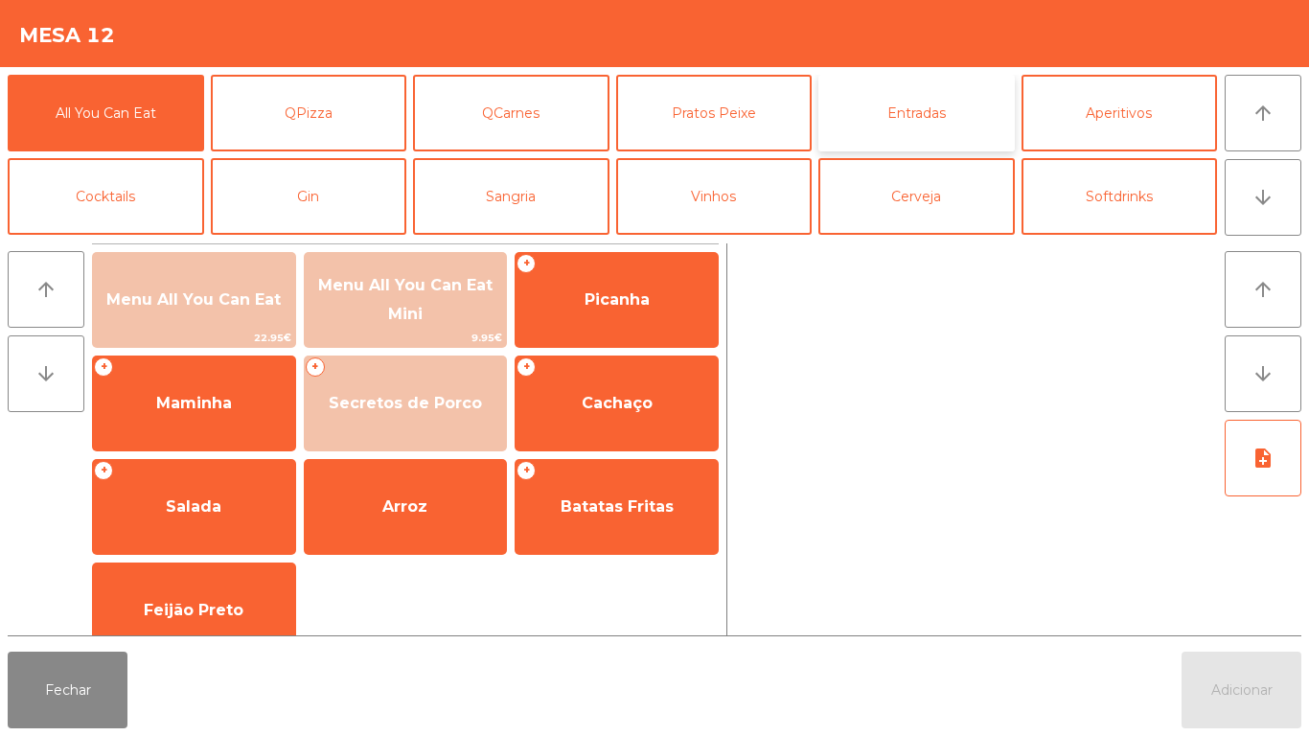
click at [937, 126] on button "Entradas" at bounding box center [916, 113] width 196 height 77
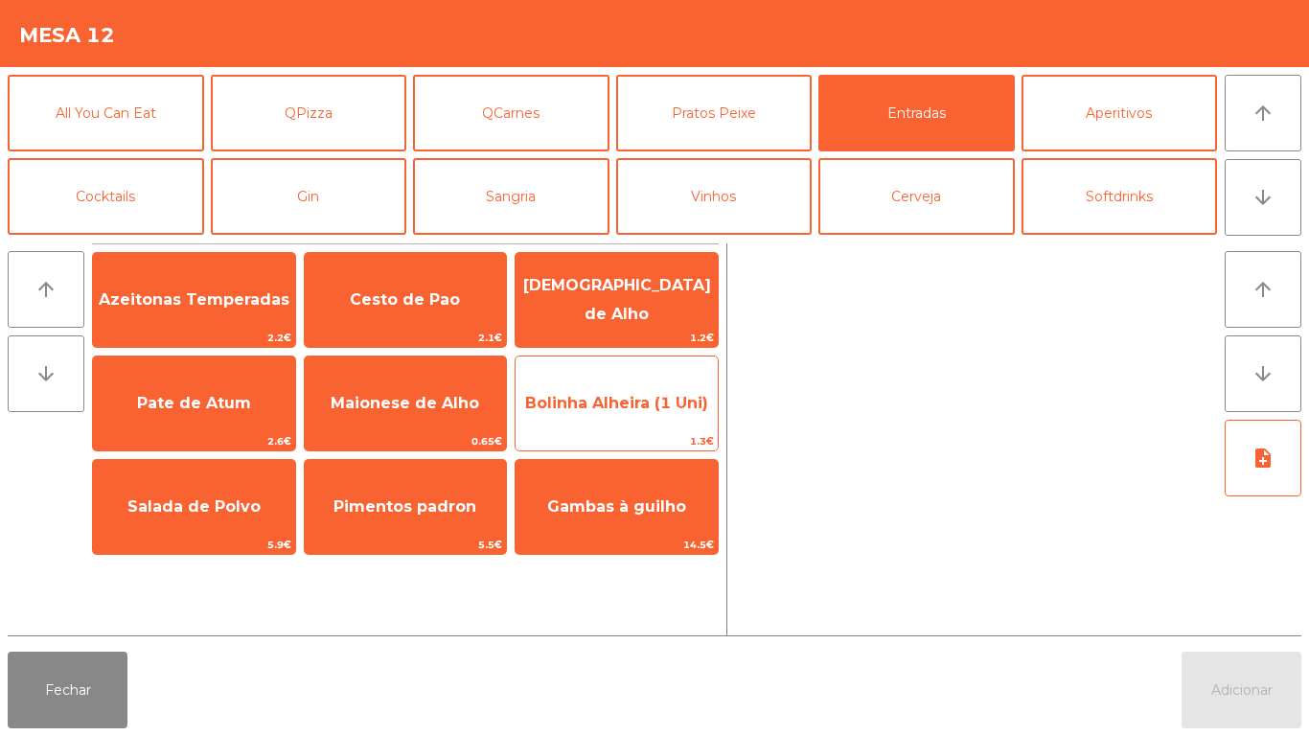
click at [606, 413] on span "Bolinha Alheira (1 Uni)" at bounding box center [617, 404] width 202 height 52
click at [610, 430] on div "Bolinha Alheira (1 Uni) 1.3€" at bounding box center [617, 404] width 204 height 96
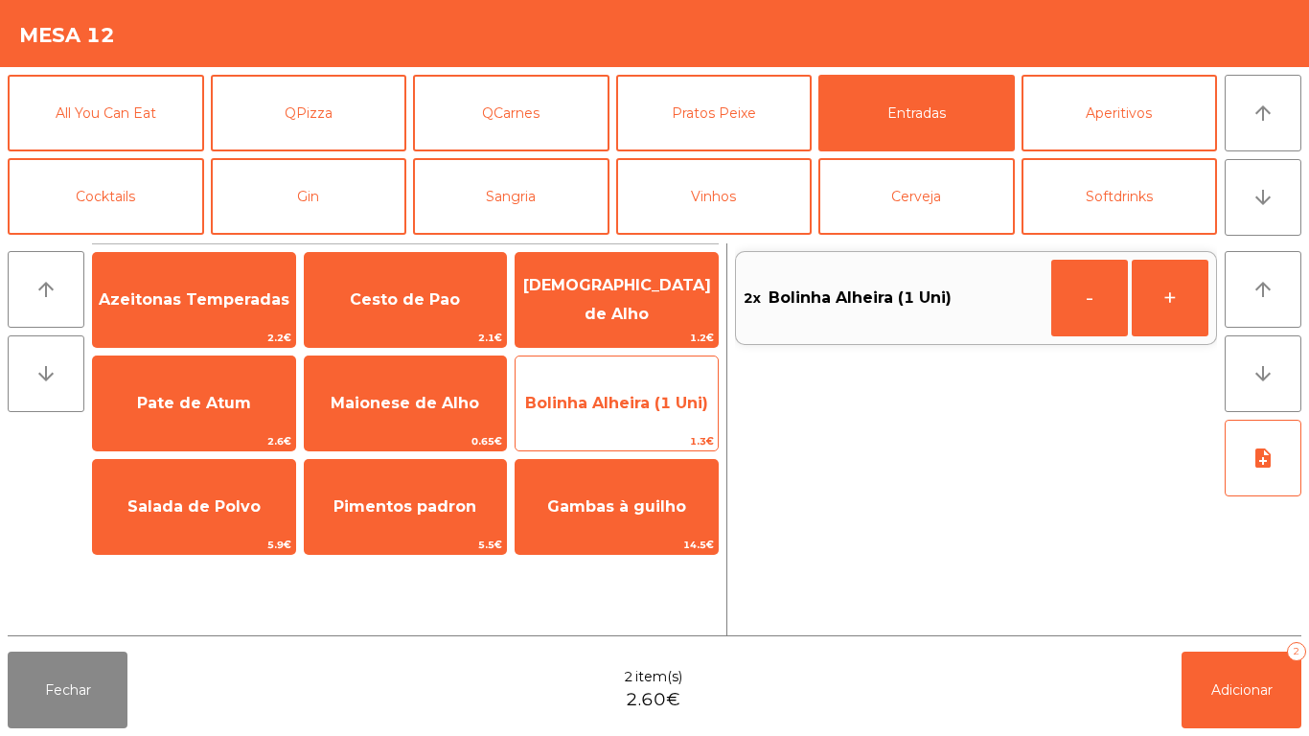
click at [611, 418] on span "Bolinha Alheira (1 Uni)" at bounding box center [617, 404] width 202 height 52
click at [589, 412] on span "Bolinha Alheira (1 Uni)" at bounding box center [617, 404] width 202 height 52
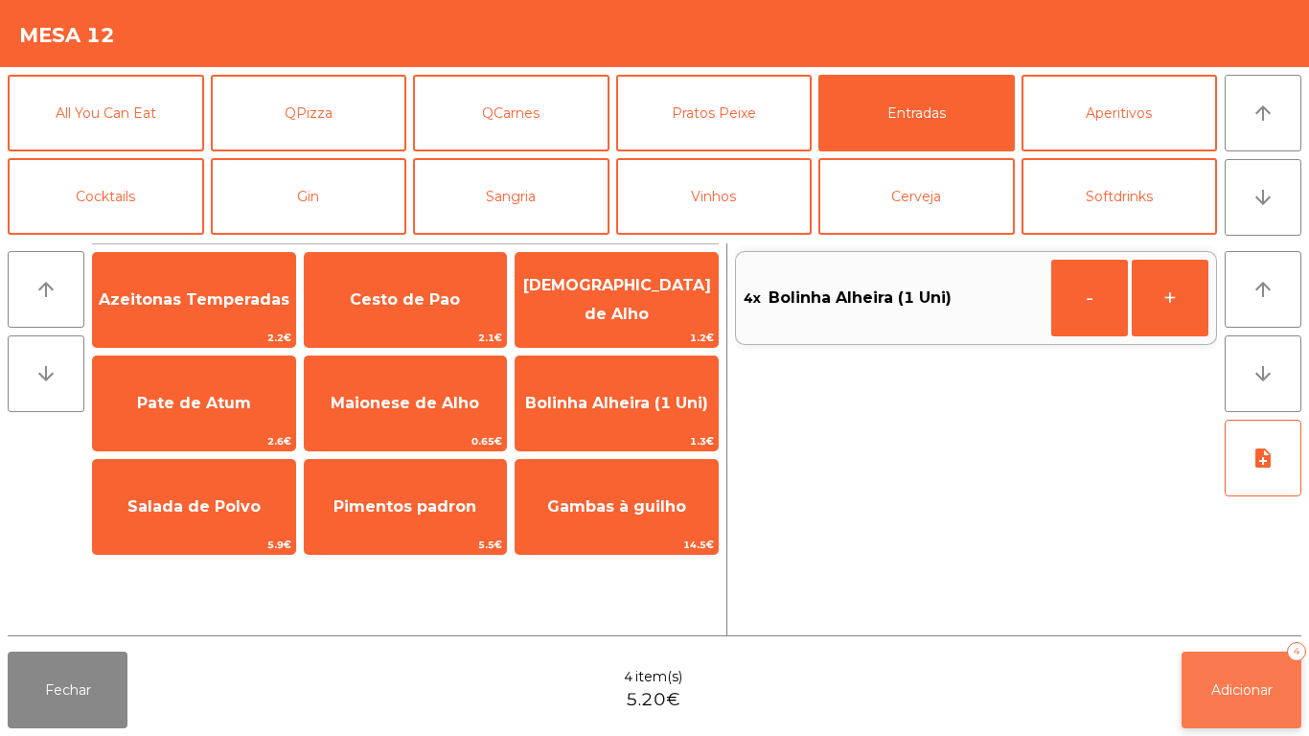
click at [1242, 690] on span "Adicionar" at bounding box center [1241, 689] width 61 height 17
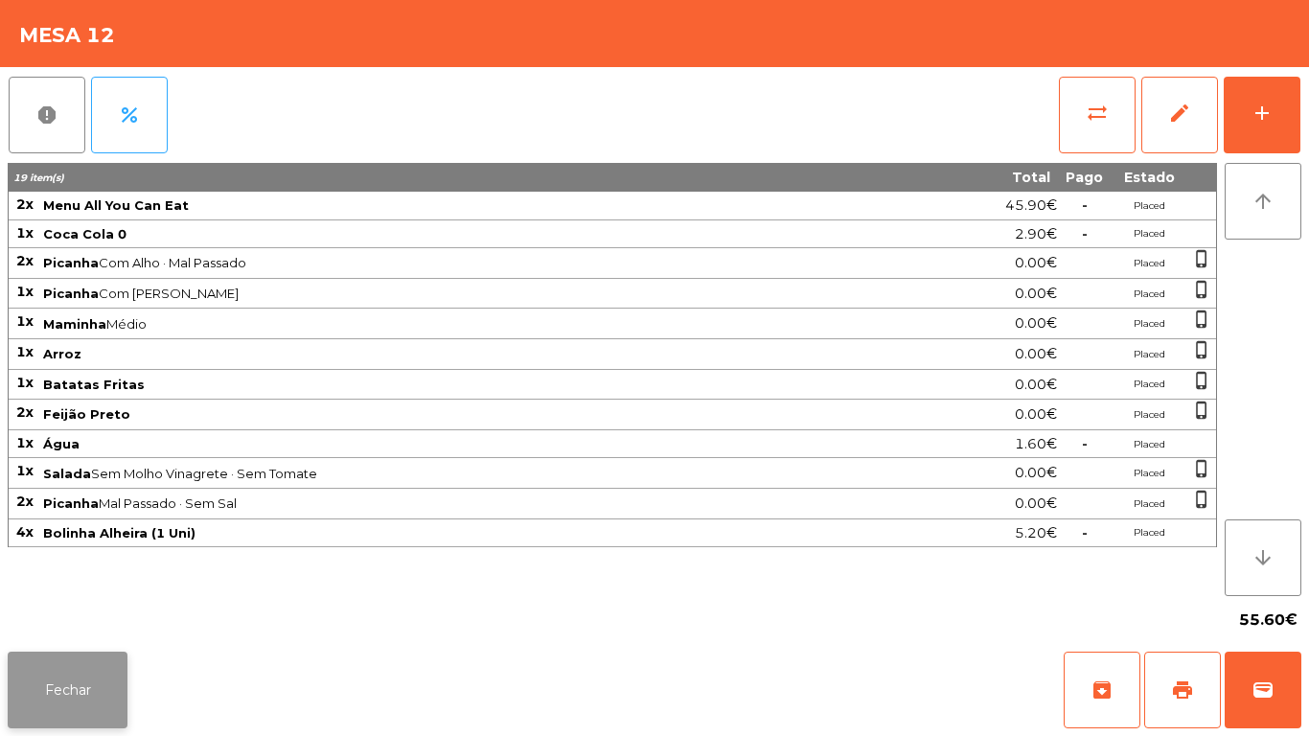
click at [93, 661] on button "Fechar" at bounding box center [68, 690] width 120 height 77
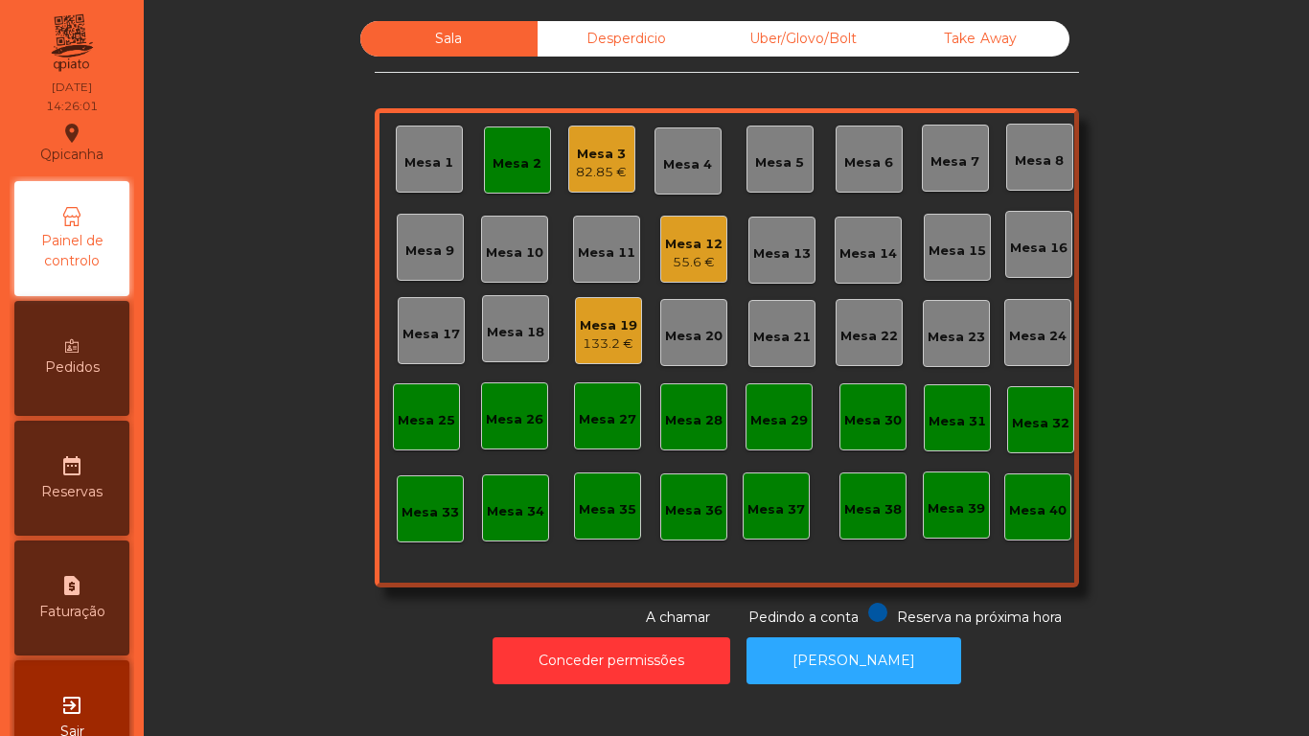
click at [605, 163] on div "82.85 €" at bounding box center [601, 172] width 51 height 19
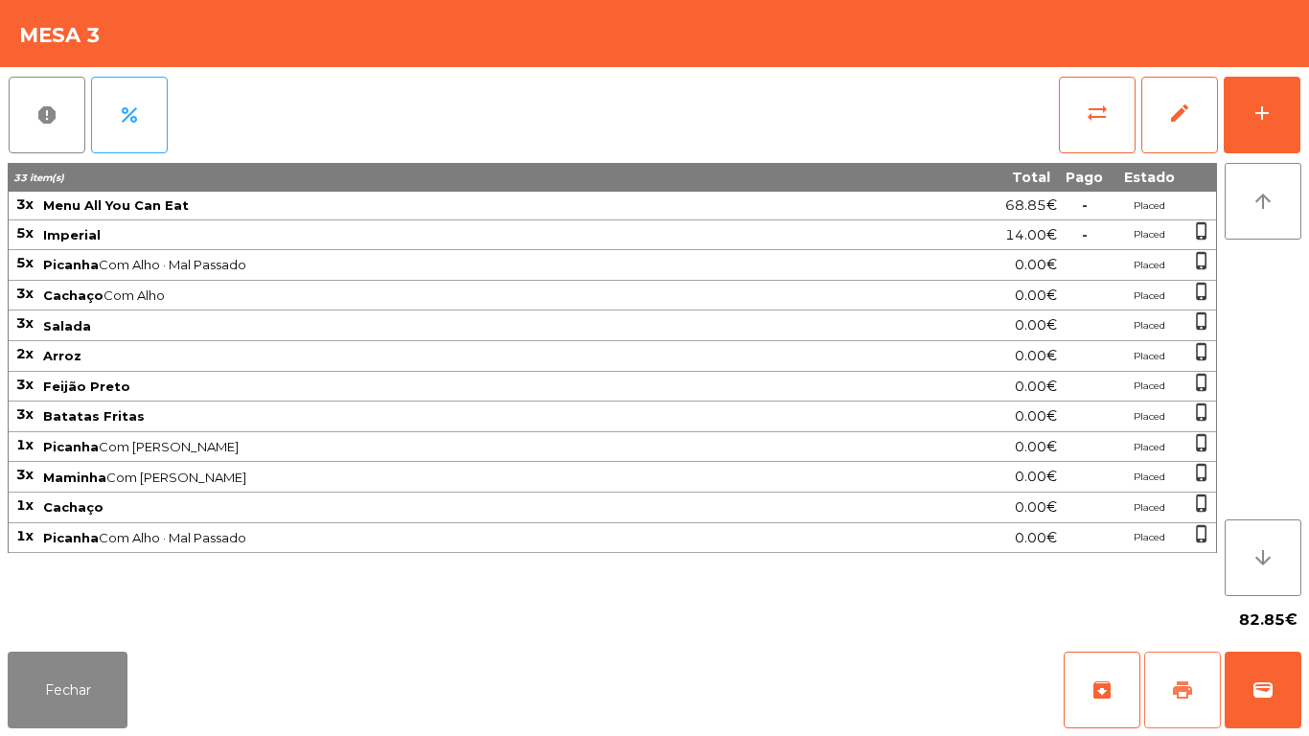
click at [1179, 686] on span "print" at bounding box center [1182, 689] width 23 height 23
click at [83, 655] on button "Fechar" at bounding box center [68, 690] width 120 height 77
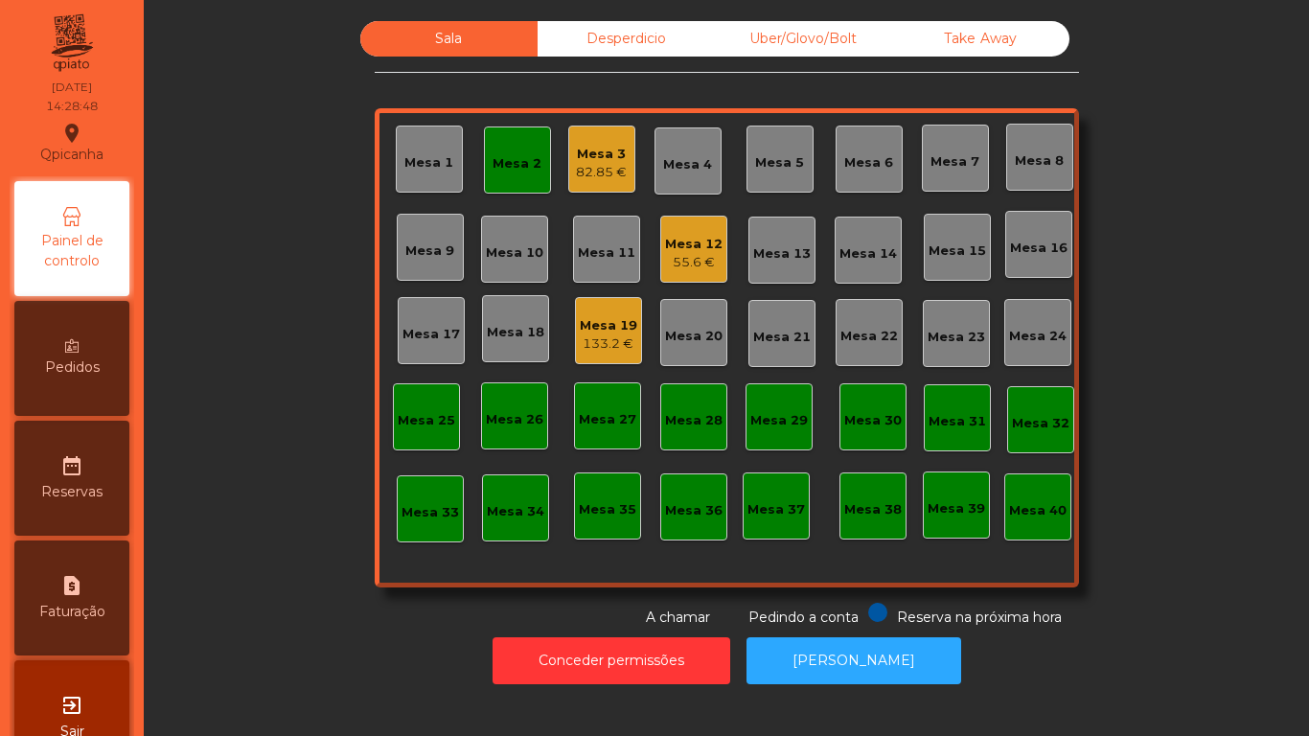
click at [606, 176] on div "82.85 €" at bounding box center [601, 172] width 51 height 19
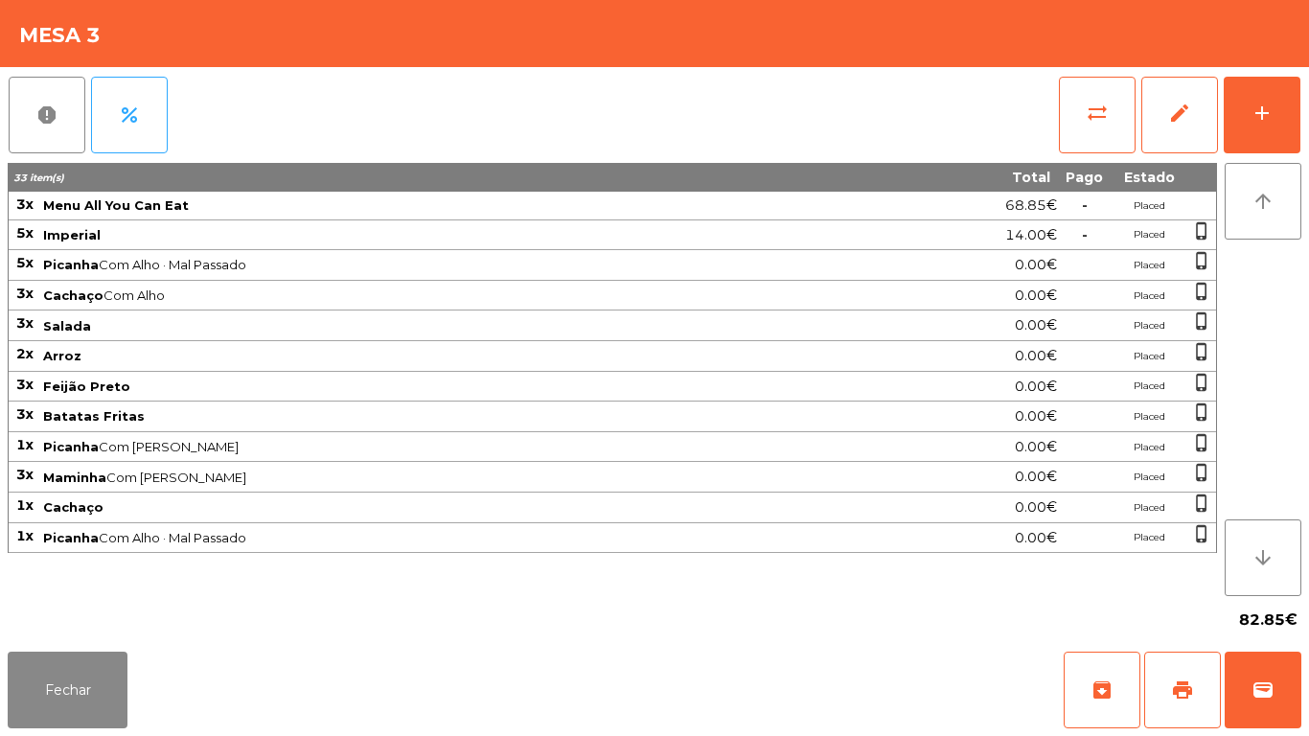
click at [851, 685] on div "Fechar archive print wallet" at bounding box center [654, 690] width 1309 height 92
click at [1249, 689] on button "wallet" at bounding box center [1263, 690] width 77 height 77
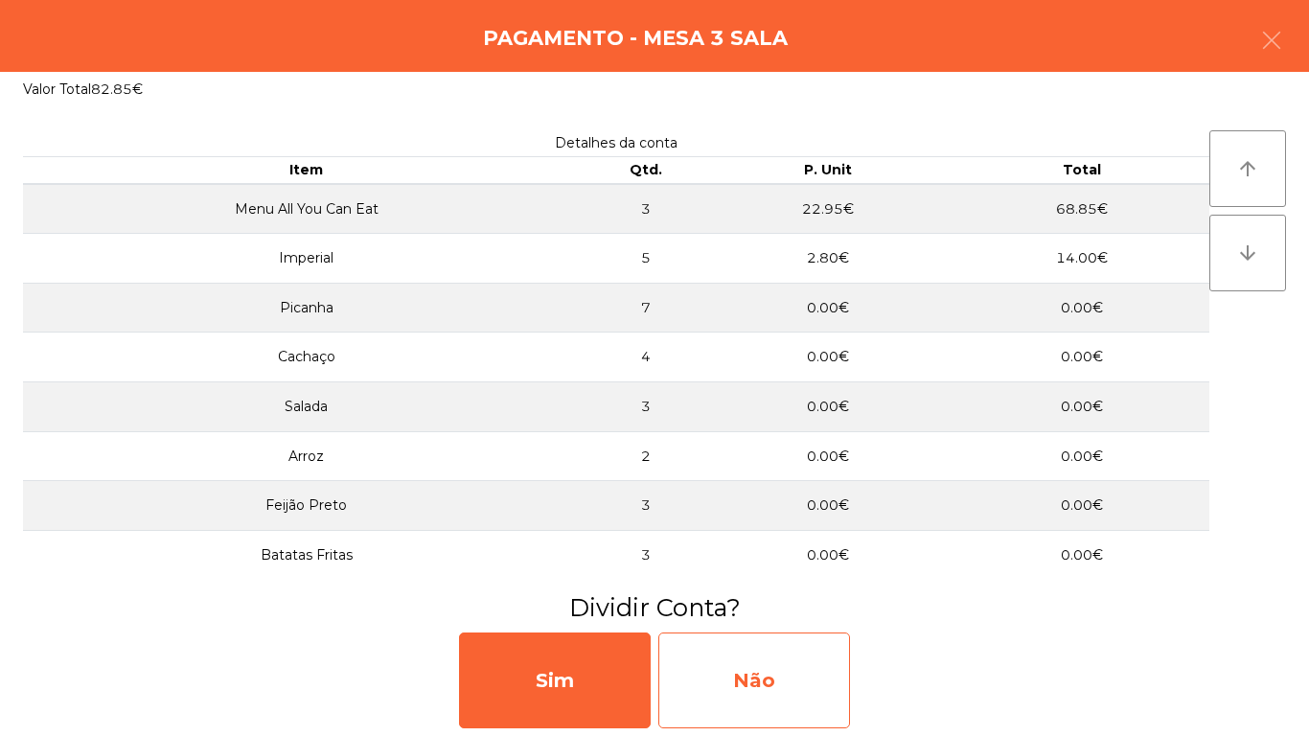
click at [788, 685] on div "Não" at bounding box center [754, 680] width 192 height 96
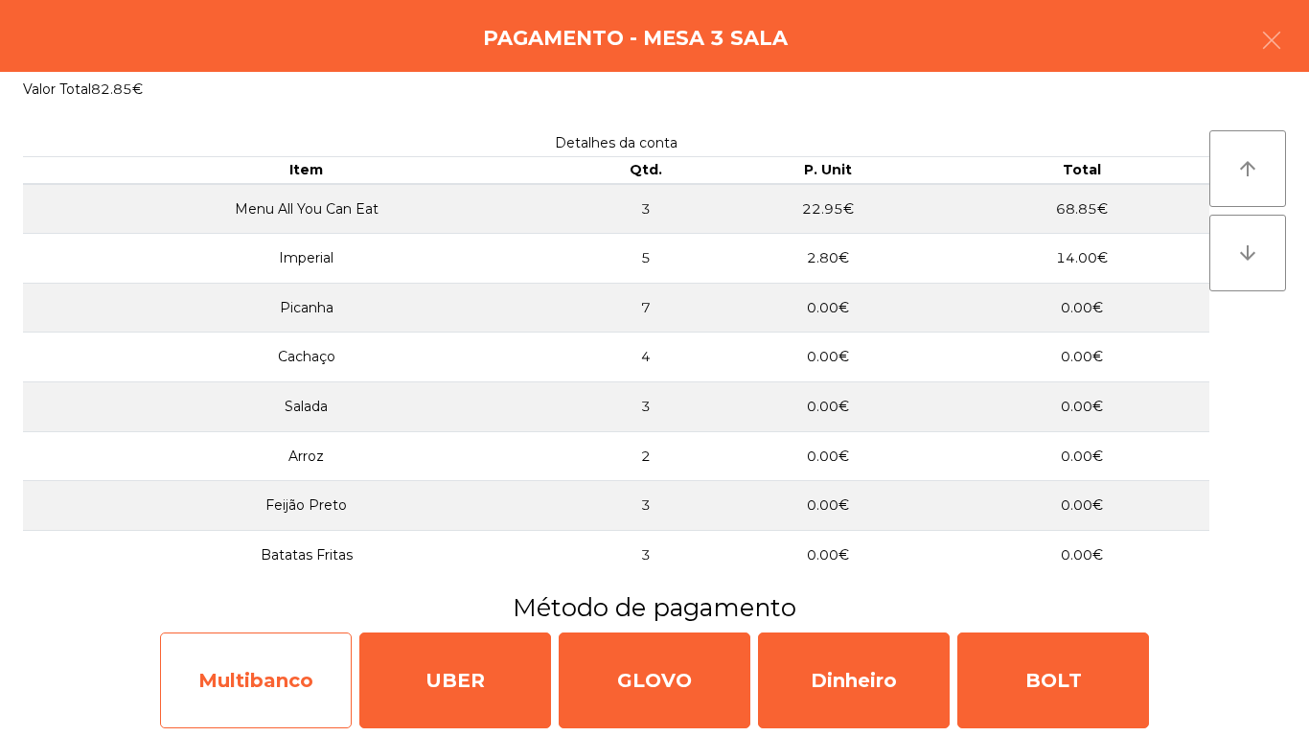
click at [301, 652] on div "Multibanco" at bounding box center [256, 680] width 192 height 96
select select "**"
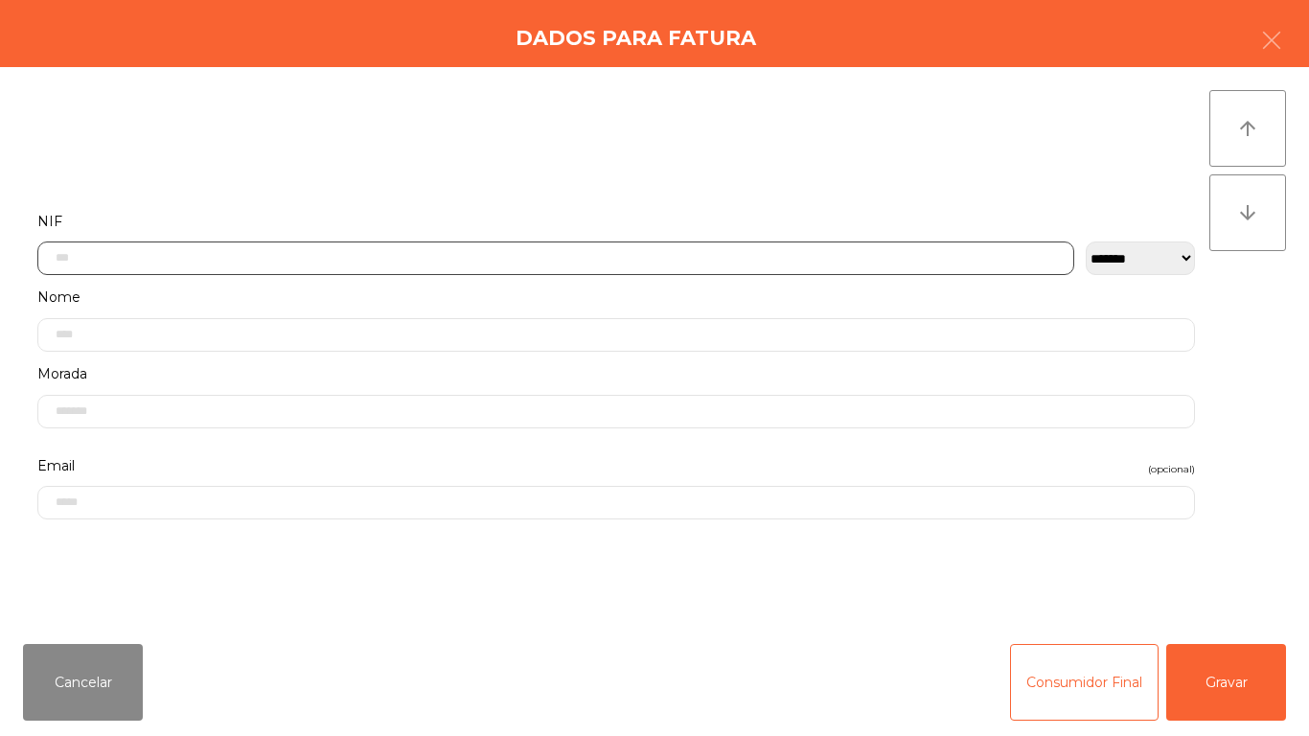
click at [418, 261] on input "text" at bounding box center [555, 258] width 1037 height 34
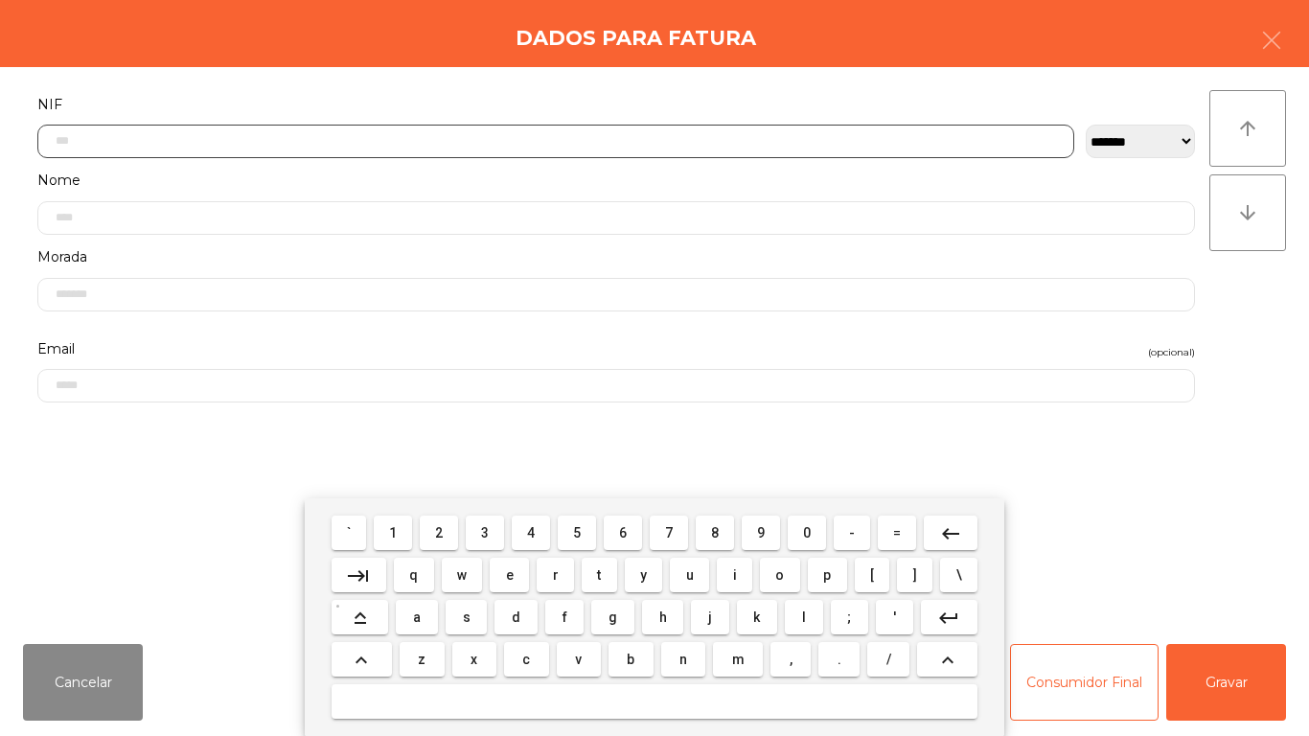
click at [402, 513] on mat-keyboard-key "1" at bounding box center [393, 533] width 46 height 42
click at [488, 516] on button "3" at bounding box center [485, 533] width 38 height 34
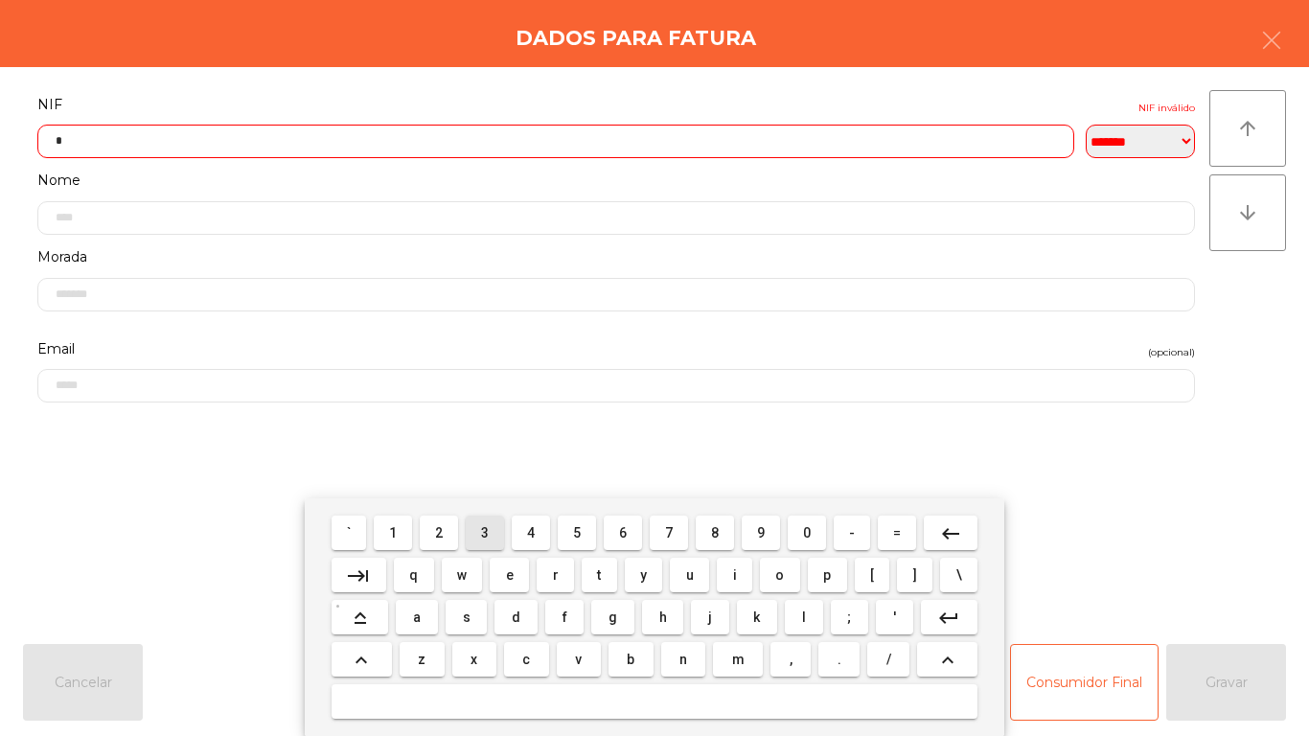
click at [544, 529] on button "4" at bounding box center [531, 533] width 38 height 34
click at [940, 522] on mat-icon "keyboard_backspace" at bounding box center [950, 533] width 23 height 23
type input "*"
click at [953, 529] on mat-icon "keyboard_backspace" at bounding box center [950, 533] width 23 height 23
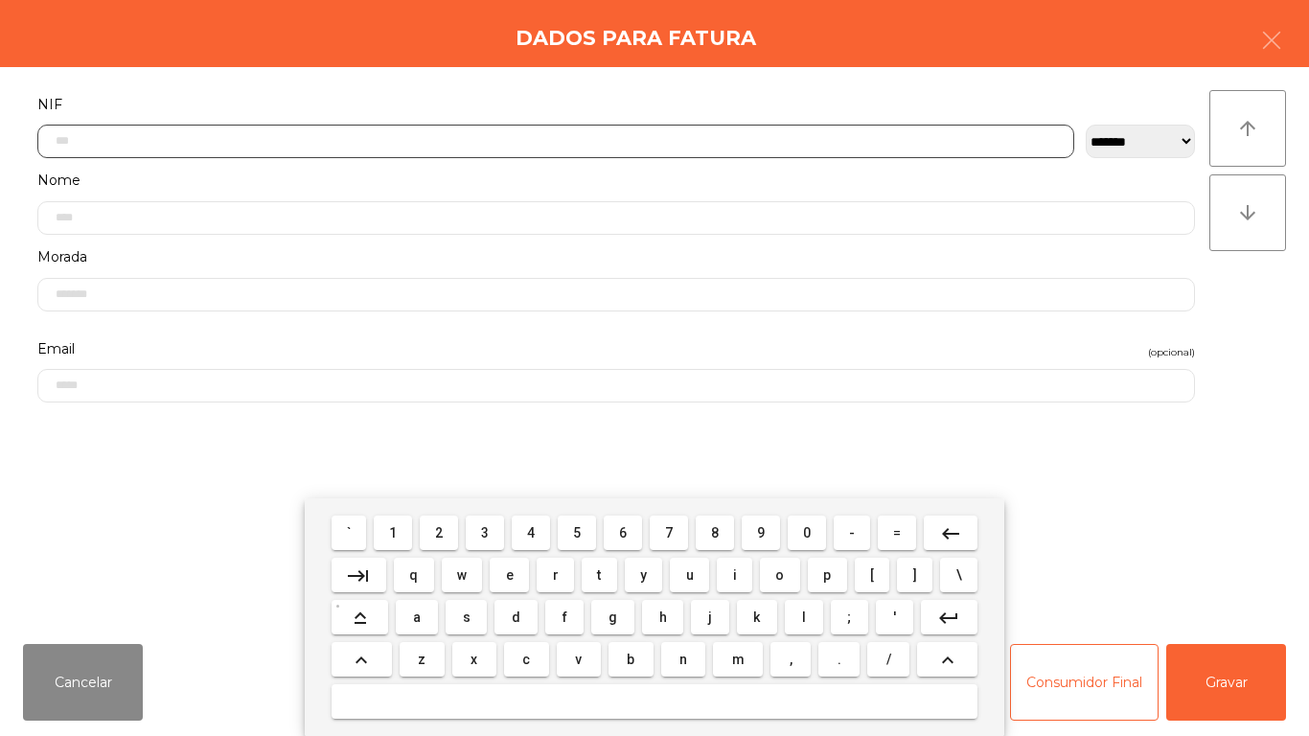
click at [395, 532] on span "1" at bounding box center [393, 532] width 8 height 15
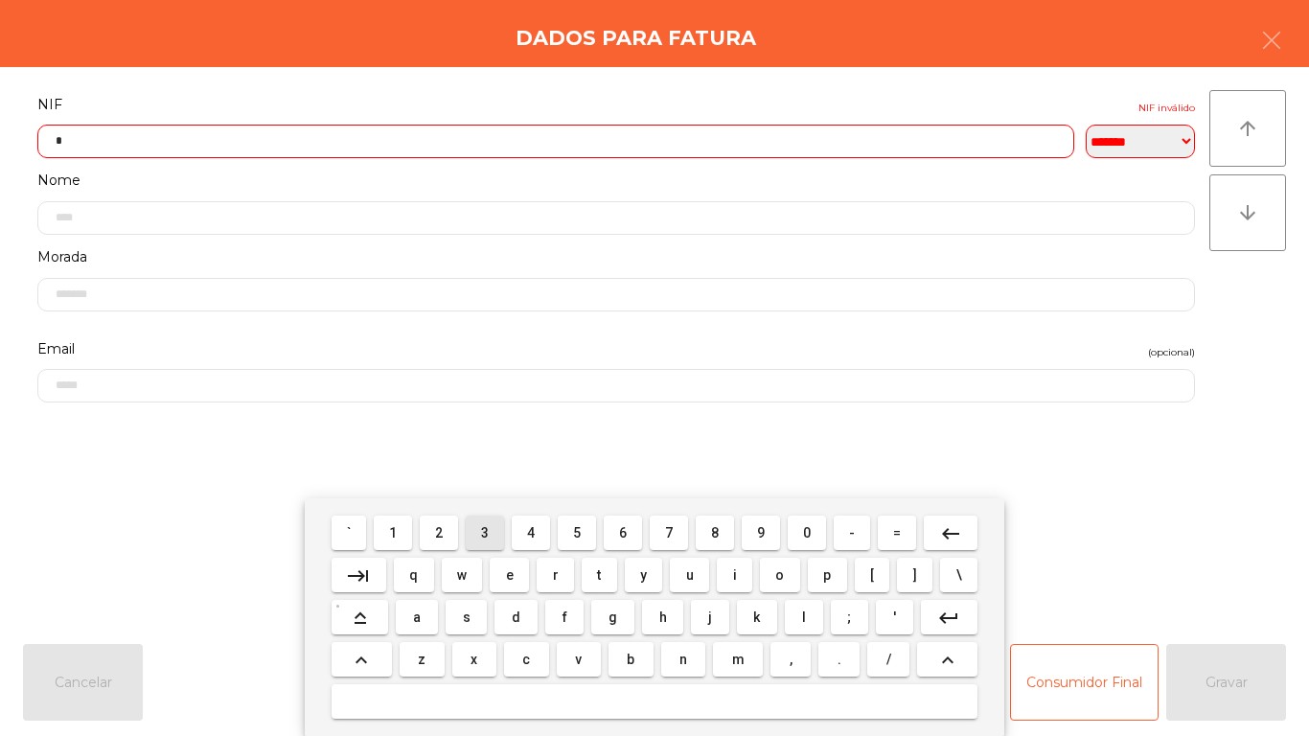
click at [503, 528] on button "3" at bounding box center [485, 533] width 38 height 34
click at [577, 532] on span "5" at bounding box center [577, 532] width 8 height 15
click at [394, 531] on span "1" at bounding box center [393, 532] width 8 height 15
click at [669, 532] on span "7" at bounding box center [669, 532] width 8 height 15
click at [440, 532] on span "2" at bounding box center [439, 532] width 8 height 15
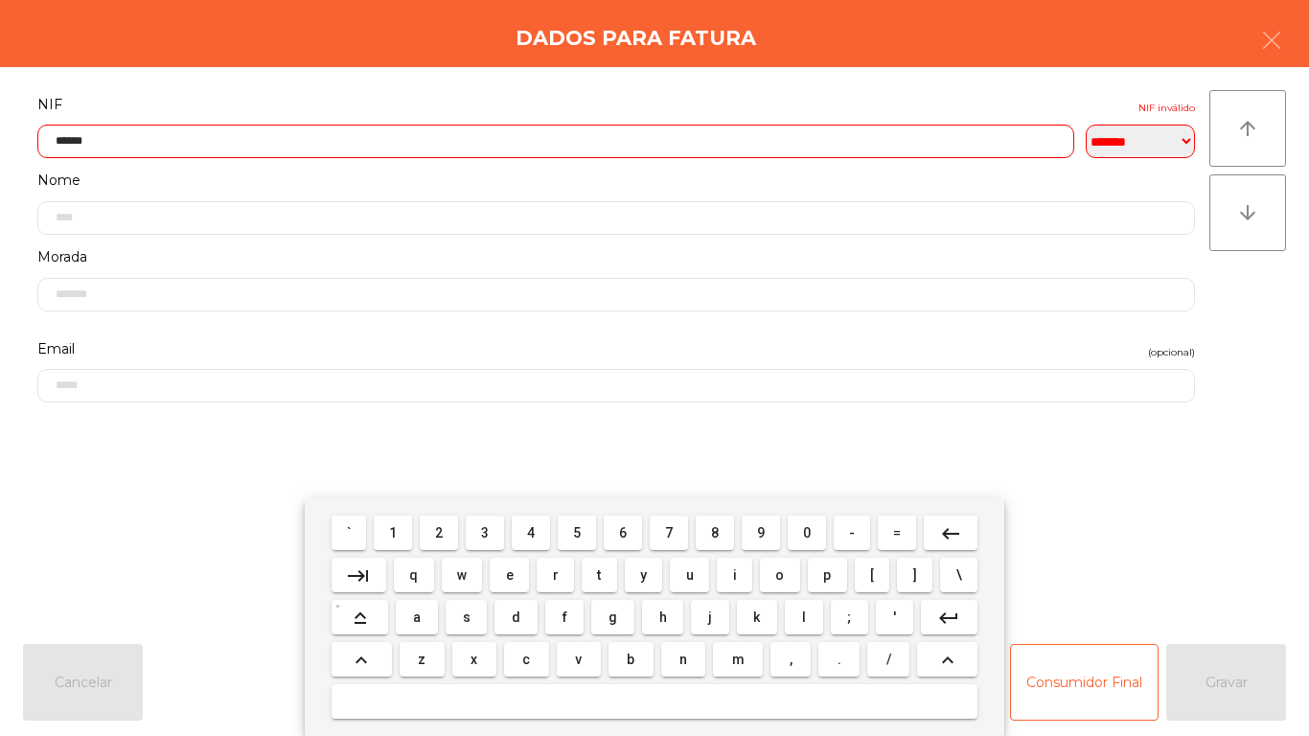
click at [717, 525] on span "8" at bounding box center [715, 532] width 8 height 15
click at [715, 525] on span "8" at bounding box center [715, 532] width 8 height 15
click at [715, 526] on span "8" at bounding box center [715, 532] width 8 height 15
type input "*********"
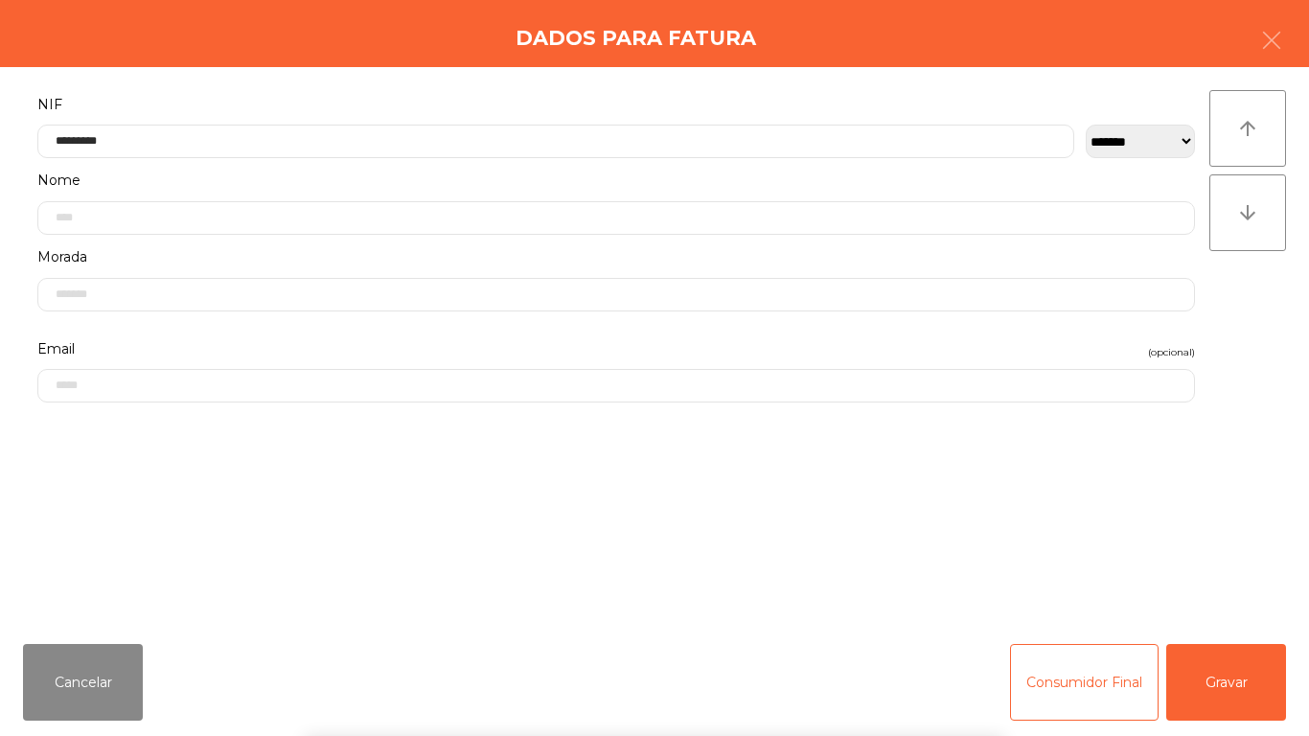
click at [1216, 679] on div "` 1 2 3 4 5 6 7 8 9 0 - = keyboard_backspace keyboard_tab q w e r t y u i o p […" at bounding box center [654, 617] width 1309 height 238
click at [1229, 675] on button "Gravar" at bounding box center [1226, 682] width 120 height 77
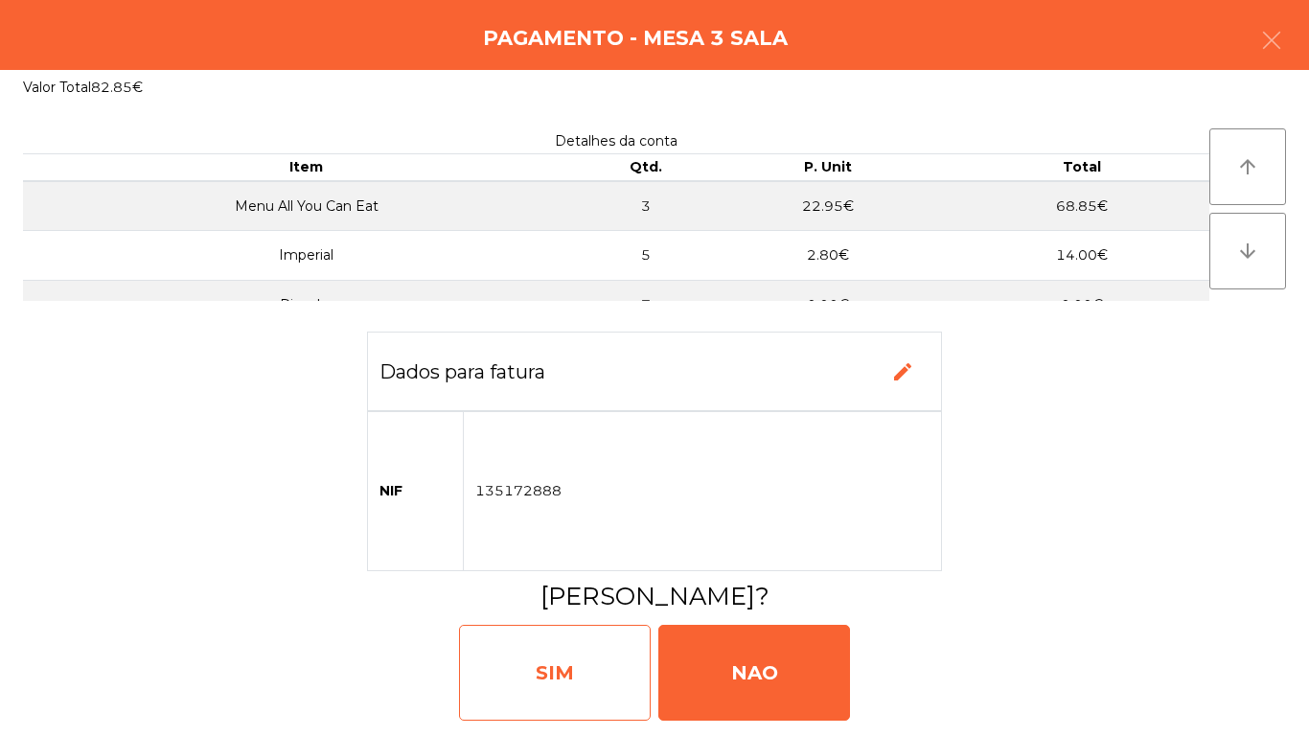
click at [542, 649] on div "SIM" at bounding box center [555, 673] width 192 height 96
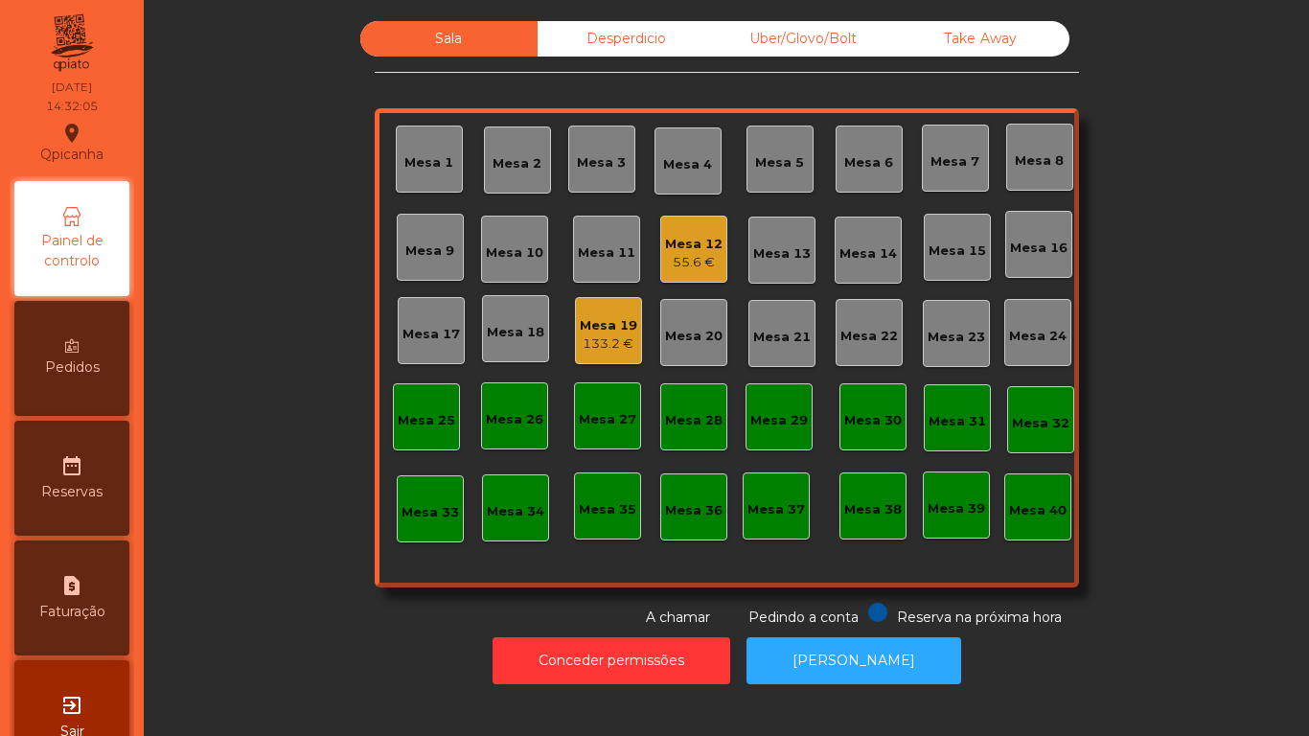
click at [612, 338] on div "133.2 €" at bounding box center [608, 343] width 57 height 19
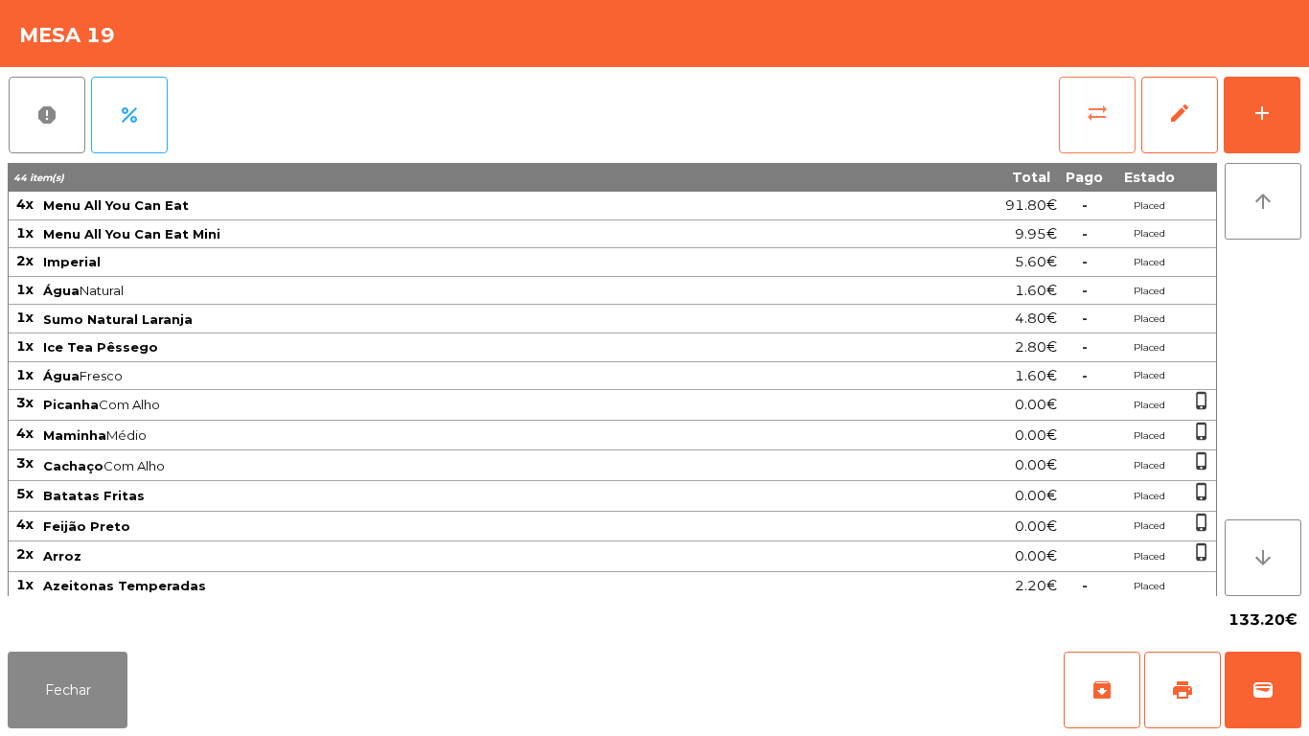
click at [1096, 132] on button "sync_alt" at bounding box center [1097, 115] width 77 height 77
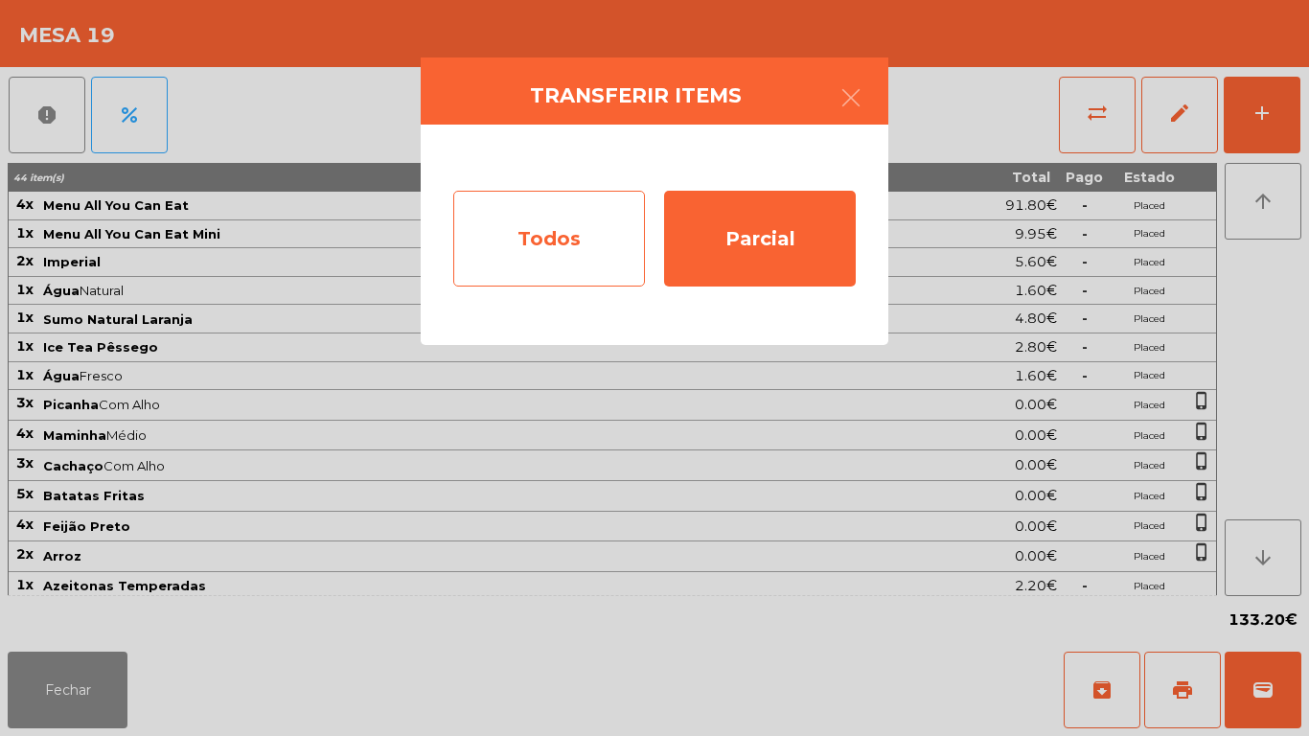
click at [539, 226] on div "Todos" at bounding box center [549, 239] width 192 height 96
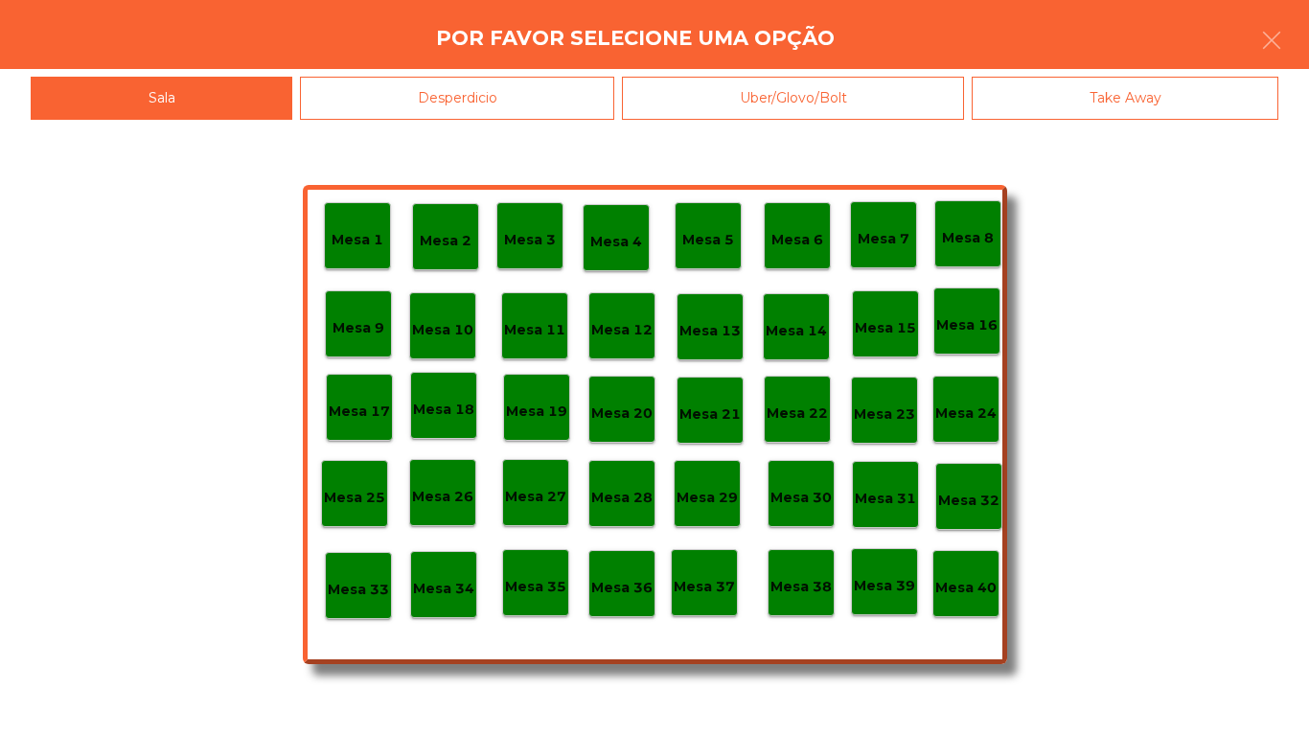
click at [968, 575] on div "Mesa 40" at bounding box center [965, 584] width 61 height 30
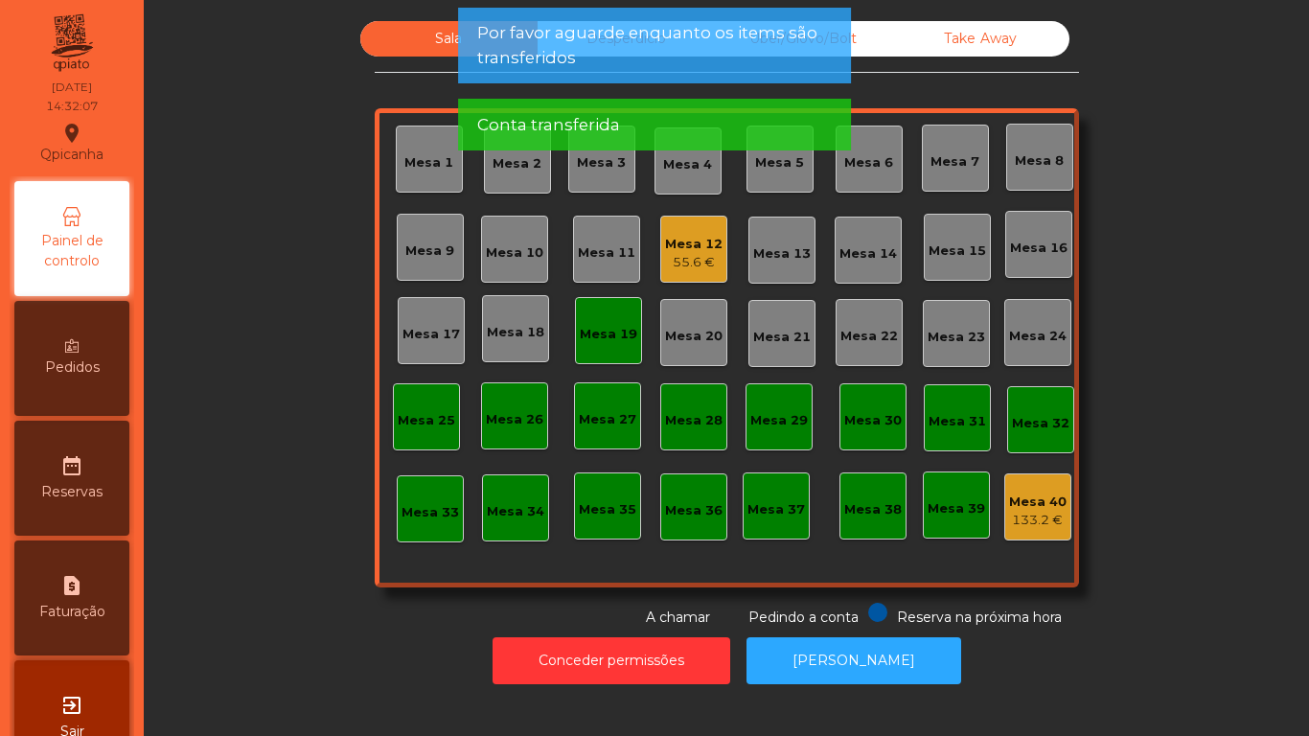
click at [620, 325] on div "Mesa 19" at bounding box center [608, 334] width 57 height 19
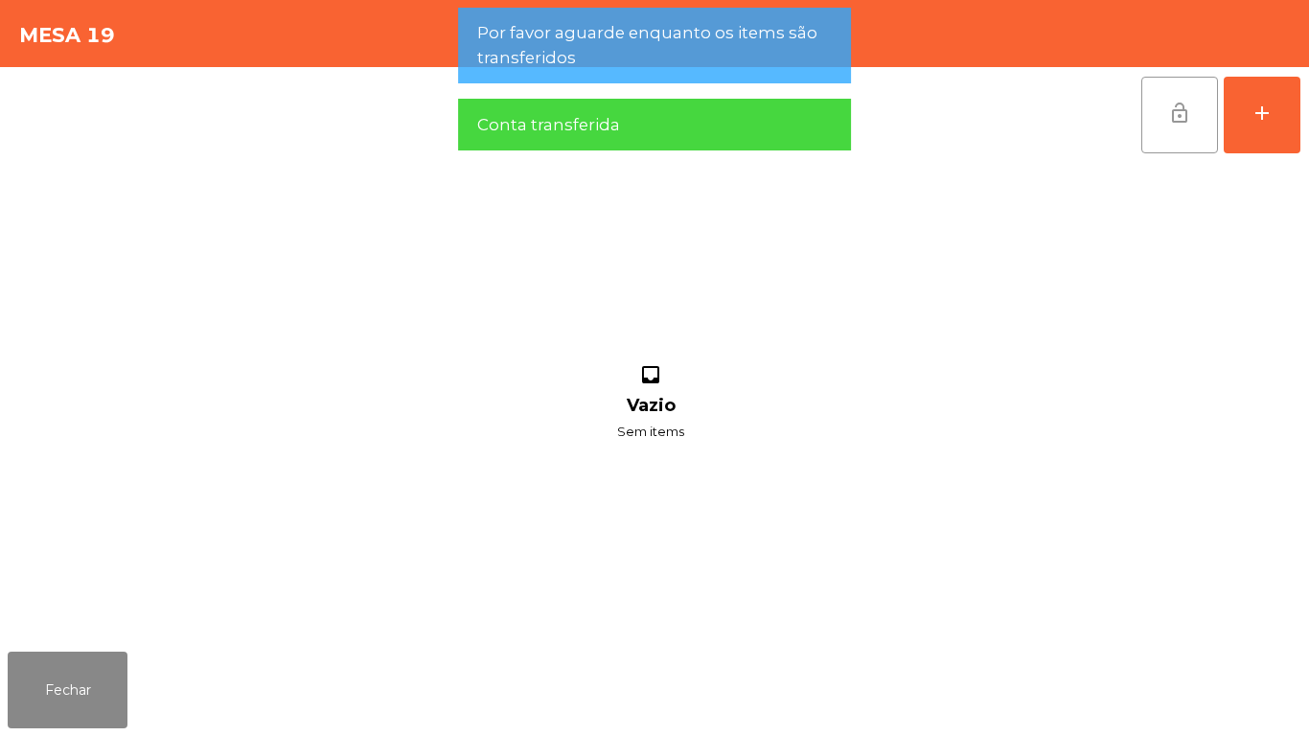
click at [1186, 108] on span "lock_open" at bounding box center [1179, 113] width 23 height 23
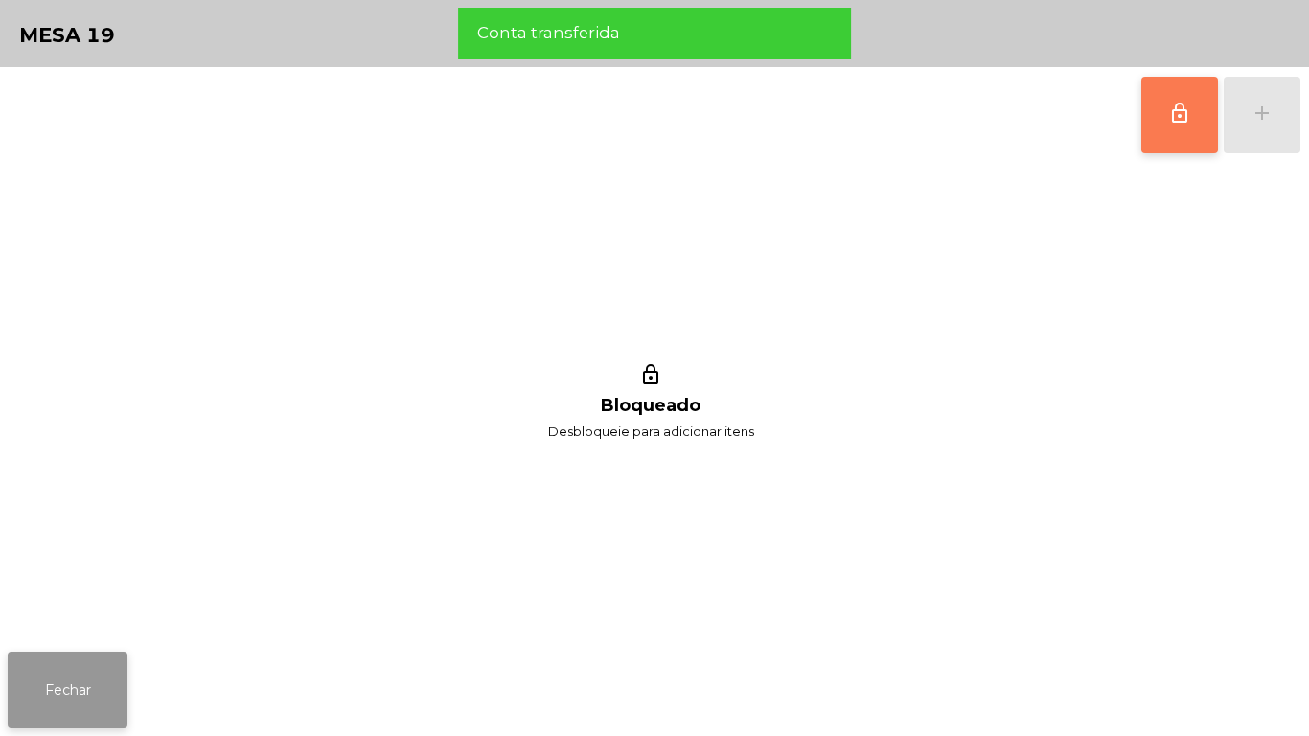
click at [94, 688] on button "Fechar" at bounding box center [68, 690] width 120 height 77
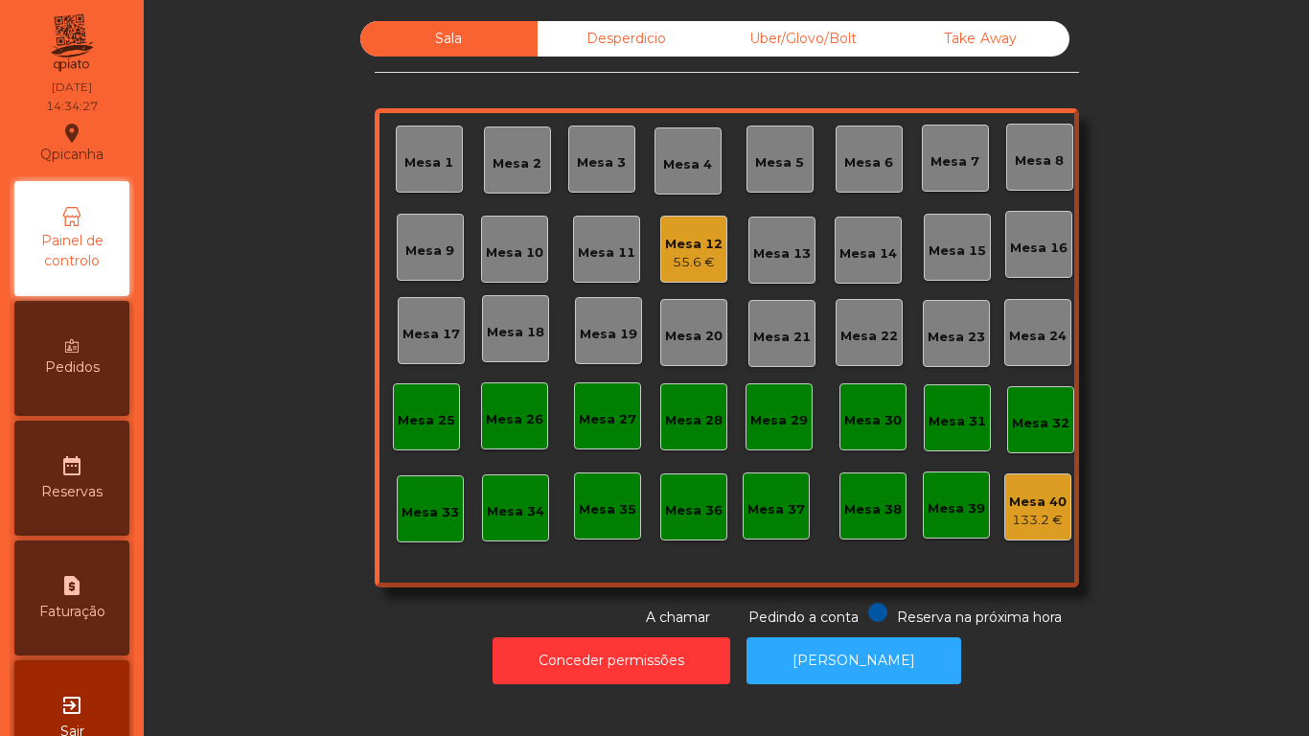
click at [684, 154] on div "Mesa 4" at bounding box center [687, 161] width 49 height 27
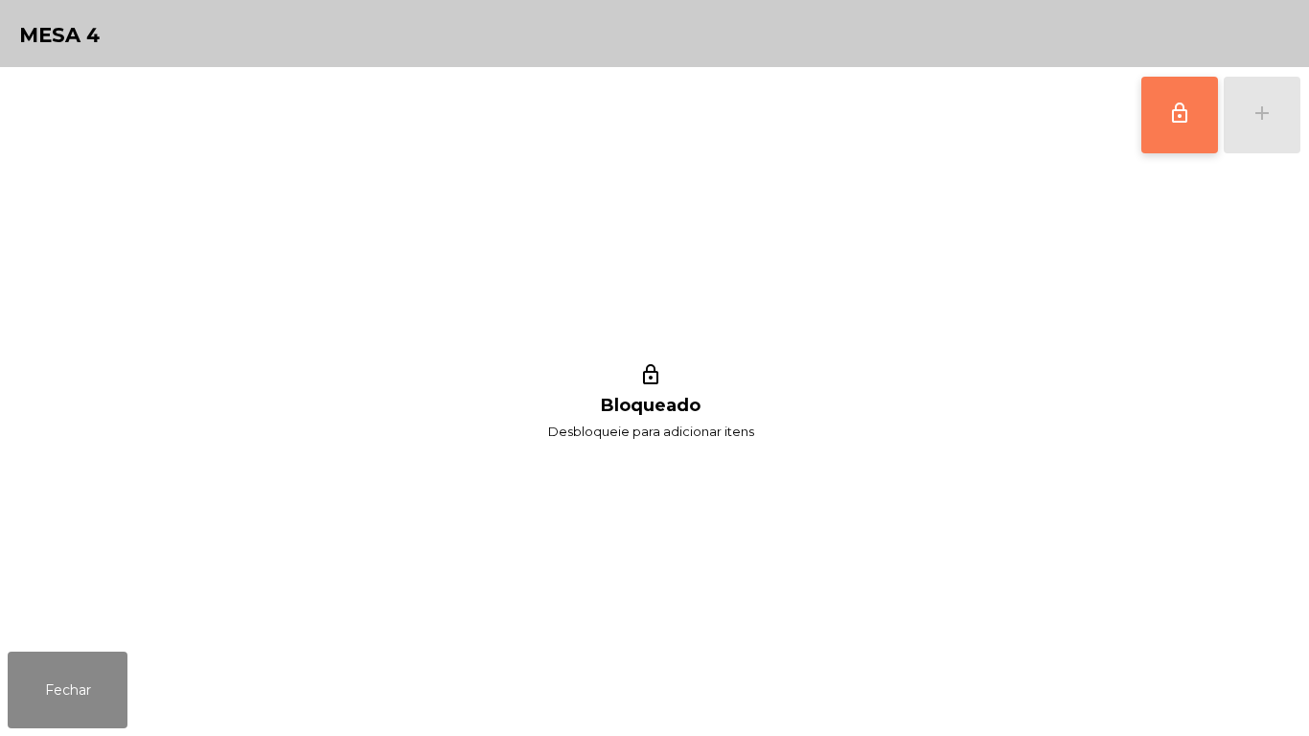
click at [1169, 115] on span "lock_outline" at bounding box center [1179, 113] width 23 height 23
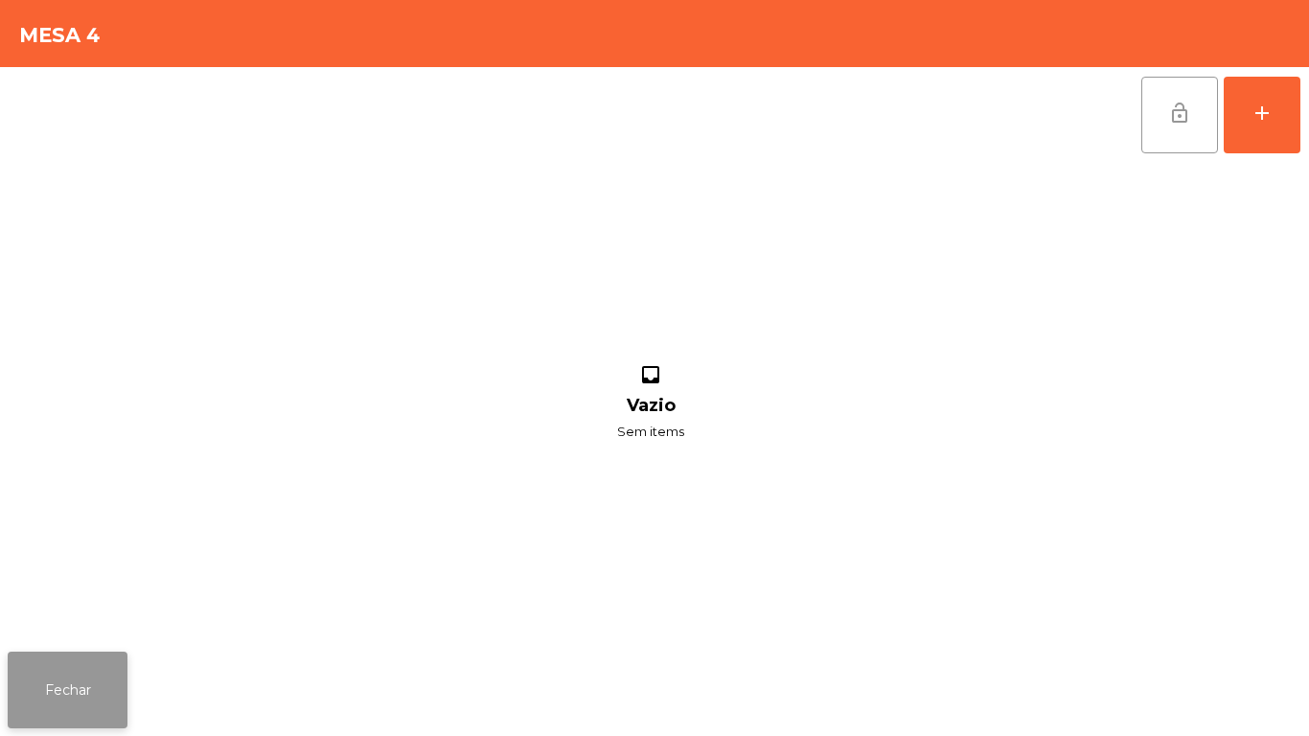
click at [109, 683] on button "Fechar" at bounding box center [68, 690] width 120 height 77
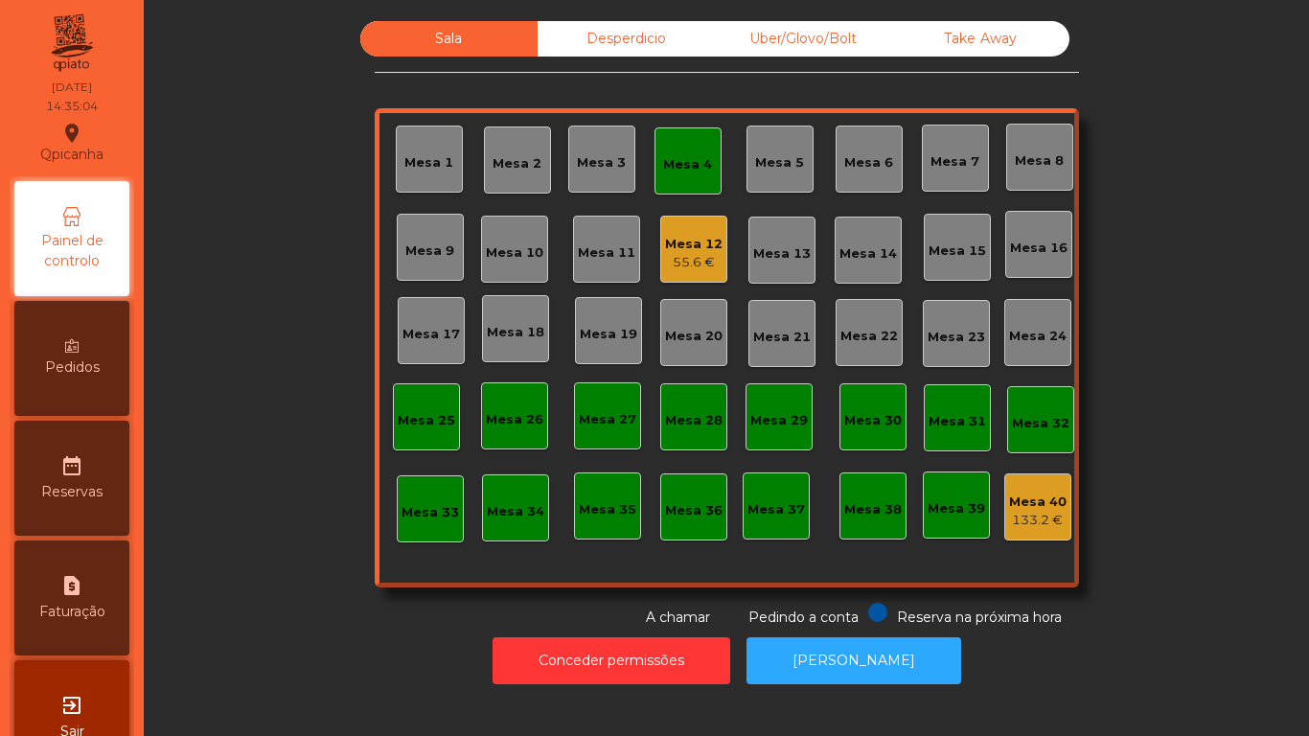
click at [671, 155] on div "Mesa 4" at bounding box center [687, 164] width 49 height 19
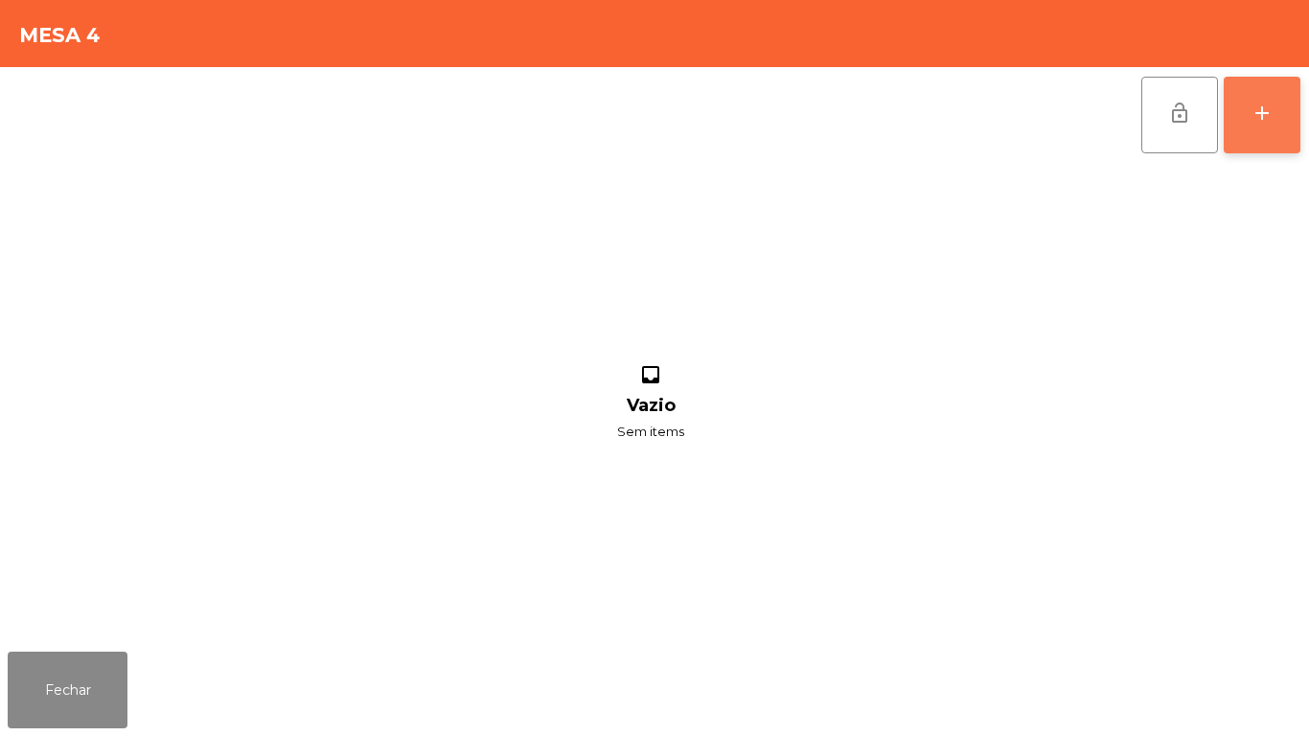
click at [1238, 134] on button "add" at bounding box center [1262, 115] width 77 height 77
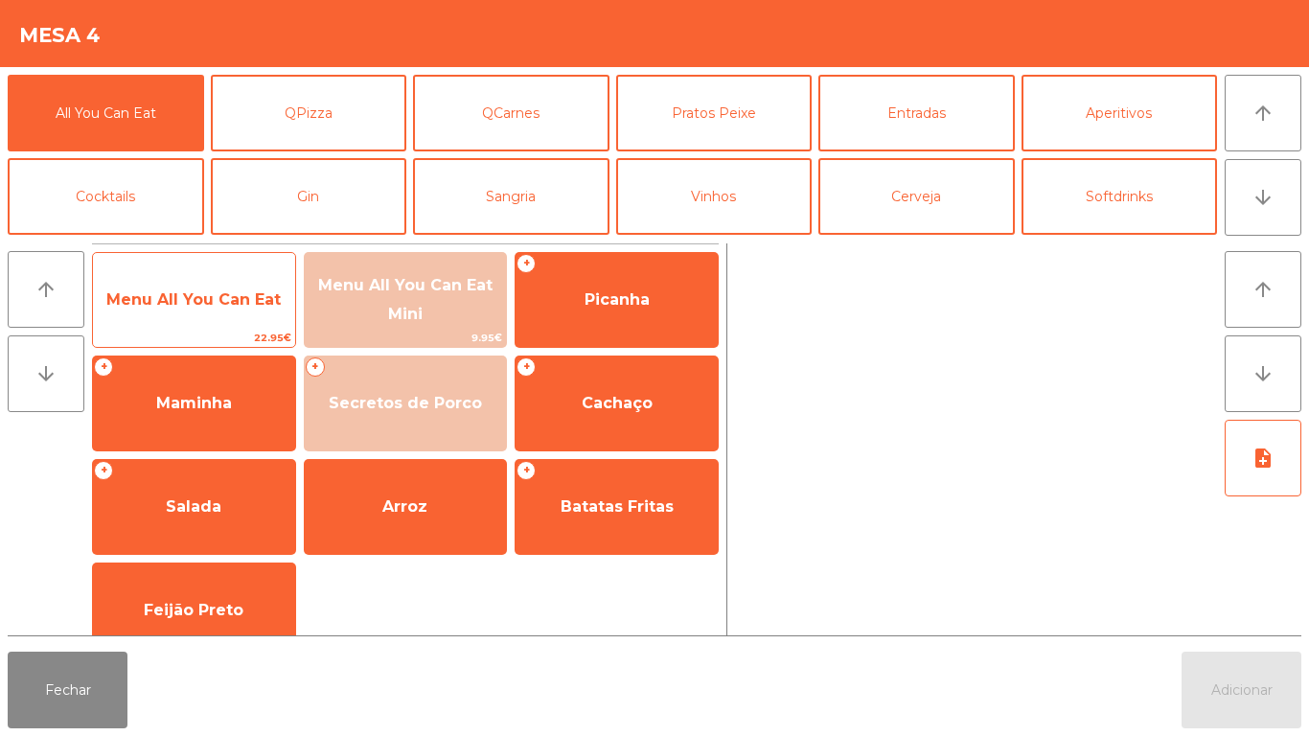
click at [170, 300] on span "Menu All You Can Eat" at bounding box center [193, 299] width 174 height 18
click at [179, 315] on span "Menu All You Can Eat" at bounding box center [194, 300] width 202 height 52
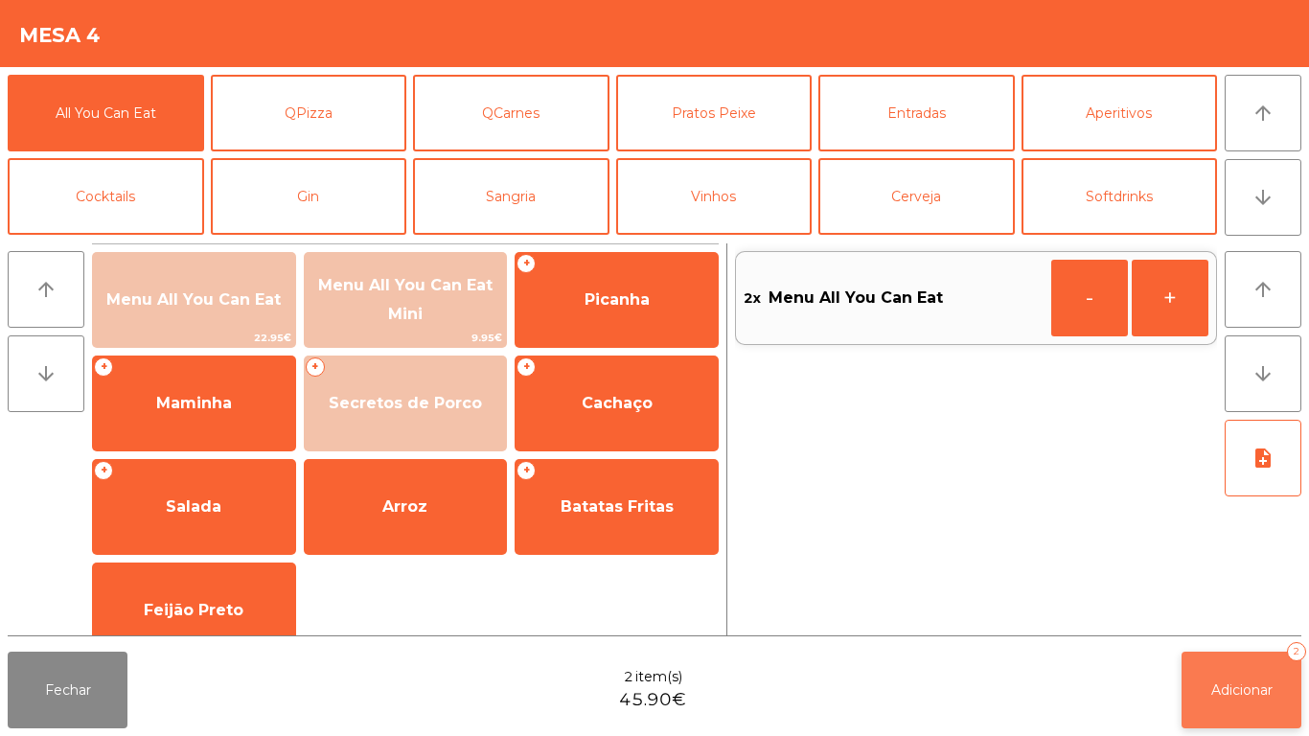
click at [1266, 683] on span "Adicionar" at bounding box center [1241, 689] width 61 height 17
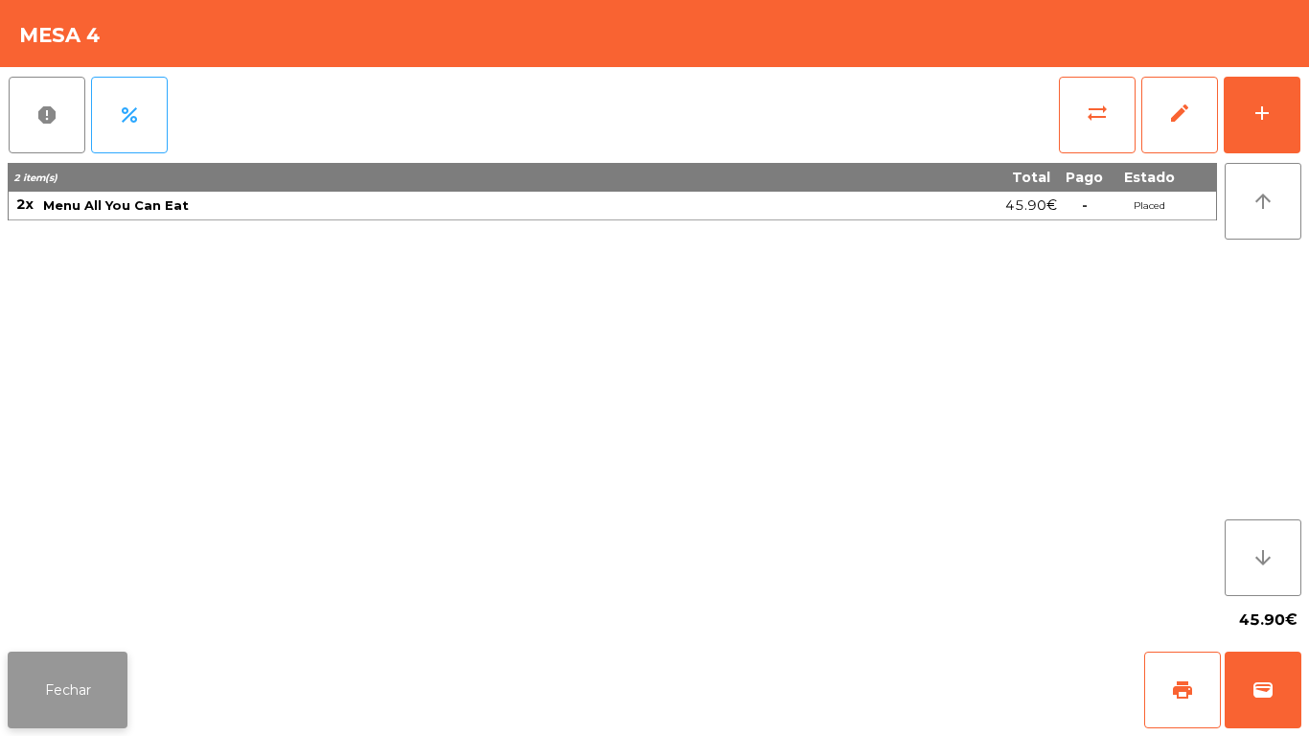
click at [79, 669] on button "Fechar" at bounding box center [68, 690] width 120 height 77
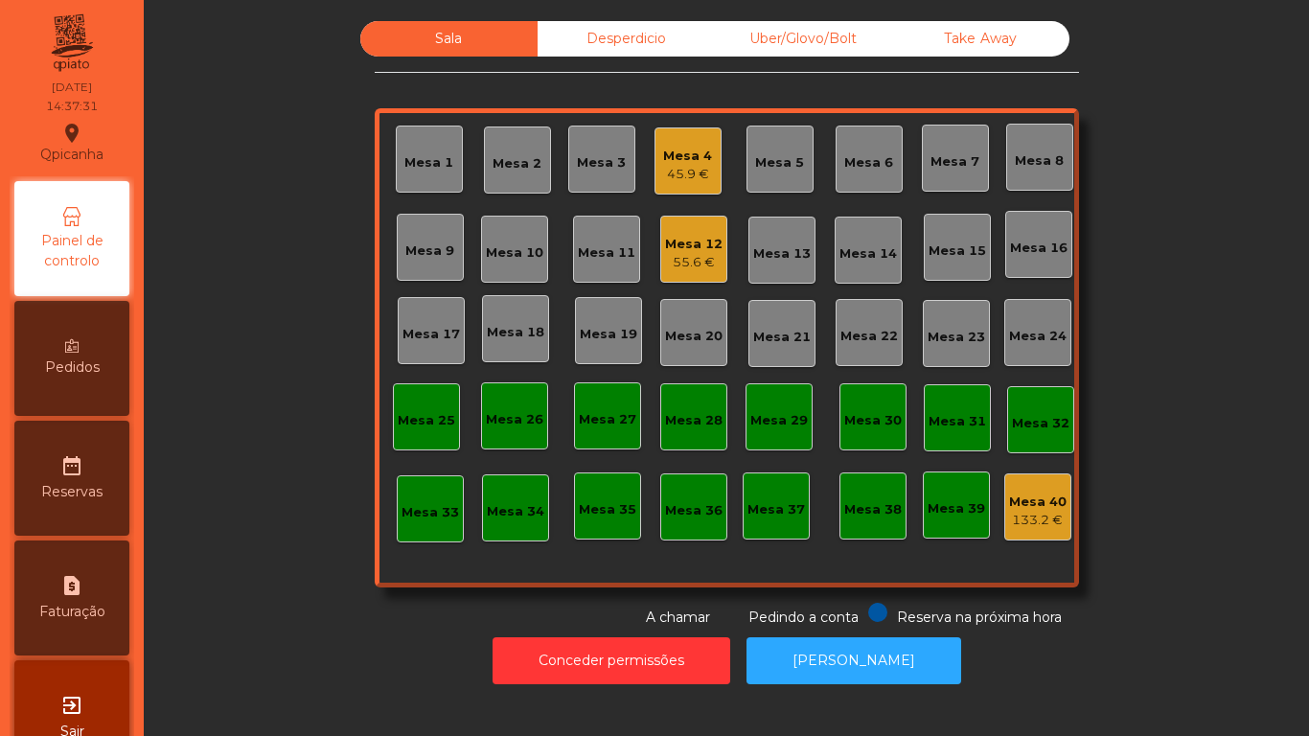
click at [696, 163] on div "Mesa 4" at bounding box center [687, 156] width 49 height 19
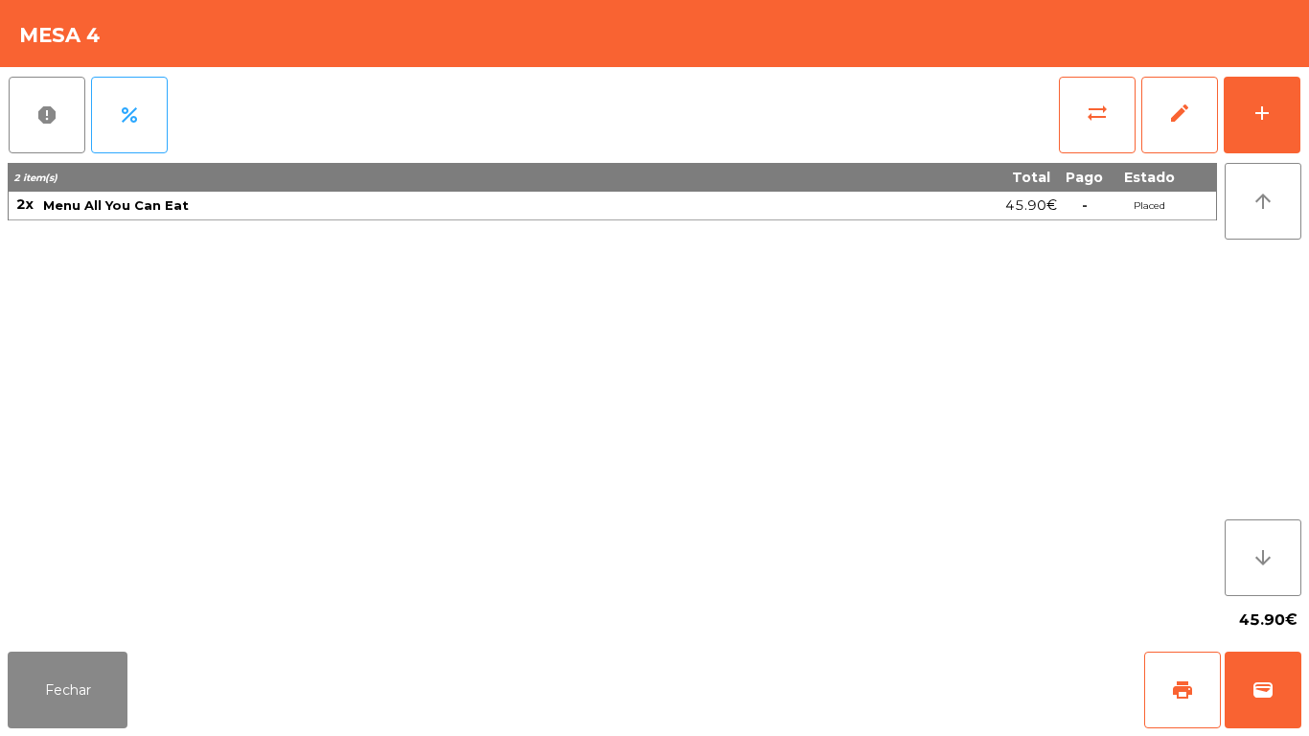
click at [112, 625] on div "45.90€" at bounding box center [655, 620] width 1294 height 48
click at [92, 688] on button "Fechar" at bounding box center [68, 690] width 120 height 77
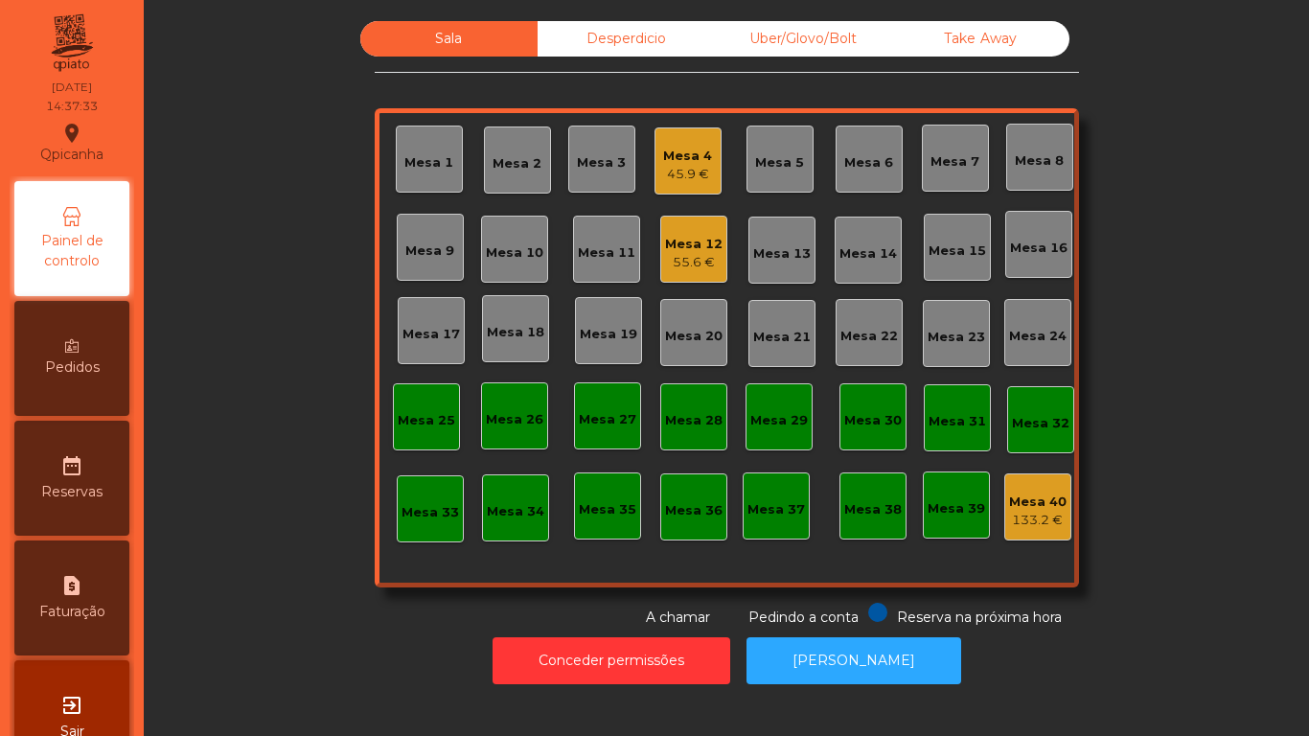
click at [700, 264] on div "55.6 €" at bounding box center [693, 262] width 57 height 19
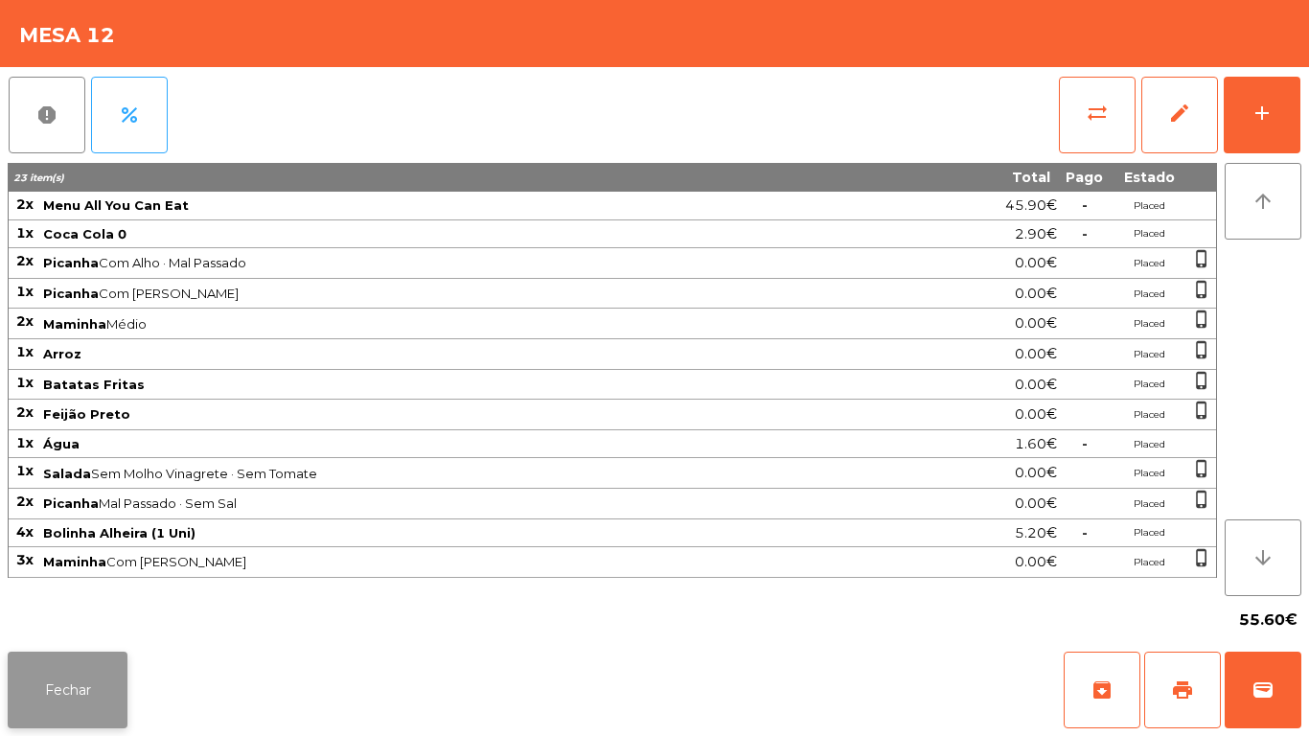
click at [121, 662] on button "Fechar" at bounding box center [68, 690] width 120 height 77
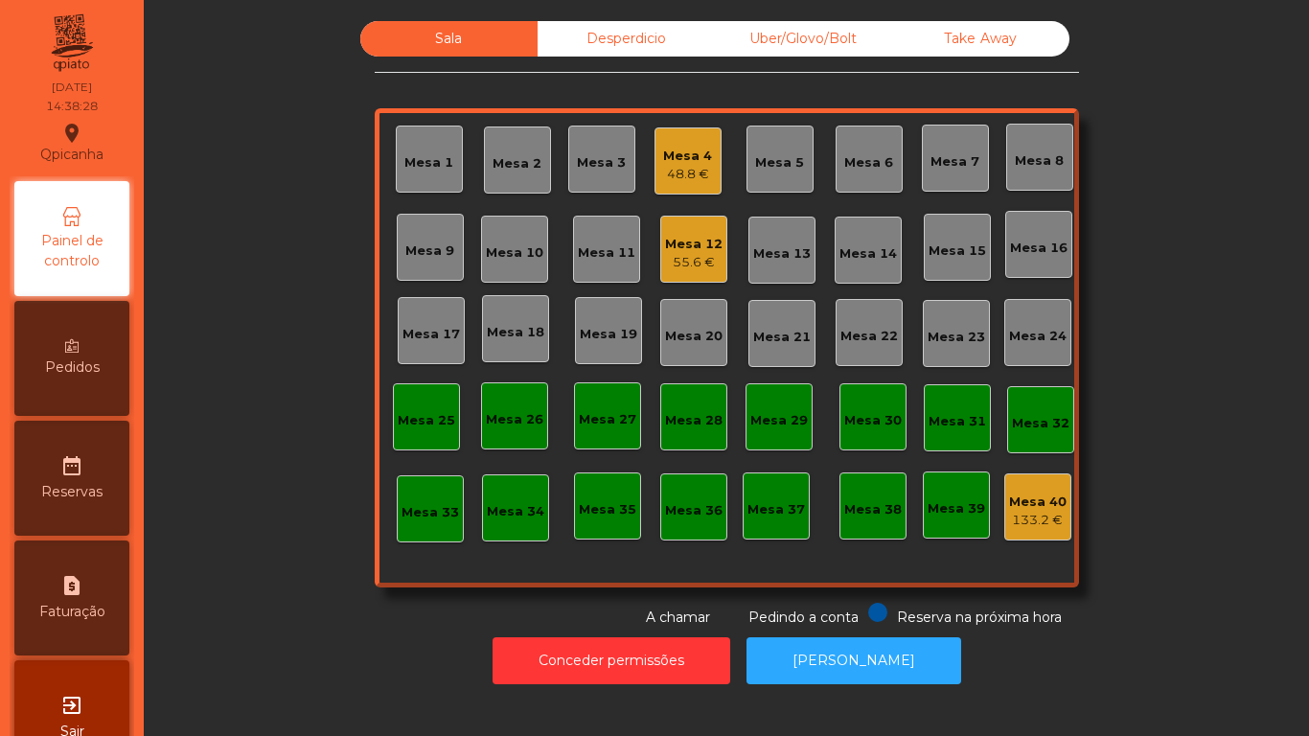
click at [683, 158] on div "Mesa 4" at bounding box center [687, 156] width 49 height 19
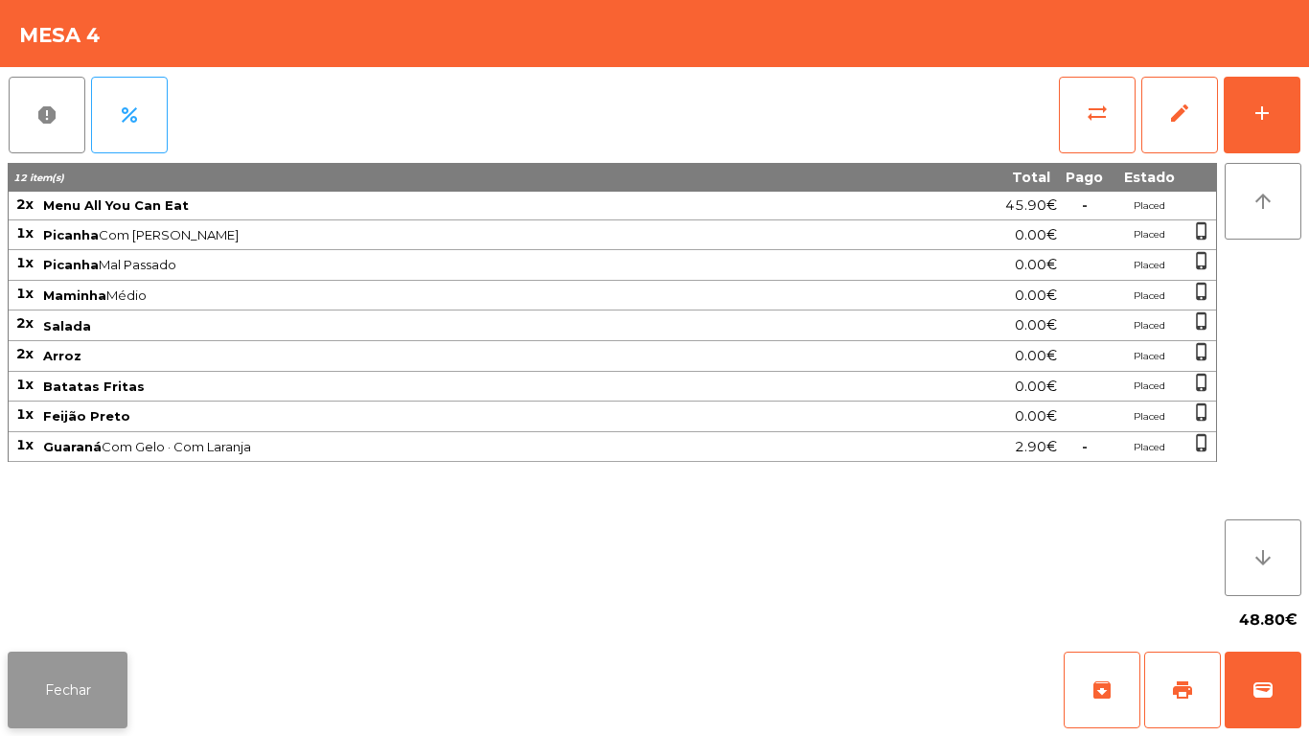
click at [99, 656] on button "Fechar" at bounding box center [68, 690] width 120 height 77
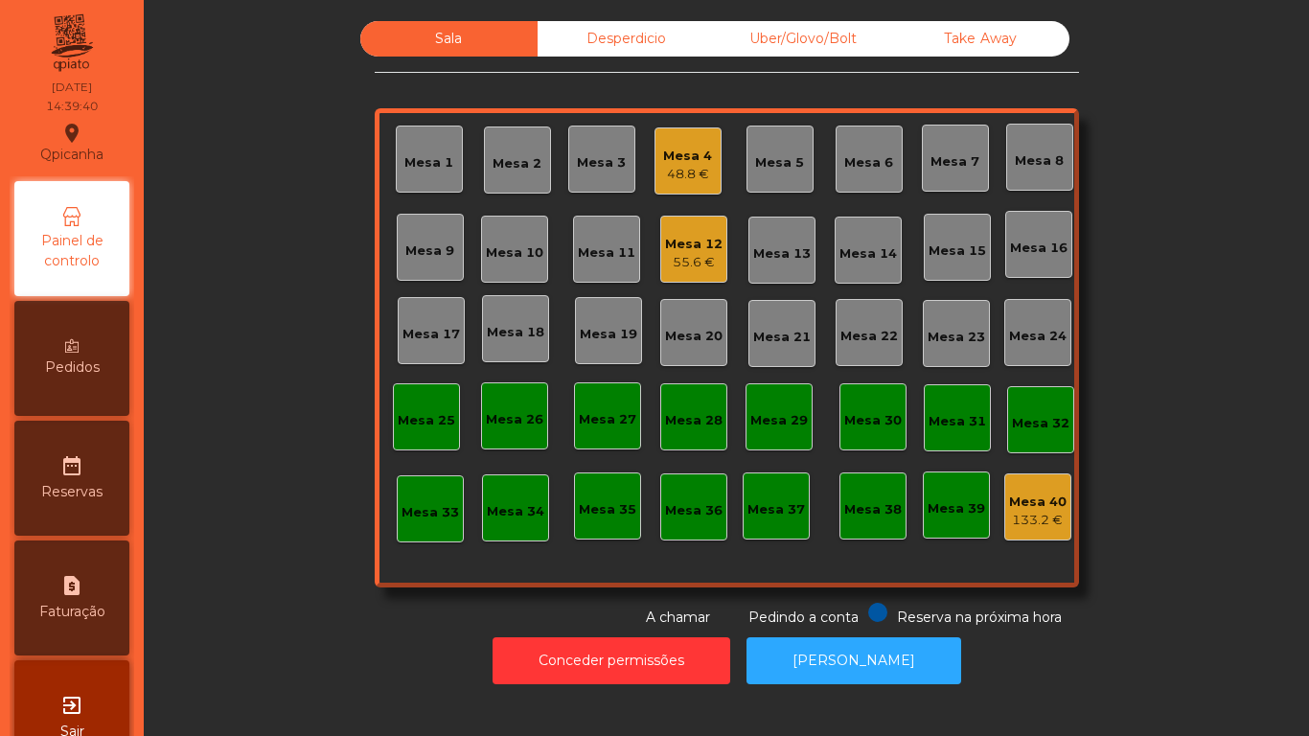
click at [79, 342] on icon at bounding box center [71, 345] width 13 height 13
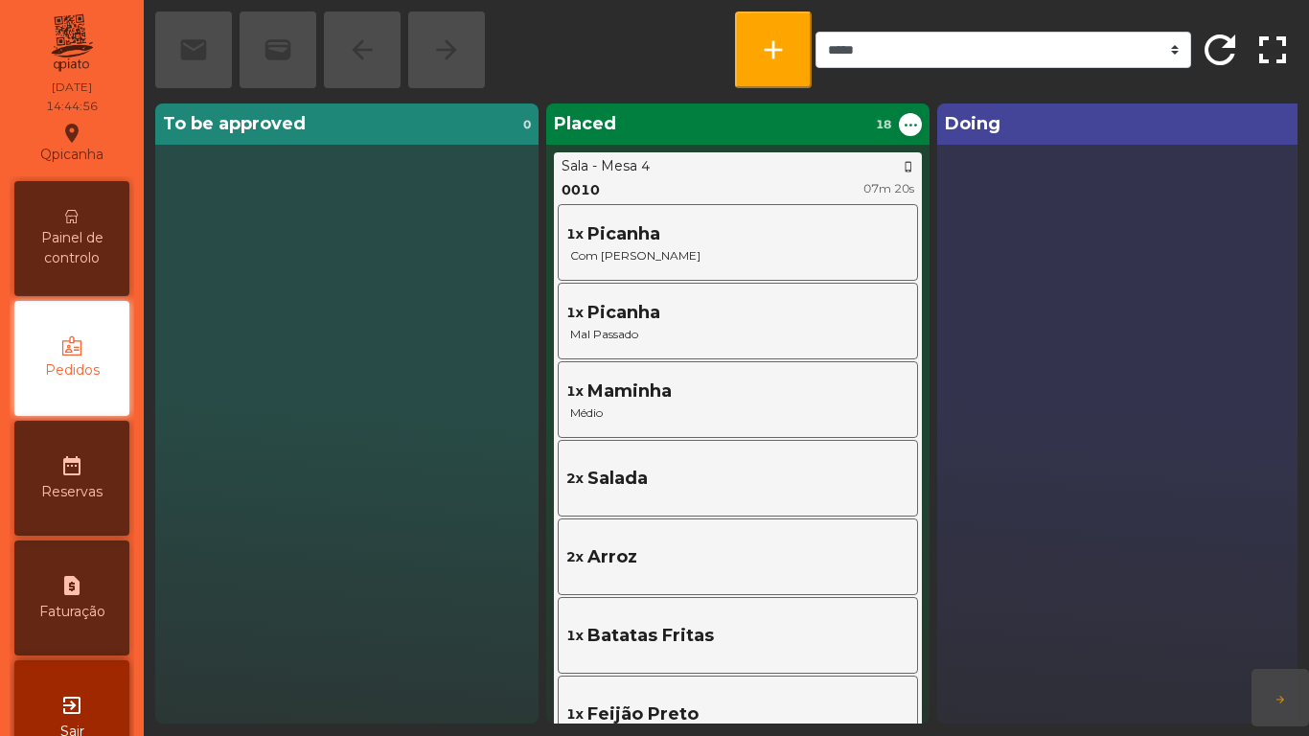
click at [79, 200] on div "Painel de controlo" at bounding box center [71, 238] width 115 height 115
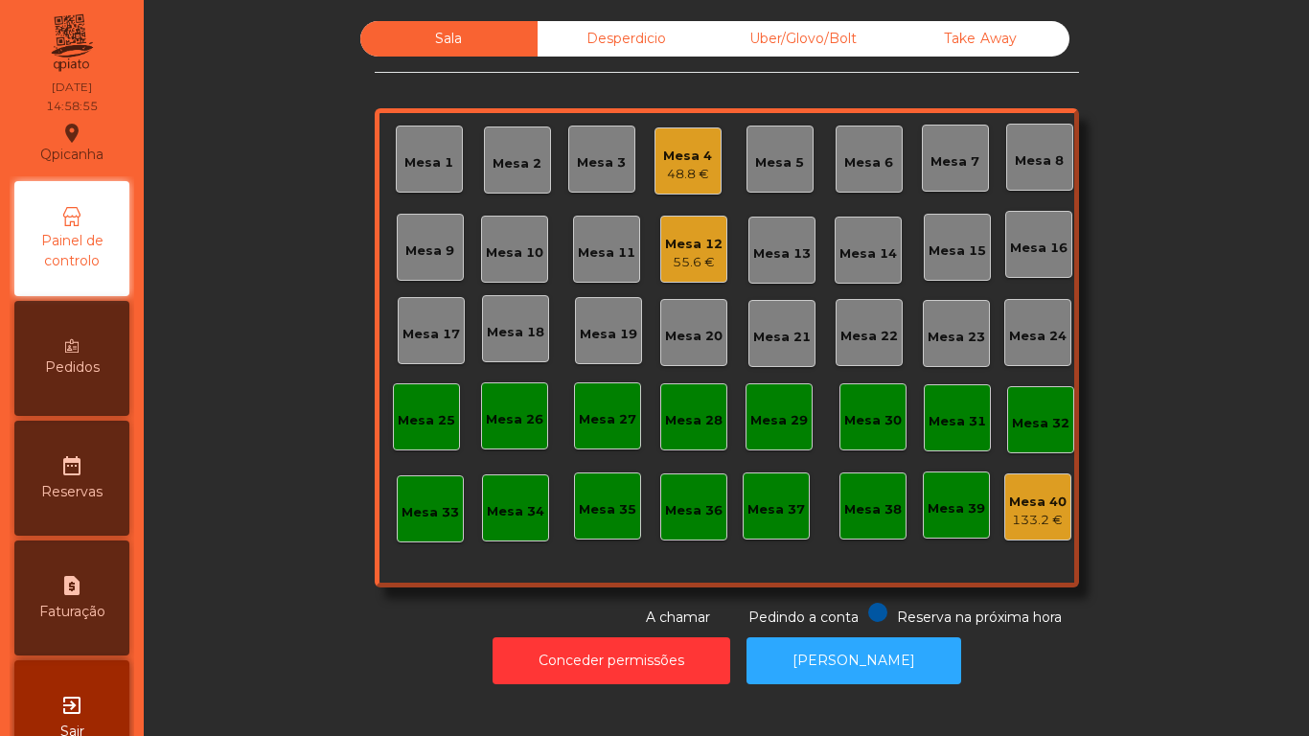
click at [677, 255] on div "55.6 €" at bounding box center [693, 262] width 57 height 19
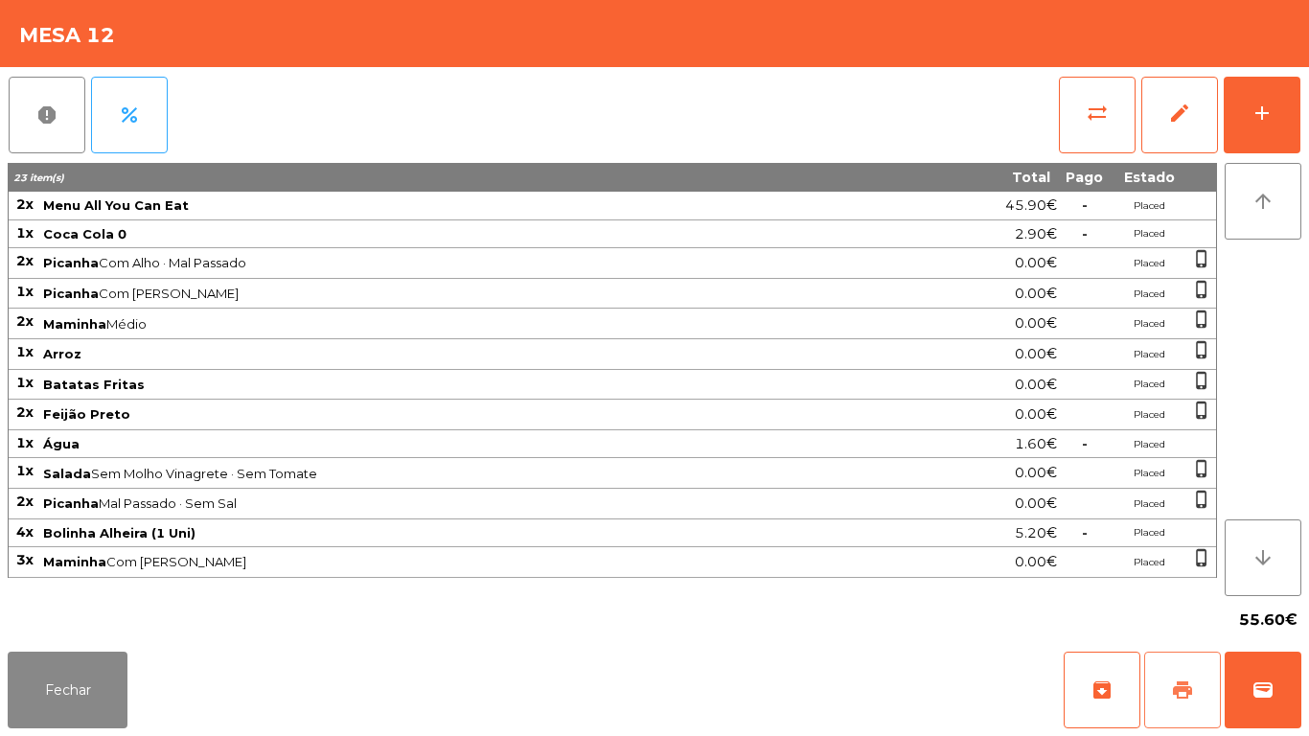
click at [1166, 674] on button "print" at bounding box center [1182, 690] width 77 height 77
click at [65, 664] on button "Fechar" at bounding box center [68, 690] width 120 height 77
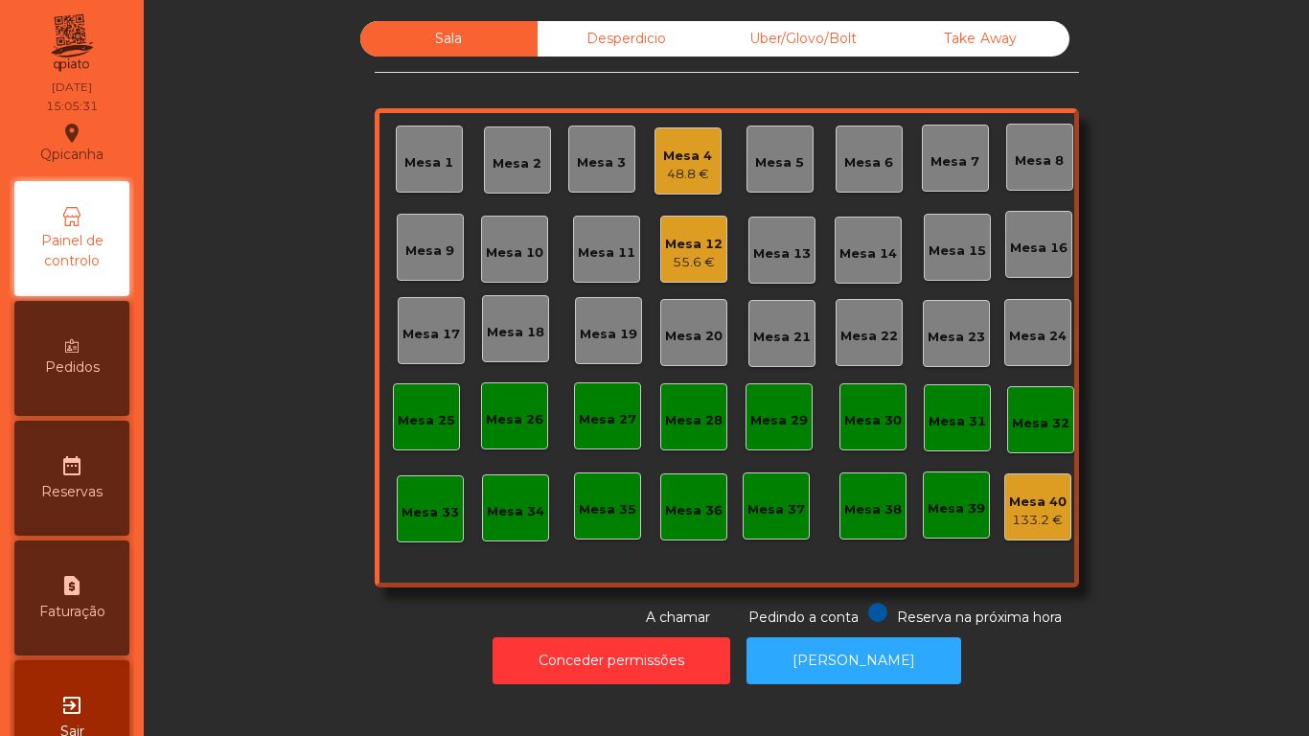
click at [712, 251] on div "Mesa 12" at bounding box center [693, 244] width 57 height 19
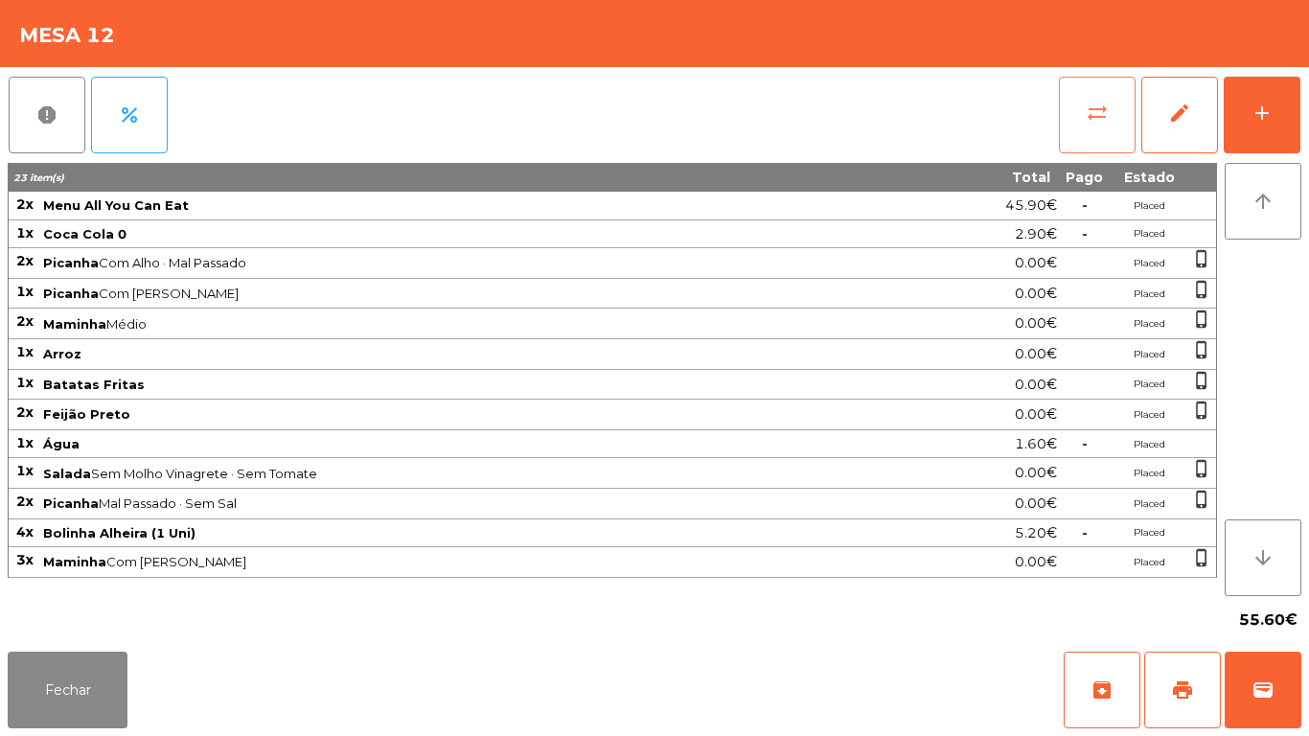
click at [1076, 122] on button "sync_alt" at bounding box center [1097, 115] width 77 height 77
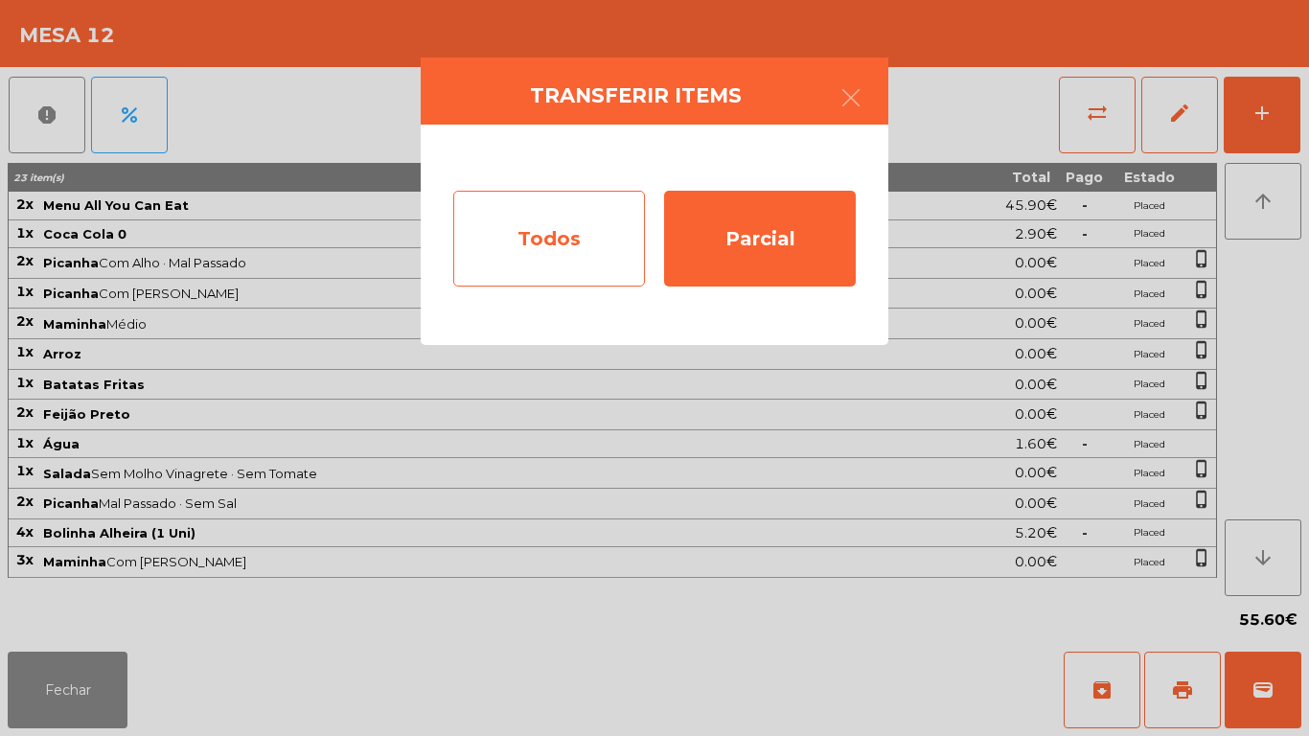
click at [501, 232] on div "Todos" at bounding box center [549, 239] width 192 height 96
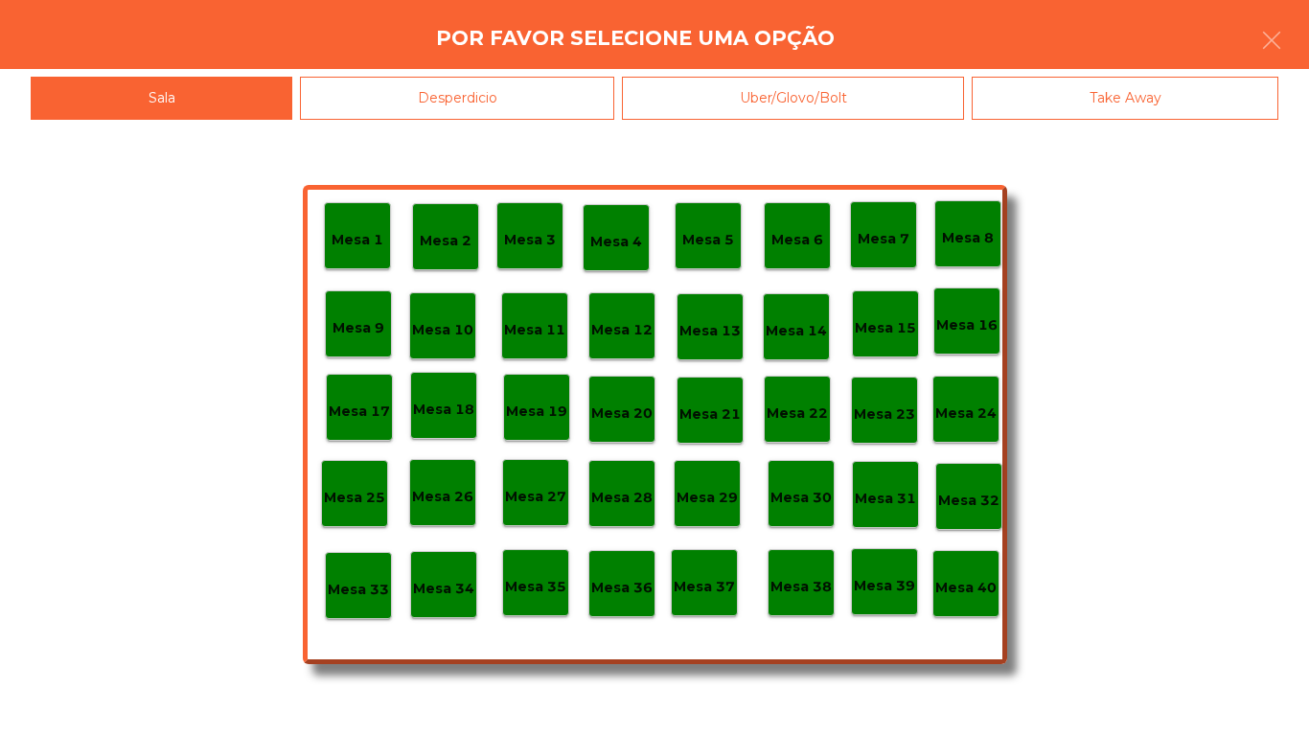
click at [965, 585] on p "Mesa 40" at bounding box center [965, 588] width 61 height 22
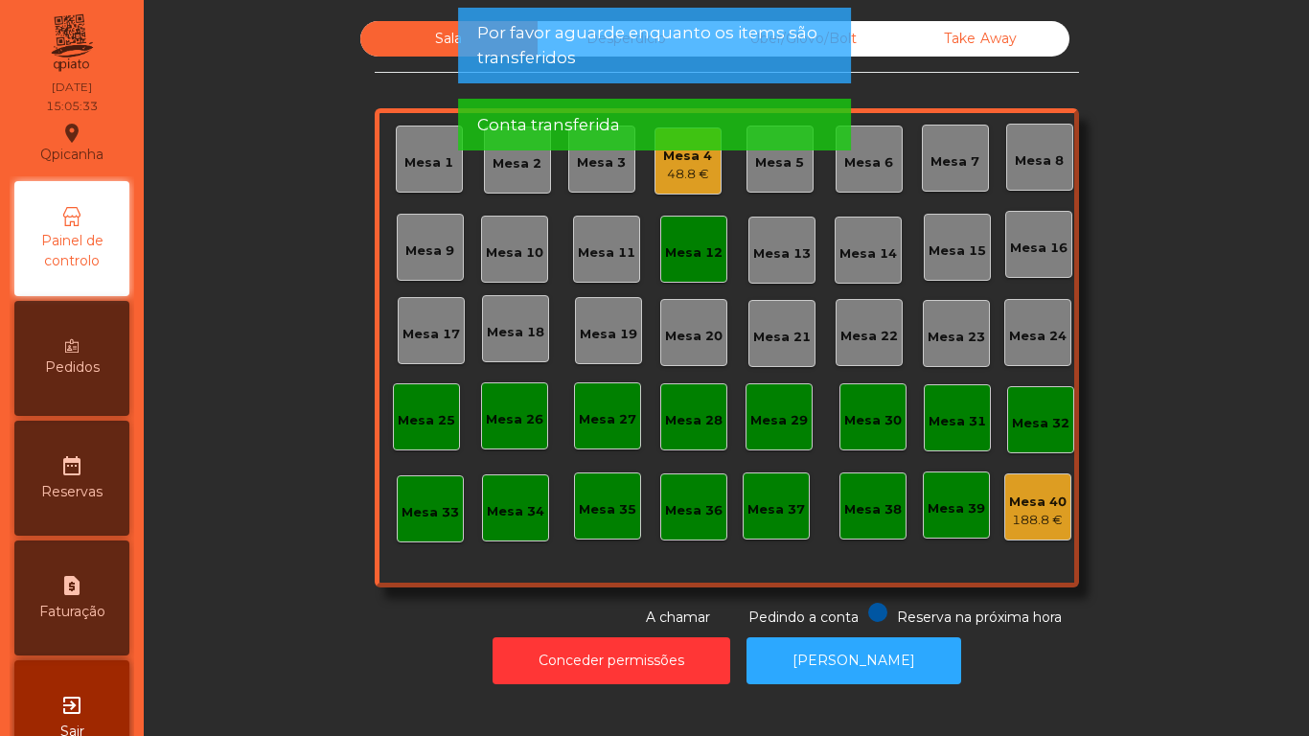
click at [706, 257] on div "Mesa 12" at bounding box center [693, 252] width 57 height 19
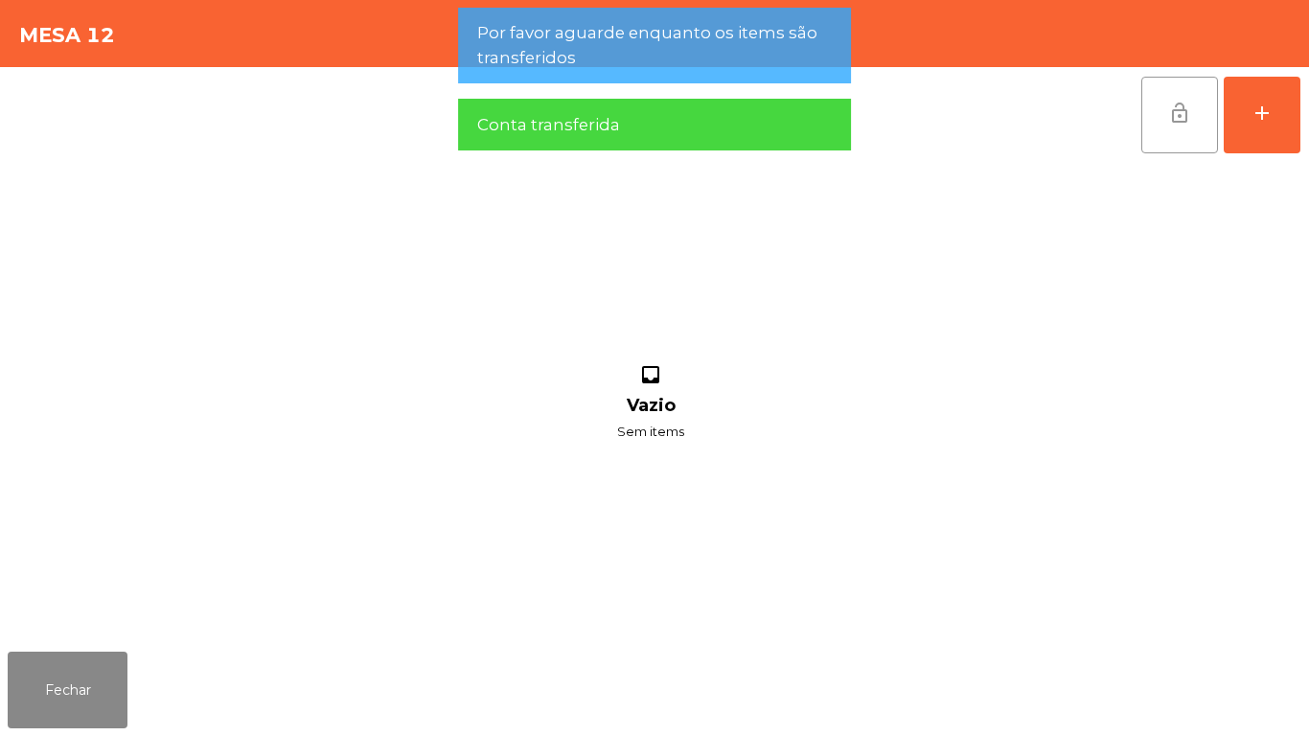
click at [1183, 110] on span "lock_open" at bounding box center [1179, 113] width 23 height 23
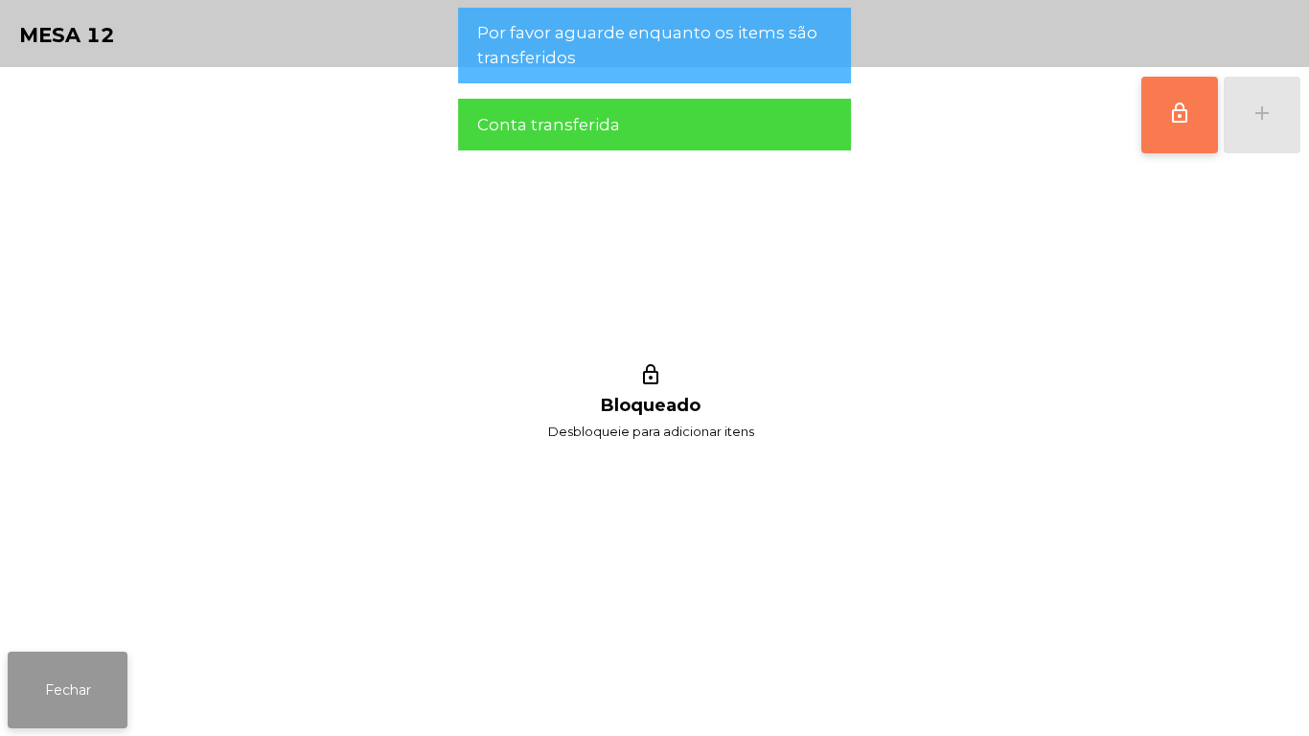
click at [49, 669] on button "Fechar" at bounding box center [68, 690] width 120 height 77
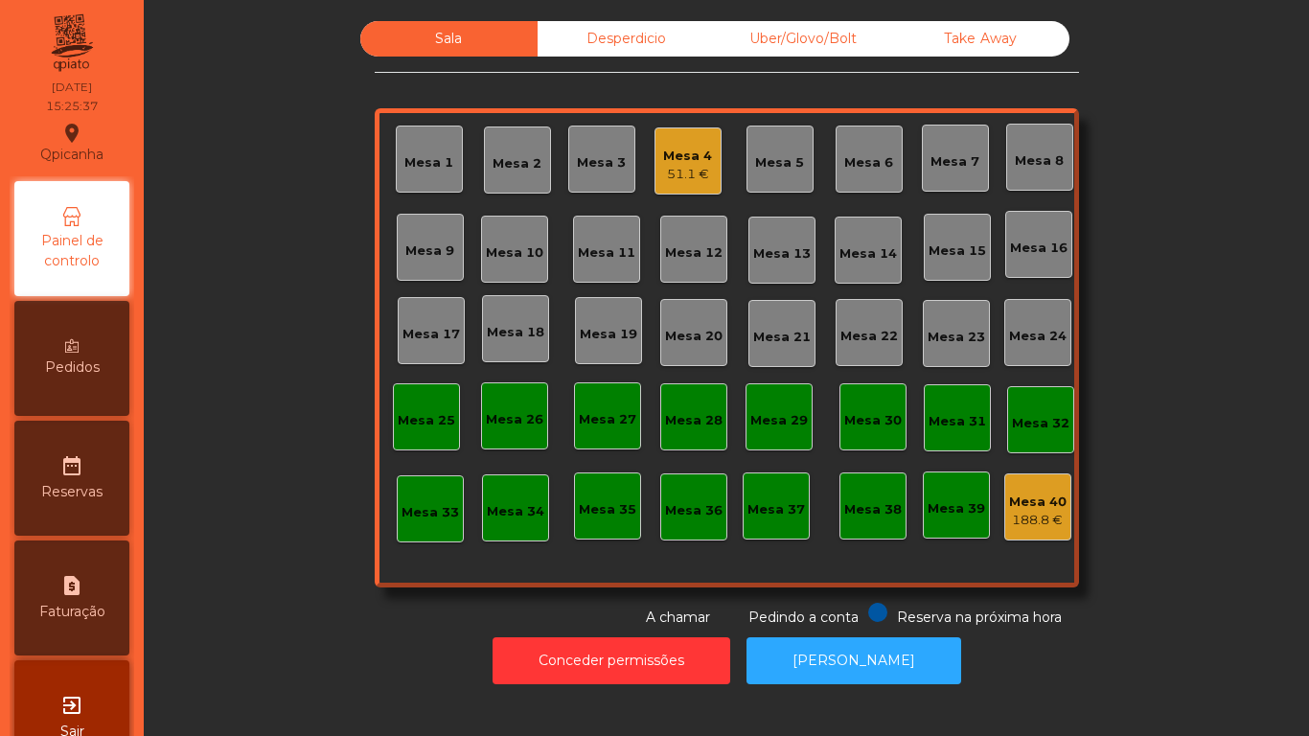
click at [679, 161] on div "Mesa 4" at bounding box center [687, 156] width 49 height 19
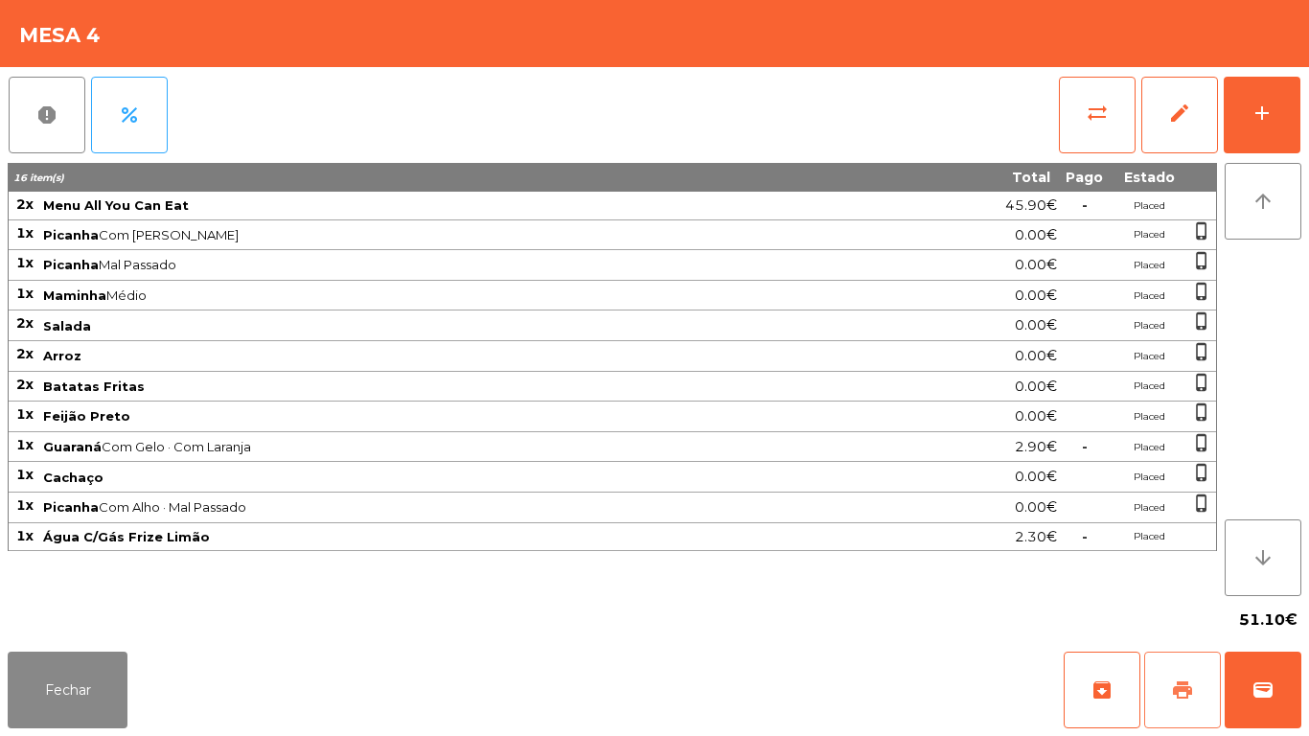
click at [1187, 705] on button "print" at bounding box center [1182, 690] width 77 height 77
click at [83, 672] on button "Fechar" at bounding box center [68, 690] width 120 height 77
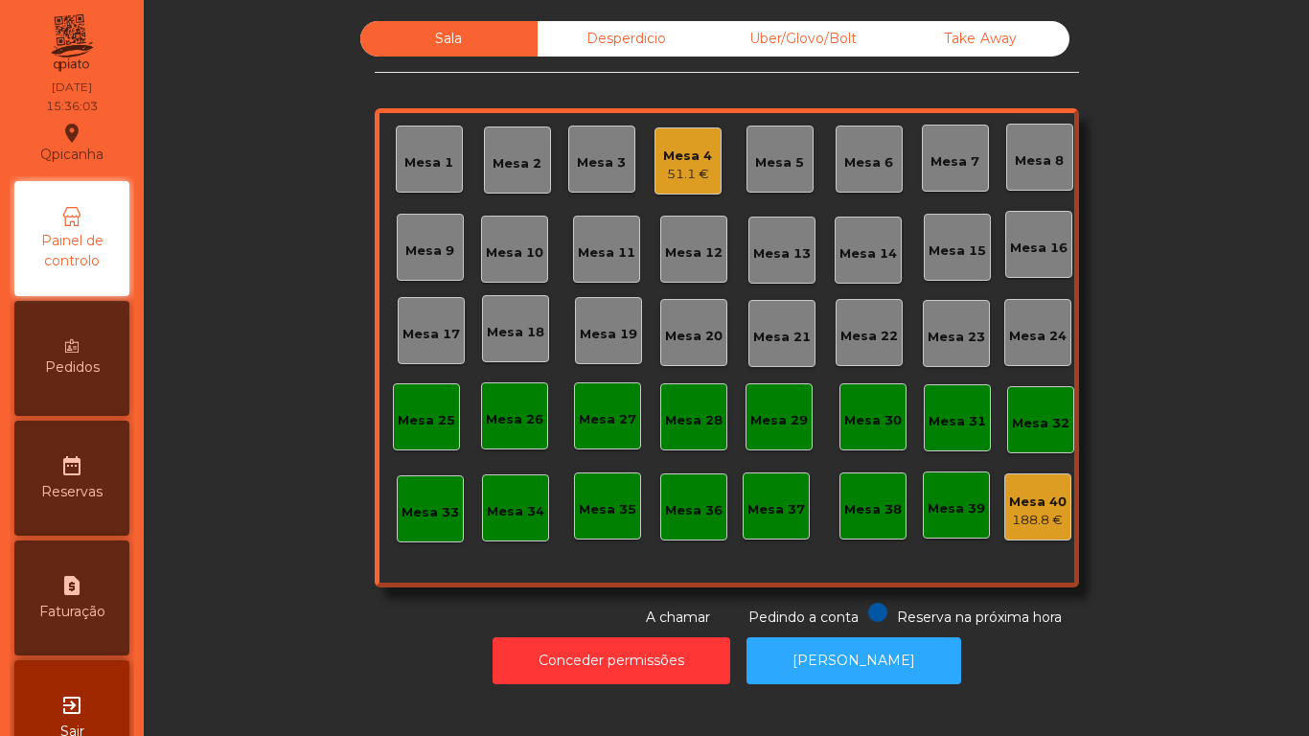
click at [674, 193] on div "Mesa 4 51.1 €" at bounding box center [687, 160] width 67 height 67
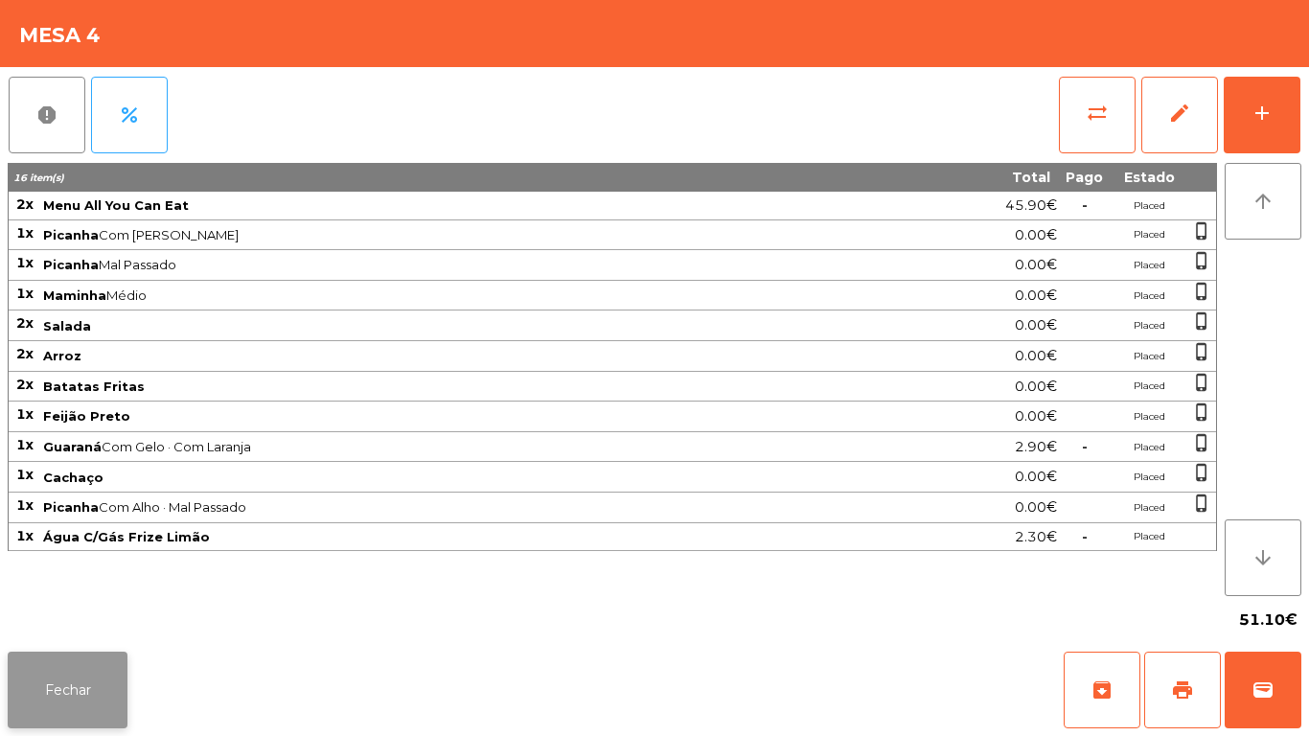
click at [94, 667] on button "Fechar" at bounding box center [68, 690] width 120 height 77
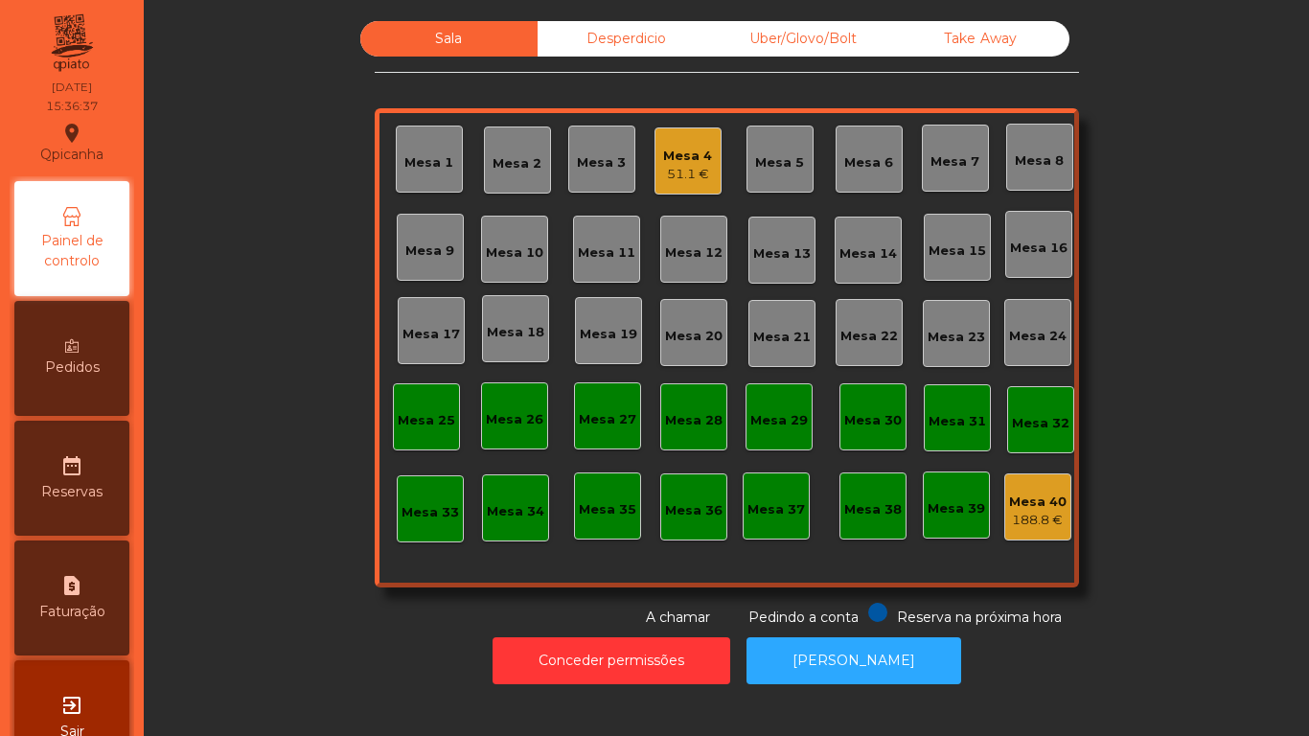
click at [685, 173] on div "51.1 €" at bounding box center [687, 174] width 49 height 19
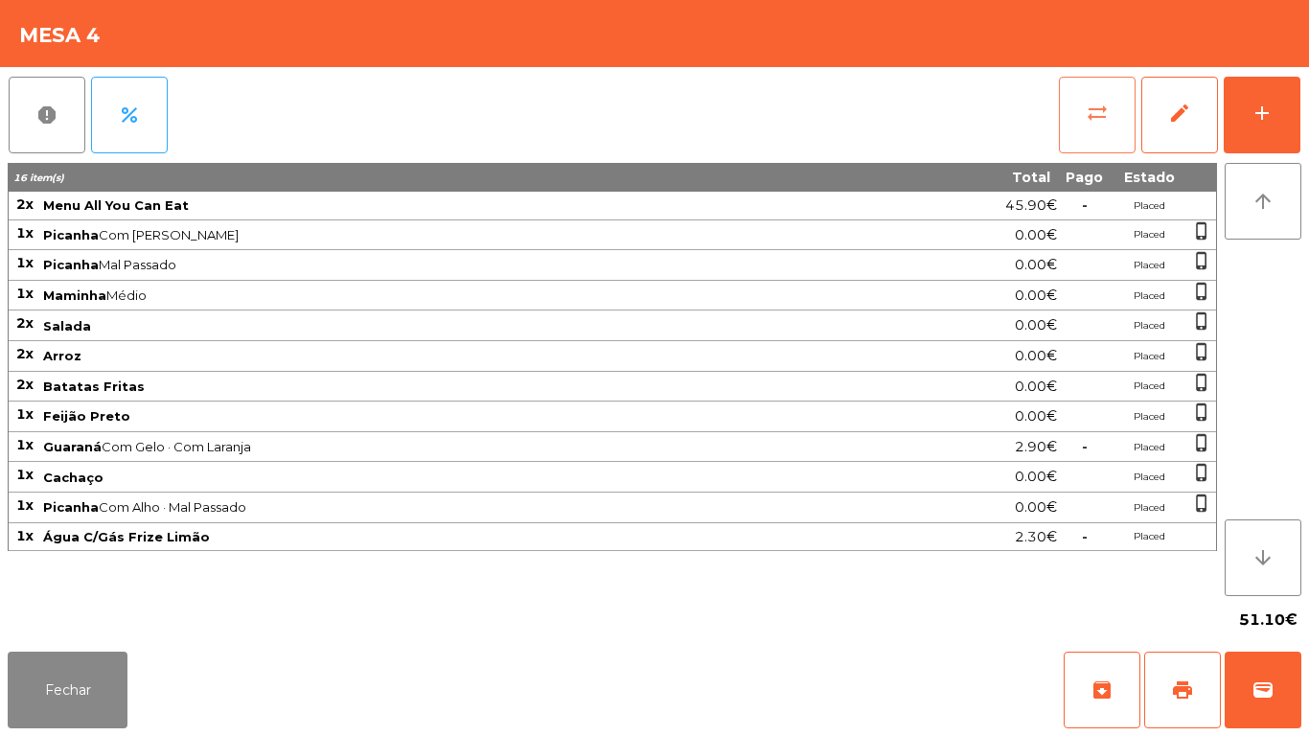
click at [1072, 122] on button "sync_alt" at bounding box center [1097, 115] width 77 height 77
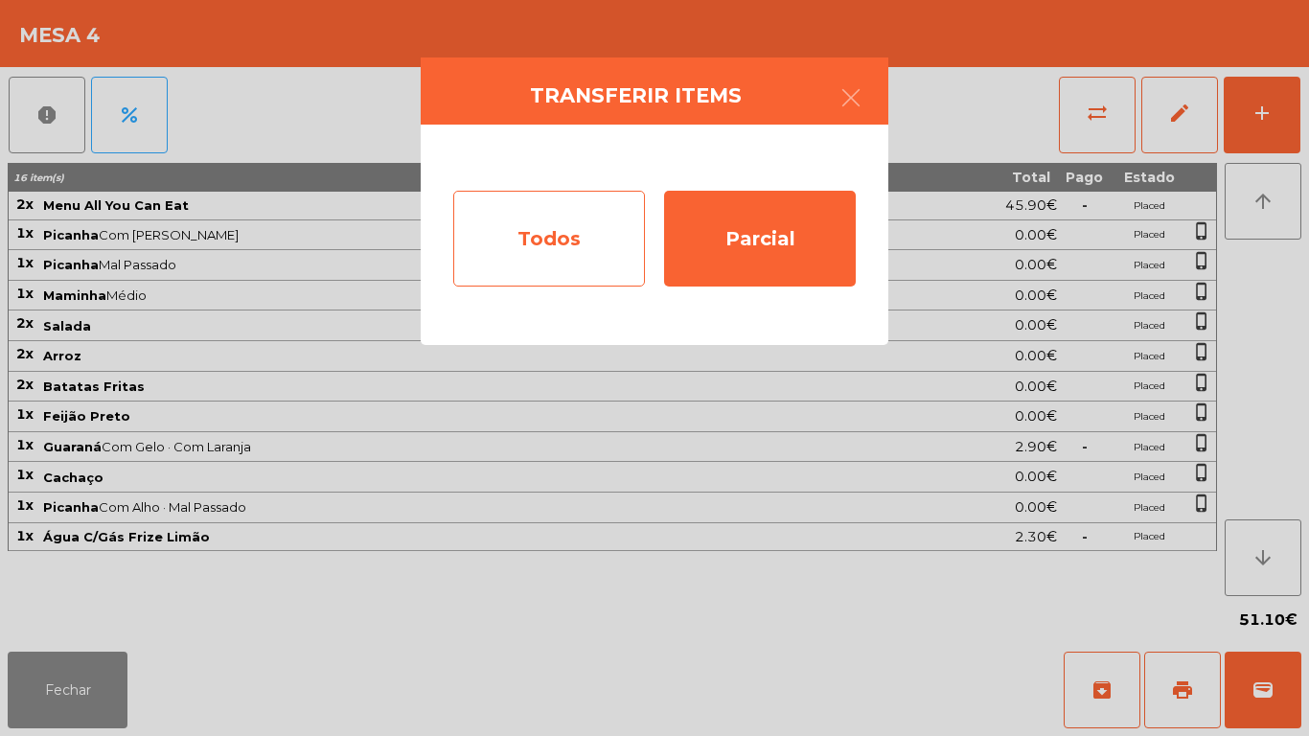
click at [574, 229] on div "Todos" at bounding box center [549, 239] width 192 height 96
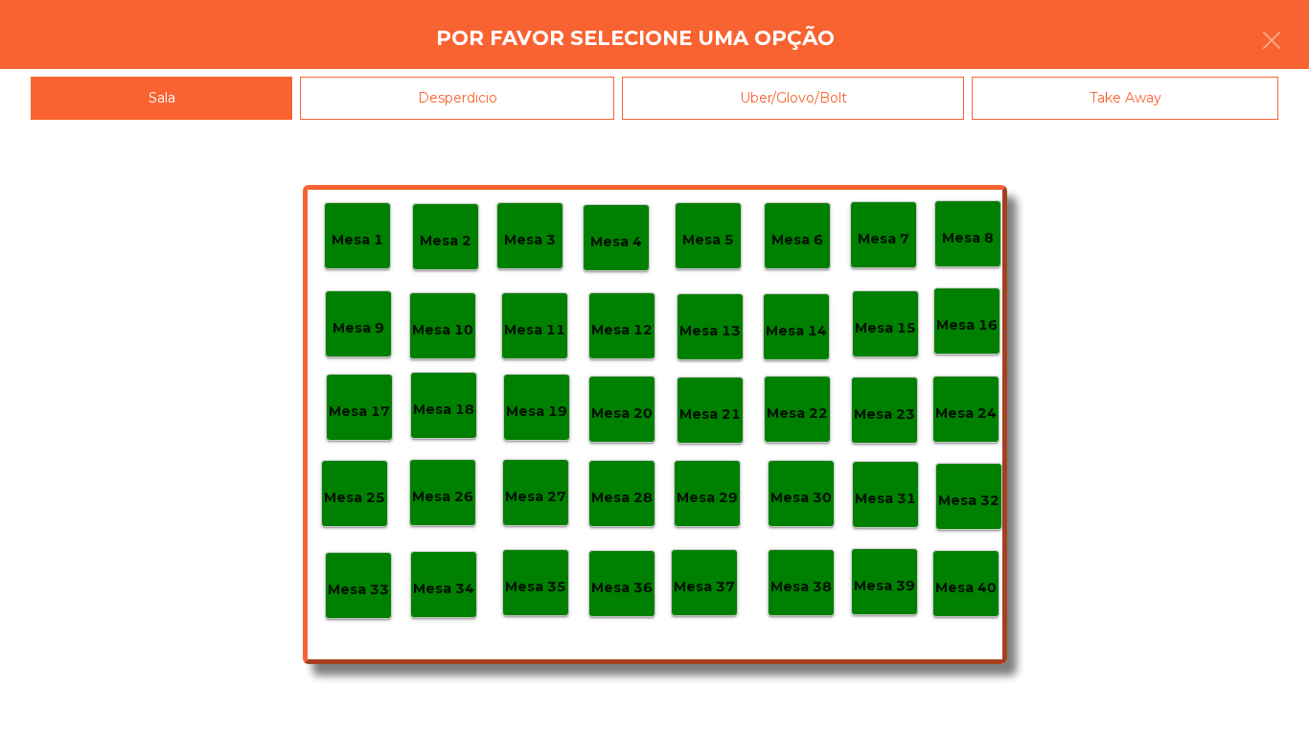
click at [946, 572] on div "Mesa 40" at bounding box center [965, 584] width 61 height 30
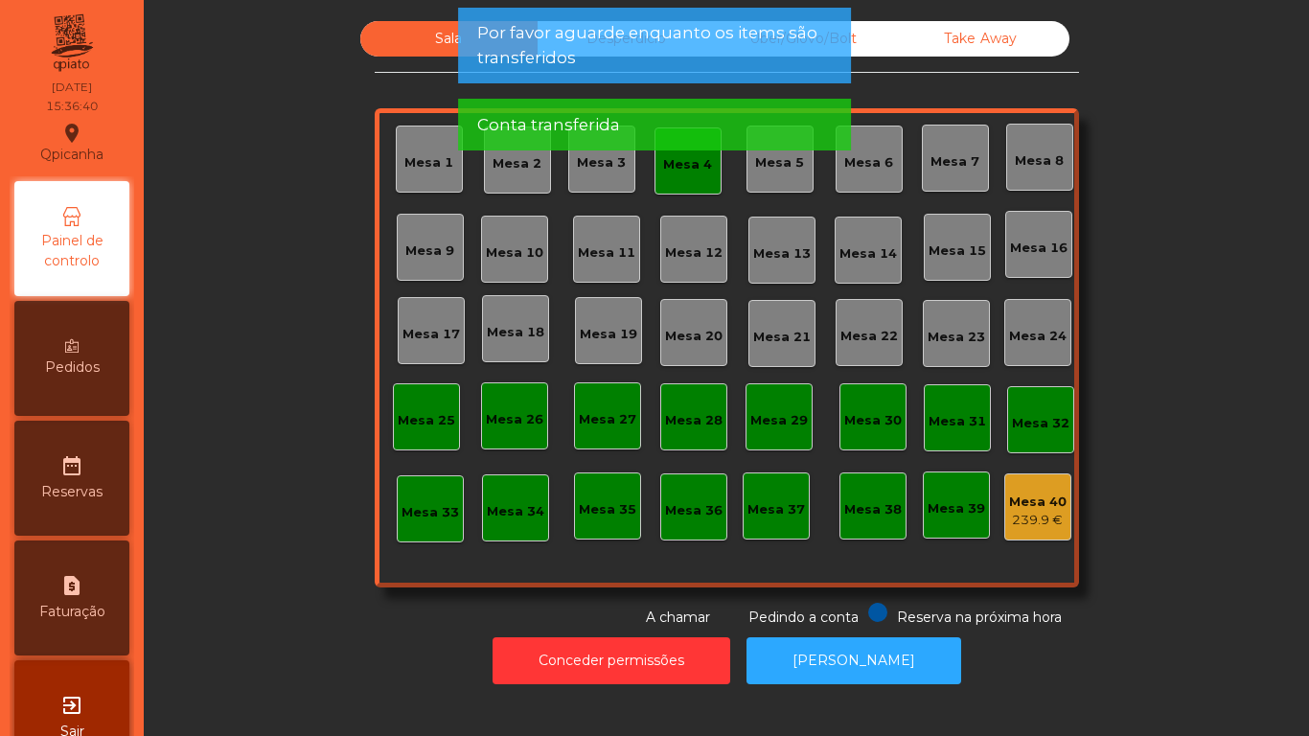
click at [692, 165] on app-alert "Por favor aguarde enquanto os items são transferidos Conta transferida" at bounding box center [654, 87] width 393 height 158
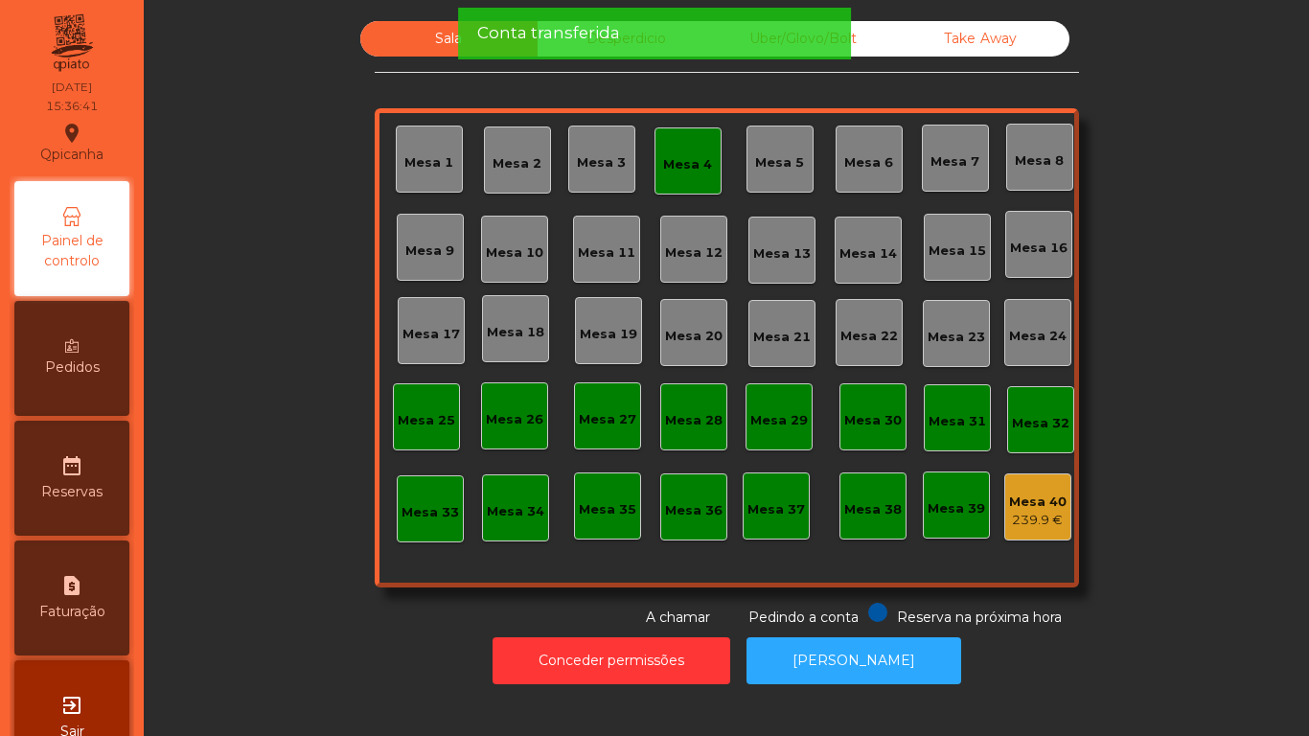
click at [670, 179] on div "Mesa 4" at bounding box center [687, 160] width 67 height 67
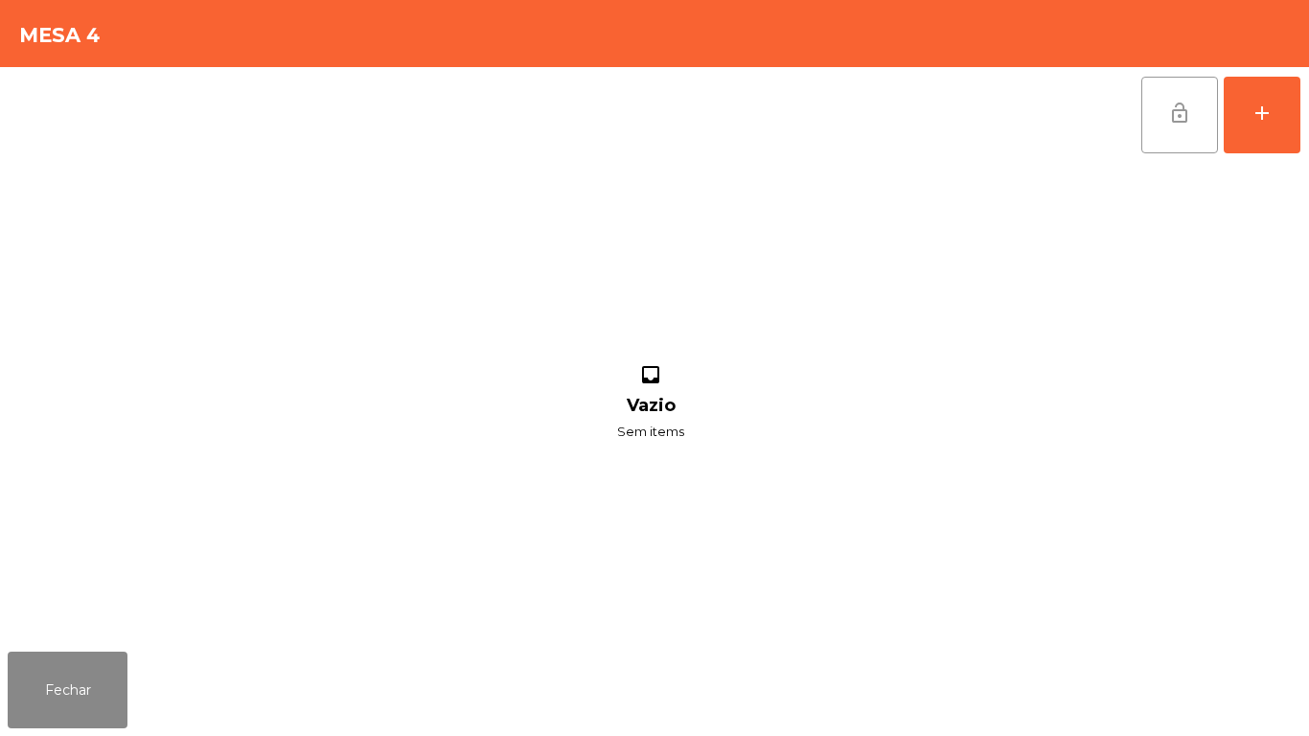
click at [1177, 145] on button "lock_open" at bounding box center [1179, 115] width 77 height 77
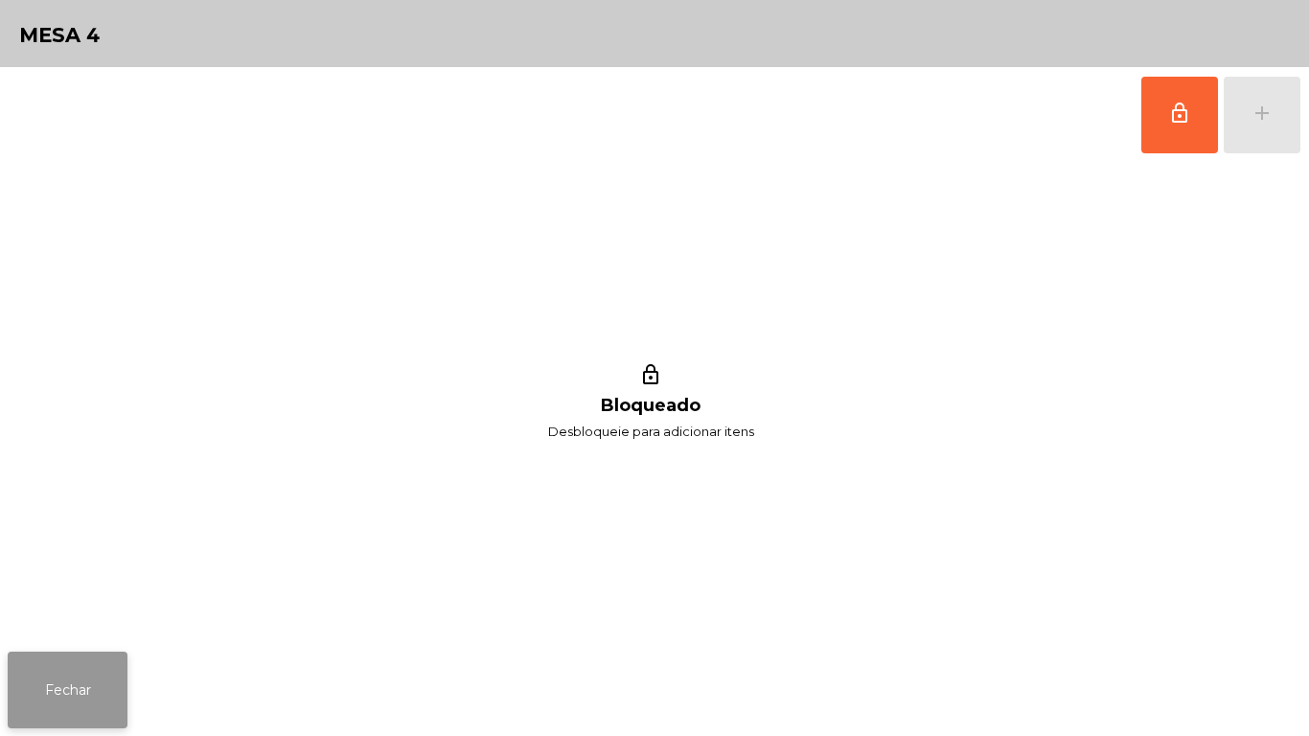
click at [64, 660] on button "Fechar" at bounding box center [68, 690] width 120 height 77
